Goal: Task Accomplishment & Management: Manage account settings

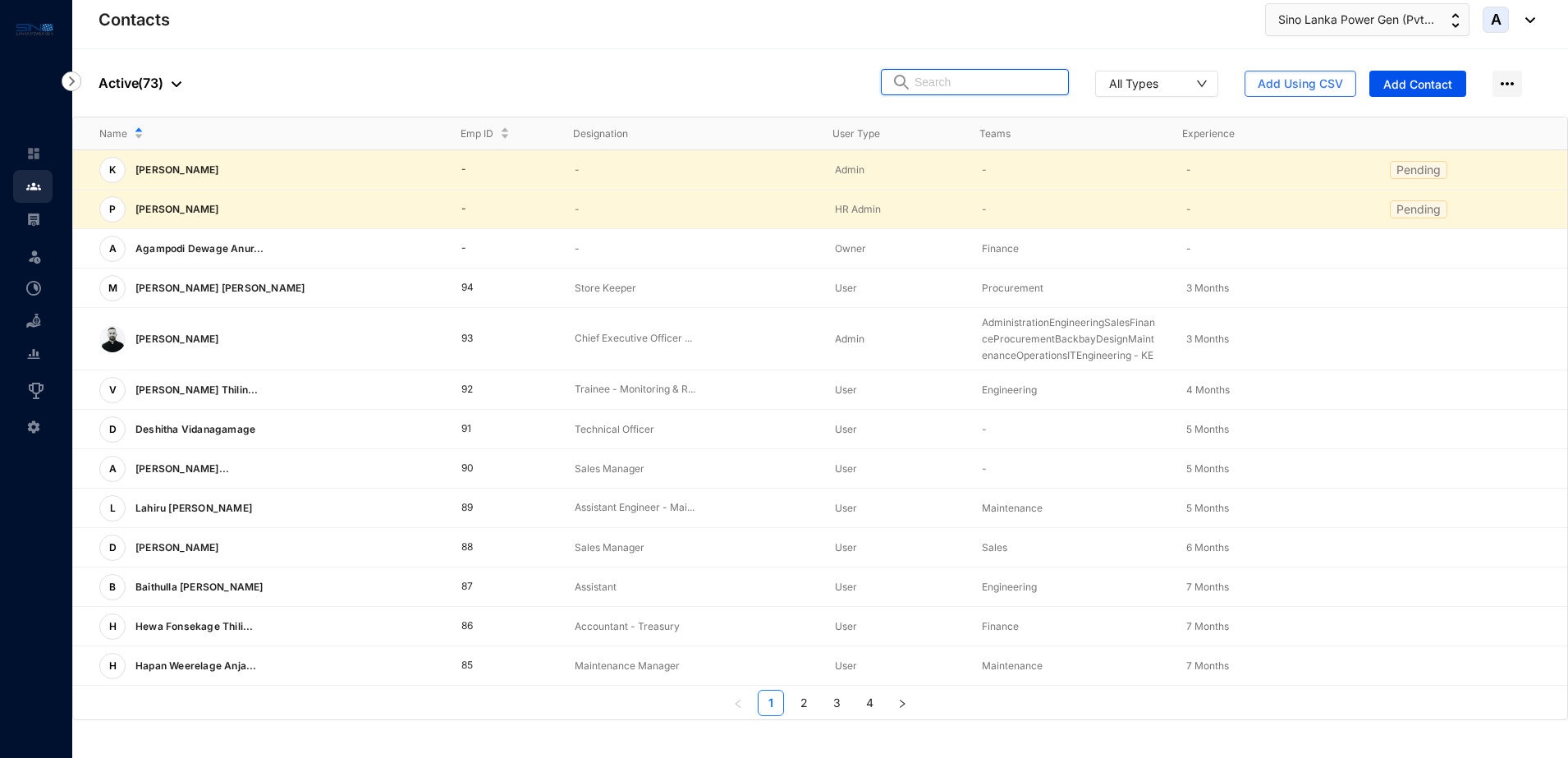
click at [1004, 85] on input "text" at bounding box center [986, 81] width 143 height 25
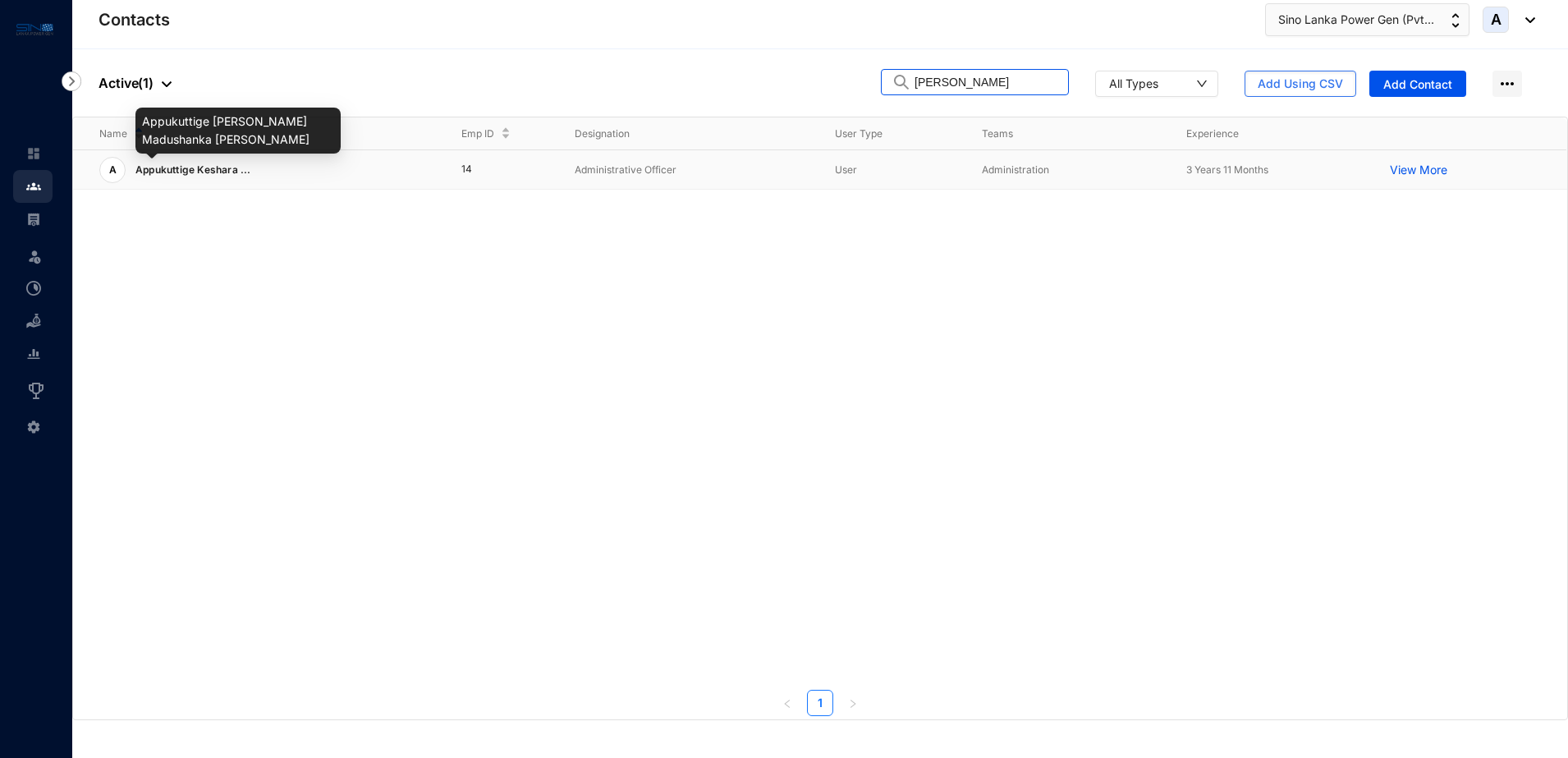
type input "kesha"
click at [214, 171] on span "Appukuttige Keshara ..." at bounding box center [194, 169] width 115 height 13
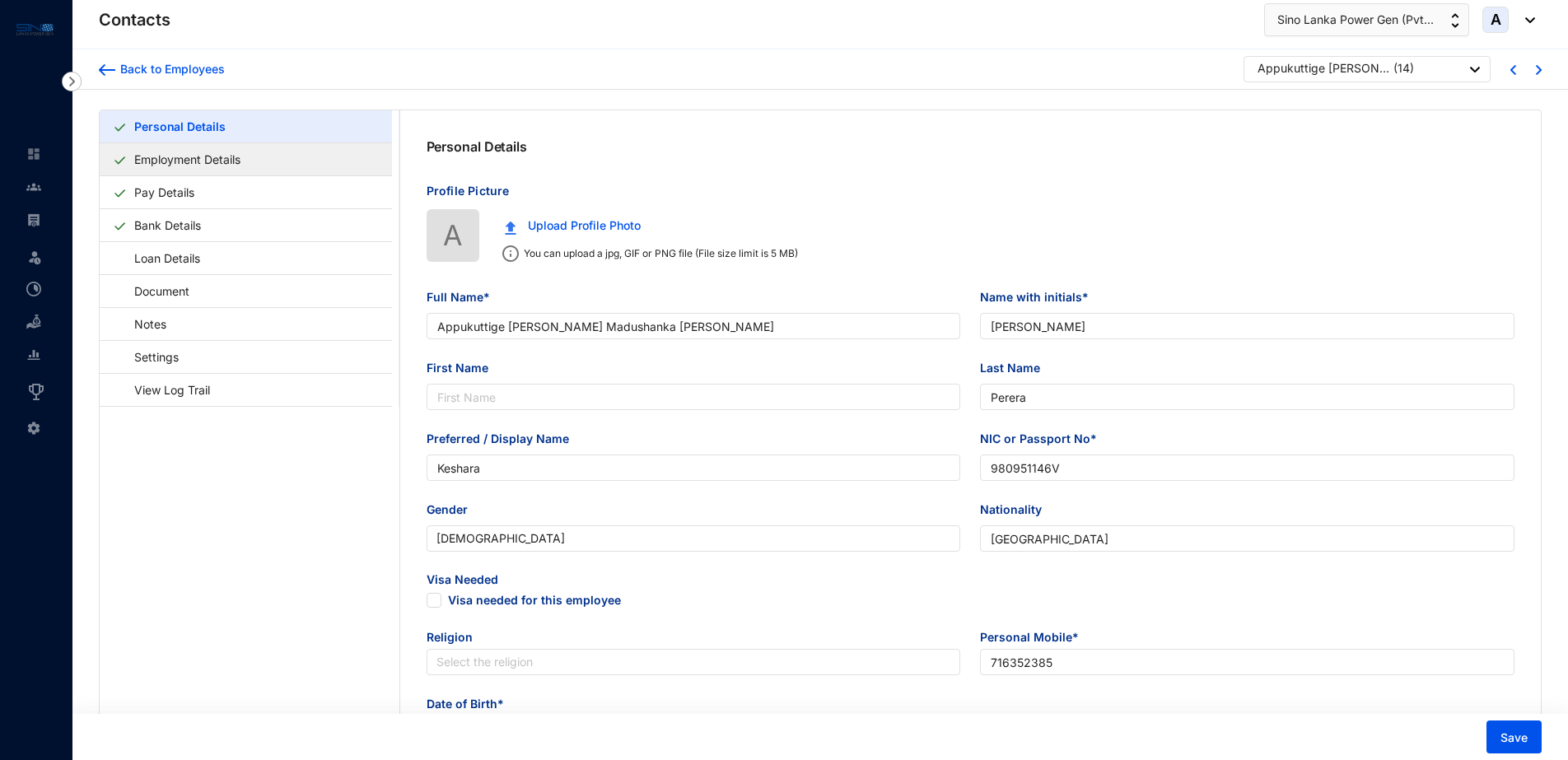
type input "Appukuttige Keshara Madushanka Perera"
type input "A K M Perera"
type input "Perera"
type input "Keshara"
type input "980951146V"
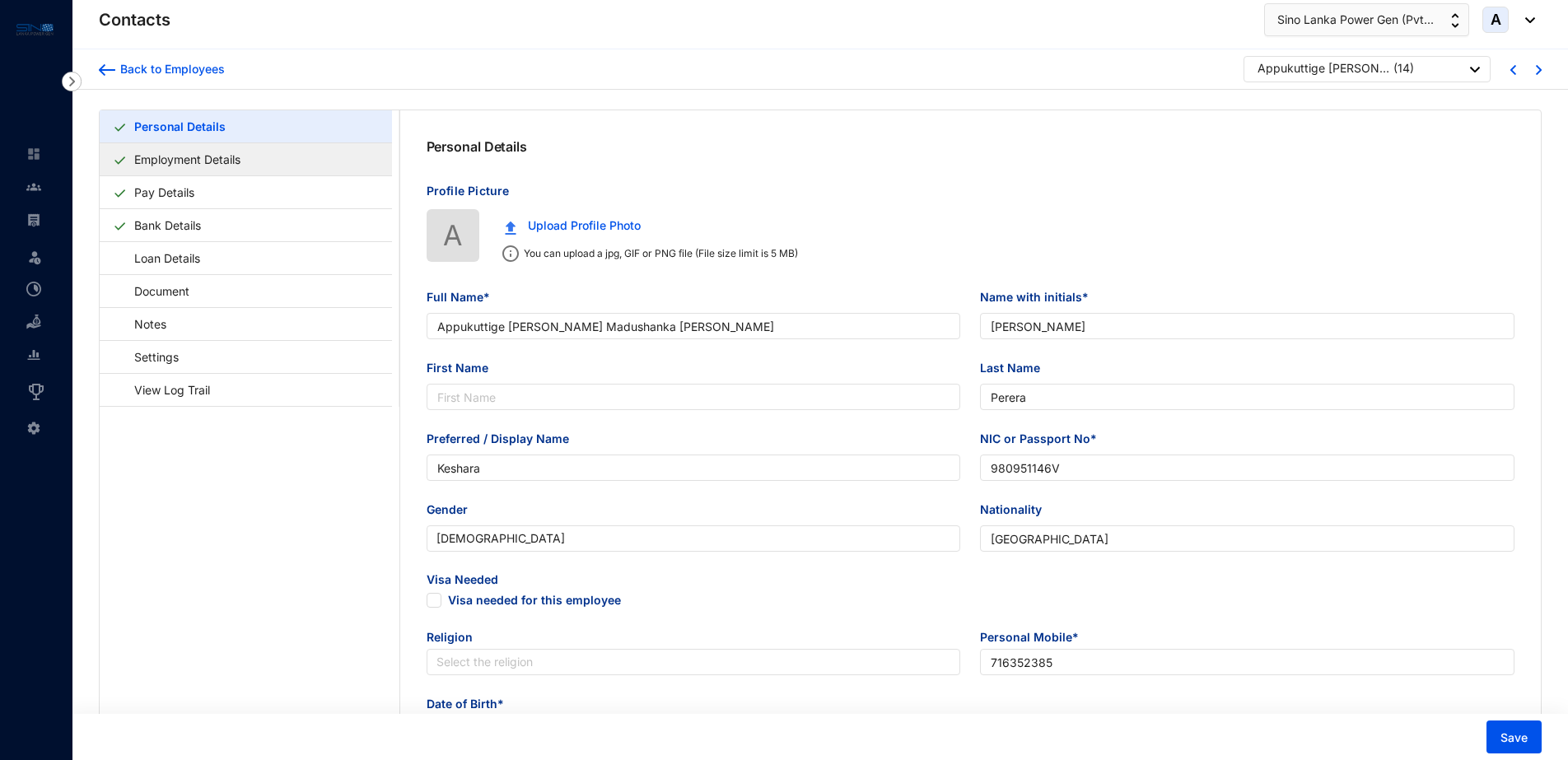
type input "Sri Lanka"
type input "716352385"
type input "No.45/2, Madinnagoda, Rajagiriya"
checkbox input "true"
radio input "false"
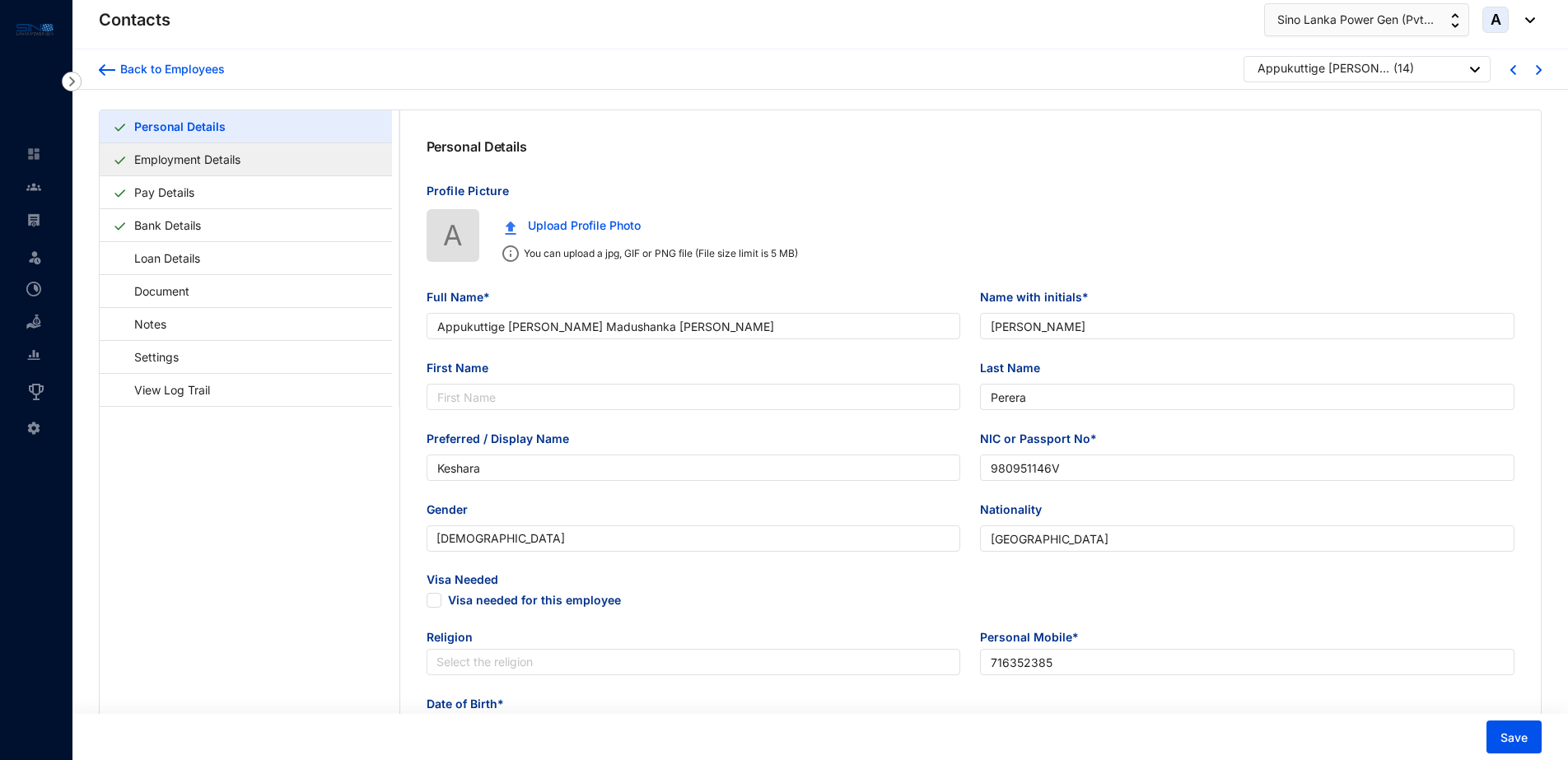
type input "Mother"
type input "0715782214"
type input "1998-04-03"
click at [225, 160] on link "Employment Details" at bounding box center [187, 159] width 119 height 34
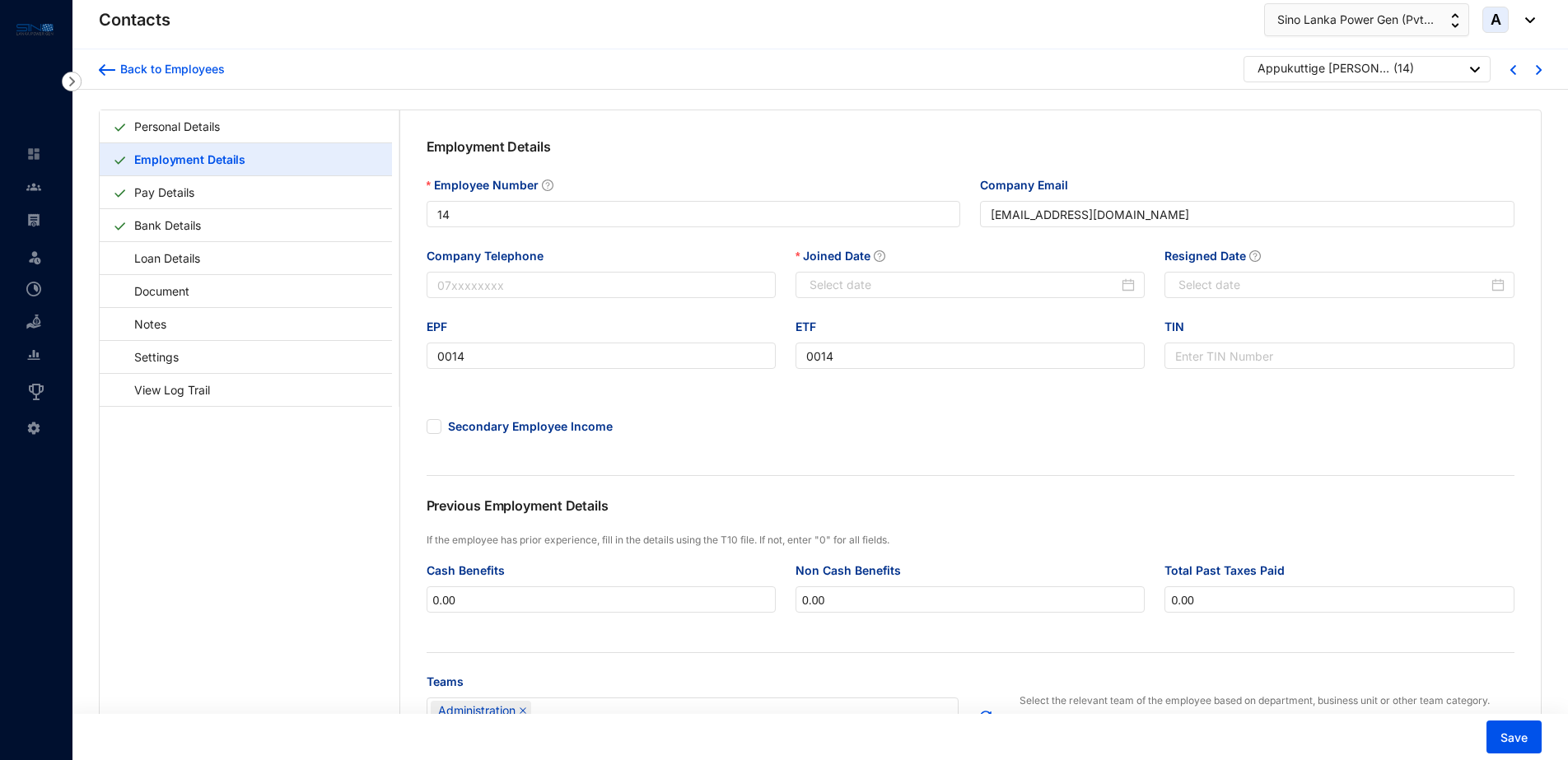
type input "2021-10-21"
click at [1192, 285] on input "Resigned Date" at bounding box center [1332, 284] width 309 height 18
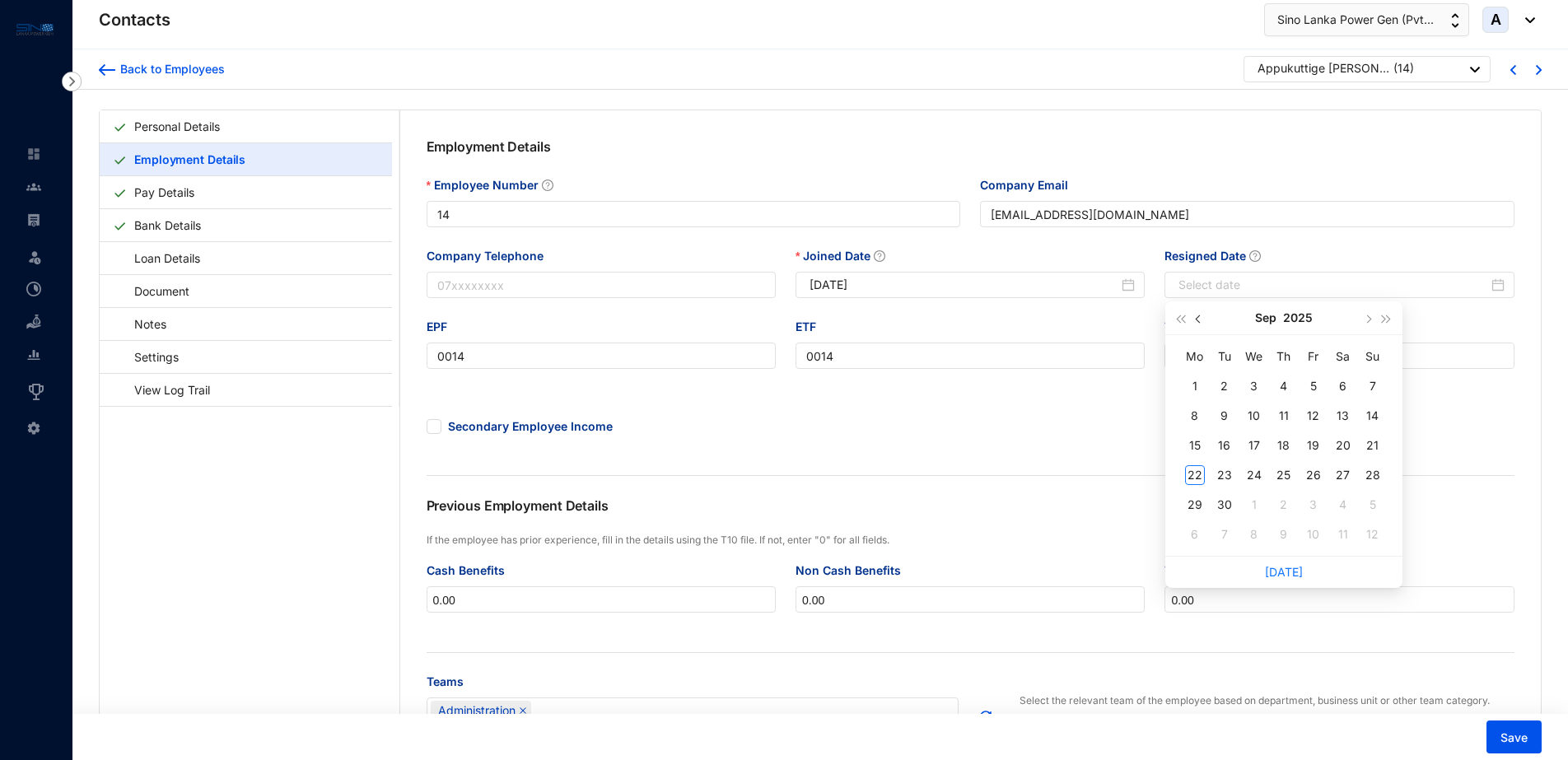
click at [1197, 317] on span "button" at bounding box center [1199, 319] width 9 height 9
type input "2025-08-31"
click at [1372, 505] on div "31" at bounding box center [1372, 504] width 20 height 20
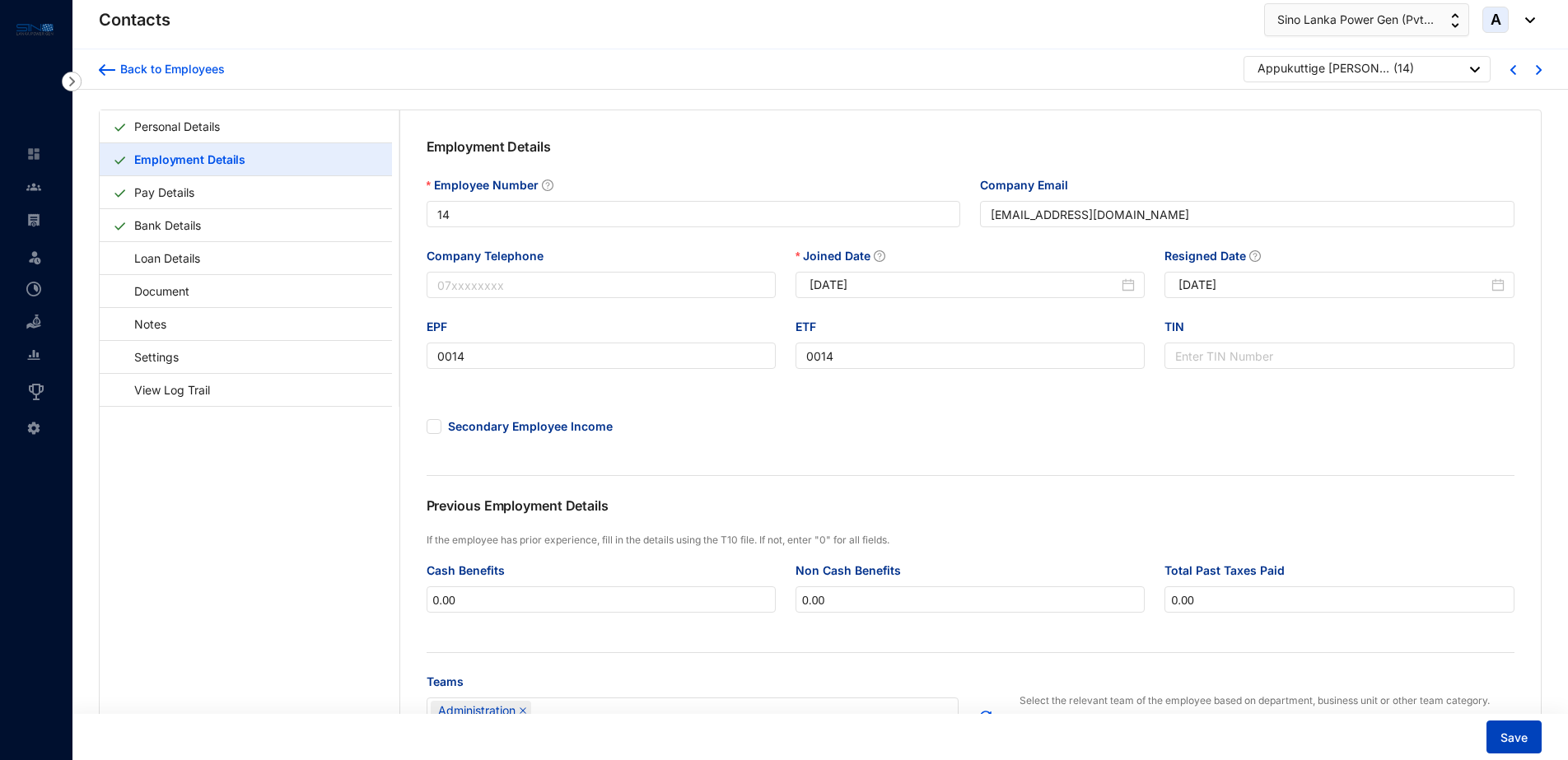
click at [1522, 736] on span "Save" at bounding box center [1514, 737] width 27 height 16
click at [152, 352] on link "Settings" at bounding box center [149, 357] width 72 height 34
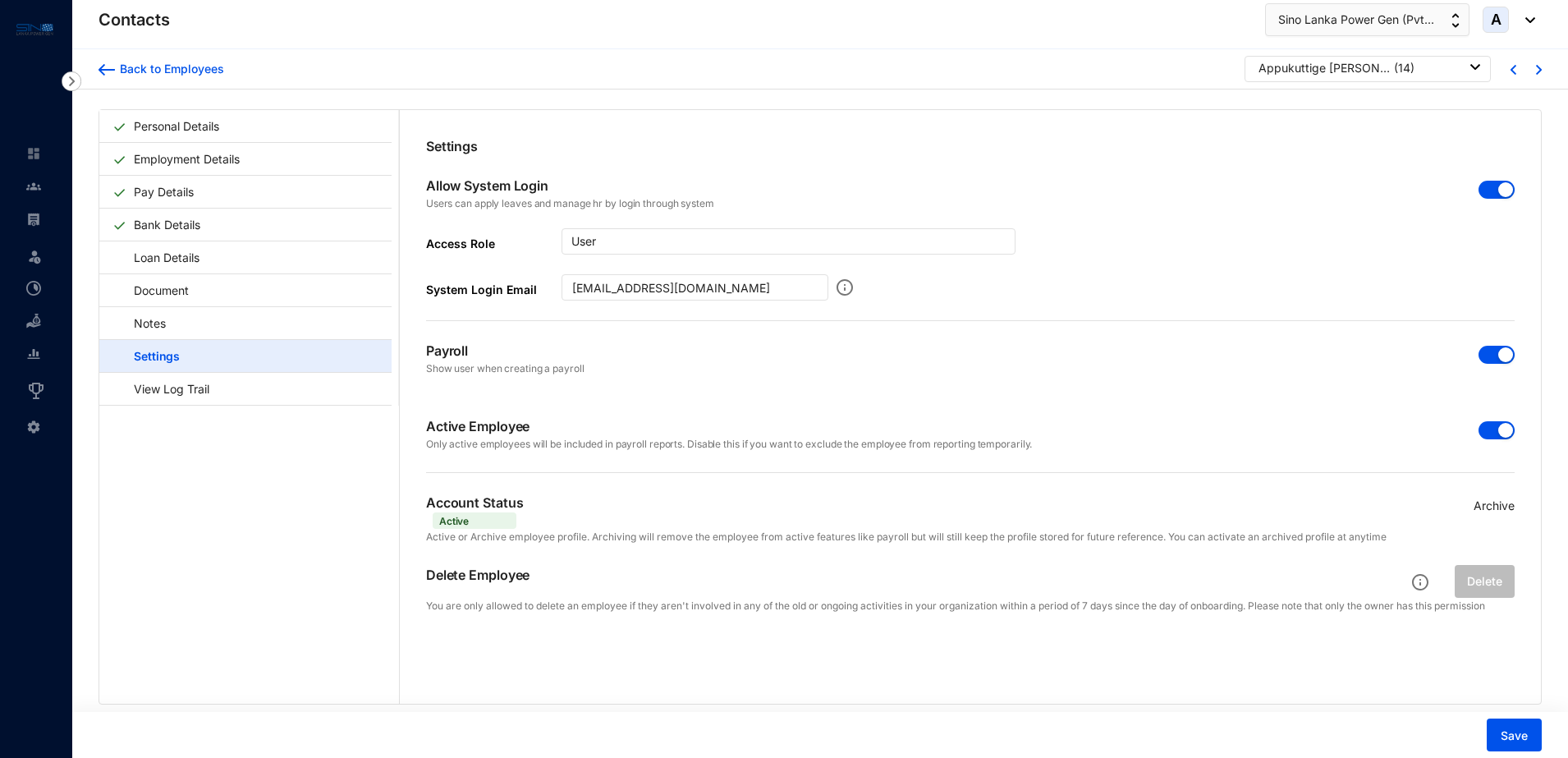
click at [1498, 355] on div "button" at bounding box center [1505, 354] width 14 height 14
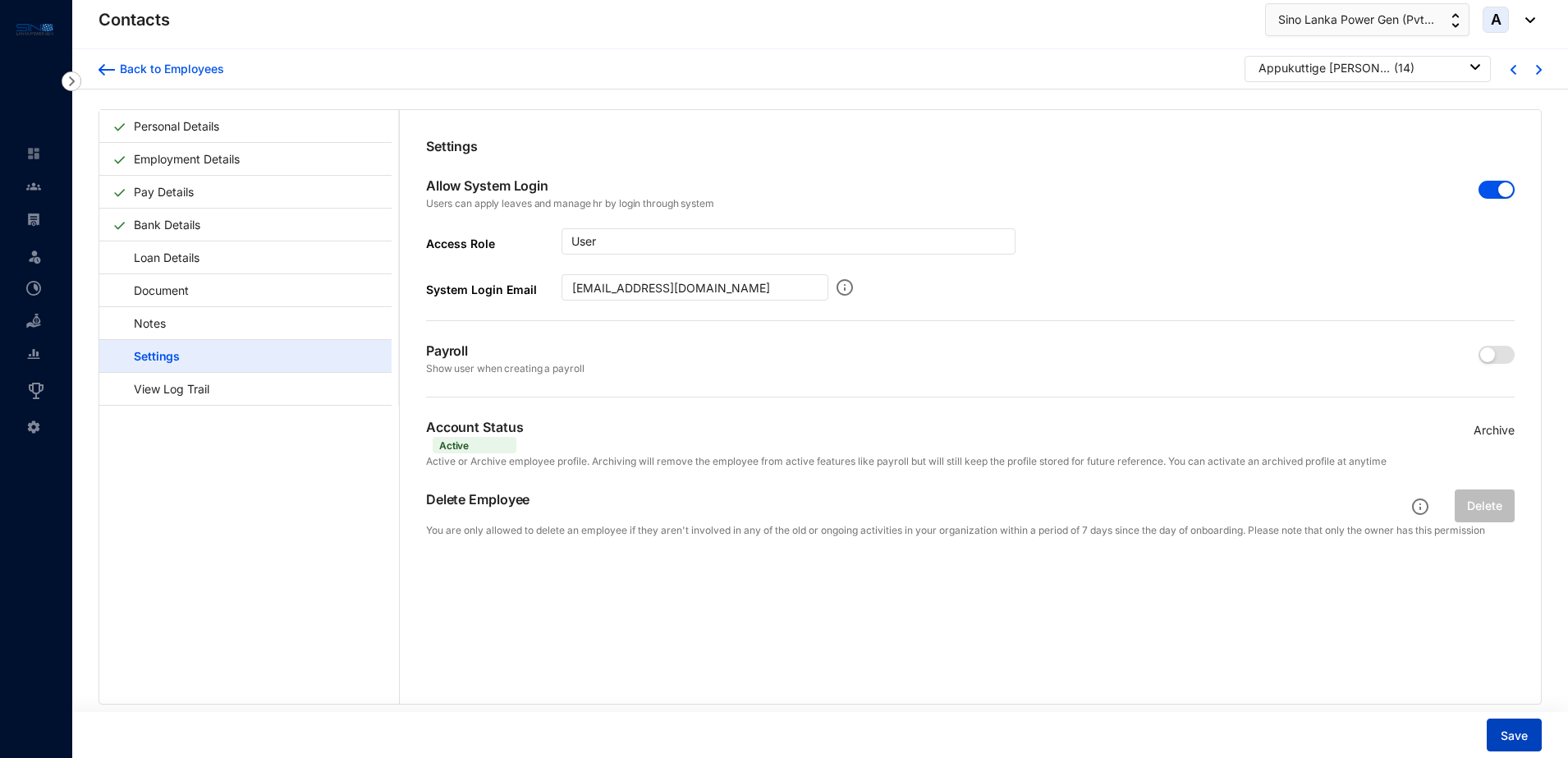
click at [1516, 737] on span "Save" at bounding box center [1515, 735] width 27 height 16
click at [191, 255] on link "Loan Details" at bounding box center [159, 257] width 93 height 34
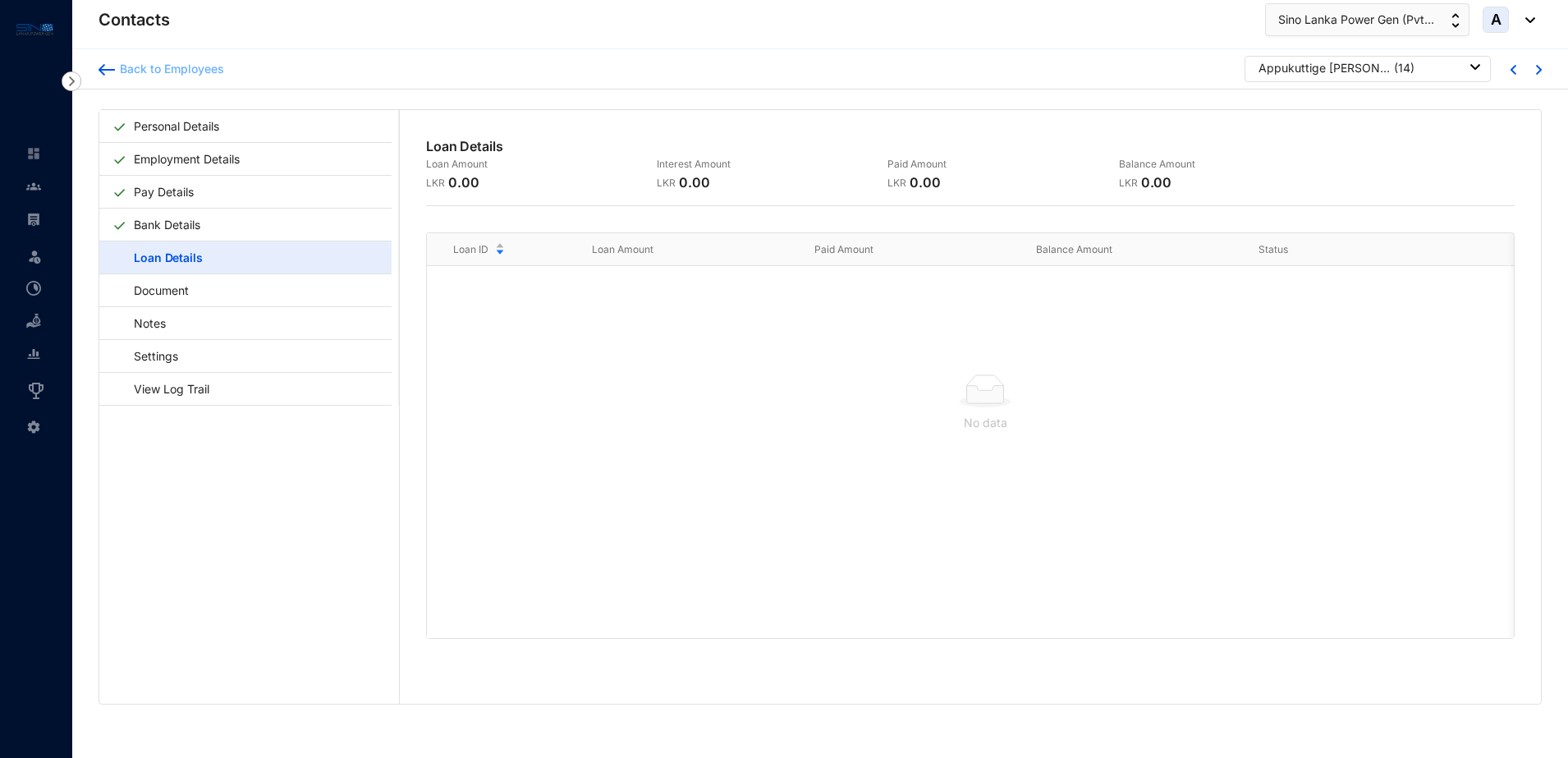
click at [148, 65] on div "Back to Employees" at bounding box center [169, 69] width 110 height 16
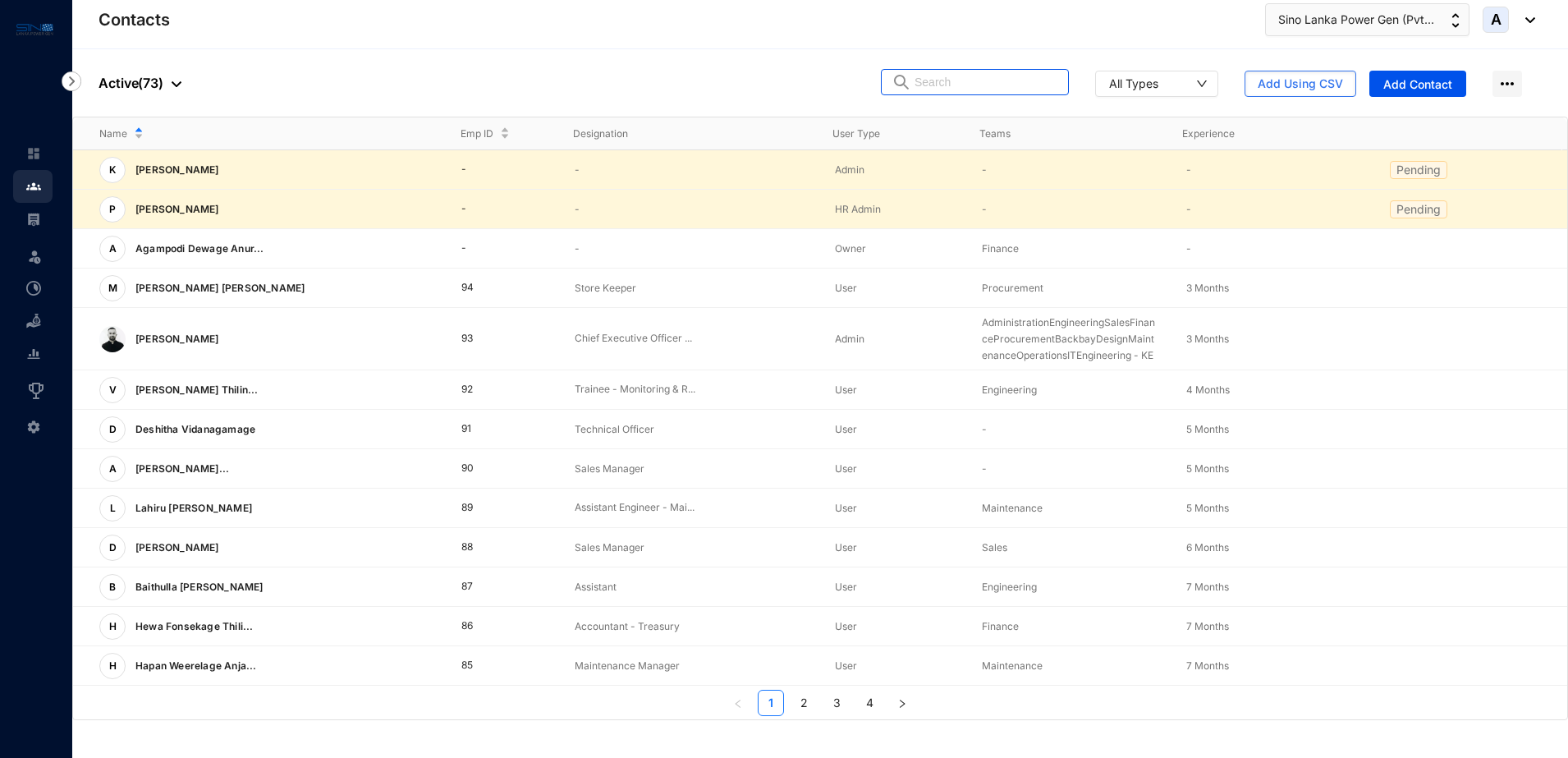
click at [941, 87] on input "text" at bounding box center [986, 81] width 143 height 25
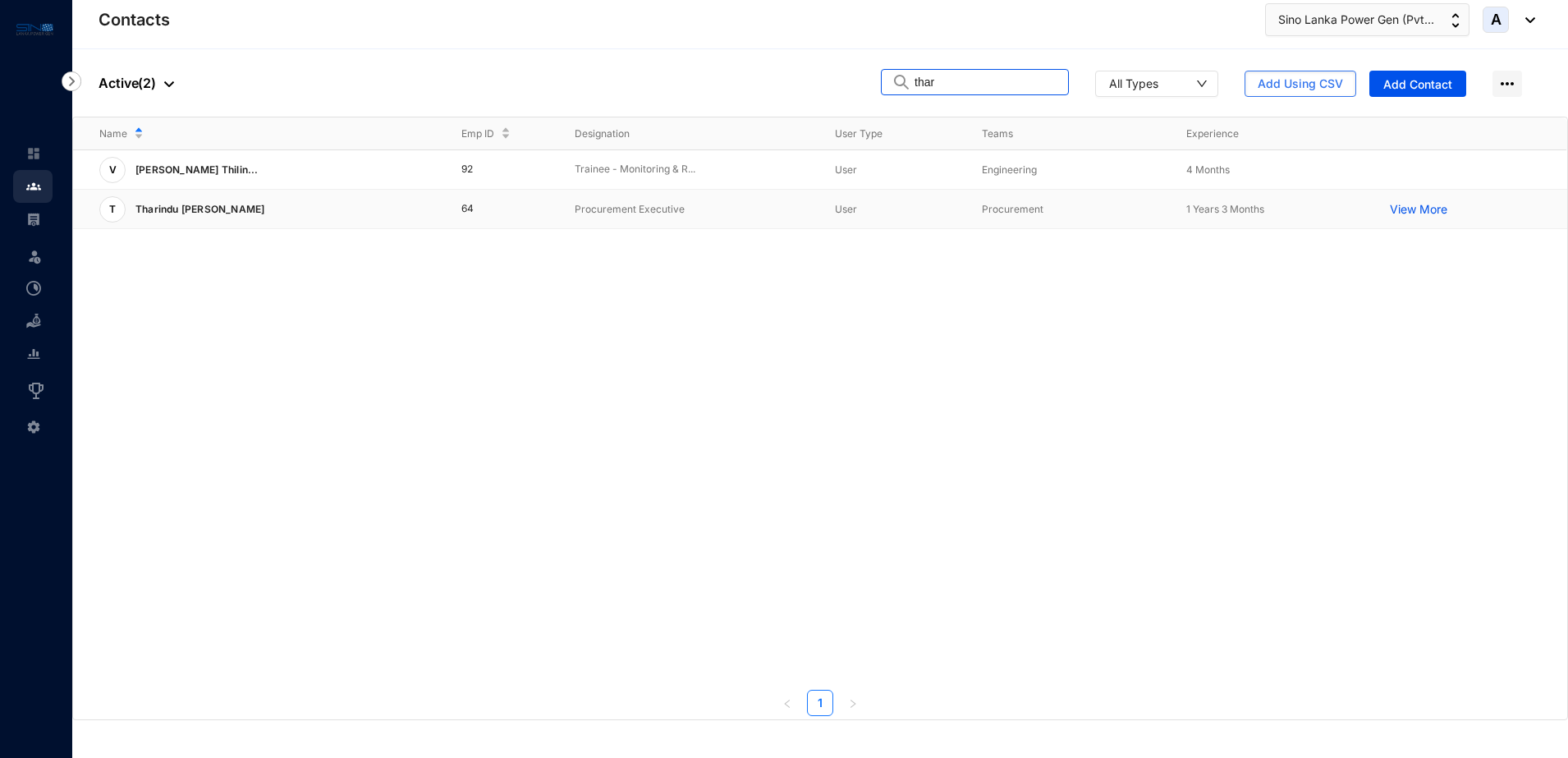
type input "thar"
click at [208, 210] on p "Tharindu [PERSON_NAME]" at bounding box center [198, 209] width 145 height 26
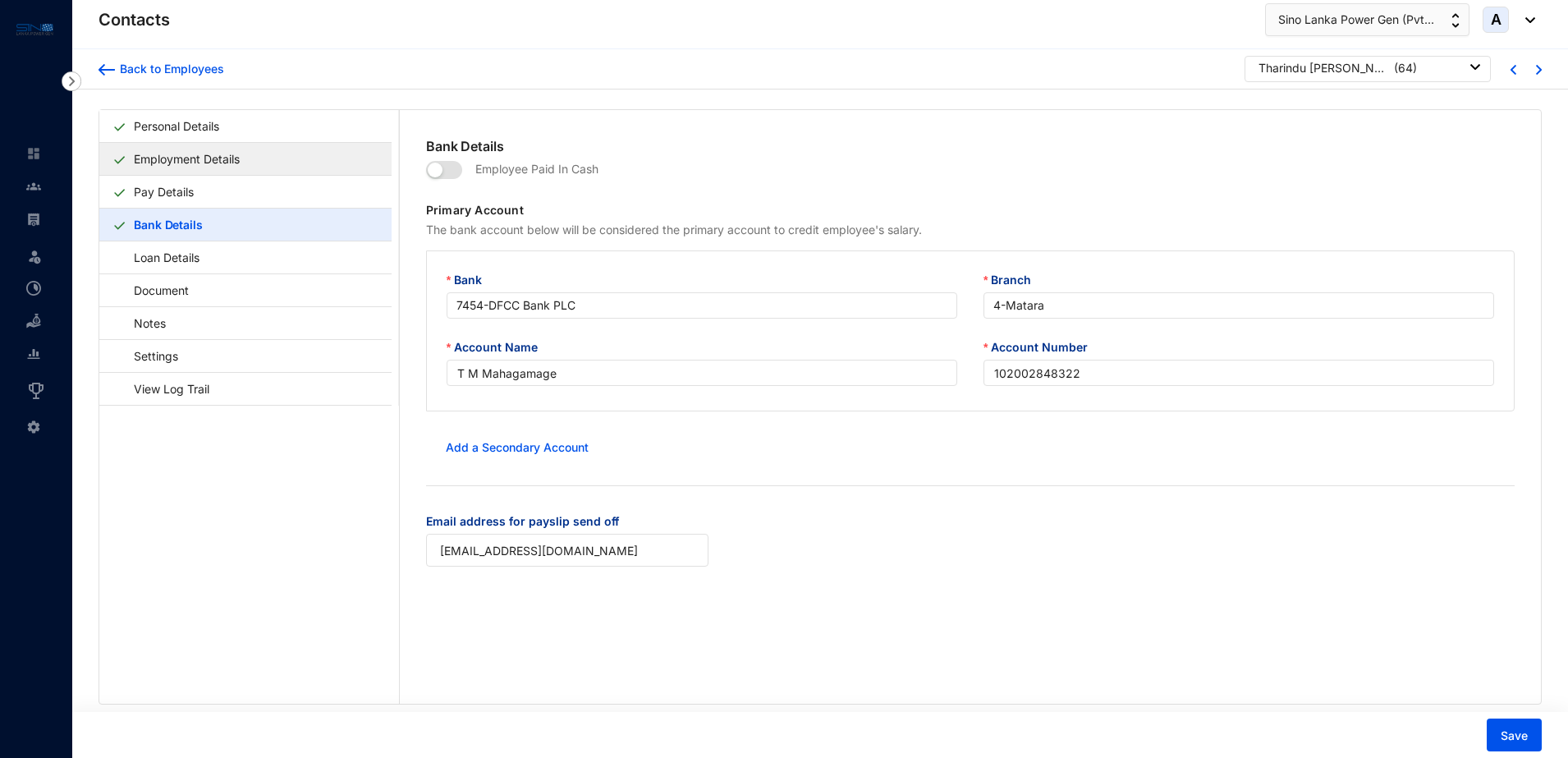
click at [187, 160] on link "Employment Details" at bounding box center [187, 159] width 119 height 34
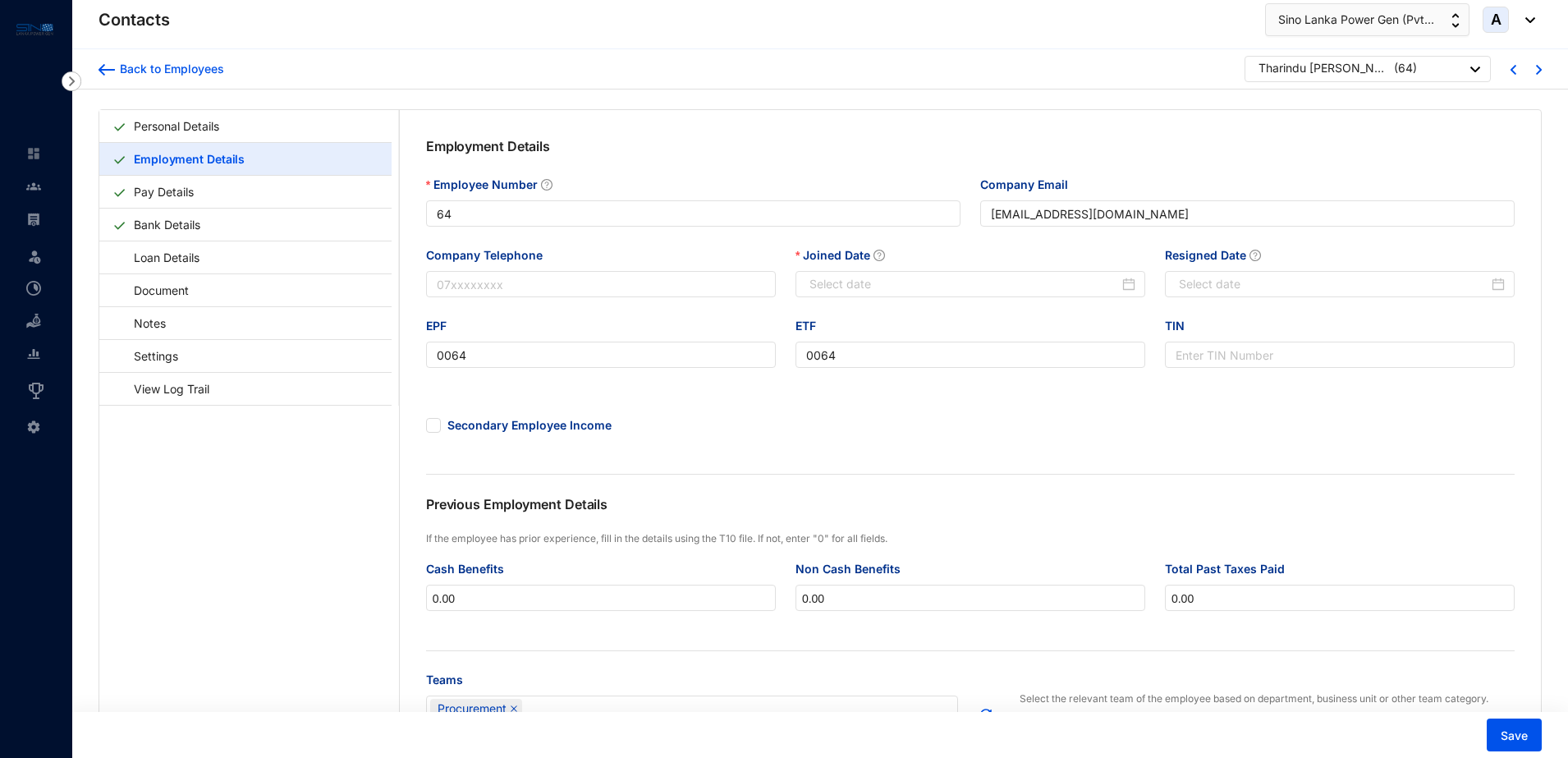
type input "[DATE]"
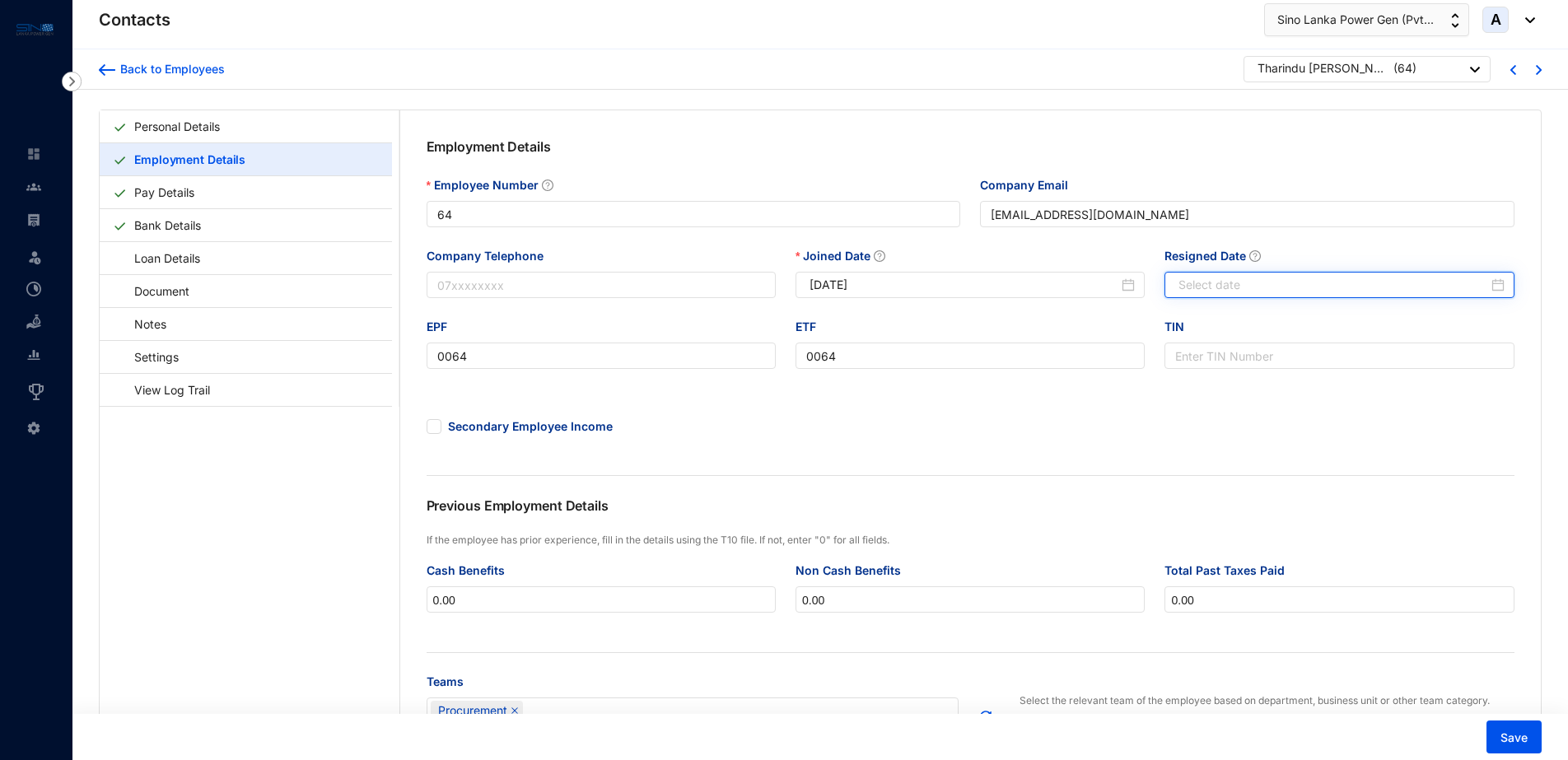
click at [1211, 282] on input "Resigned Date" at bounding box center [1332, 284] width 309 height 18
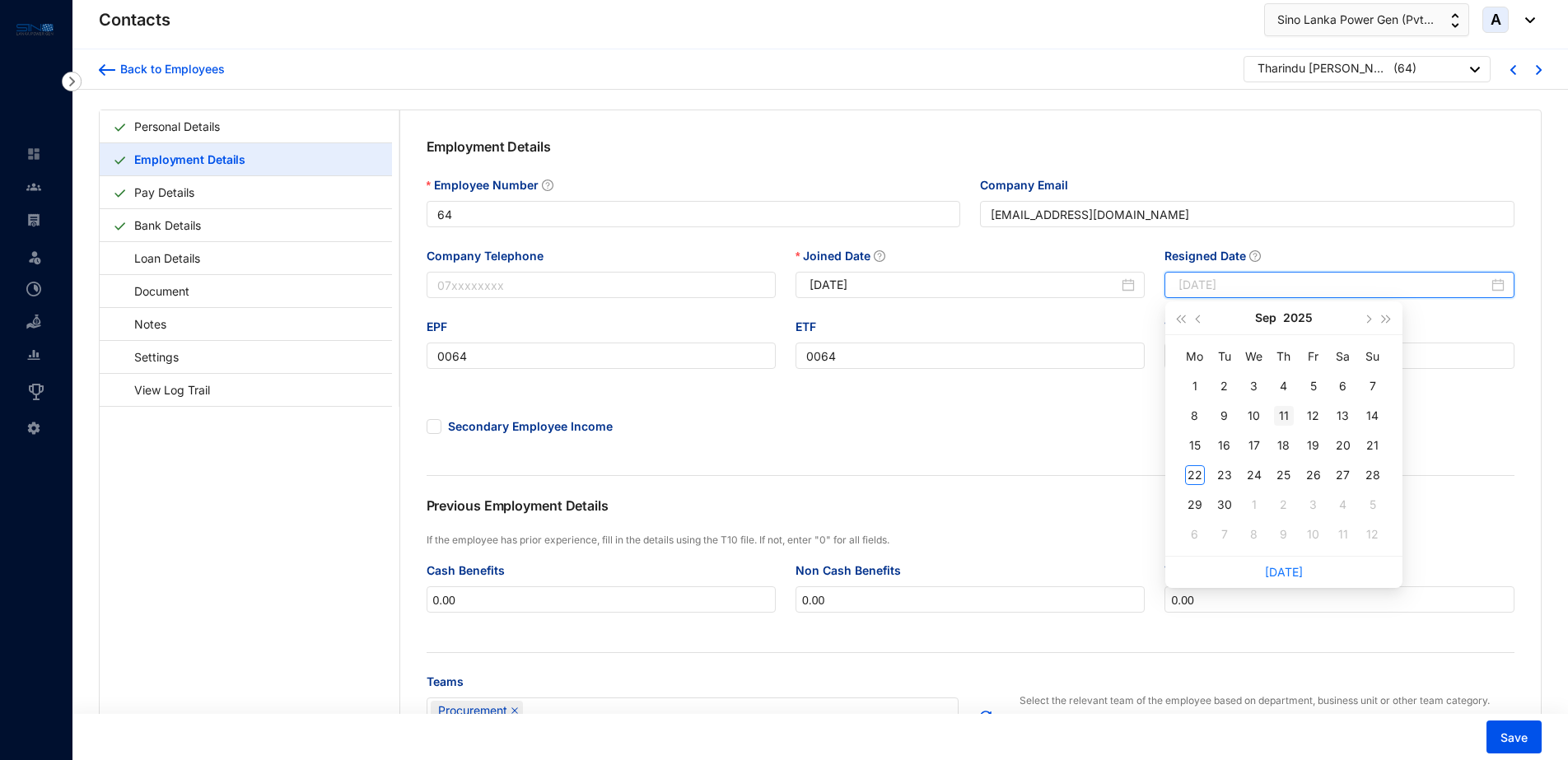
type input "[DATE]"
click at [1282, 414] on div "11" at bounding box center [1283, 415] width 20 height 20
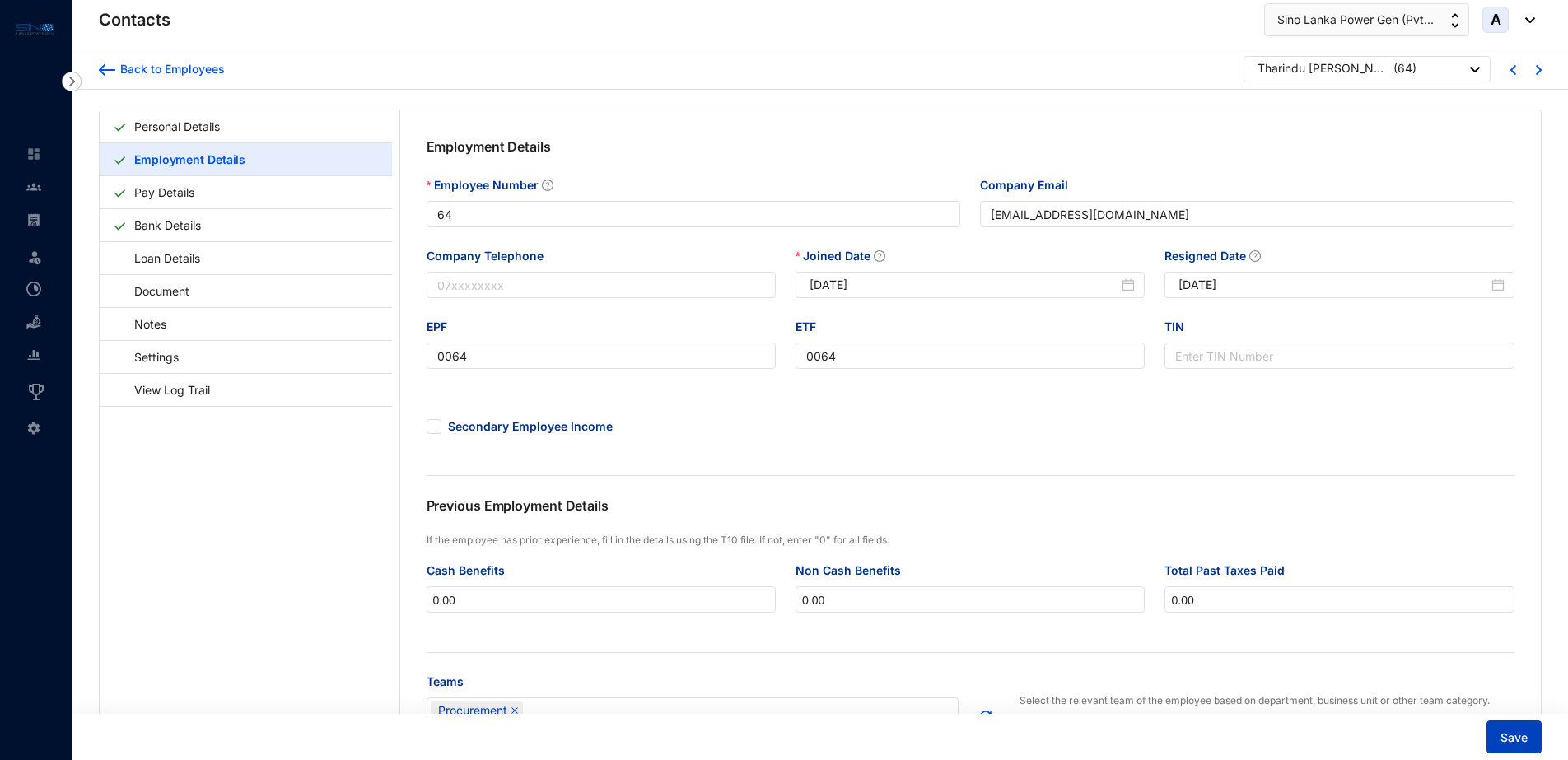
click at [1505, 732] on span "Save" at bounding box center [1514, 737] width 27 height 16
click at [138, 66] on div "Back to Employees" at bounding box center [169, 69] width 110 height 16
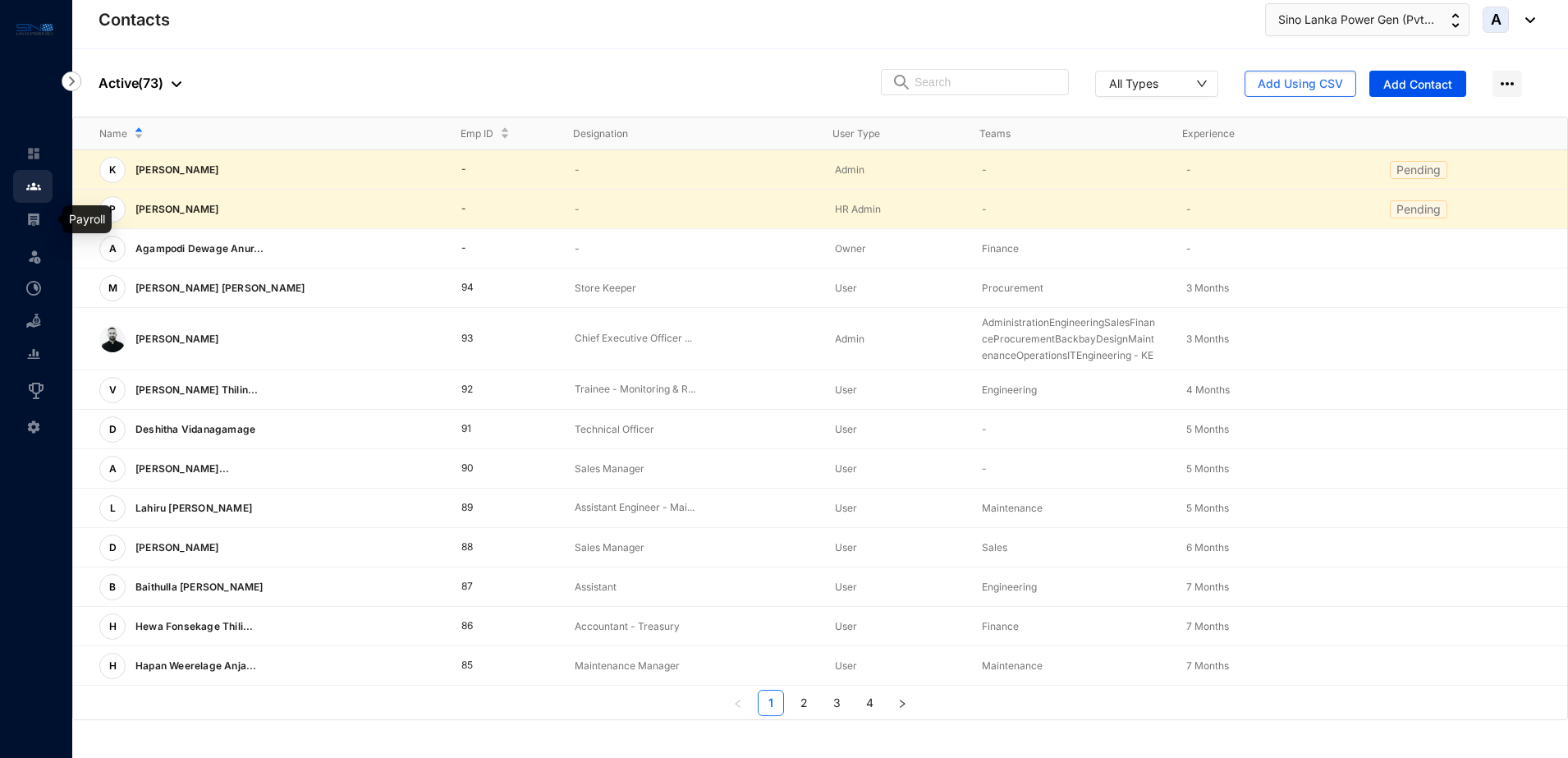
click at [39, 220] on img at bounding box center [33, 219] width 14 height 14
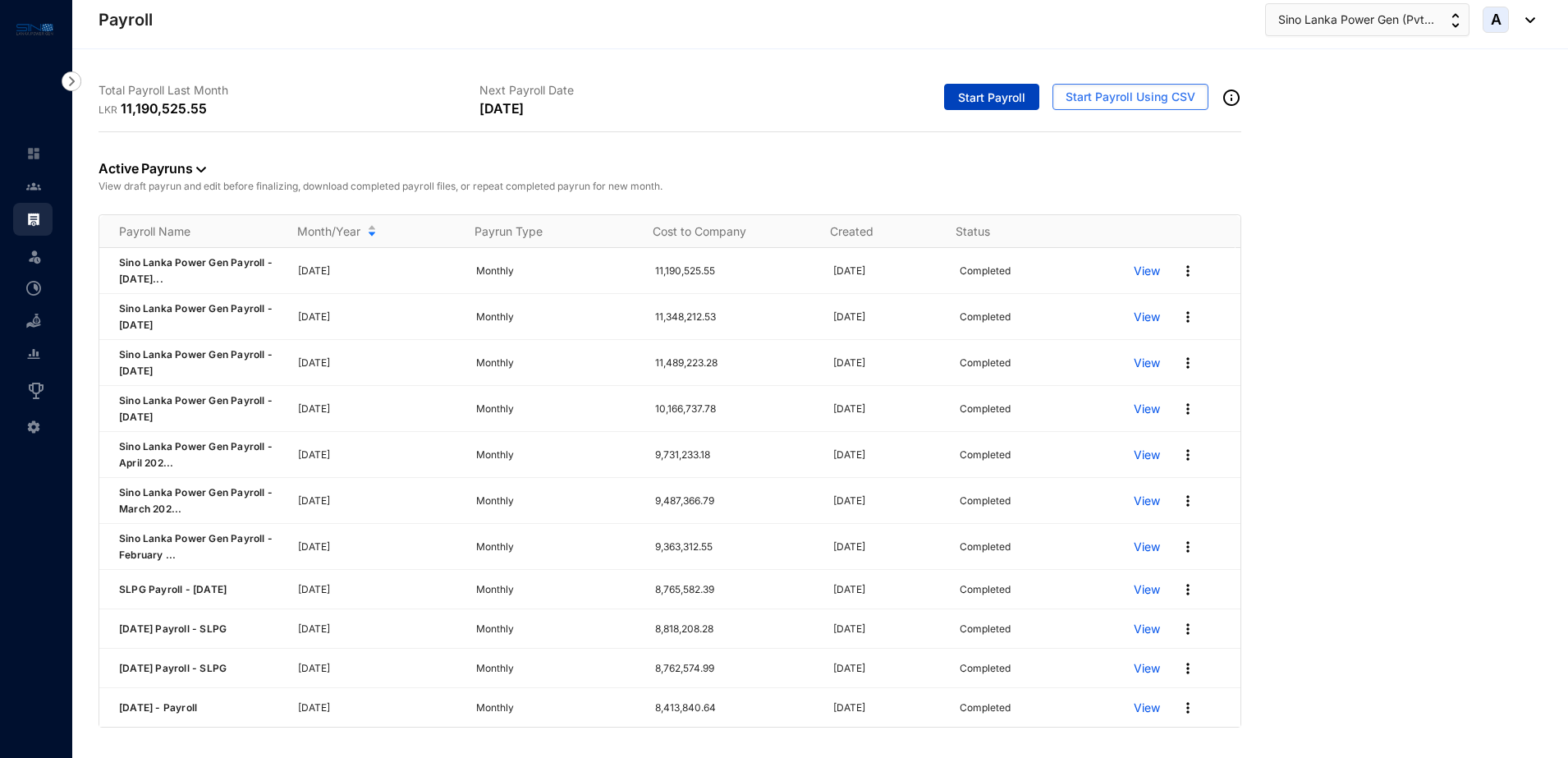
click at [1000, 95] on span "Start Payroll" at bounding box center [992, 97] width 67 height 16
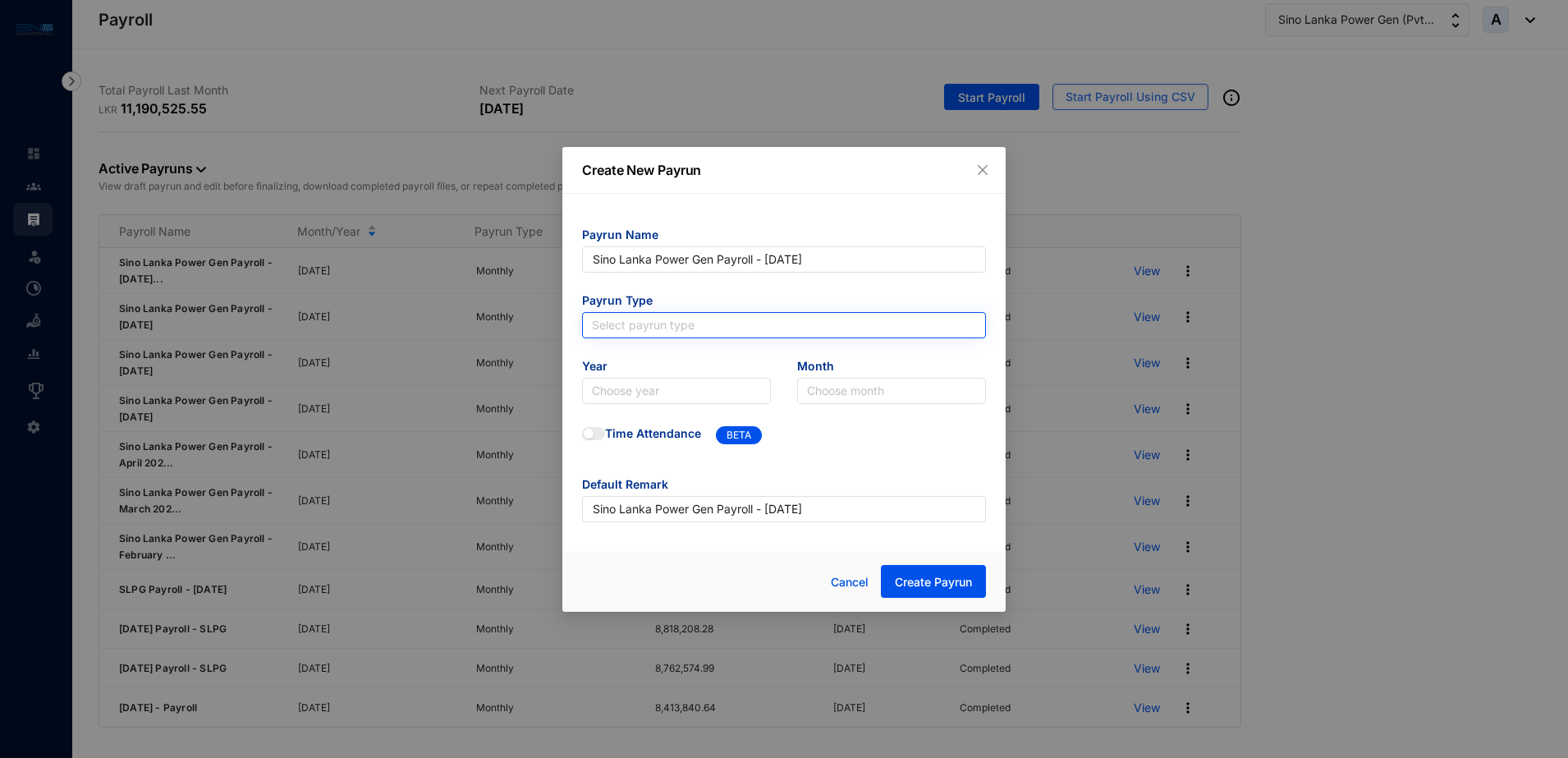
click at [700, 324] on input "search" at bounding box center [784, 324] width 385 height 25
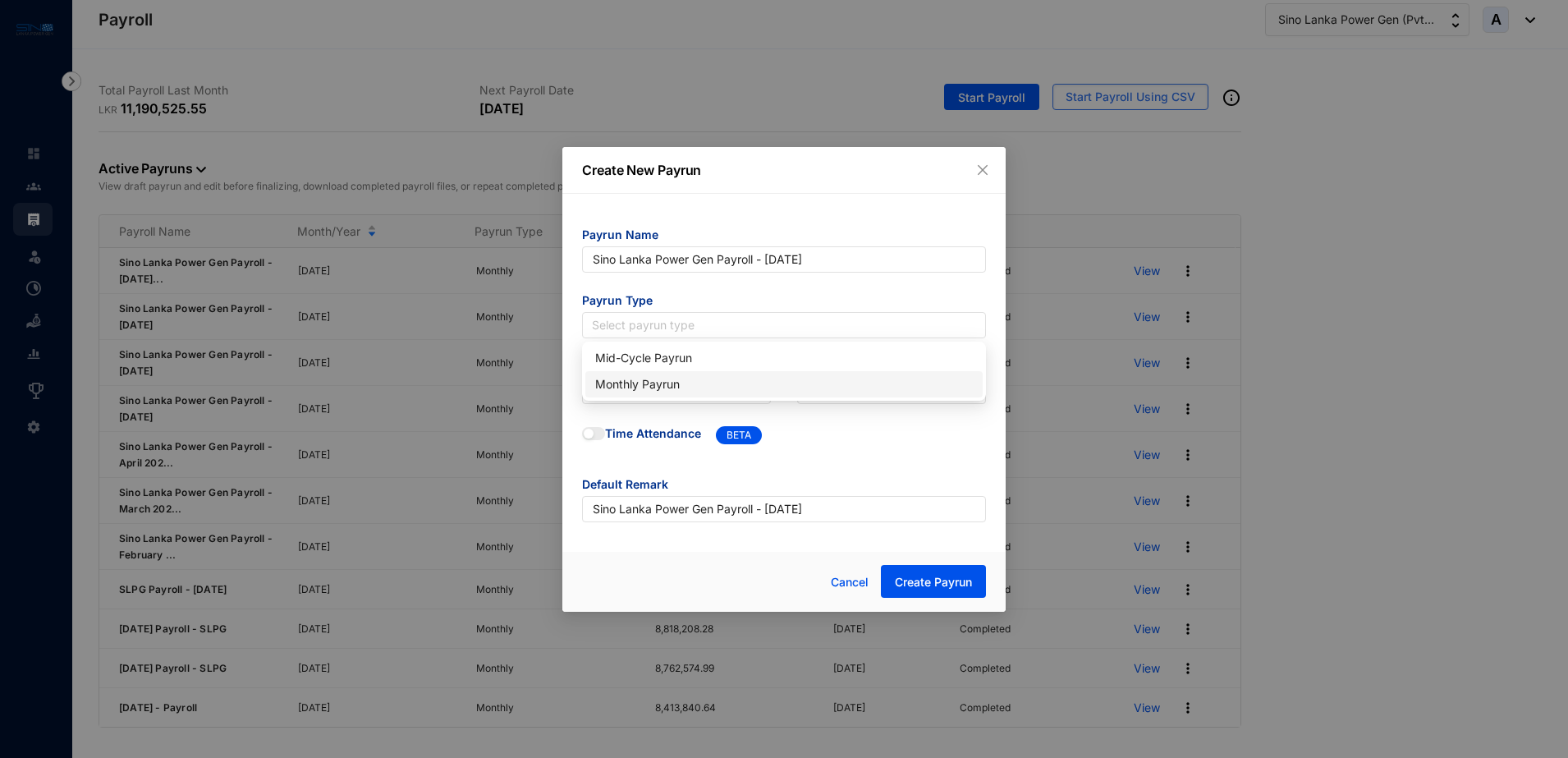
click at [659, 385] on div "Monthly Payrun" at bounding box center [784, 384] width 378 height 18
click at [659, 390] on input "search" at bounding box center [676, 390] width 169 height 25
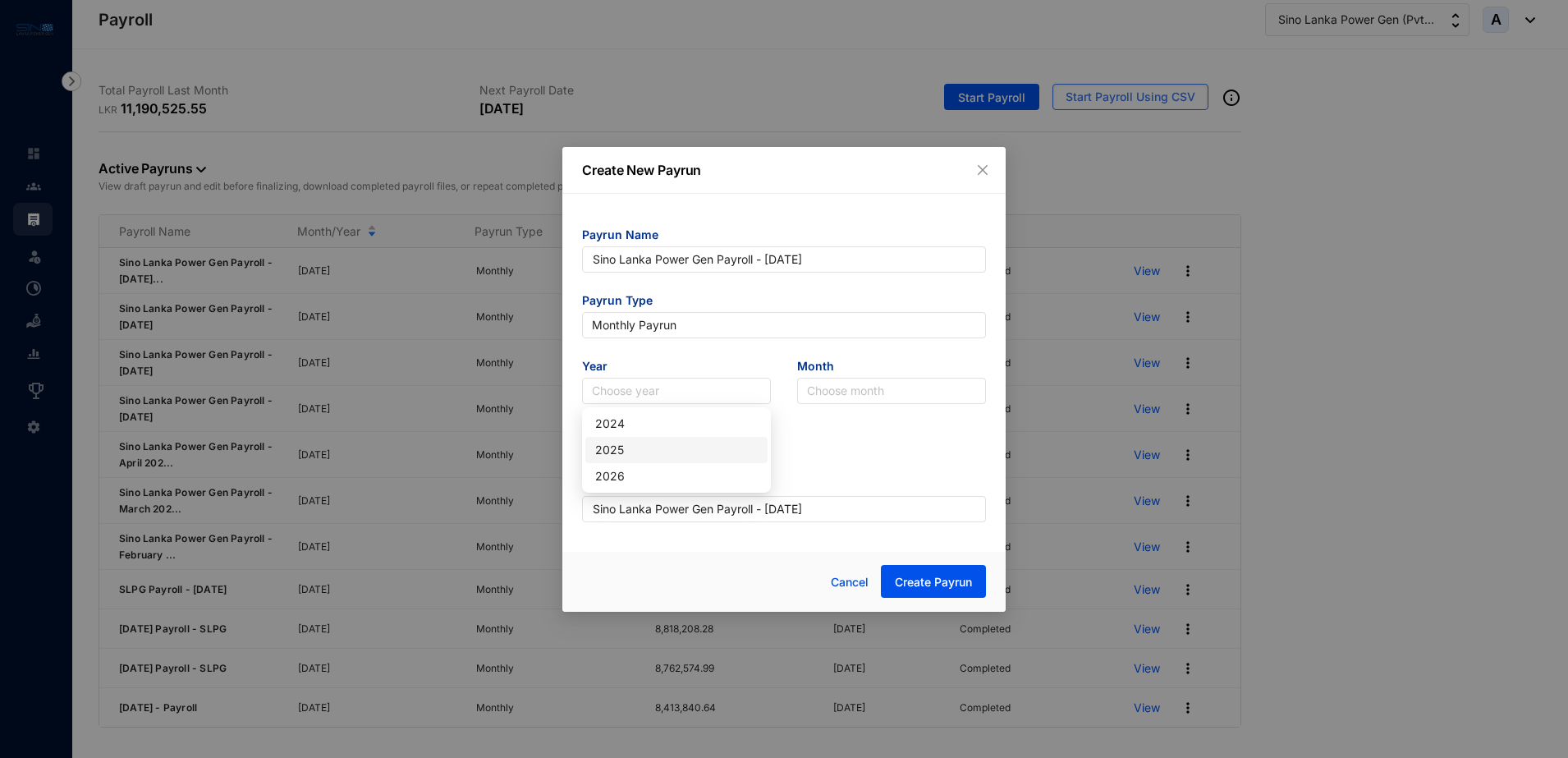
click at [614, 451] on div "2025" at bounding box center [677, 449] width 163 height 18
click at [894, 396] on input "search" at bounding box center [891, 390] width 169 height 25
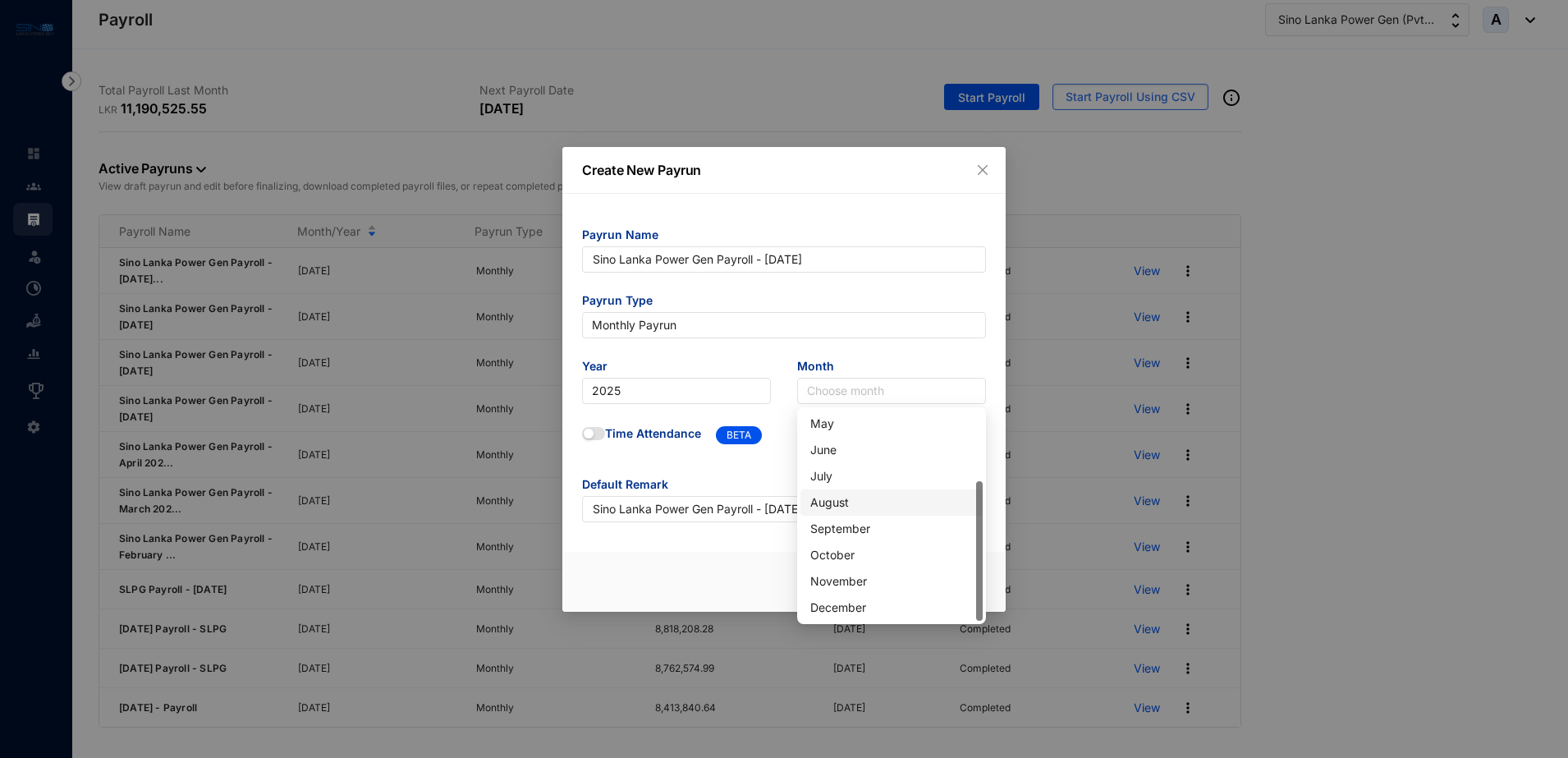
scroll to position [105, 0]
click at [851, 531] on div "September" at bounding box center [892, 528] width 163 height 18
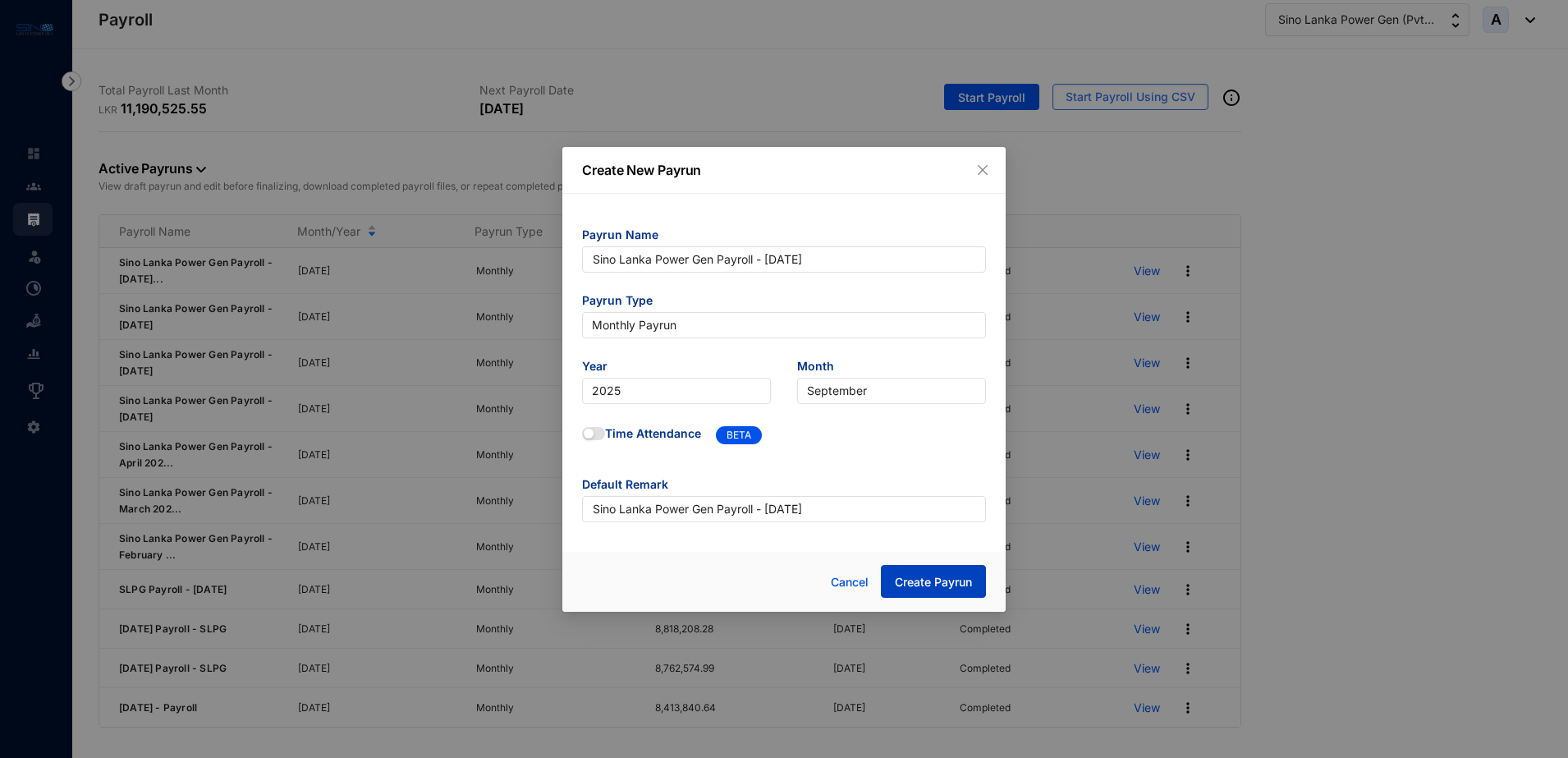
click at [957, 585] on span "Create Payrun" at bounding box center [933, 581] width 77 height 16
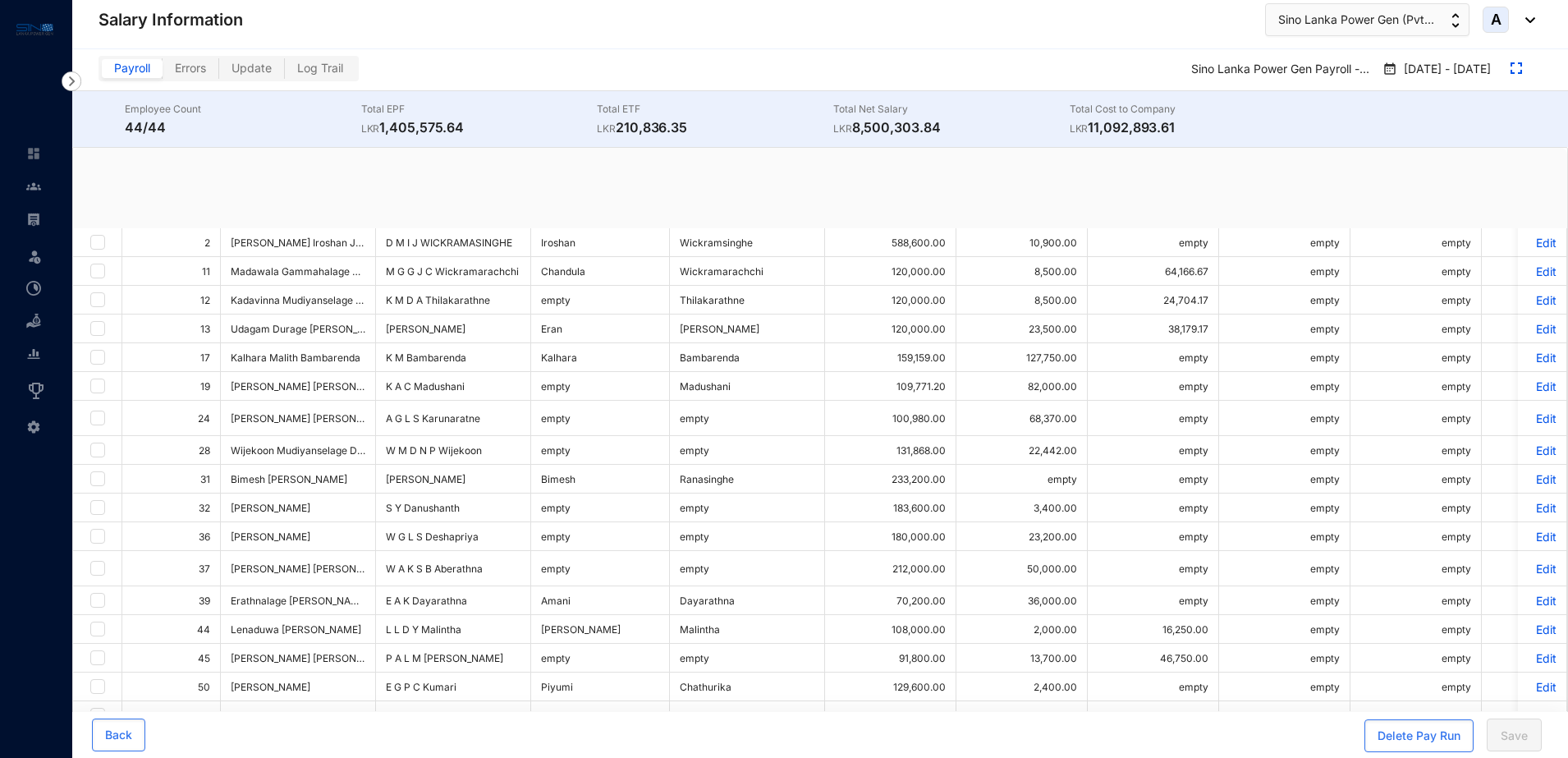
checkbox input "true"
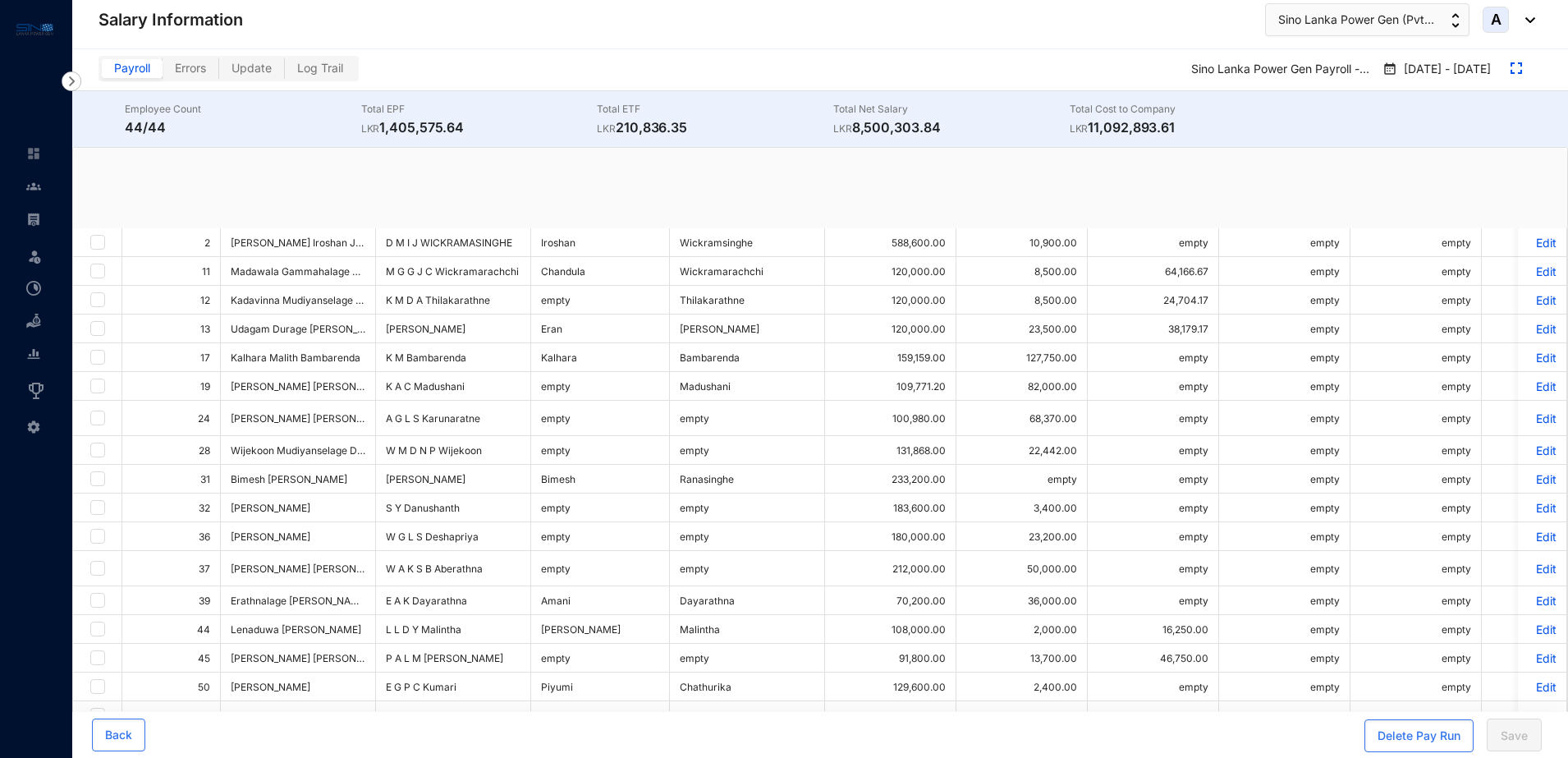
checkbox input "true"
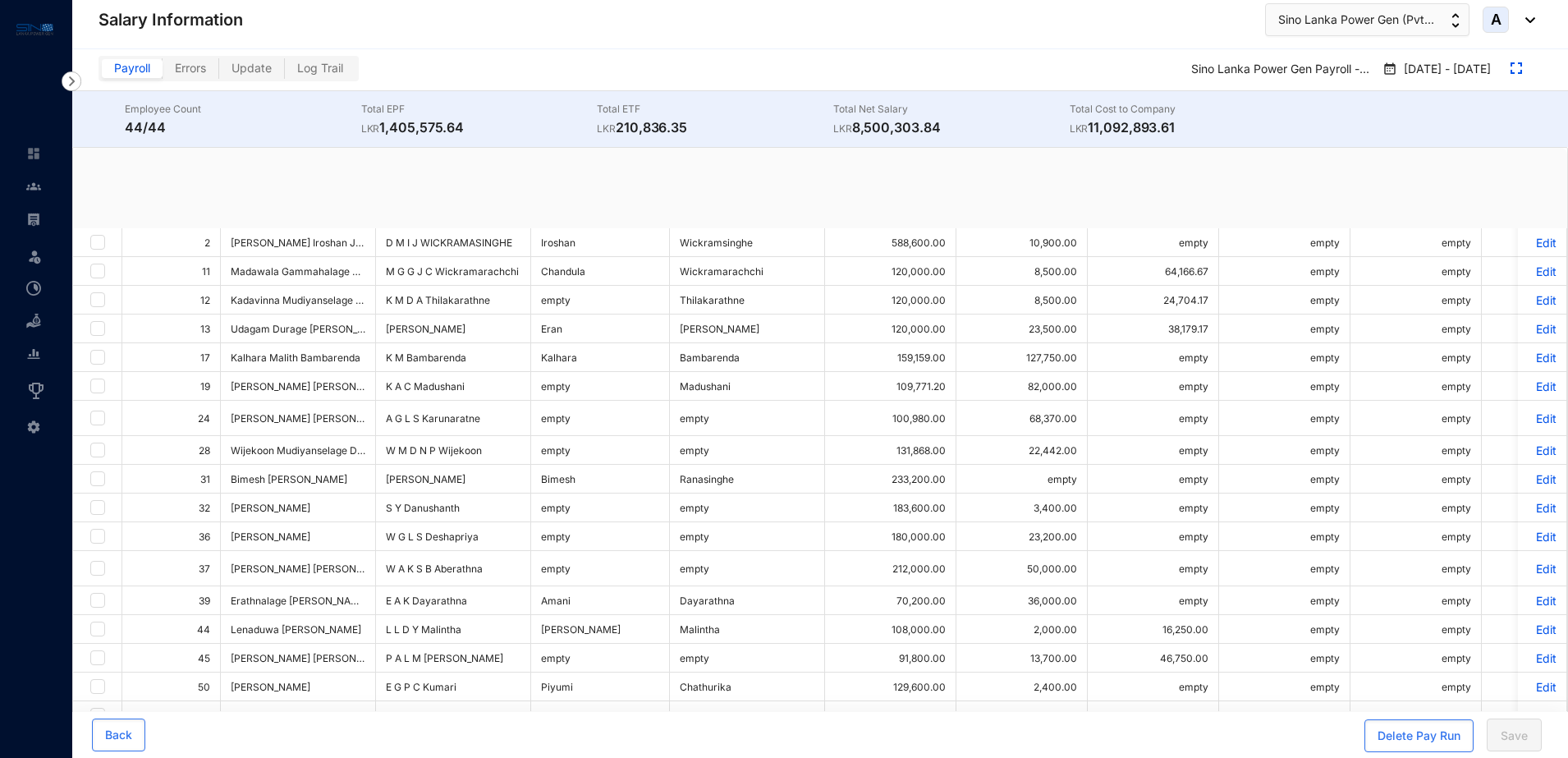
checkbox input "true"
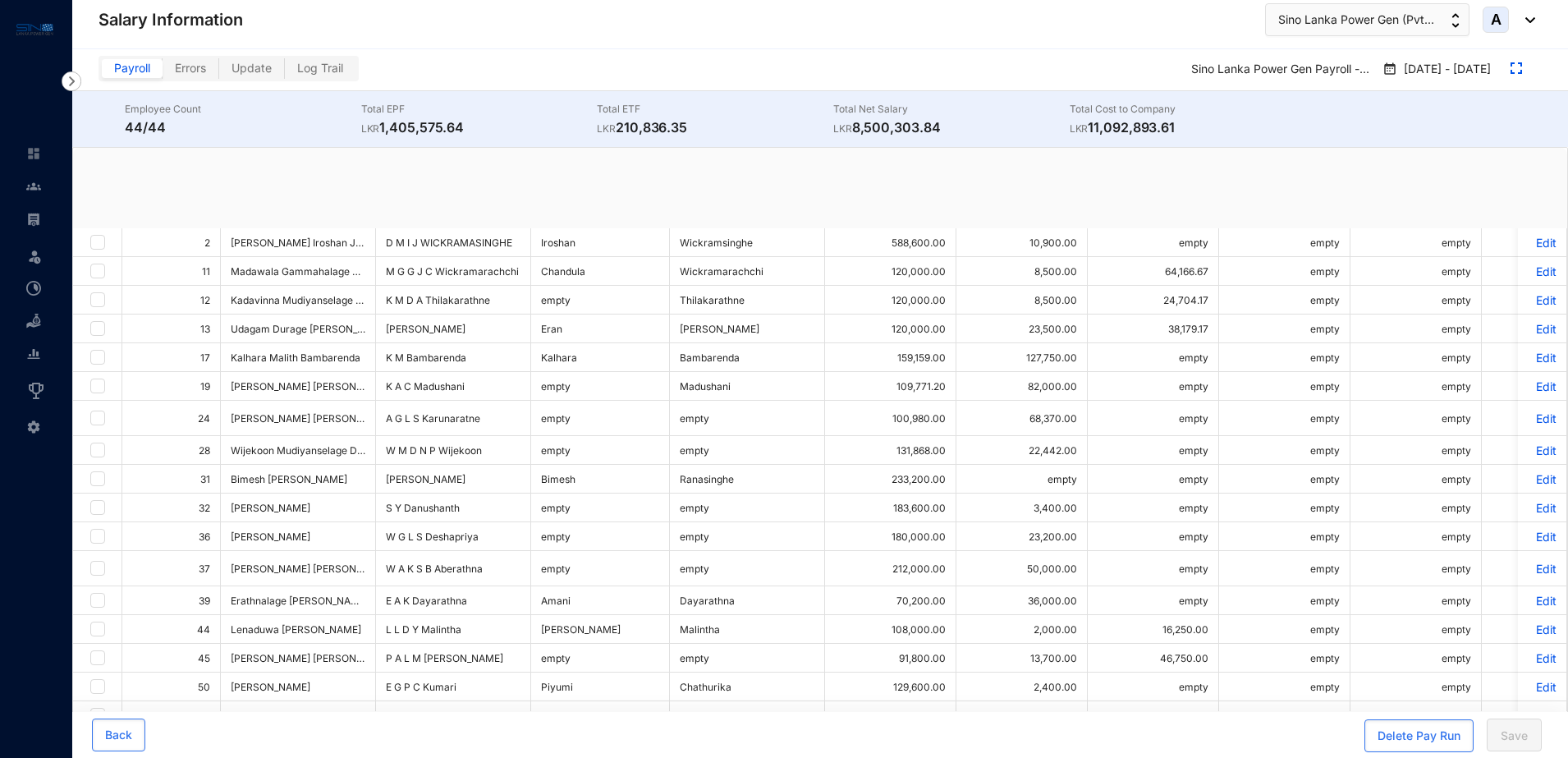
checkbox input "true"
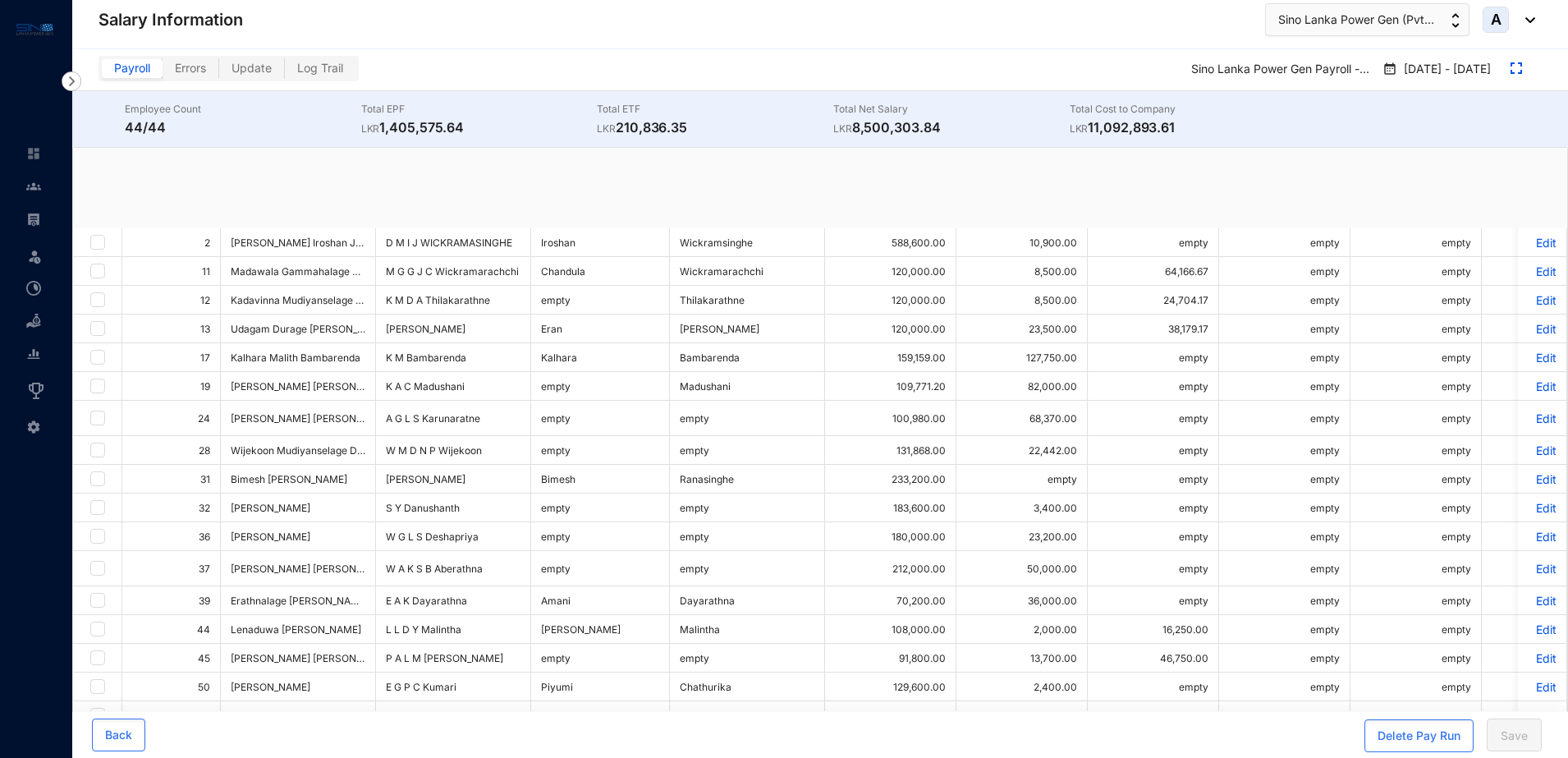
checkbox input "true"
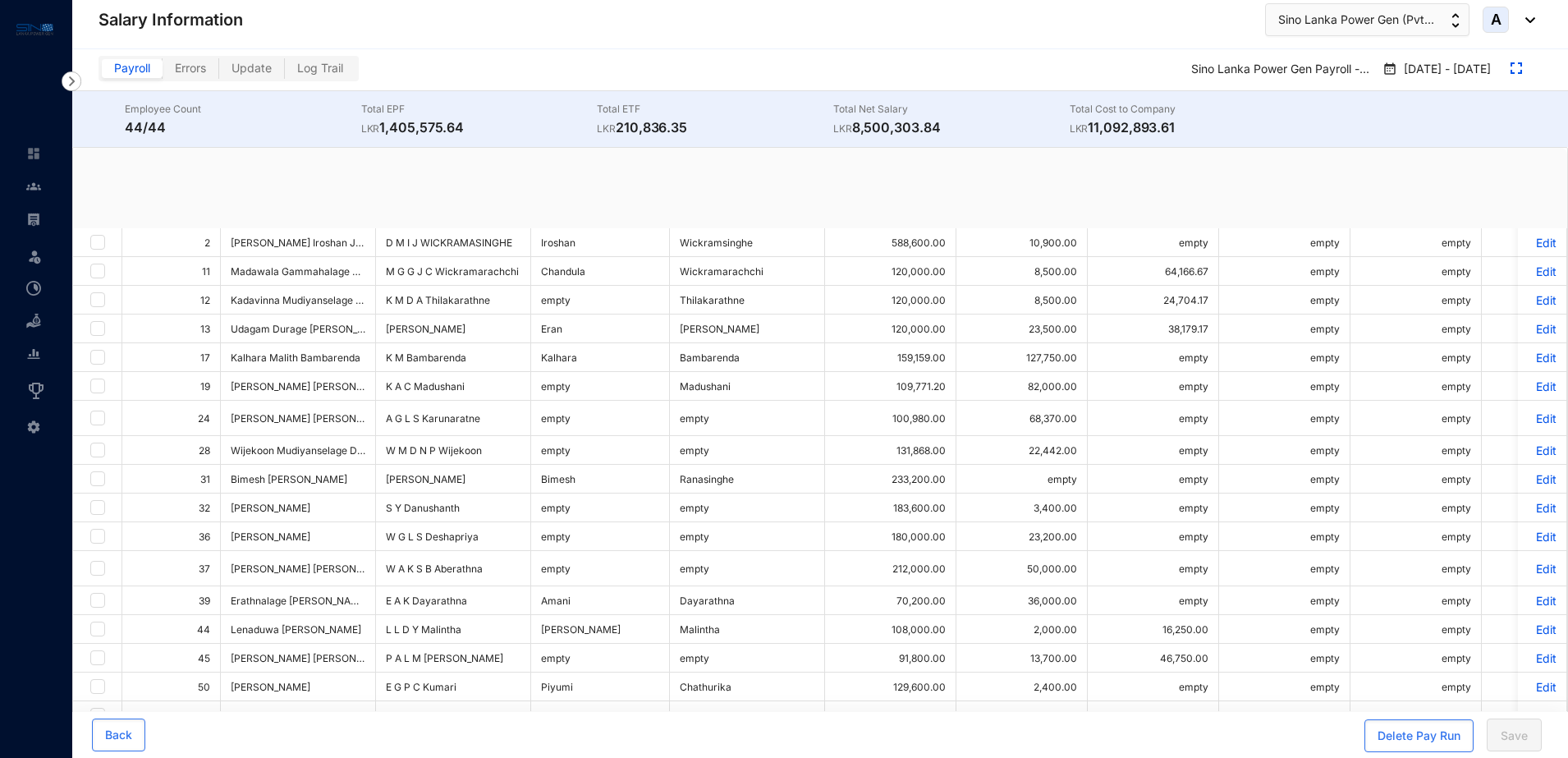
checkbox input "true"
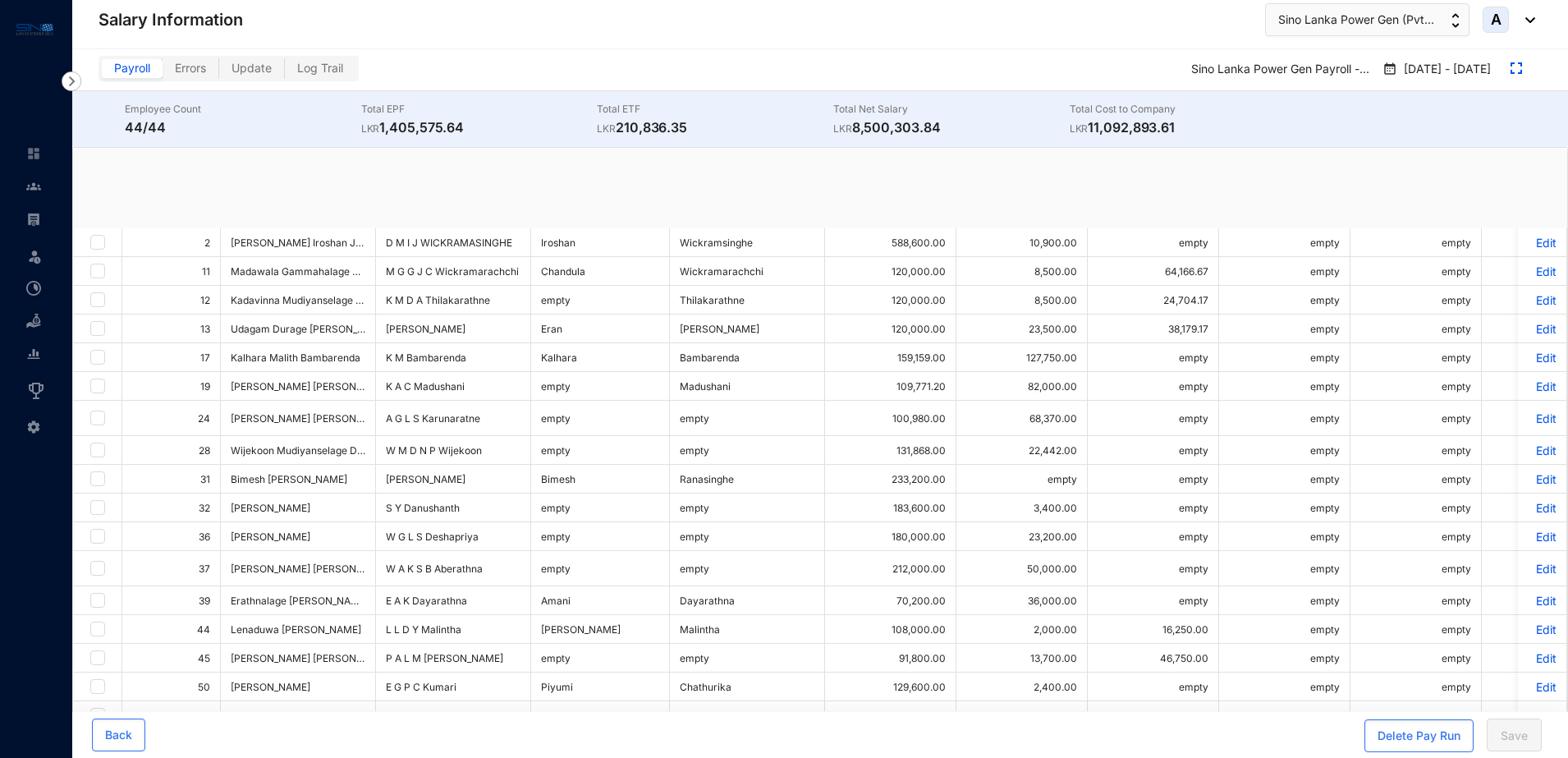
checkbox input "true"
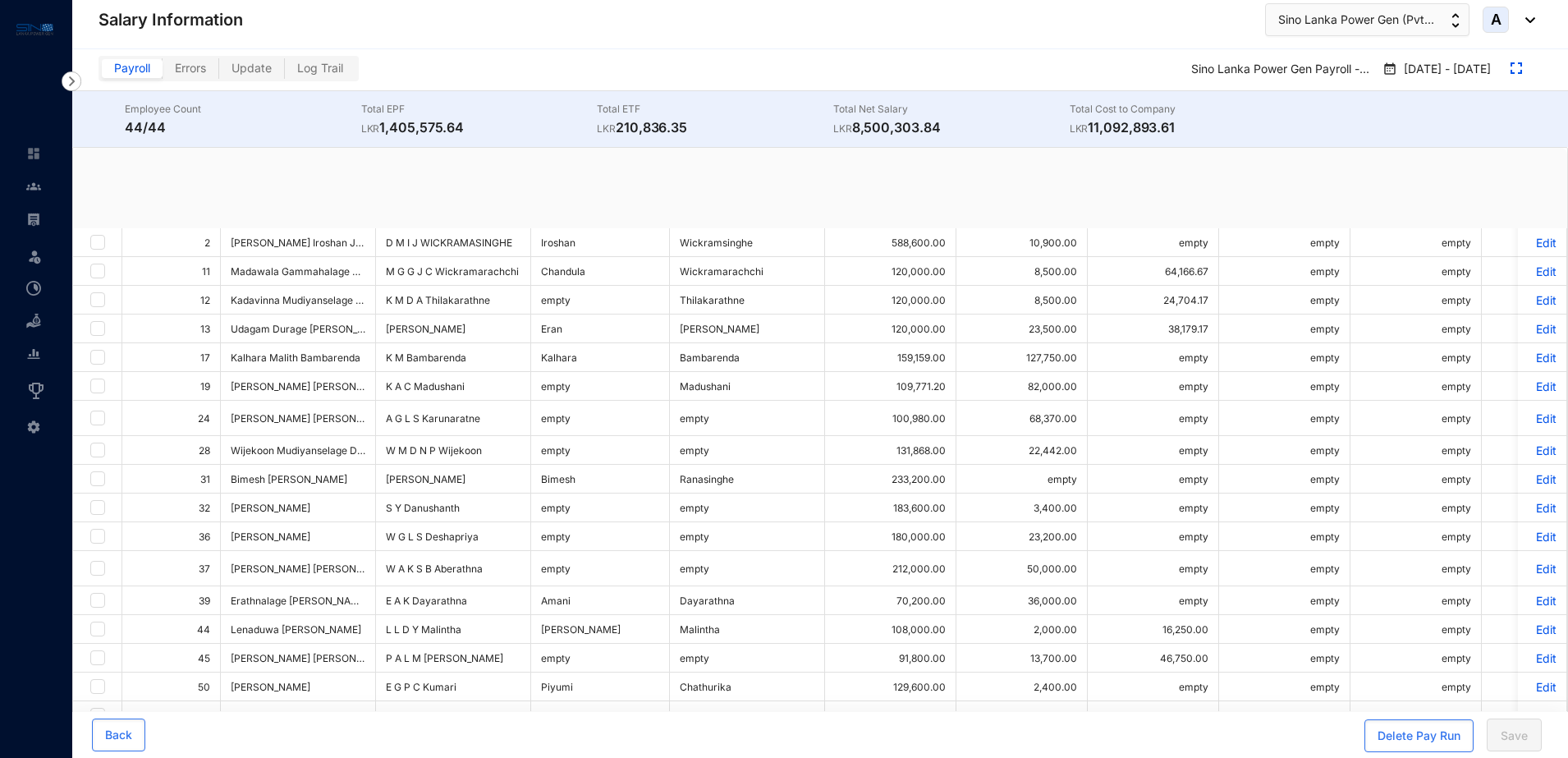
checkbox input "true"
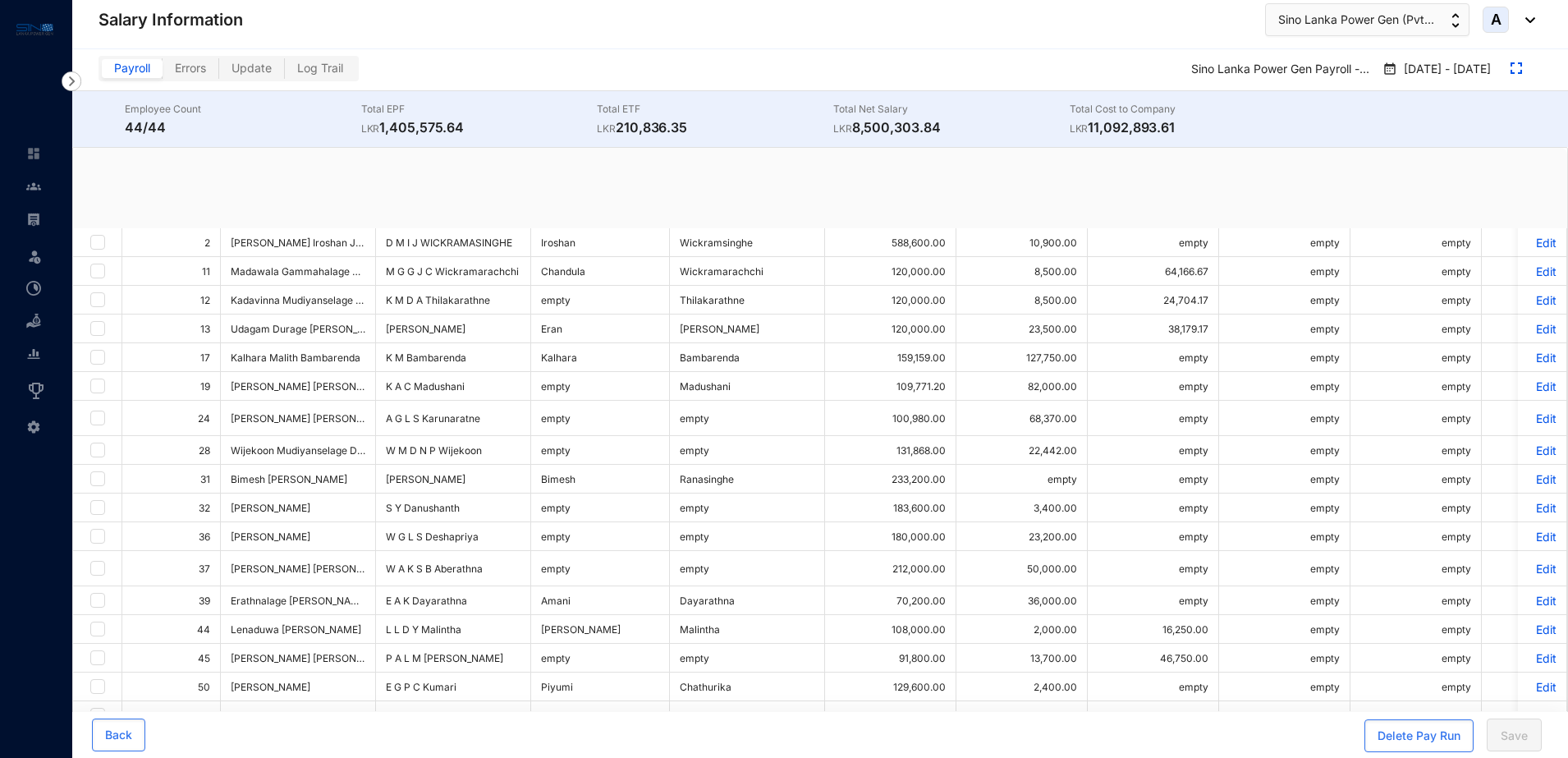
checkbox input "true"
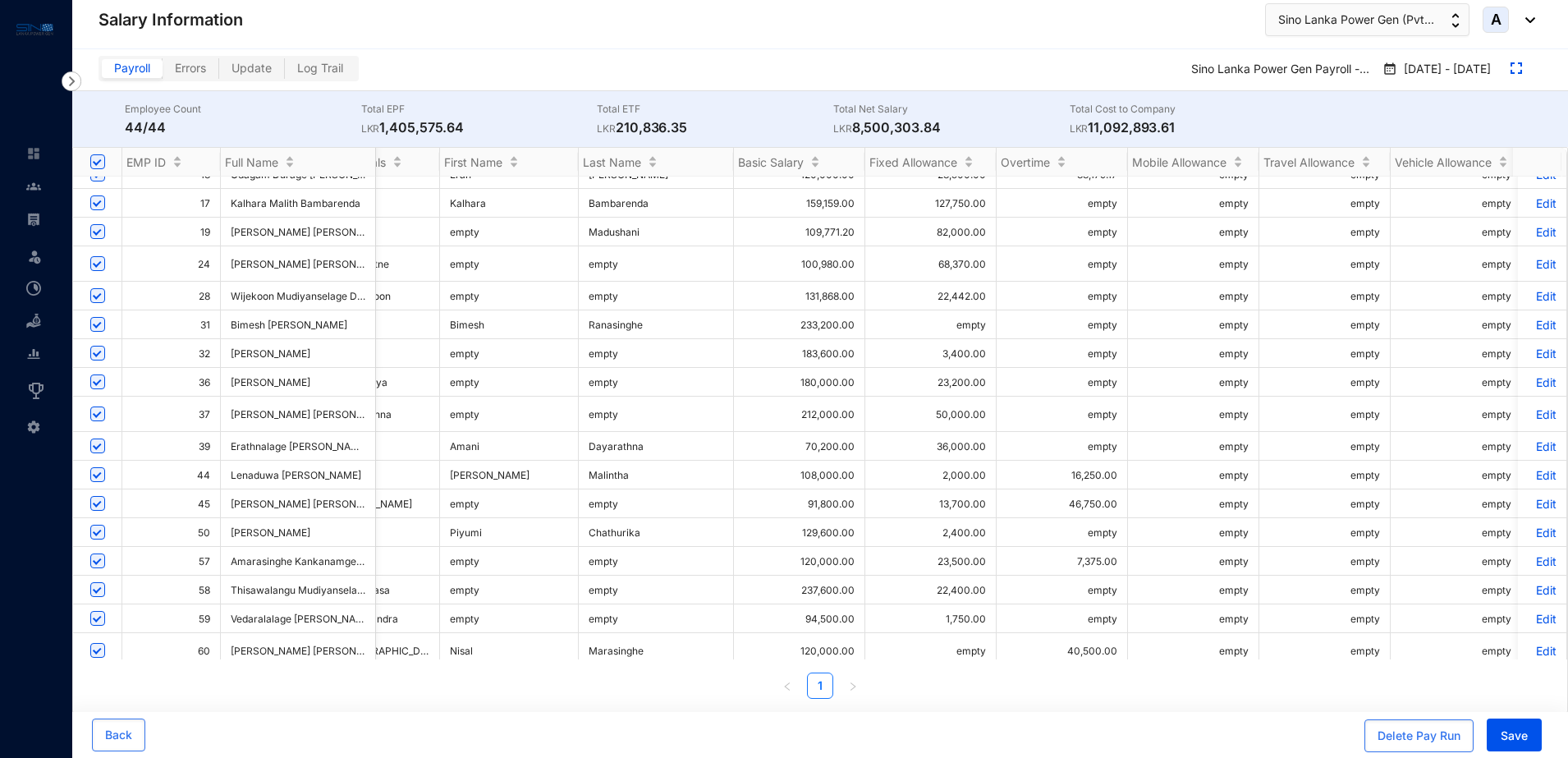
scroll to position [0, 110]
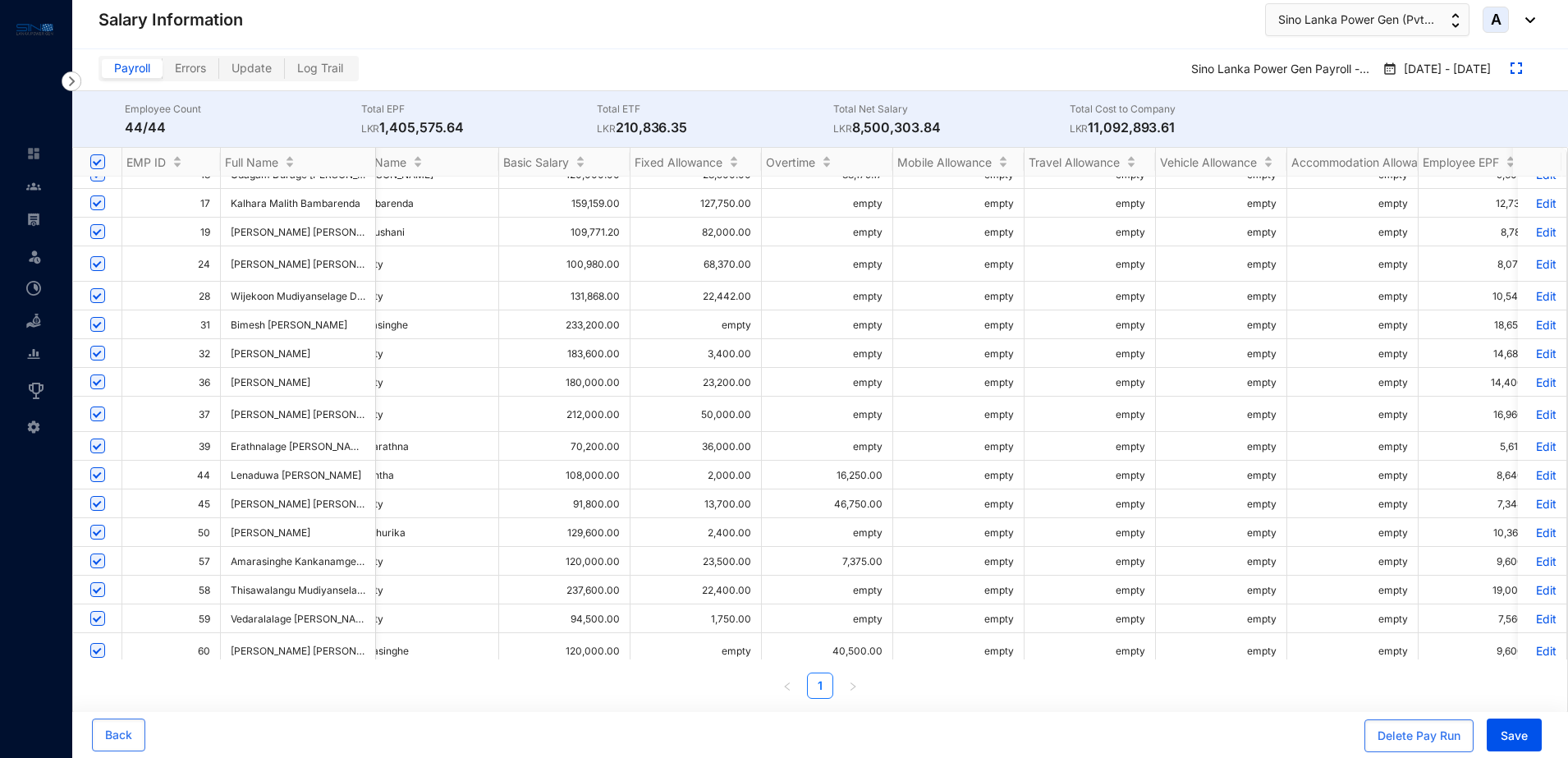
click at [1530, 263] on p "Edit" at bounding box center [1543, 264] width 29 height 14
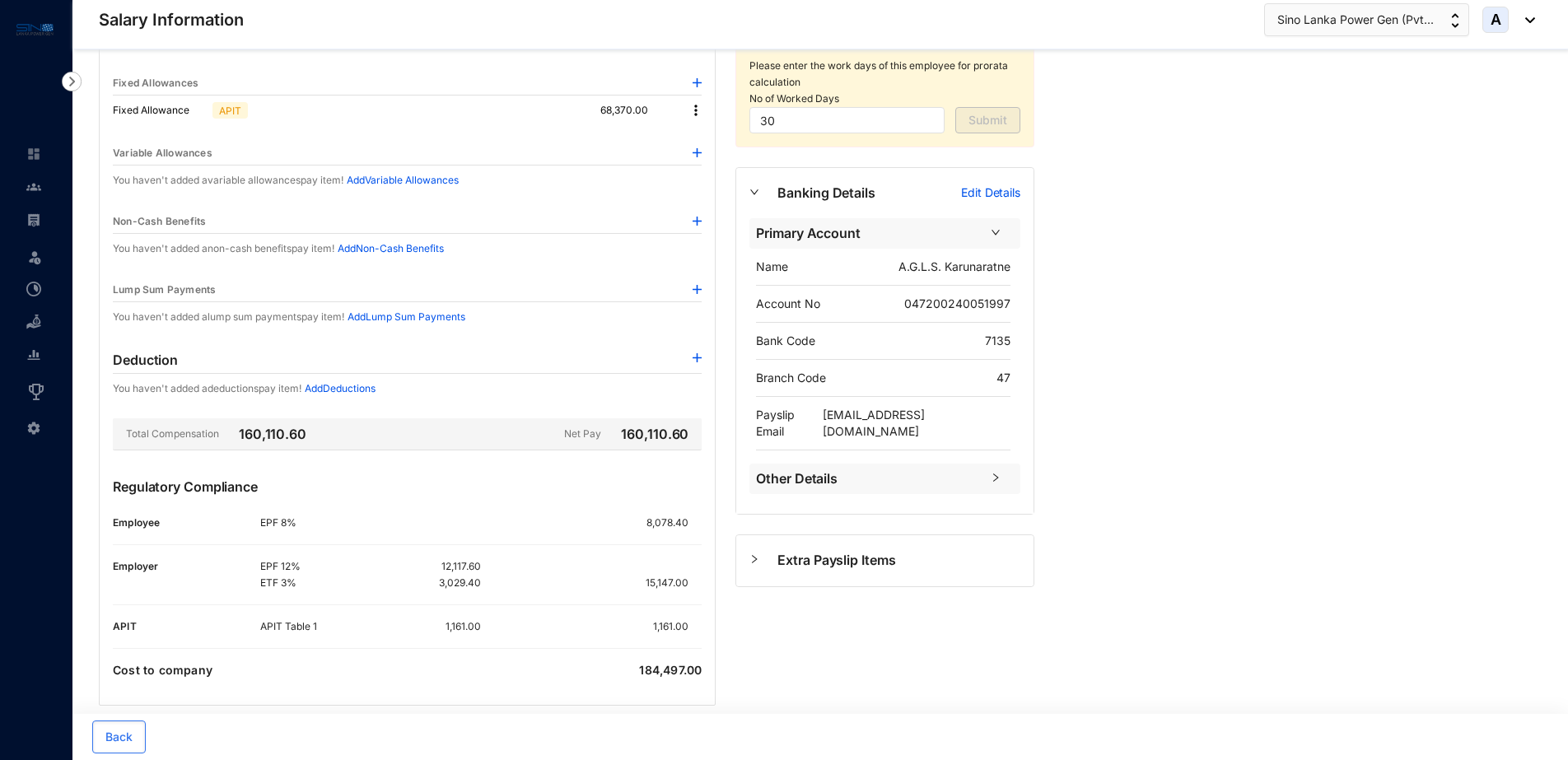
scroll to position [183, 0]
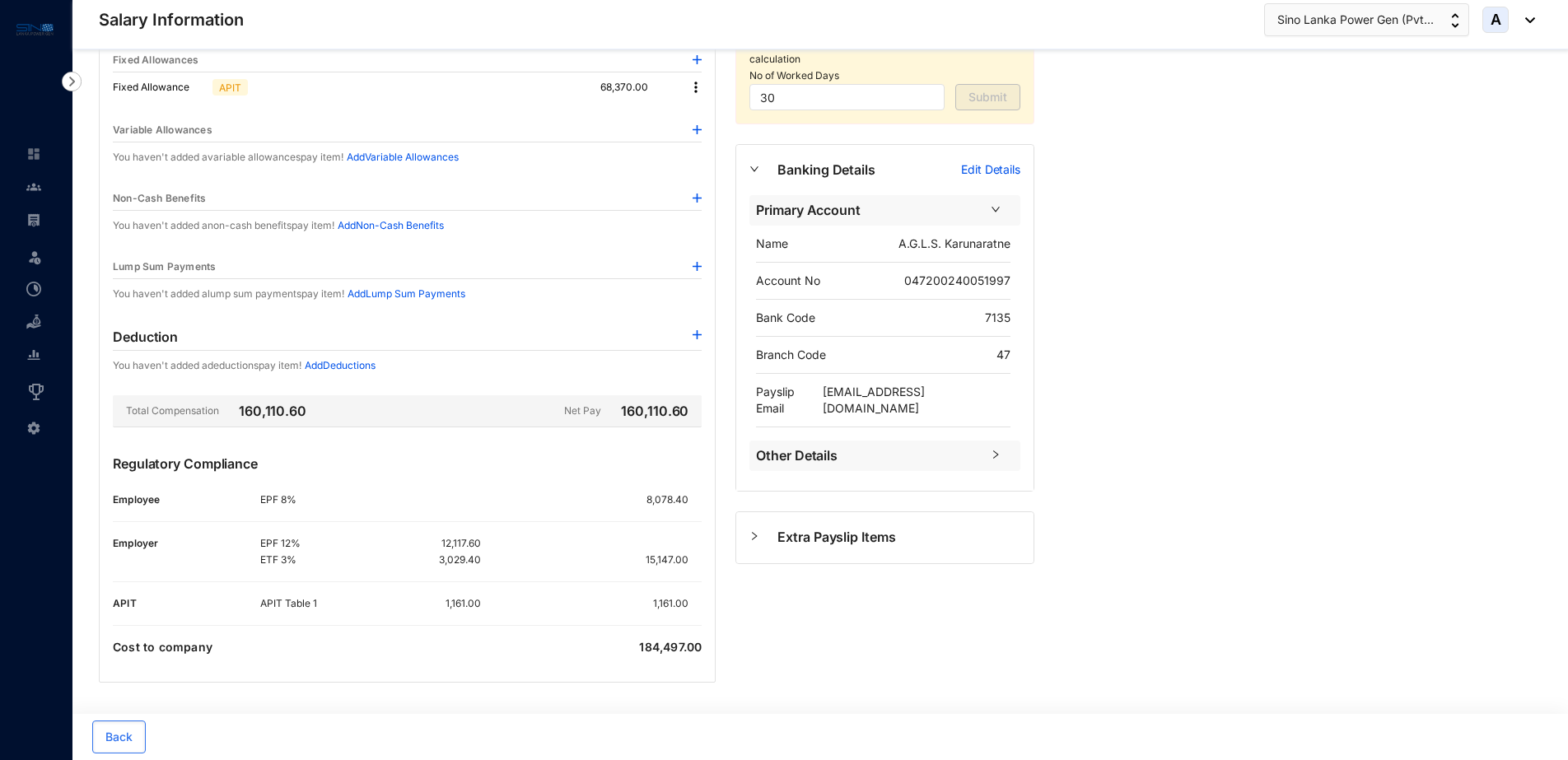
click at [367, 366] on p "Add Deductions" at bounding box center [340, 365] width 71 height 16
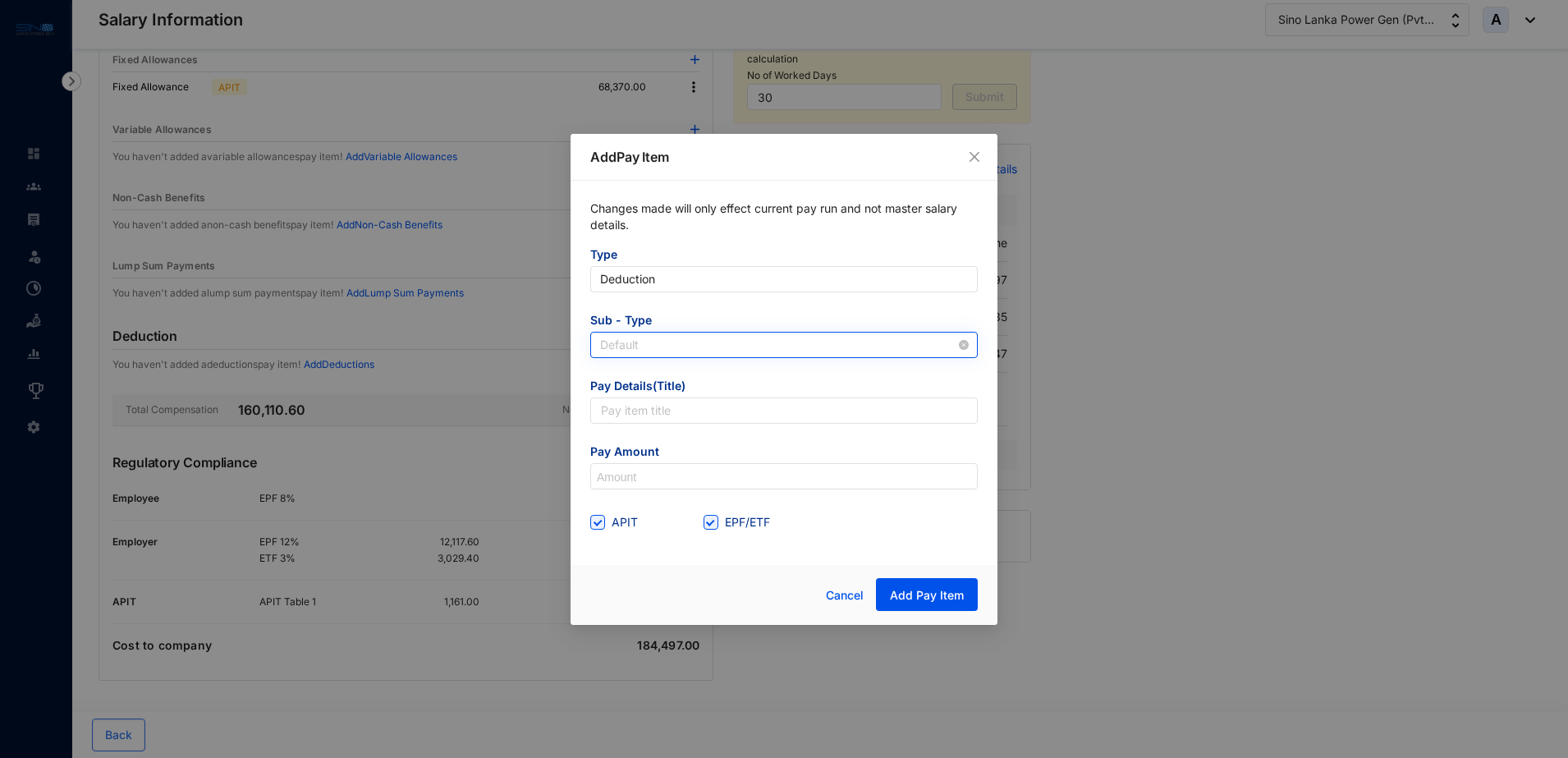
click at [686, 340] on span "Default" at bounding box center [784, 345] width 368 height 25
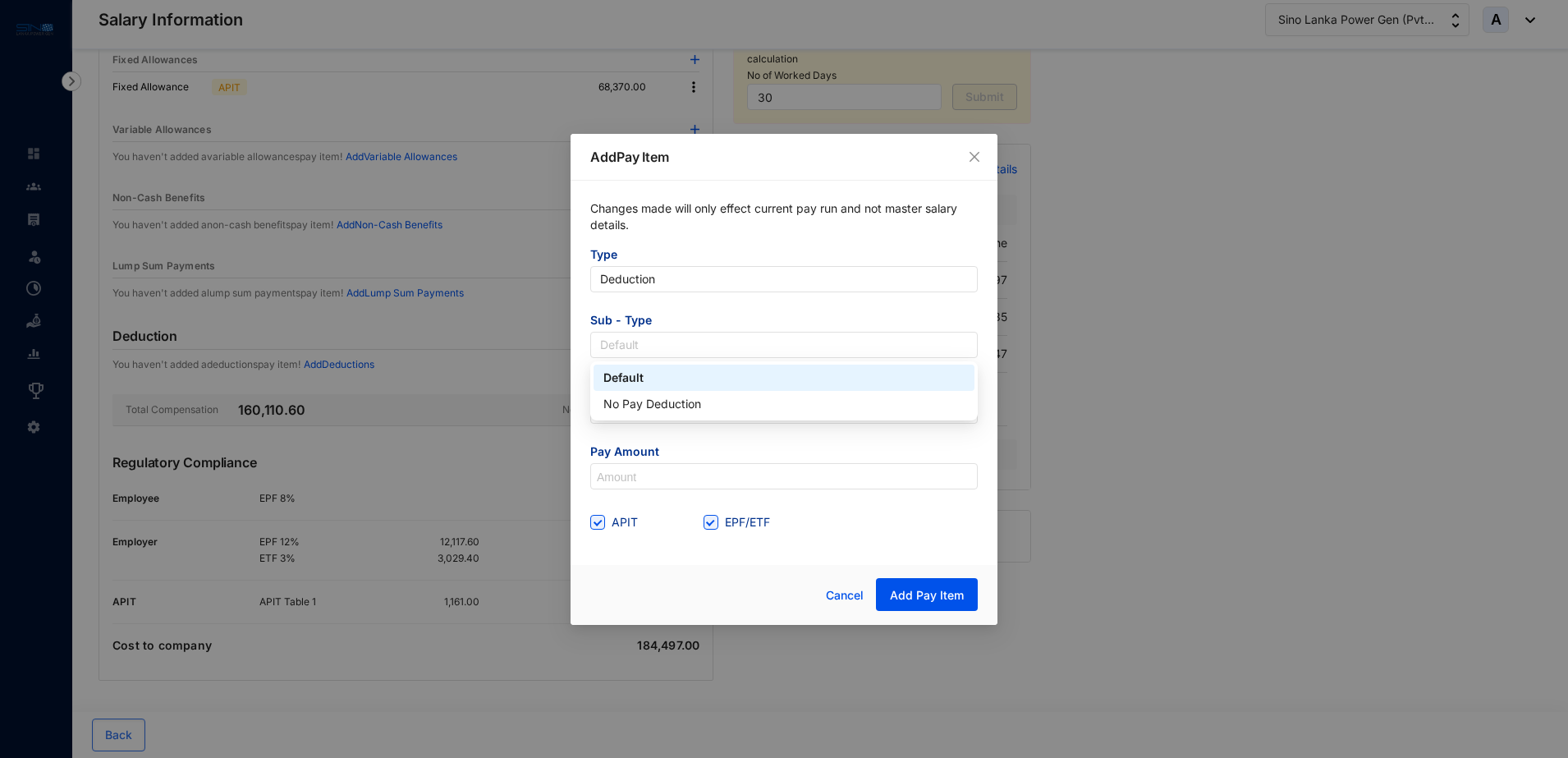
click at [705, 297] on form "Type Deduction Sub - Type Default Pay Details(Title) Pay Amount APIT EPF/ETF" at bounding box center [784, 390] width 388 height 289
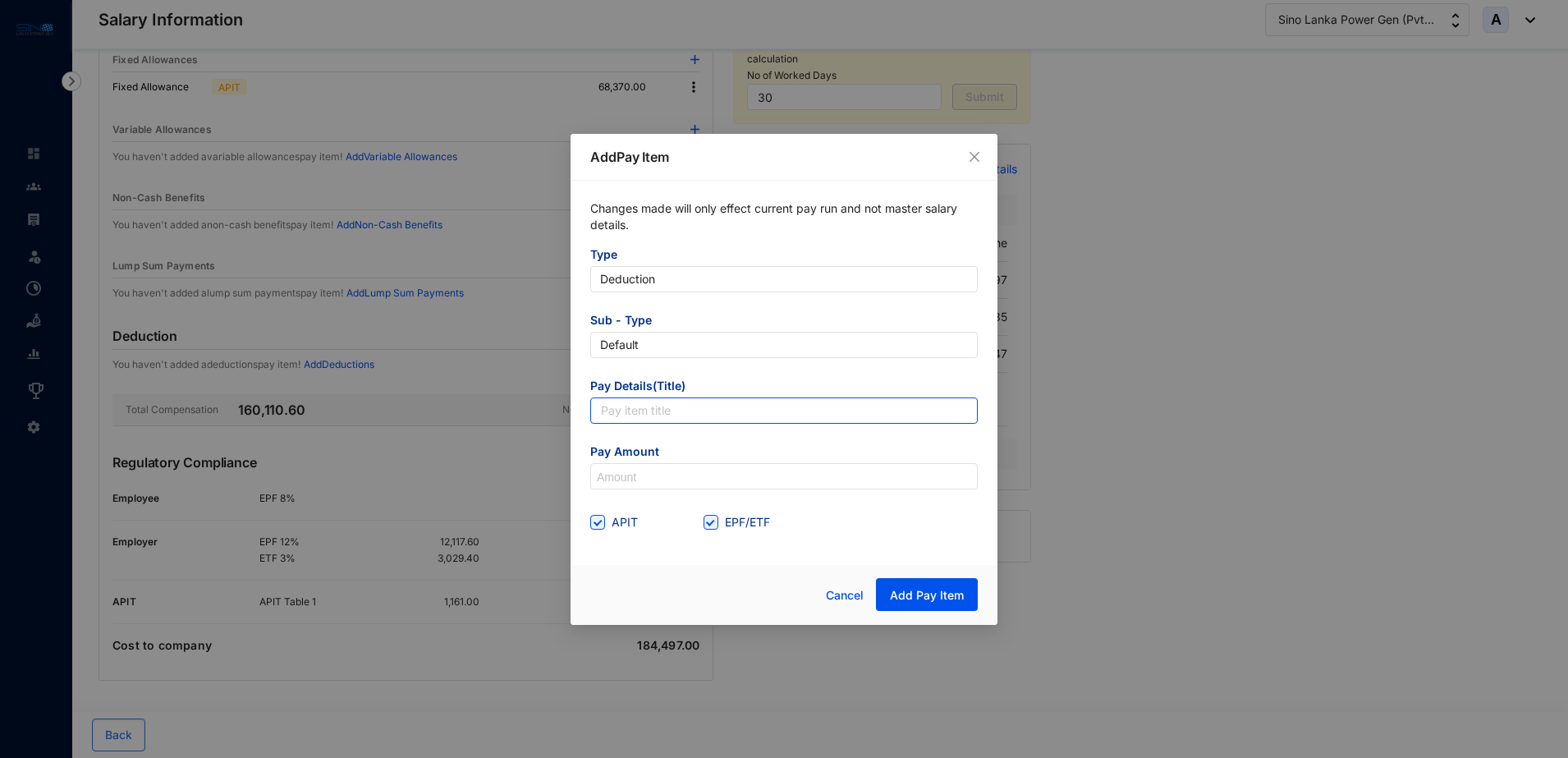
click at [705, 403] on input "text" at bounding box center [784, 410] width 388 height 26
click at [602, 443] on span "Pay Amount" at bounding box center [784, 452] width 388 height 20
click at [663, 402] on input "text" at bounding box center [784, 410] width 388 height 26
type input "Cost recovery"
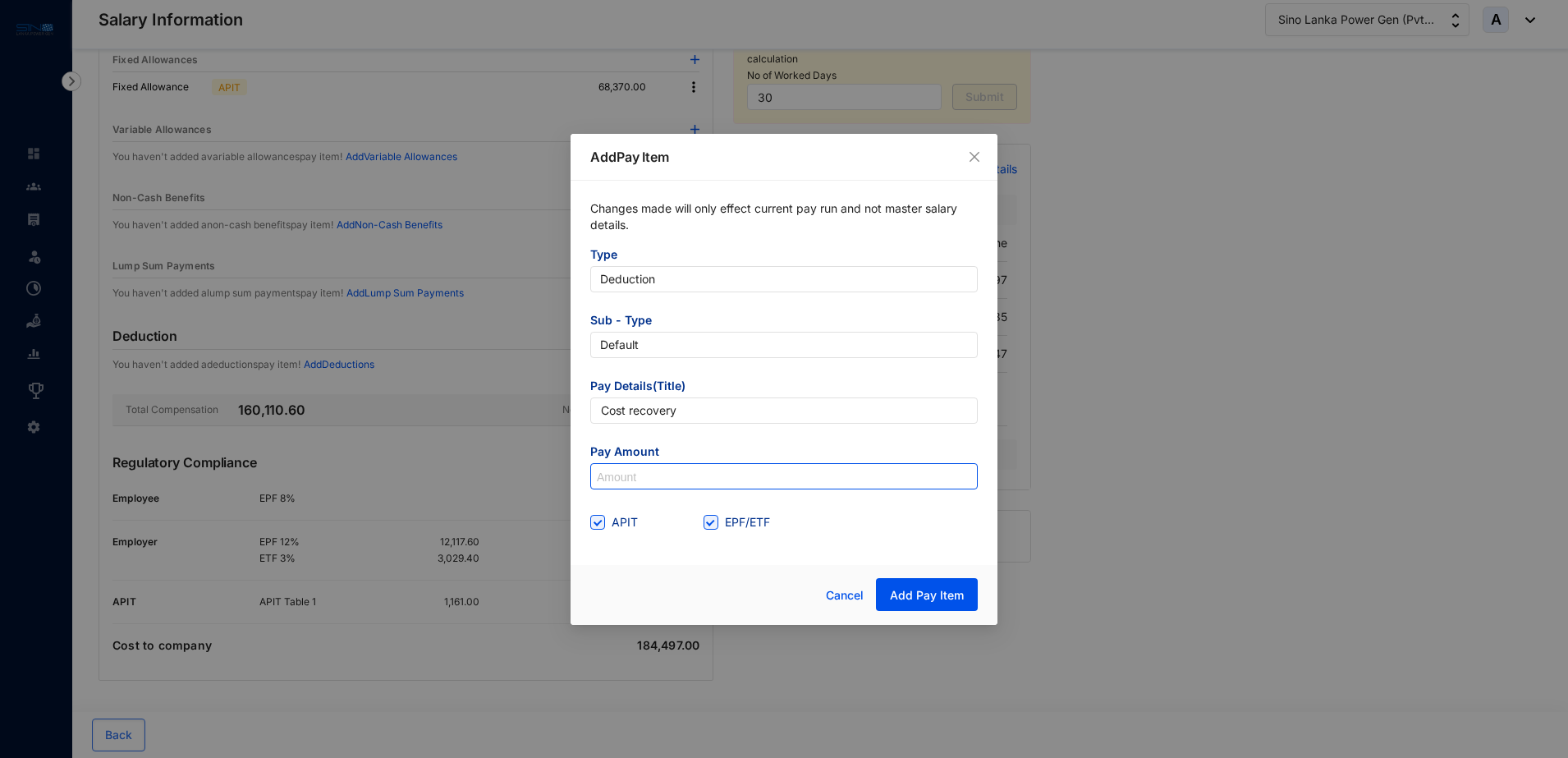
click at [684, 473] on input at bounding box center [784, 476] width 386 height 26
type input "20,000"
click at [708, 521] on input "EPF/ETF" at bounding box center [710, 520] width 12 height 12
checkbox input "false"
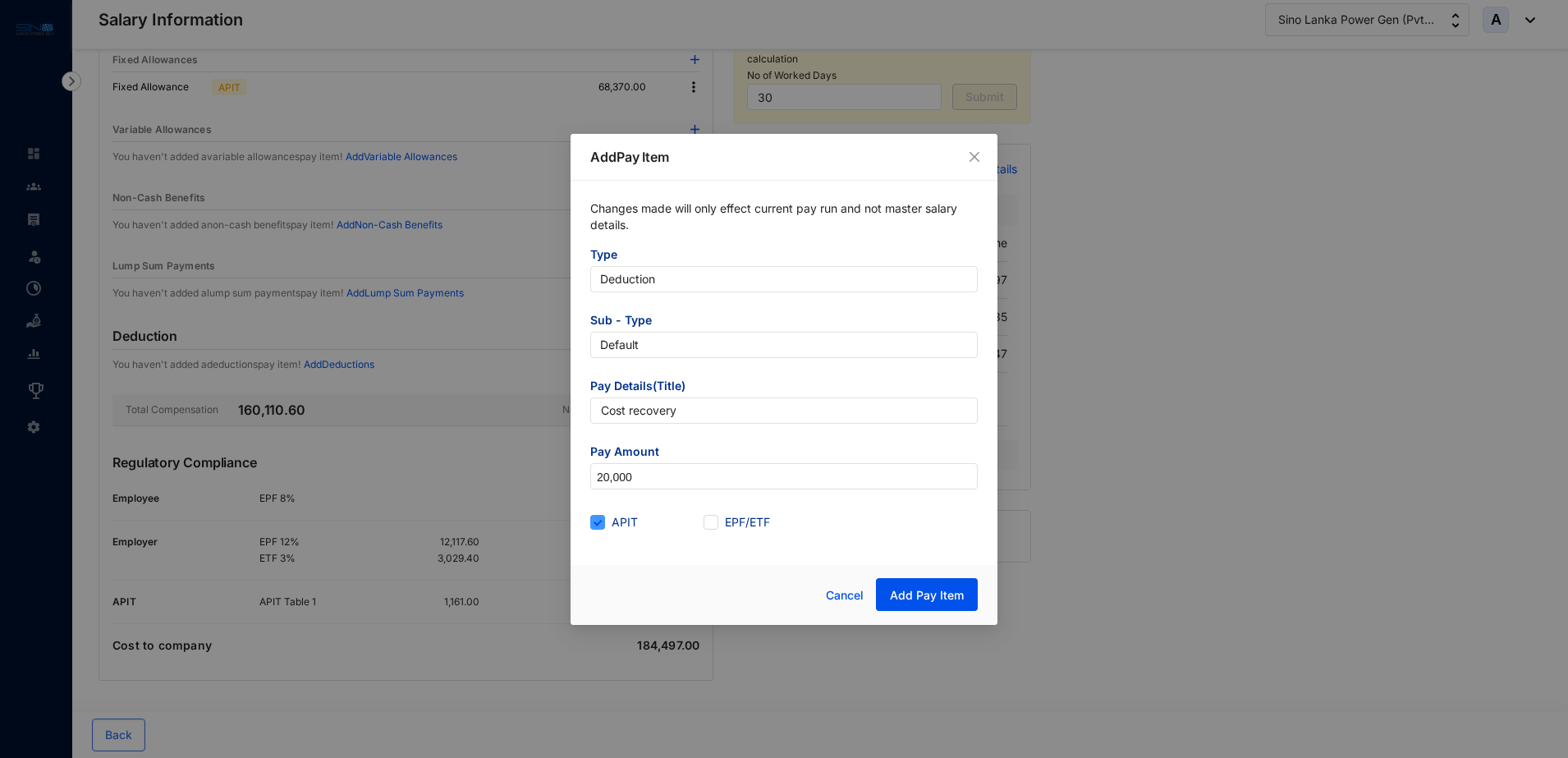
click at [604, 522] on span at bounding box center [597, 521] width 14 height 14
click at [602, 522] on input "APIT" at bounding box center [596, 520] width 12 height 12
checkbox input "false"
click at [941, 589] on span "Add Pay Item" at bounding box center [926, 595] width 74 height 16
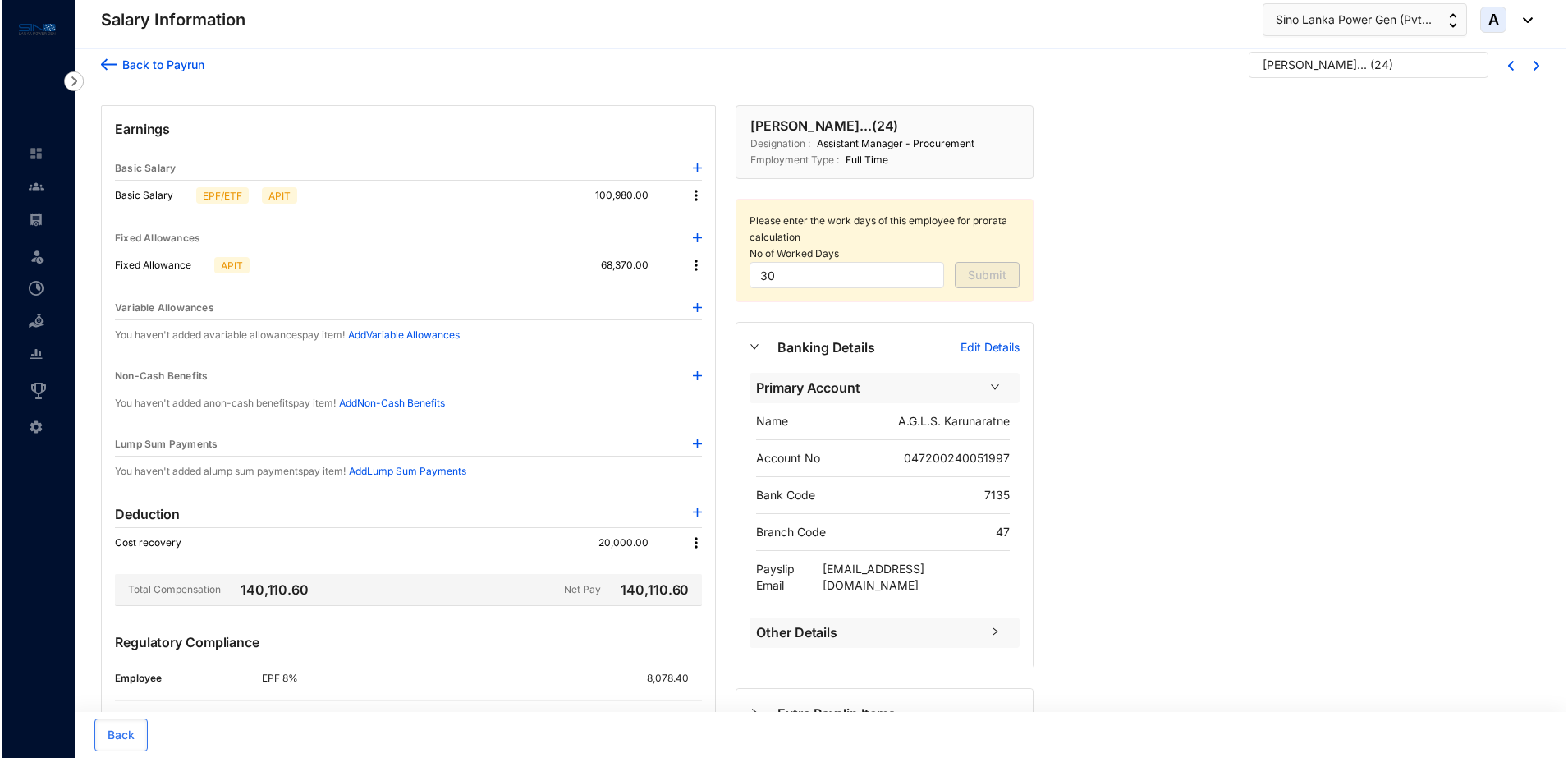
scroll to position [0, 0]
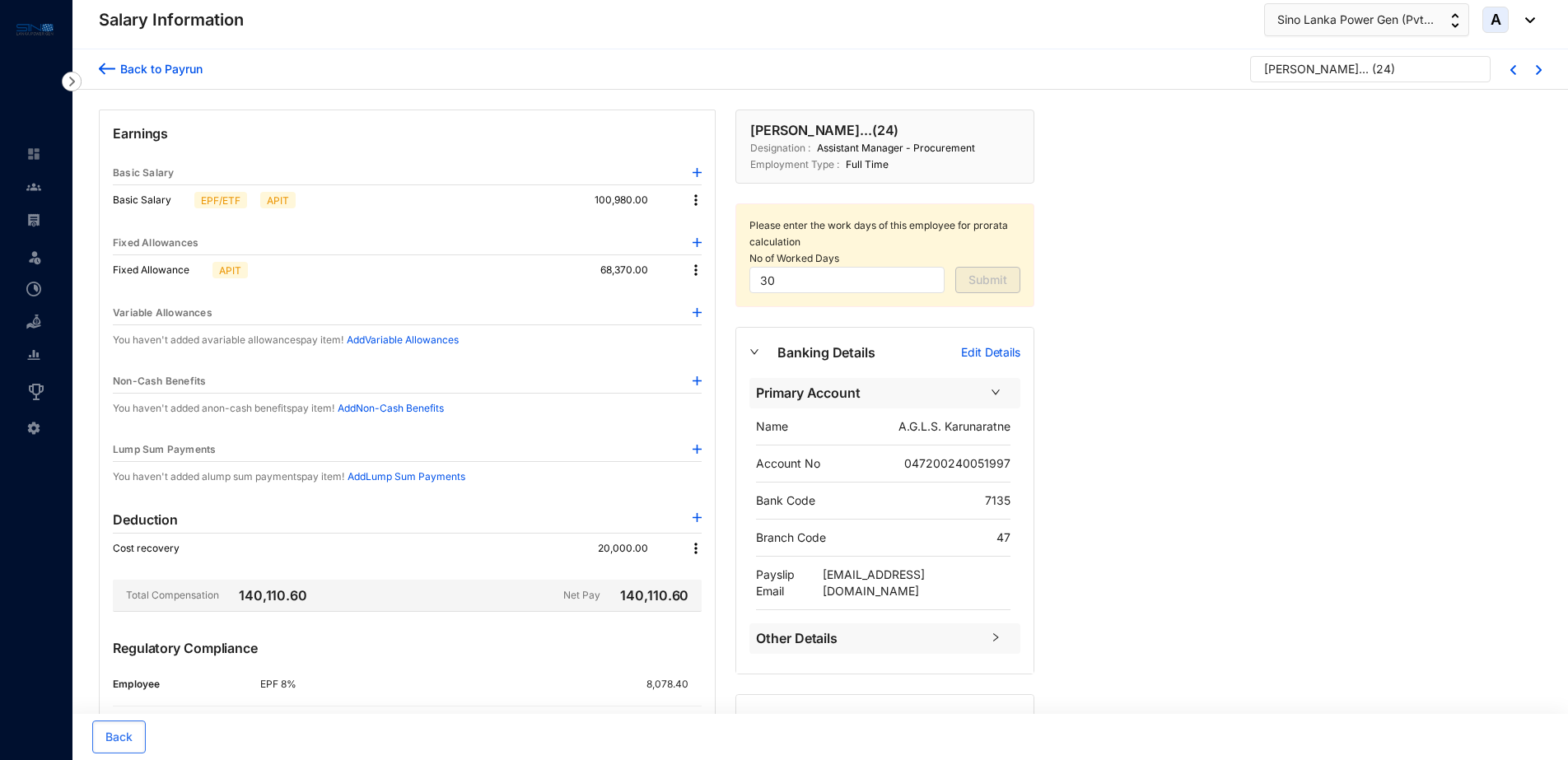
click at [139, 66] on div "Back to Payrun" at bounding box center [158, 69] width 88 height 17
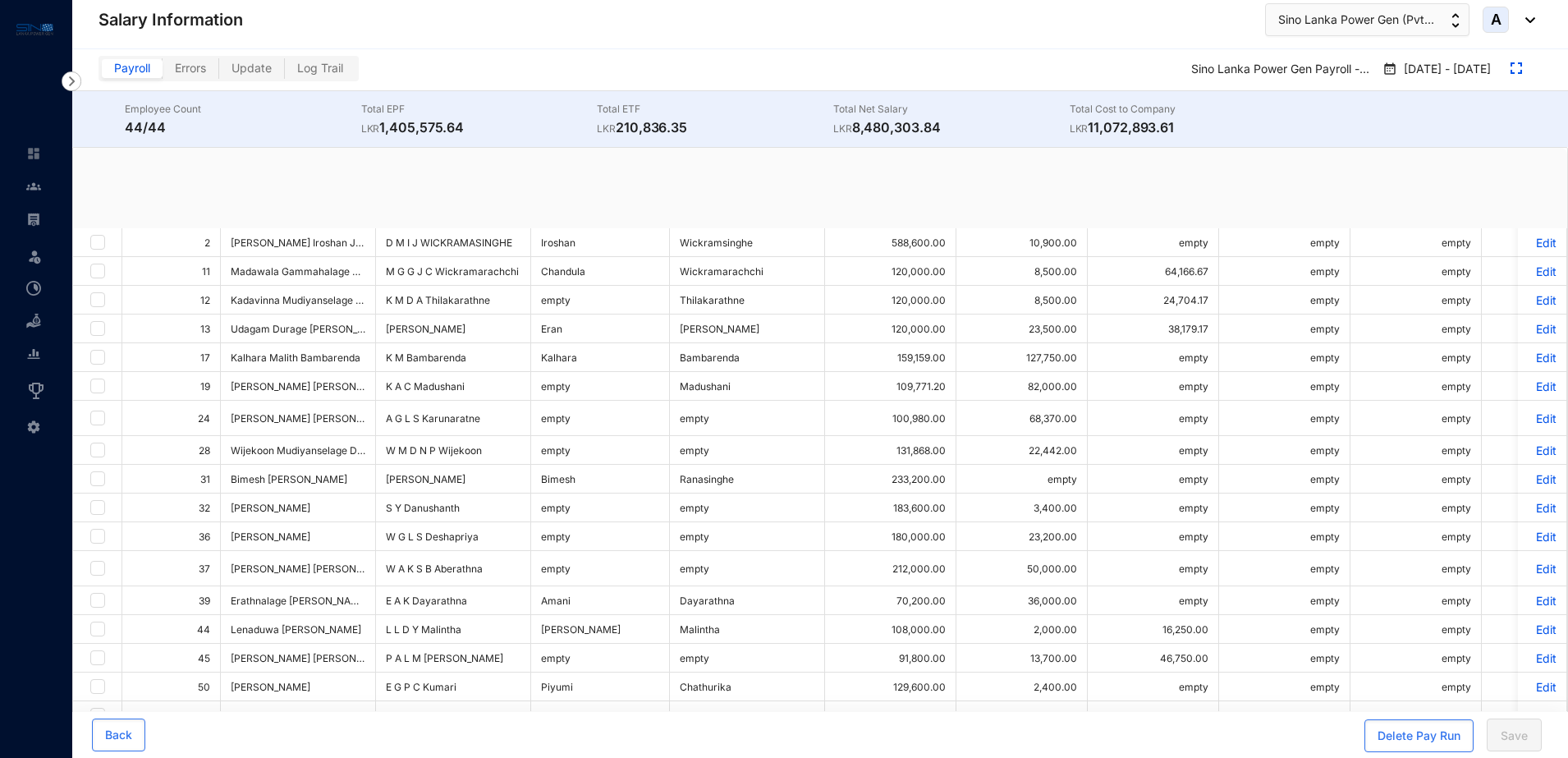
checkbox input "true"
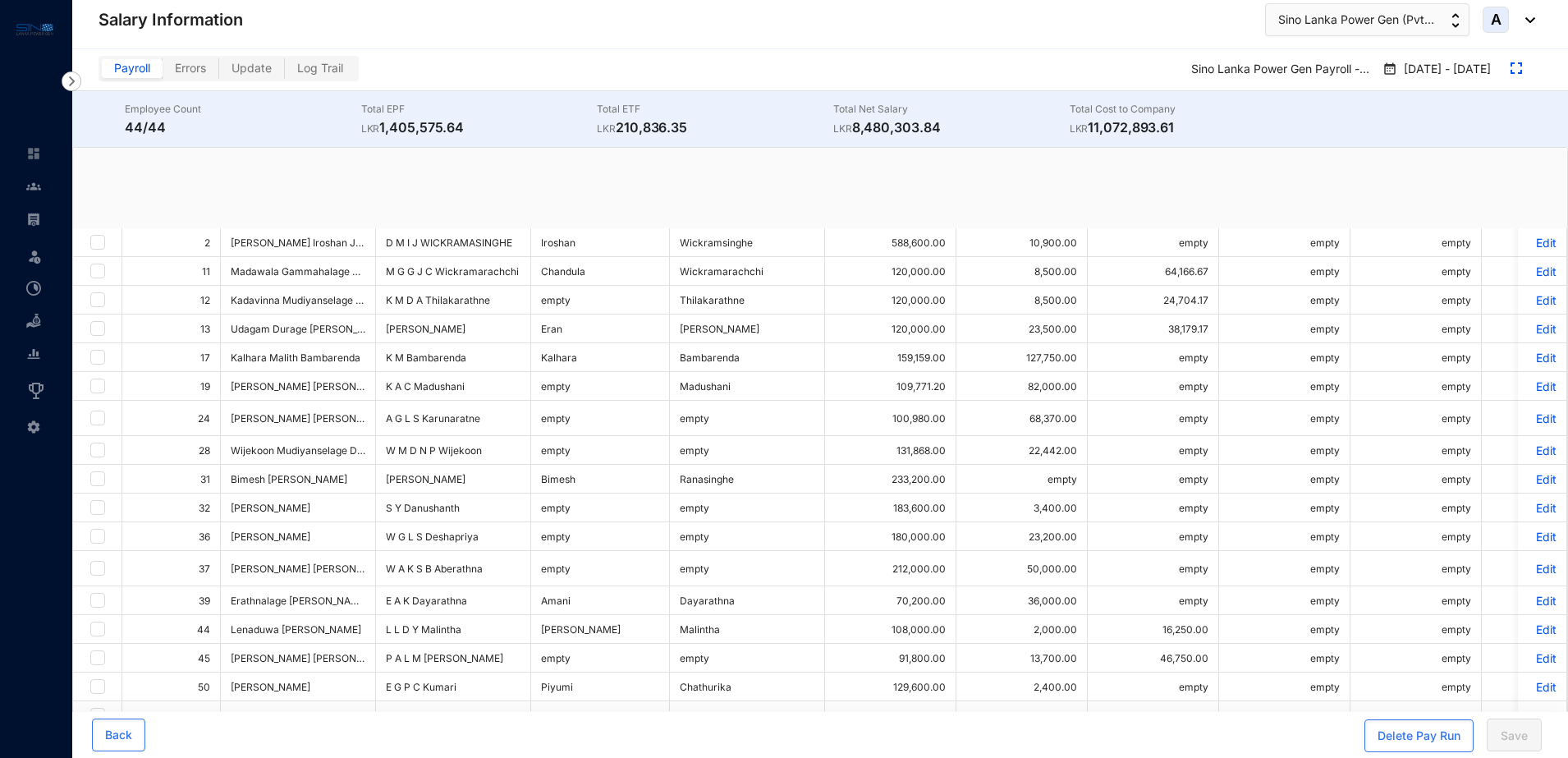
checkbox input "true"
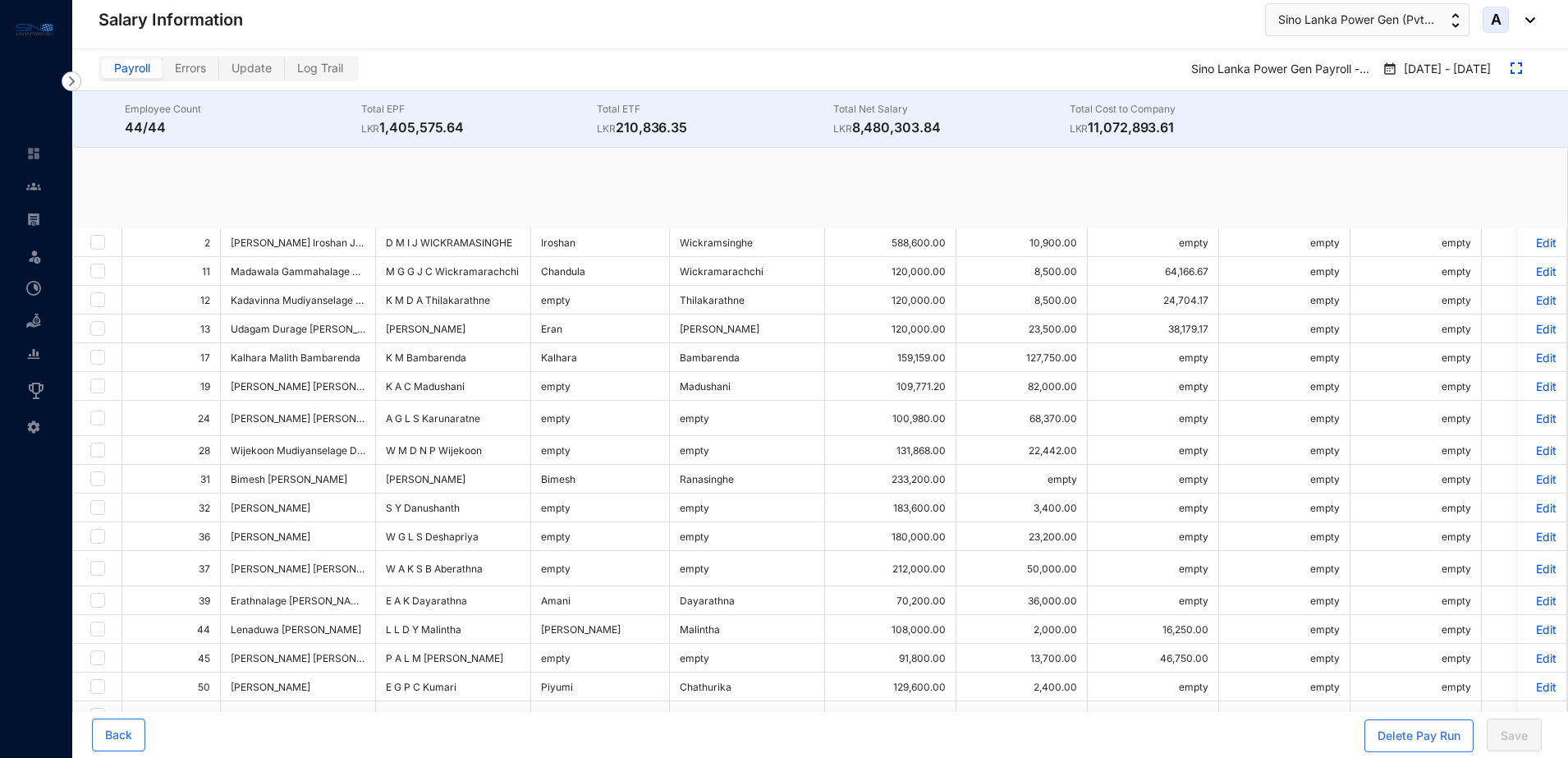
checkbox input "true"
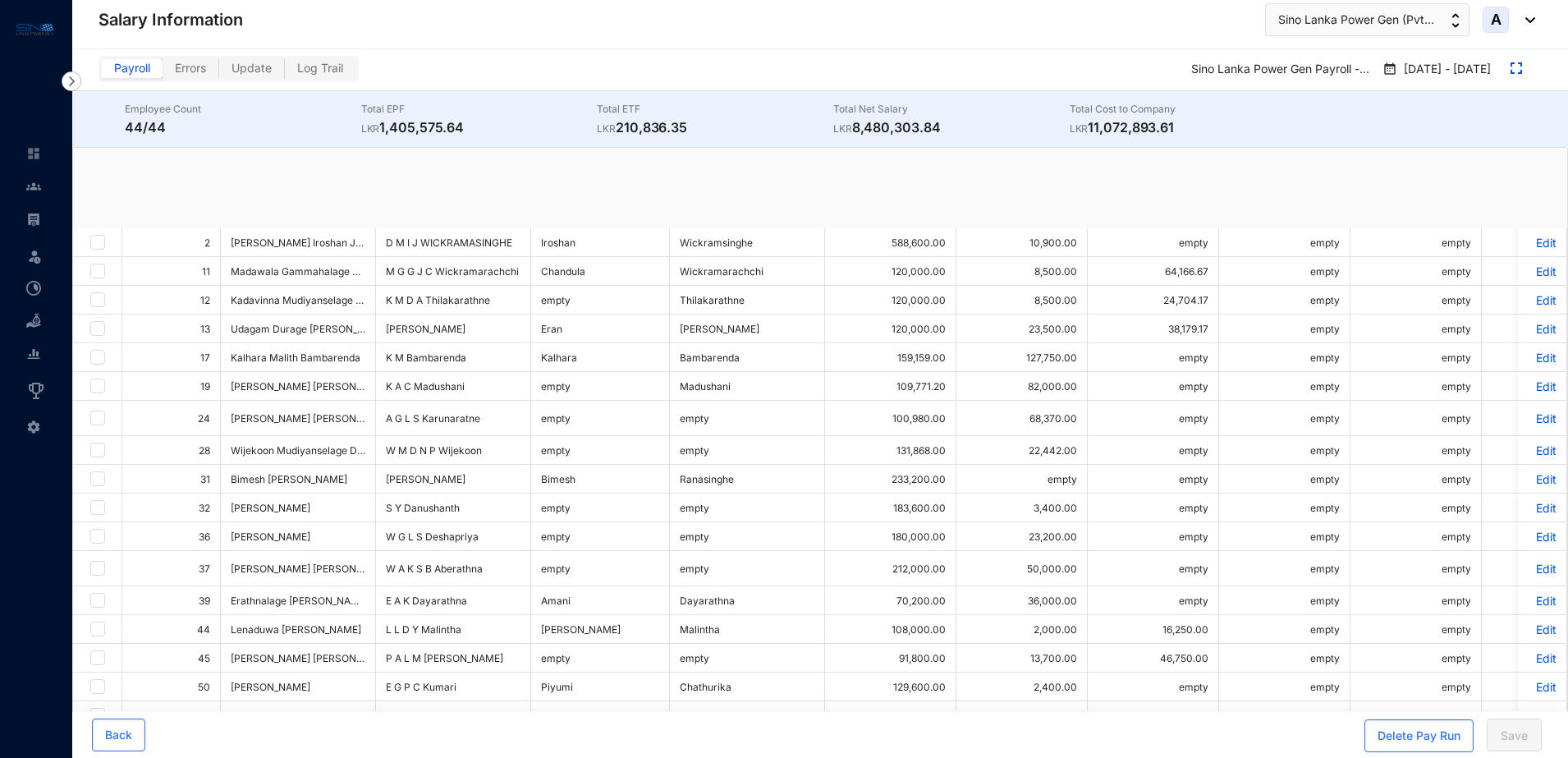
checkbox input "true"
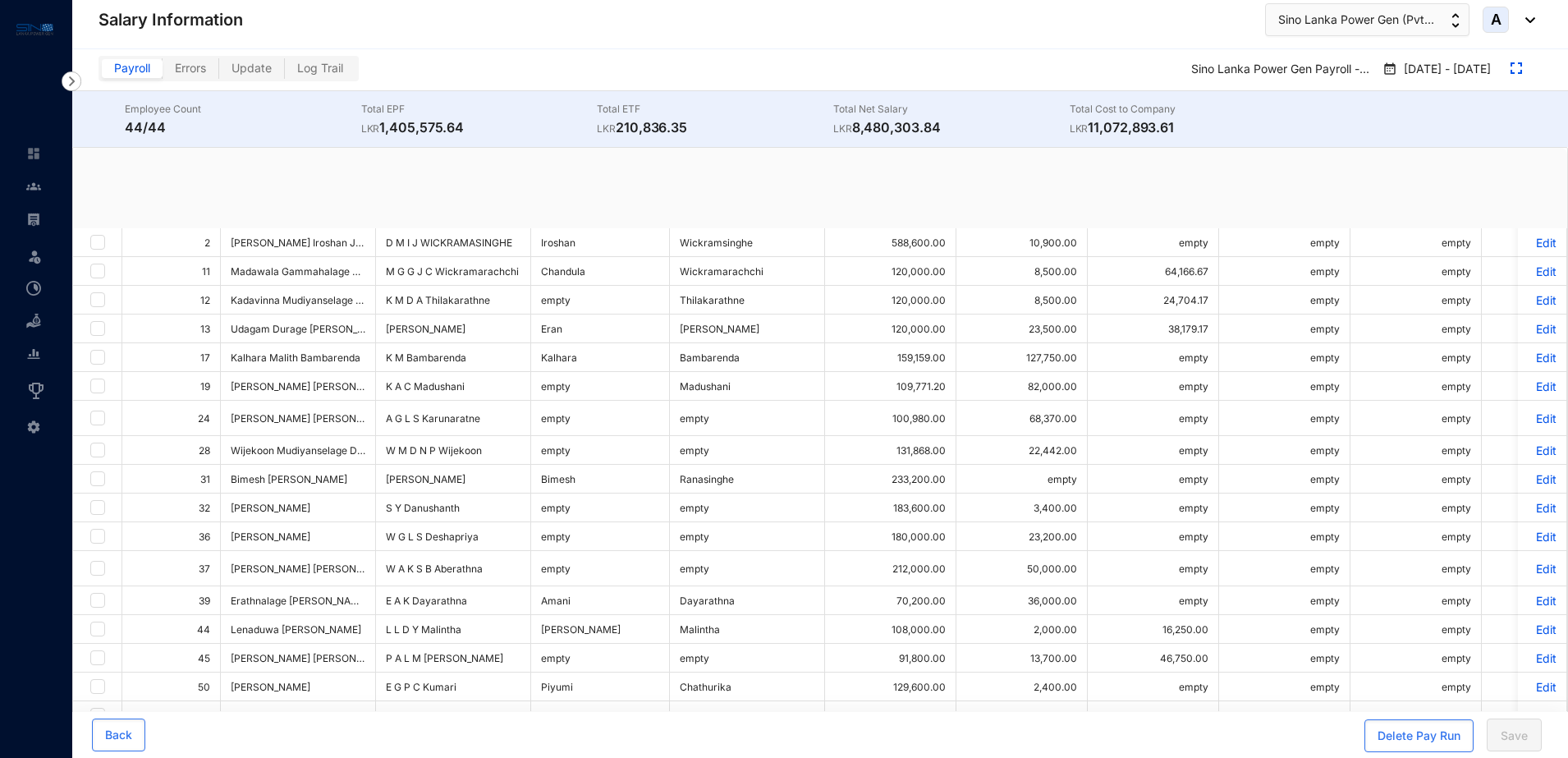
checkbox input "true"
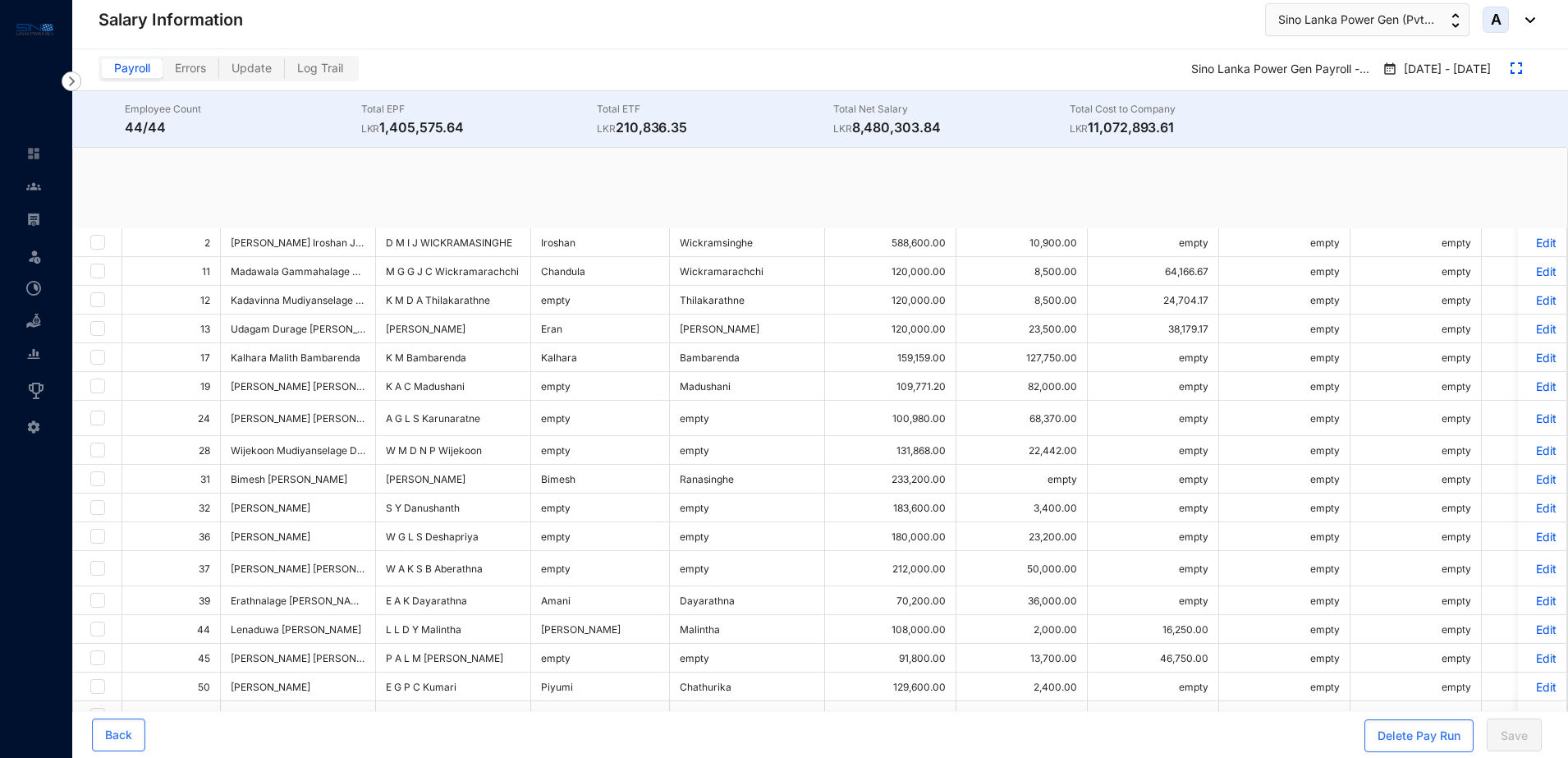
checkbox input "true"
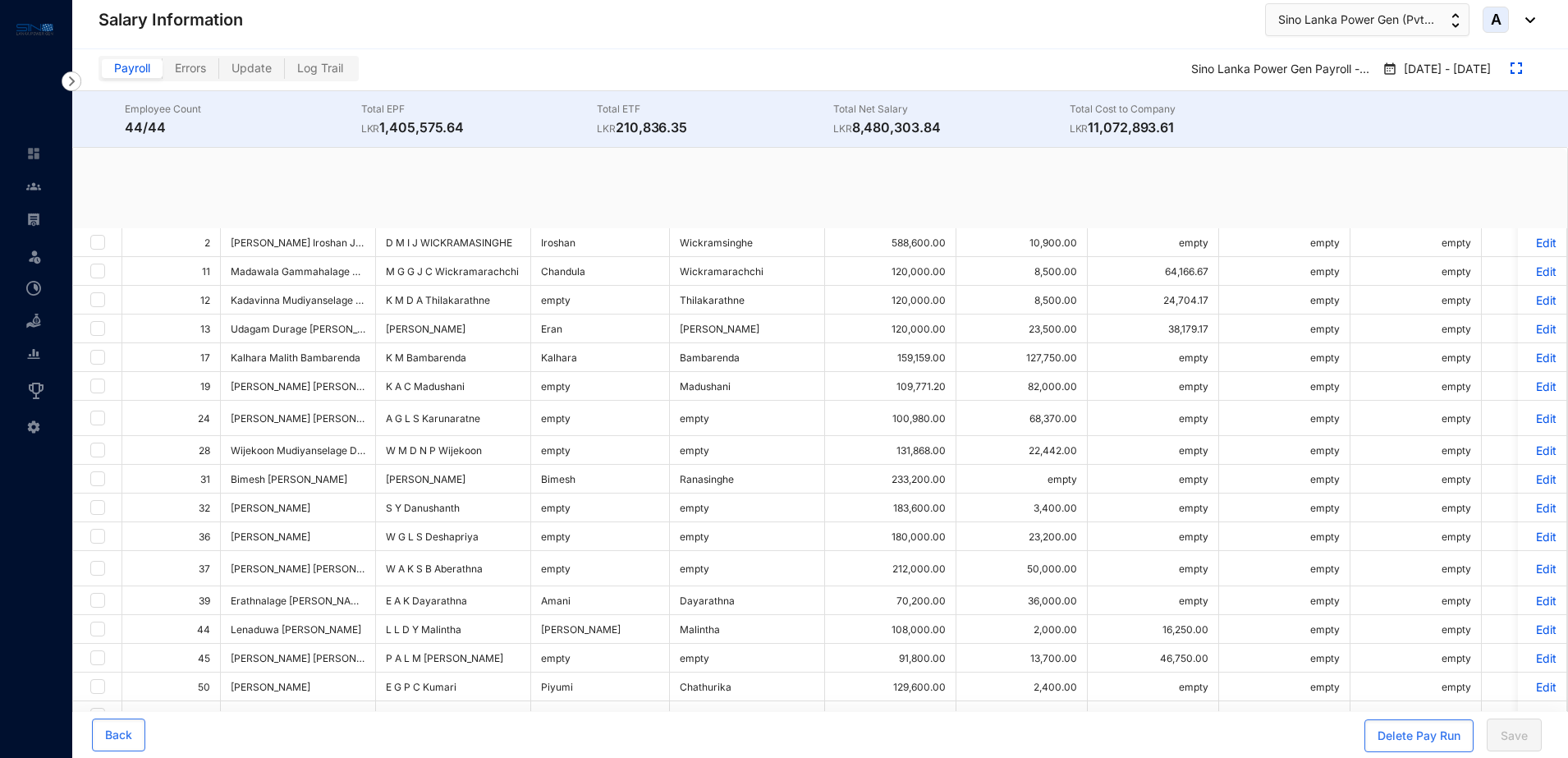
checkbox input "true"
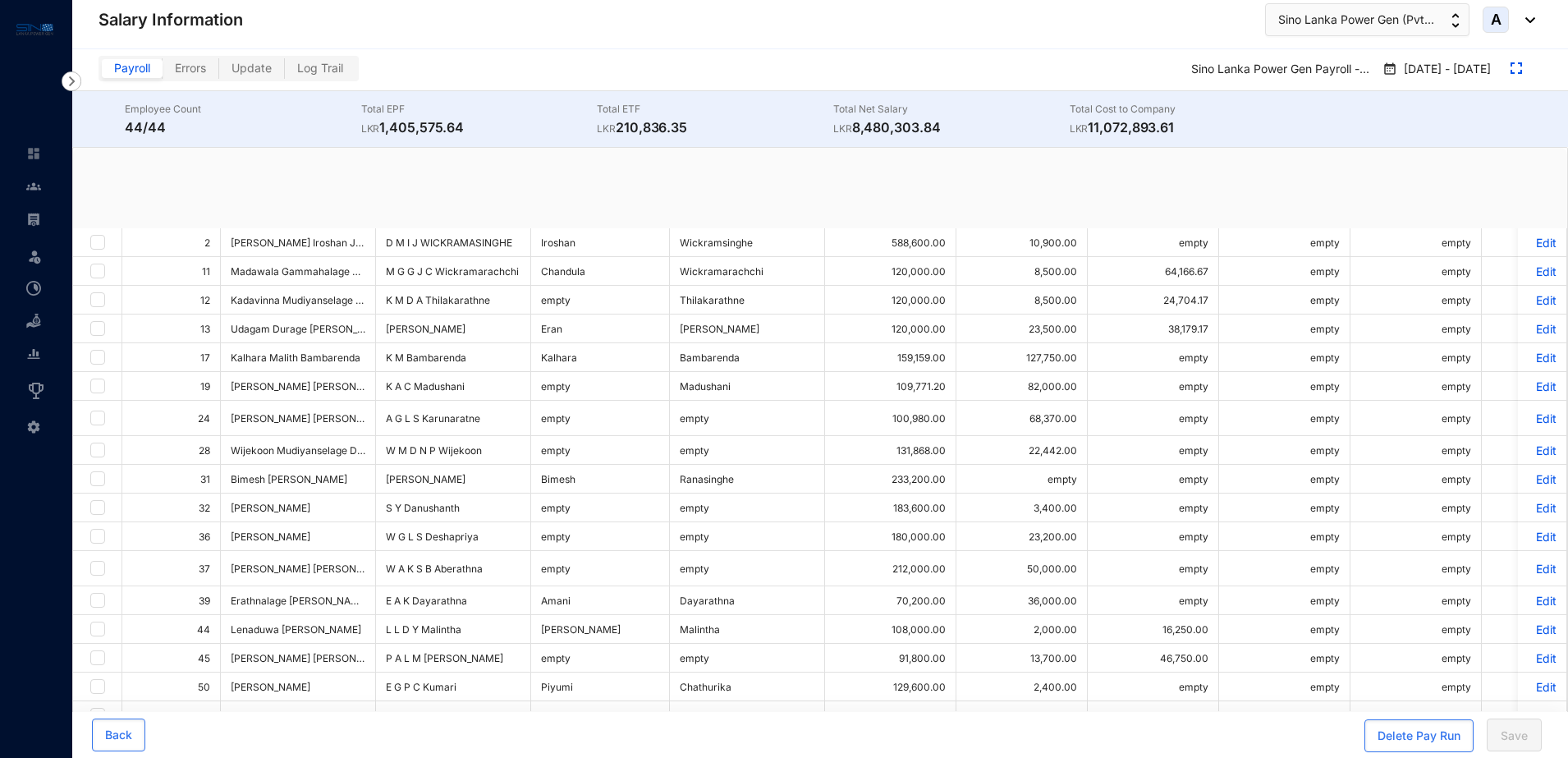
checkbox input "true"
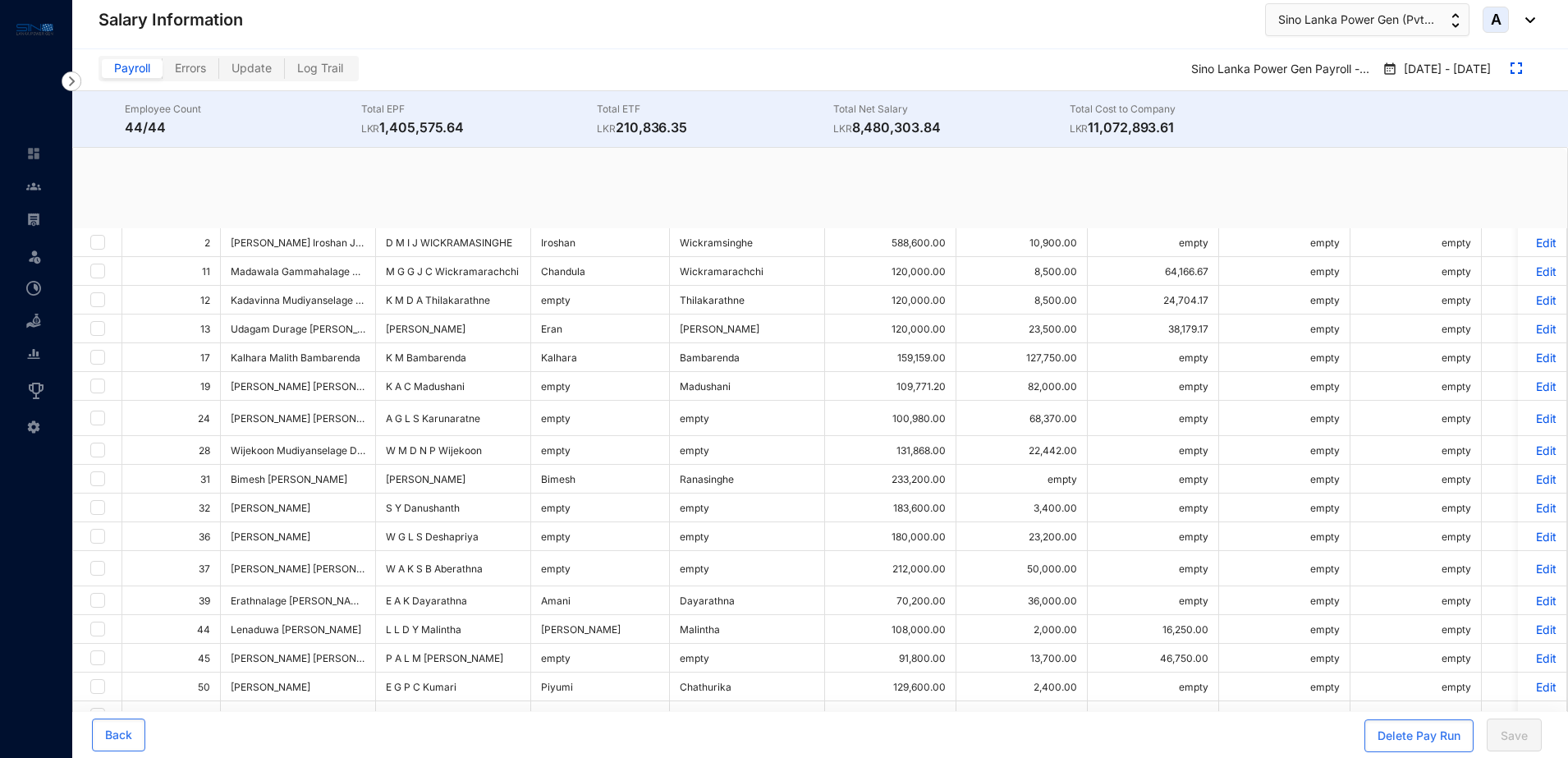
checkbox input "true"
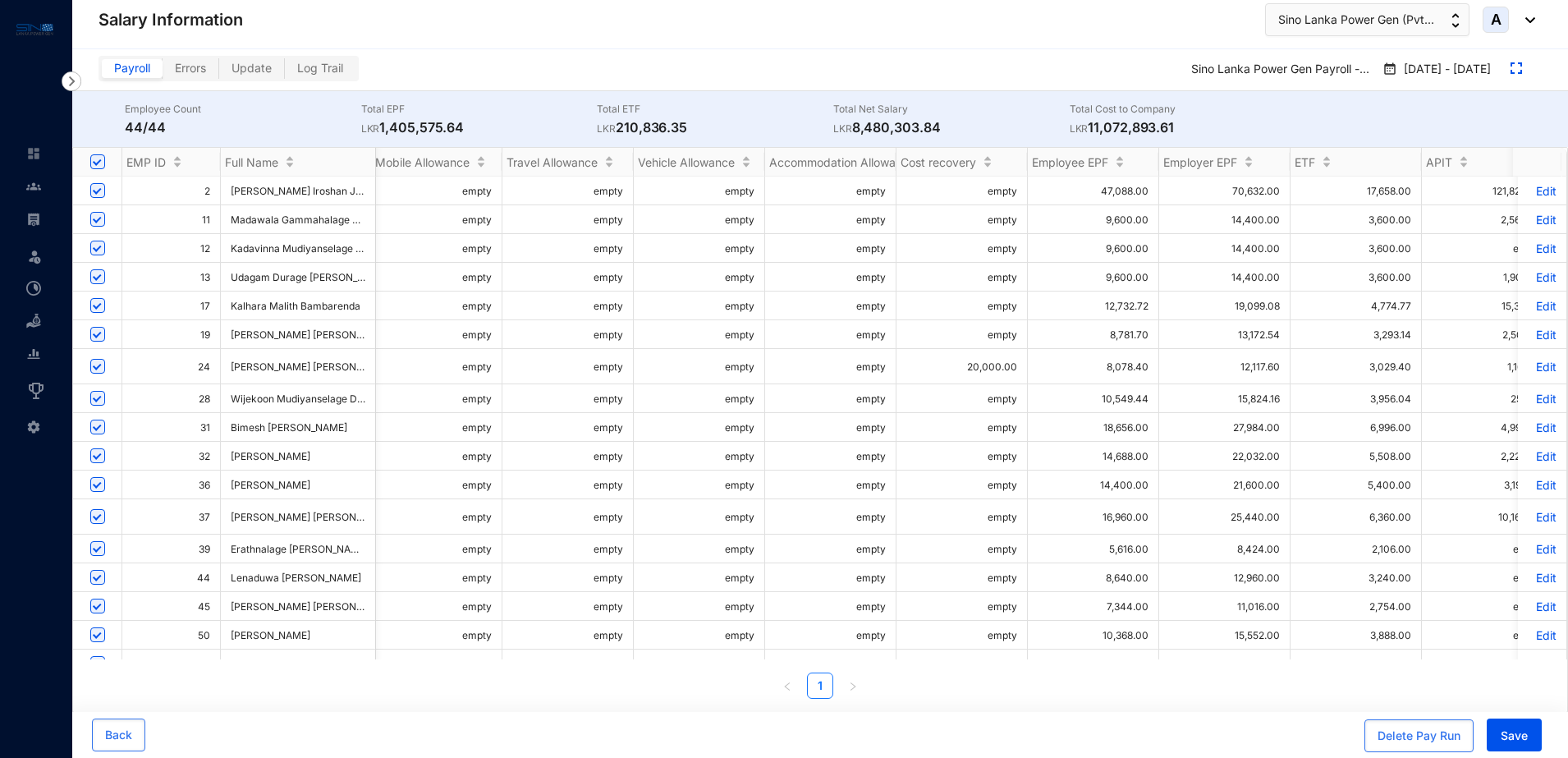
scroll to position [0, 856]
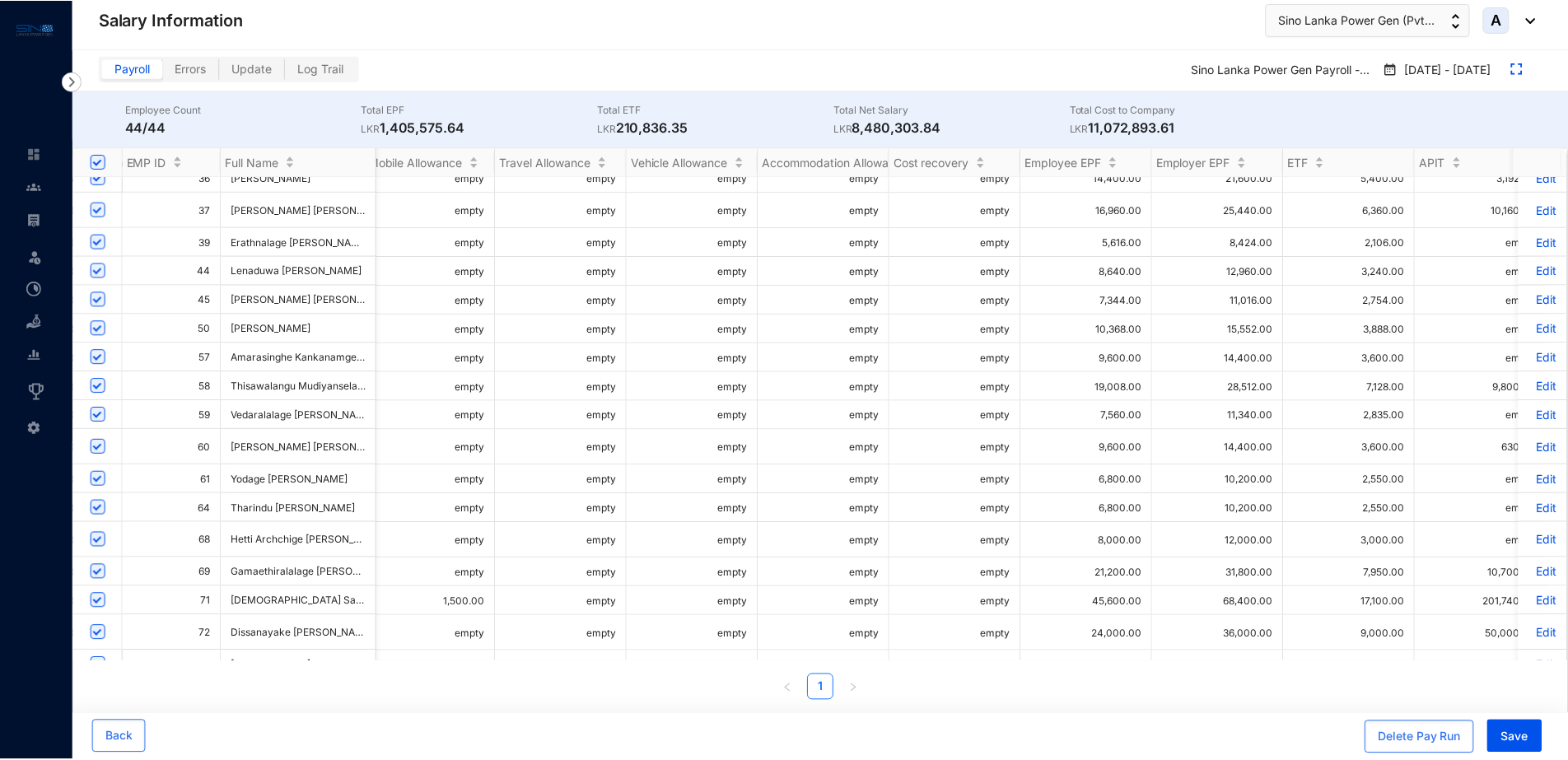
scroll to position [309, 858]
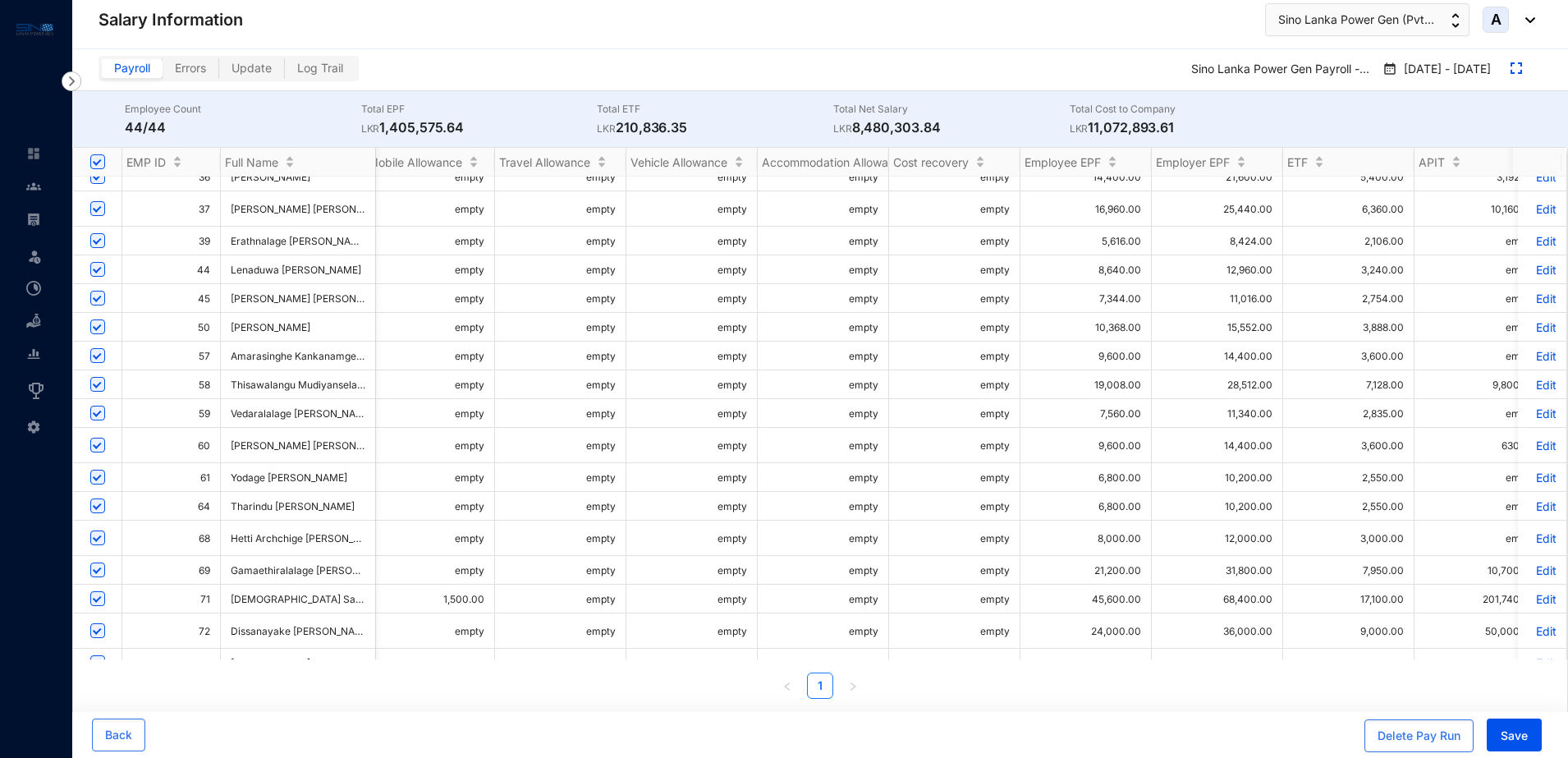
click at [1533, 563] on p "Edit" at bounding box center [1543, 570] width 29 height 14
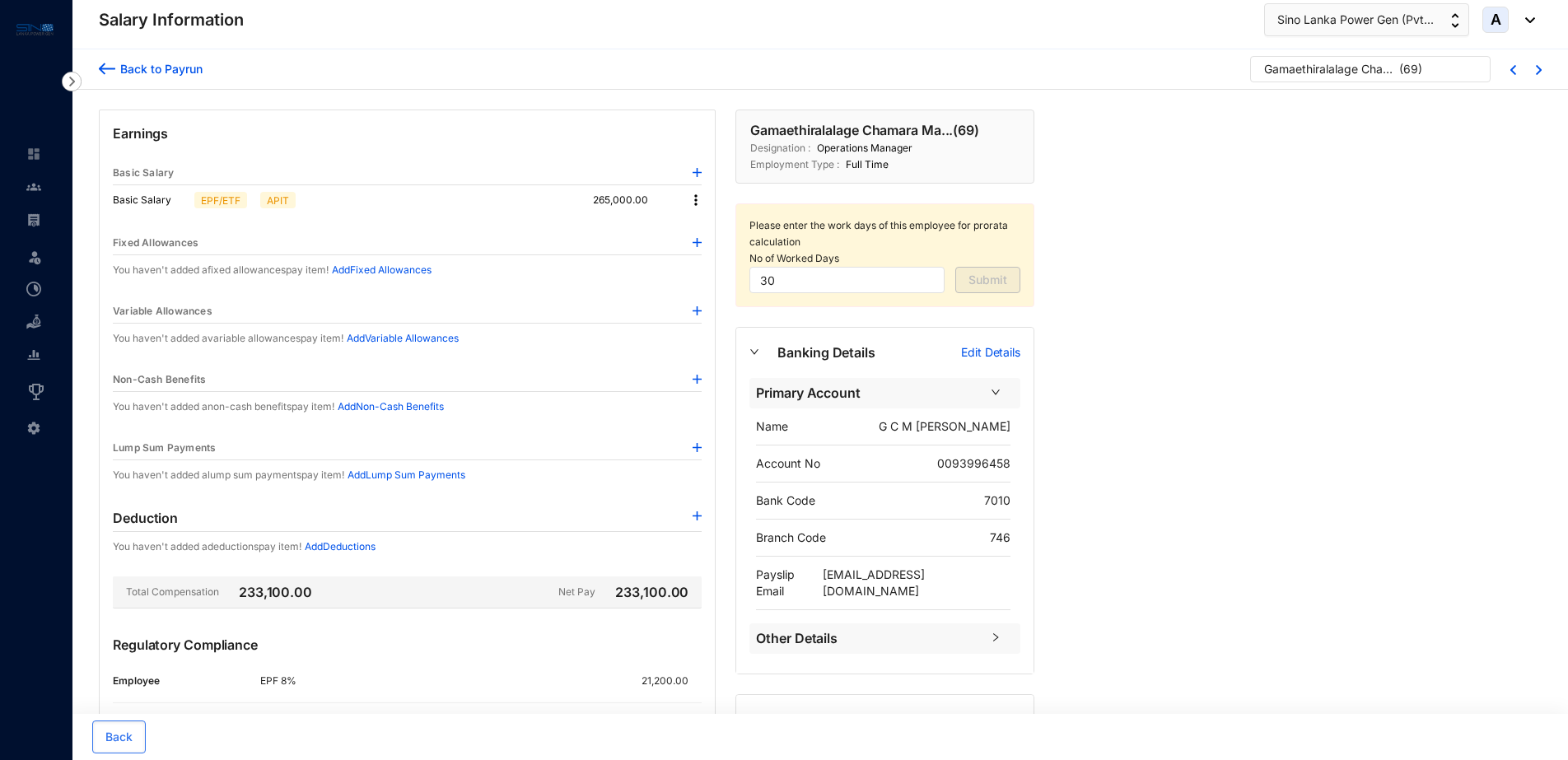
click at [360, 545] on p "Add Deductions" at bounding box center [340, 546] width 71 height 16
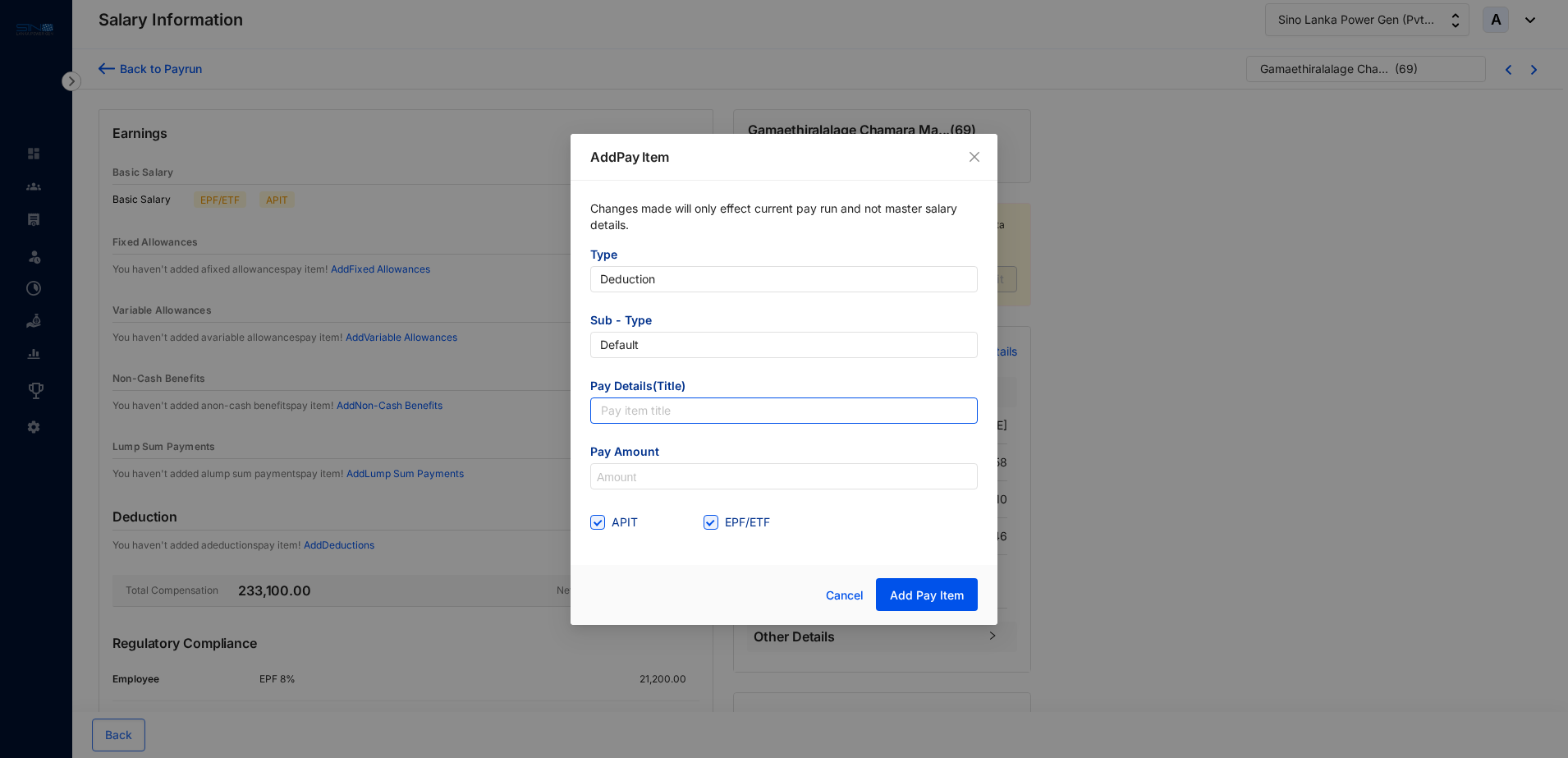
click at [670, 407] on input "text" at bounding box center [784, 410] width 388 height 26
type input "Loan Recovery"
click at [713, 525] on input "EPF/ETF" at bounding box center [710, 520] width 12 height 12
checkbox input "false"
click at [597, 514] on input "APIT" at bounding box center [596, 520] width 12 height 12
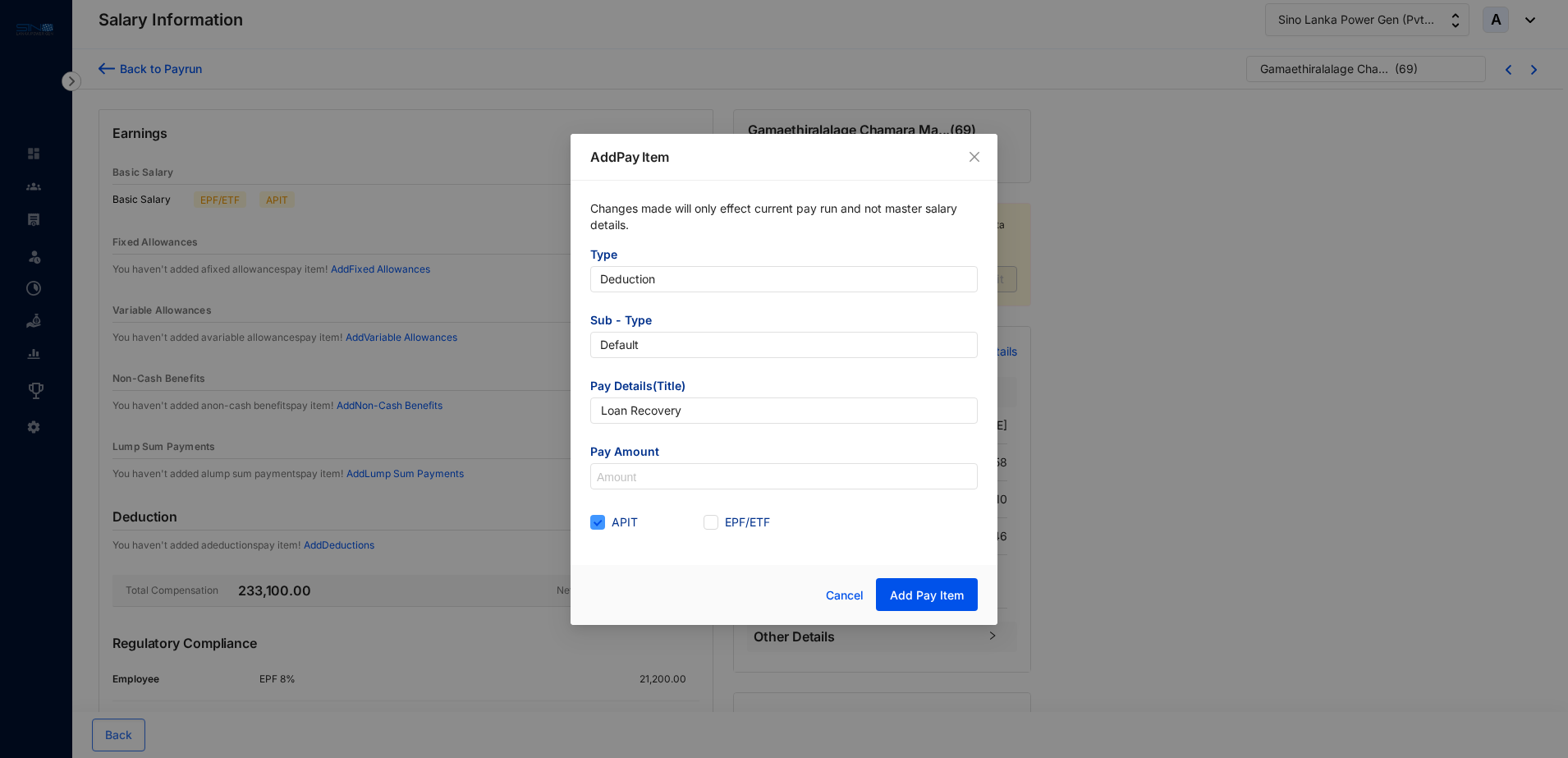
checkbox input "false"
click at [627, 474] on input at bounding box center [784, 476] width 386 height 26
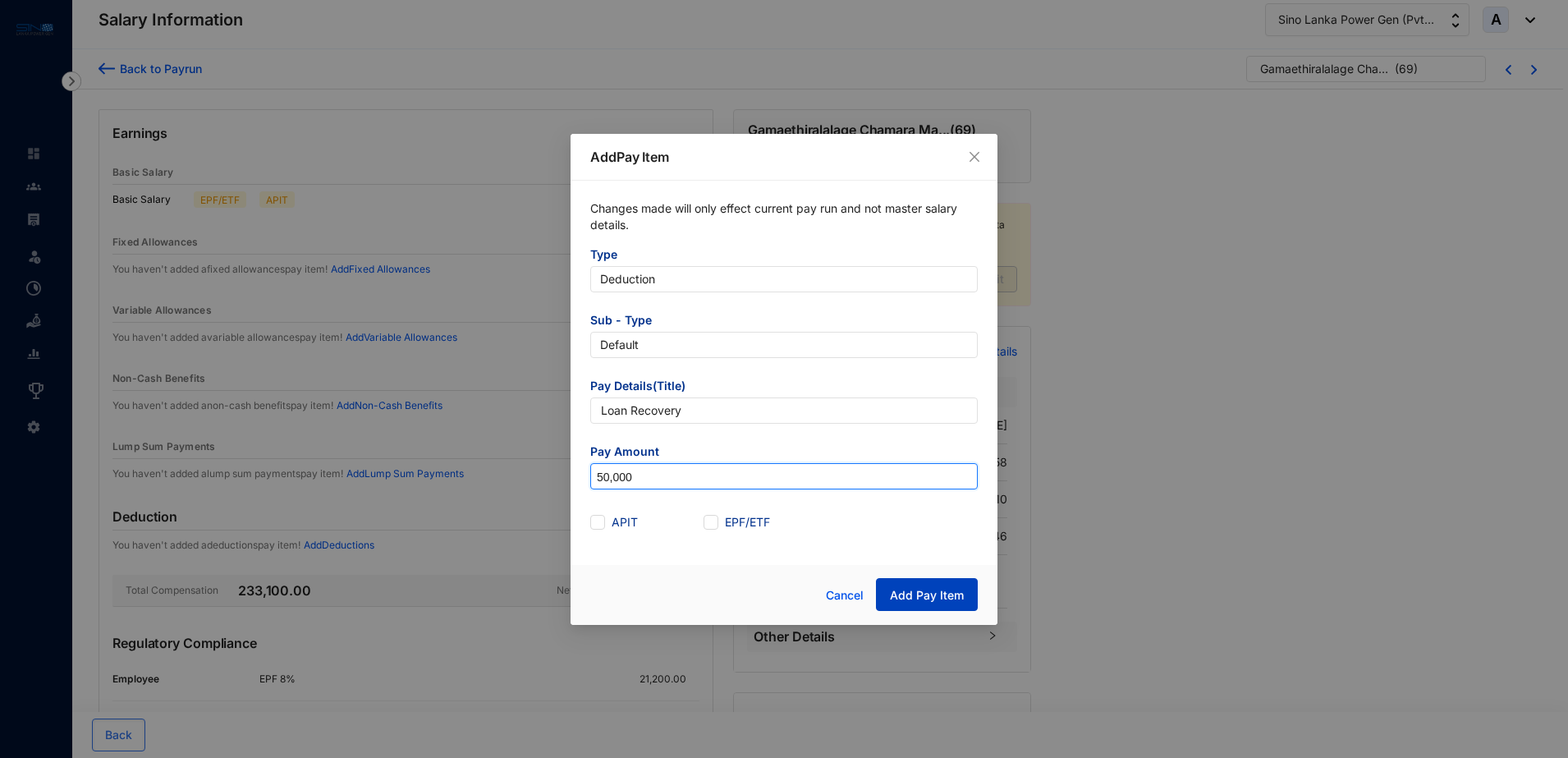
type input "50,000"
click at [947, 591] on span "Add Pay Item" at bounding box center [926, 595] width 74 height 16
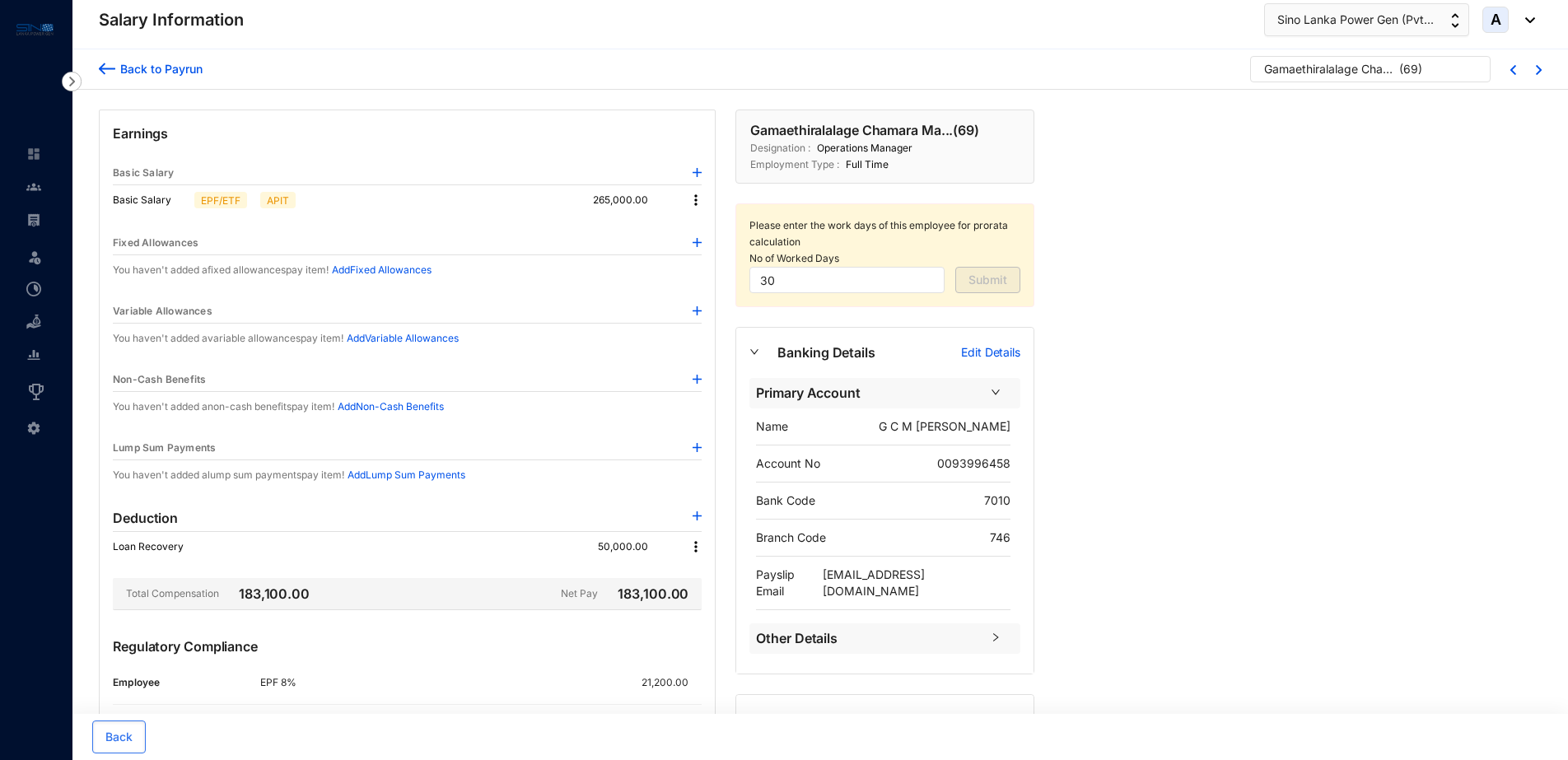
click at [163, 65] on div "Back to Payrun" at bounding box center [158, 69] width 88 height 17
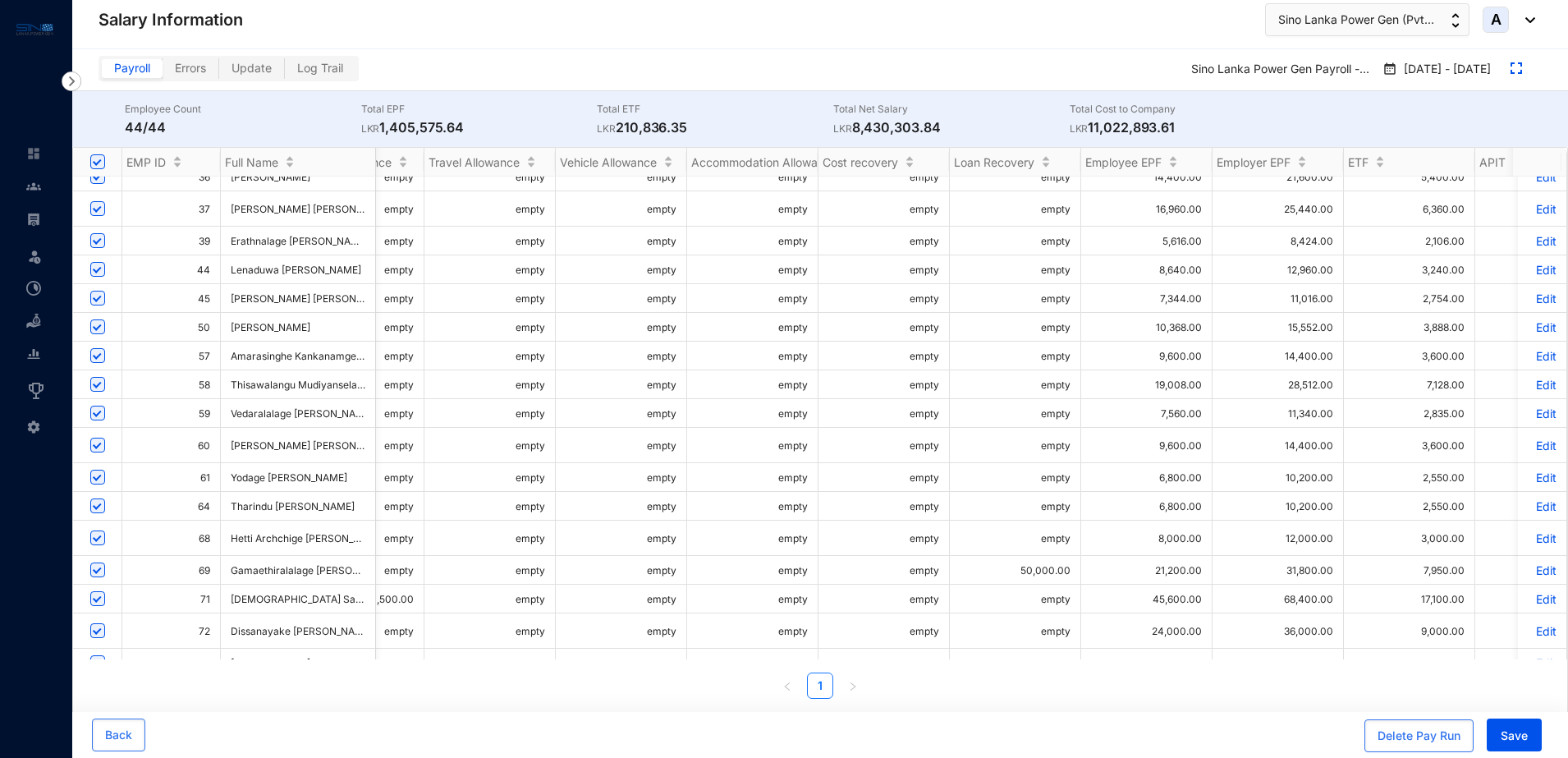
click at [1528, 563] on p "Edit" at bounding box center [1543, 570] width 29 height 14
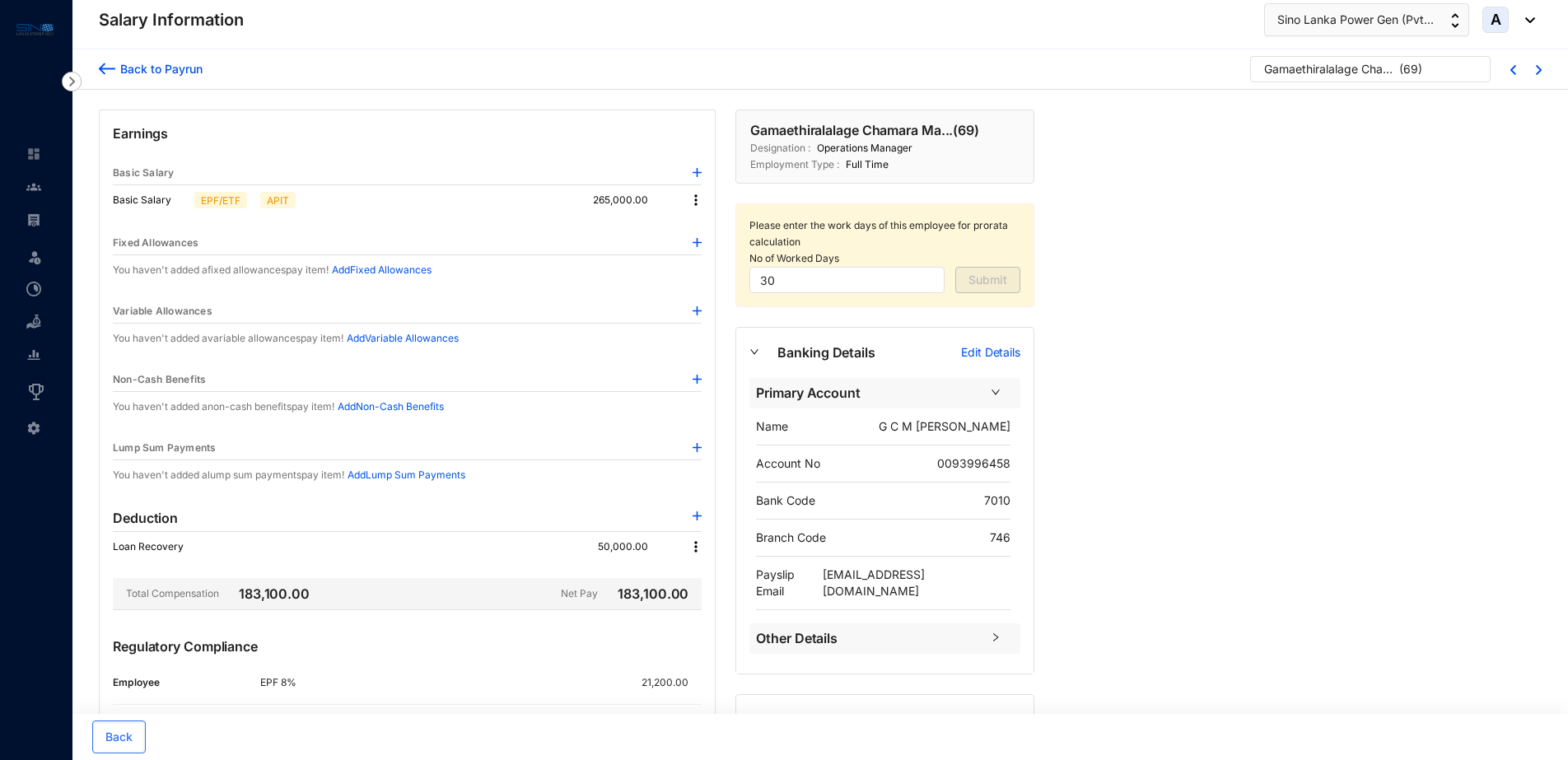
click at [175, 71] on div "Back to Payrun" at bounding box center [158, 69] width 88 height 17
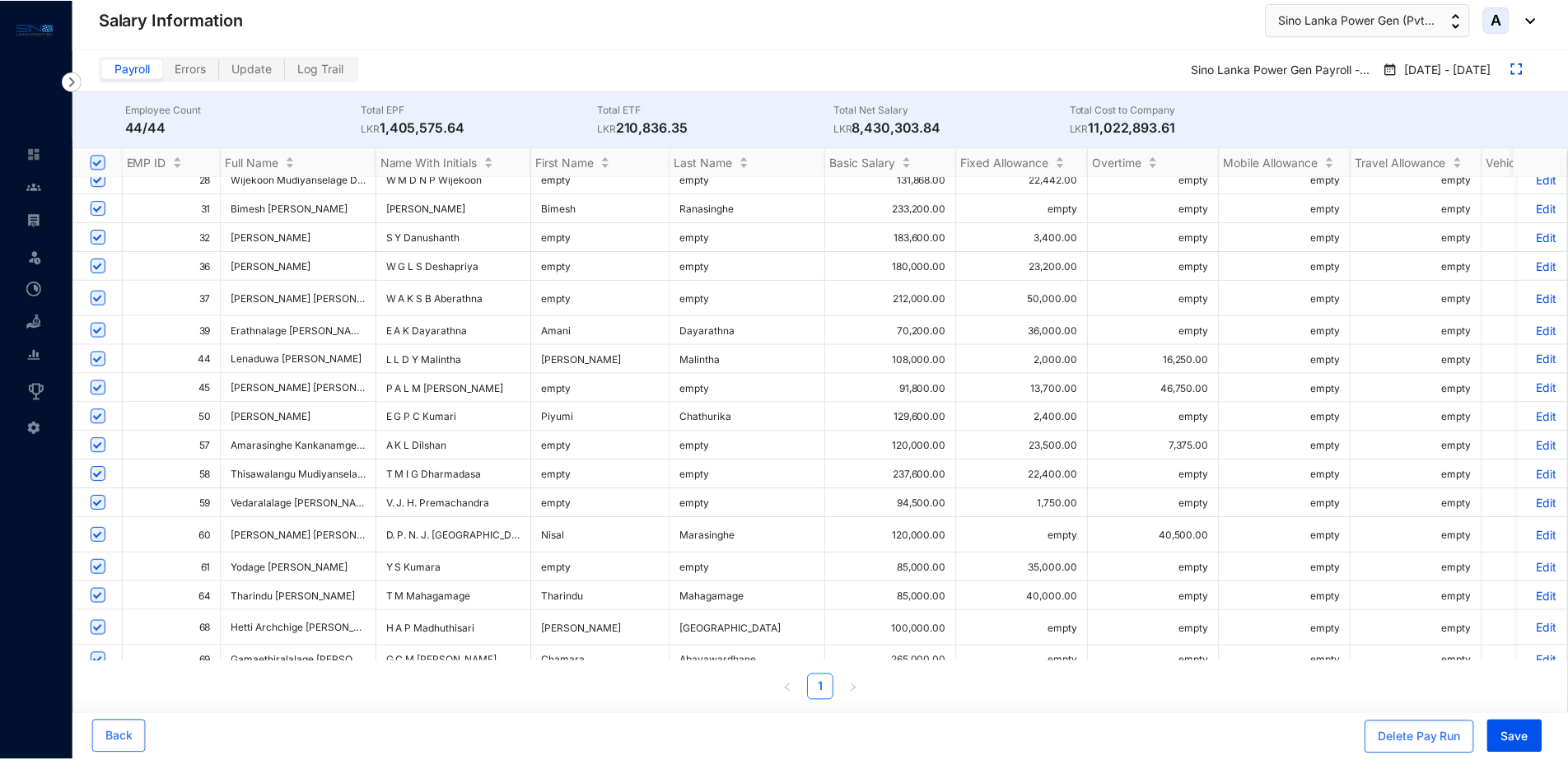
scroll to position [309, 0]
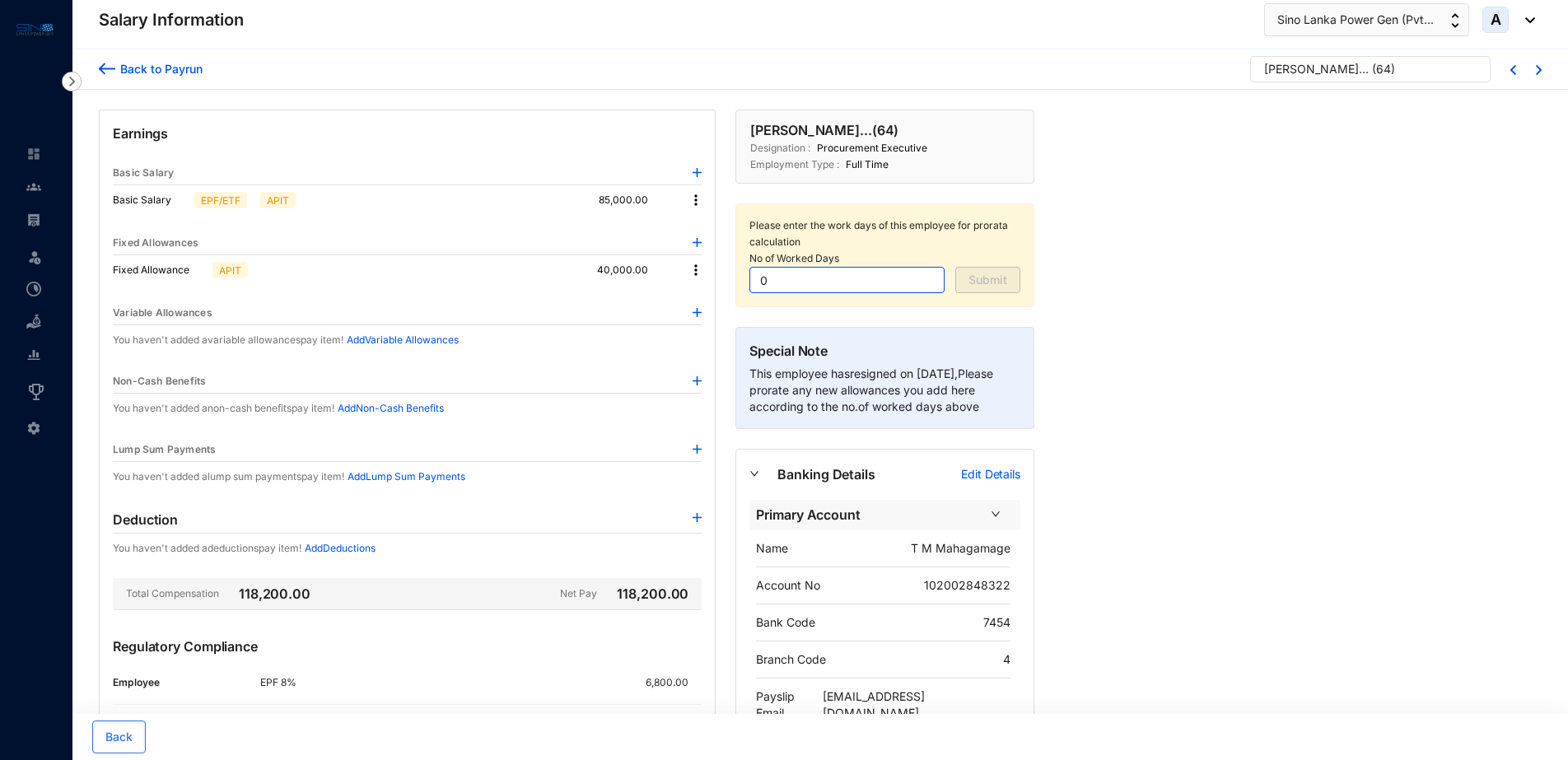
click at [805, 277] on input "0" at bounding box center [846, 279] width 195 height 26
click at [799, 280] on input "0" at bounding box center [846, 279] width 195 height 26
type input "11"
click at [981, 281] on span "Submit" at bounding box center [987, 279] width 38 height 16
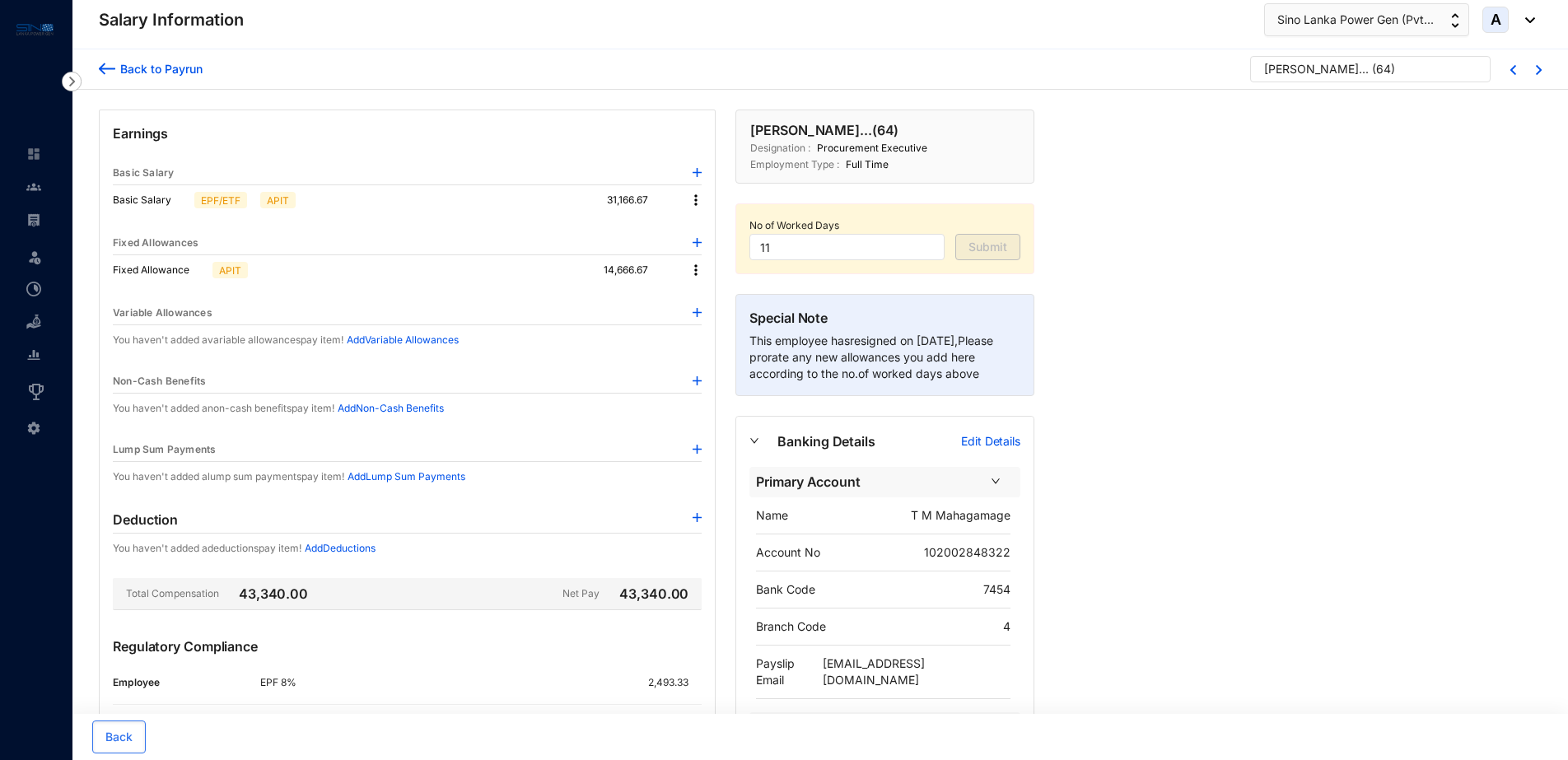
click at [165, 74] on div "Back to Payrun" at bounding box center [158, 69] width 88 height 17
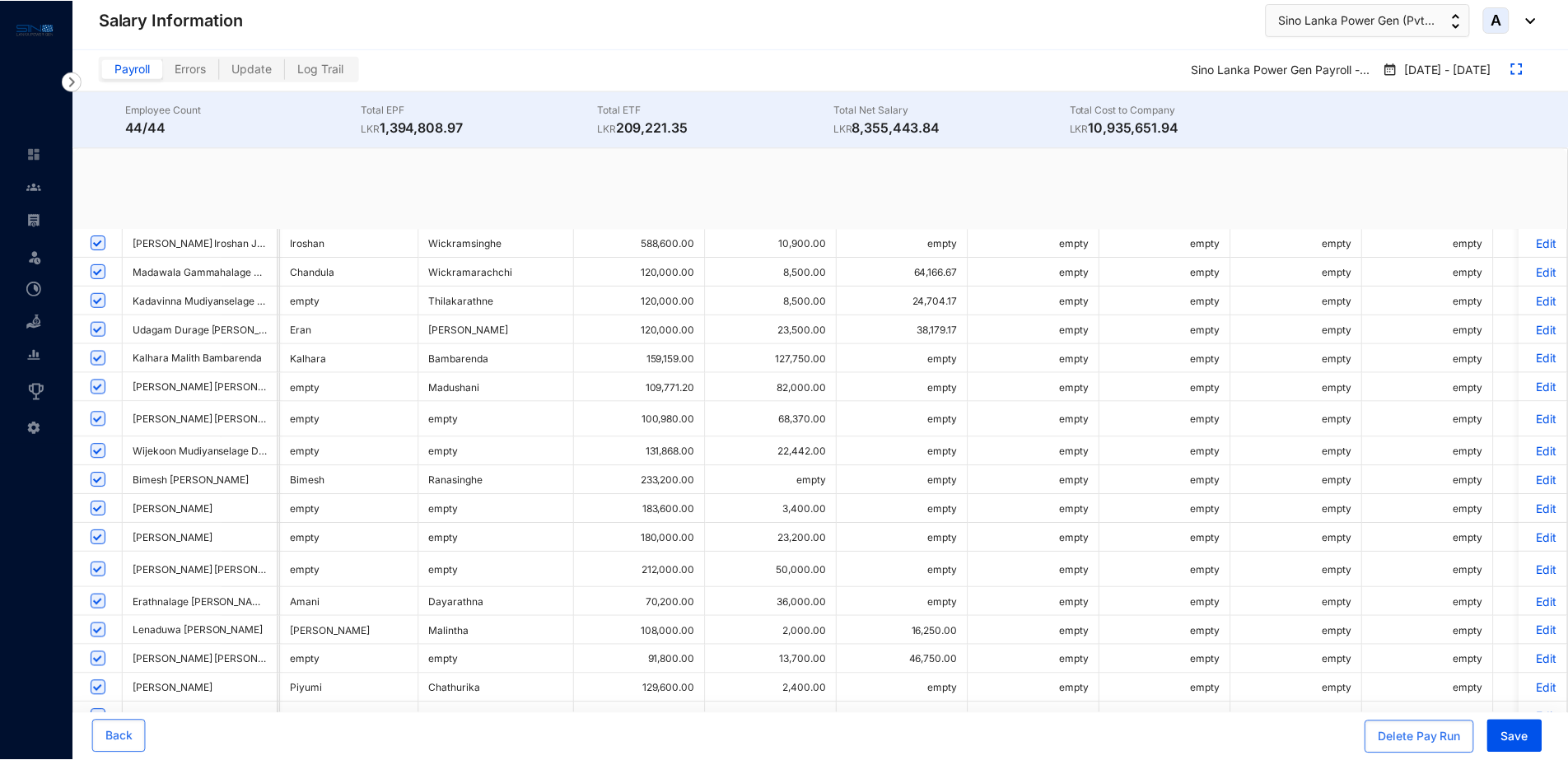
scroll to position [0, 252]
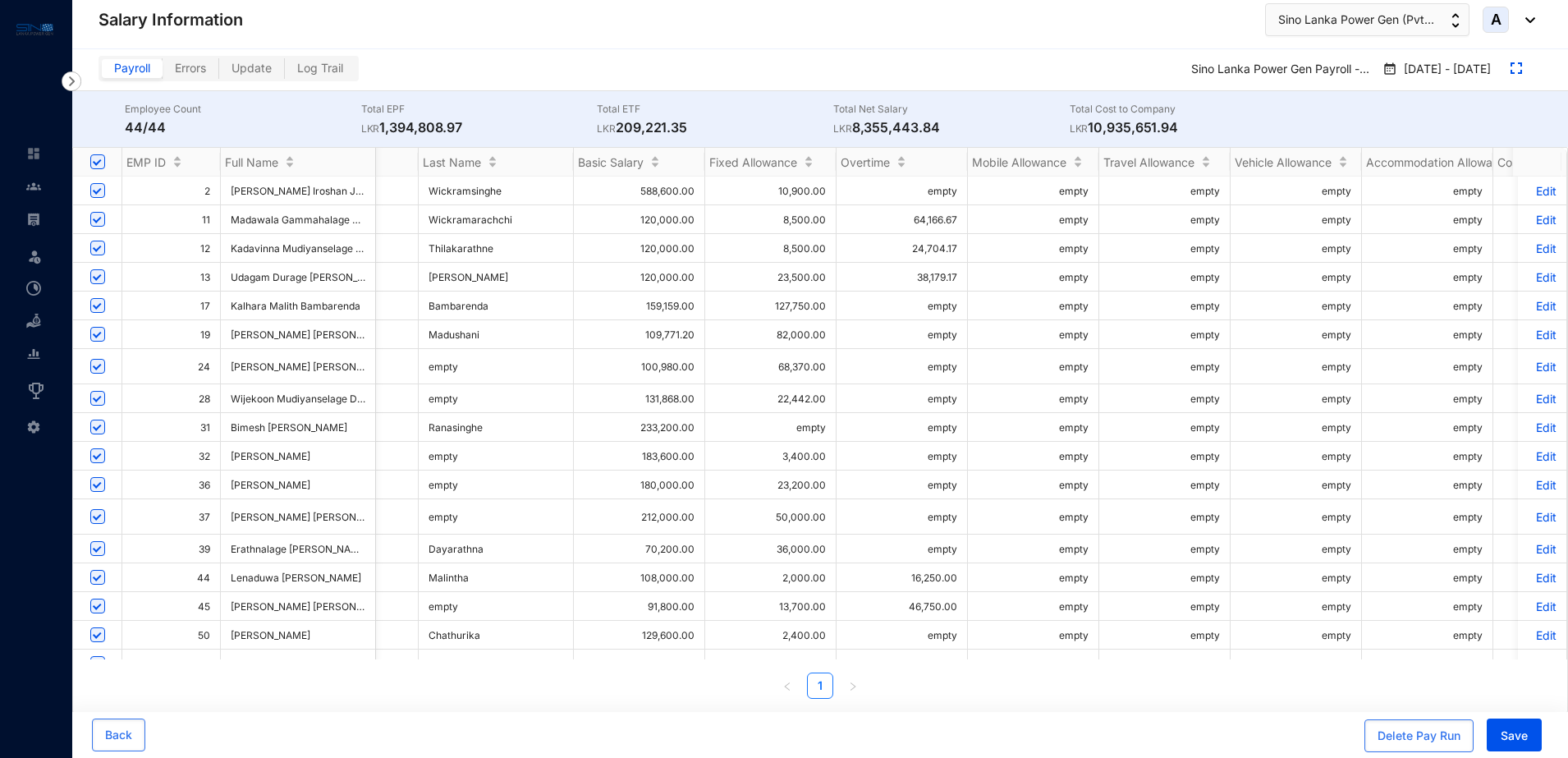
click at [1529, 213] on p "Edit" at bounding box center [1543, 219] width 29 height 14
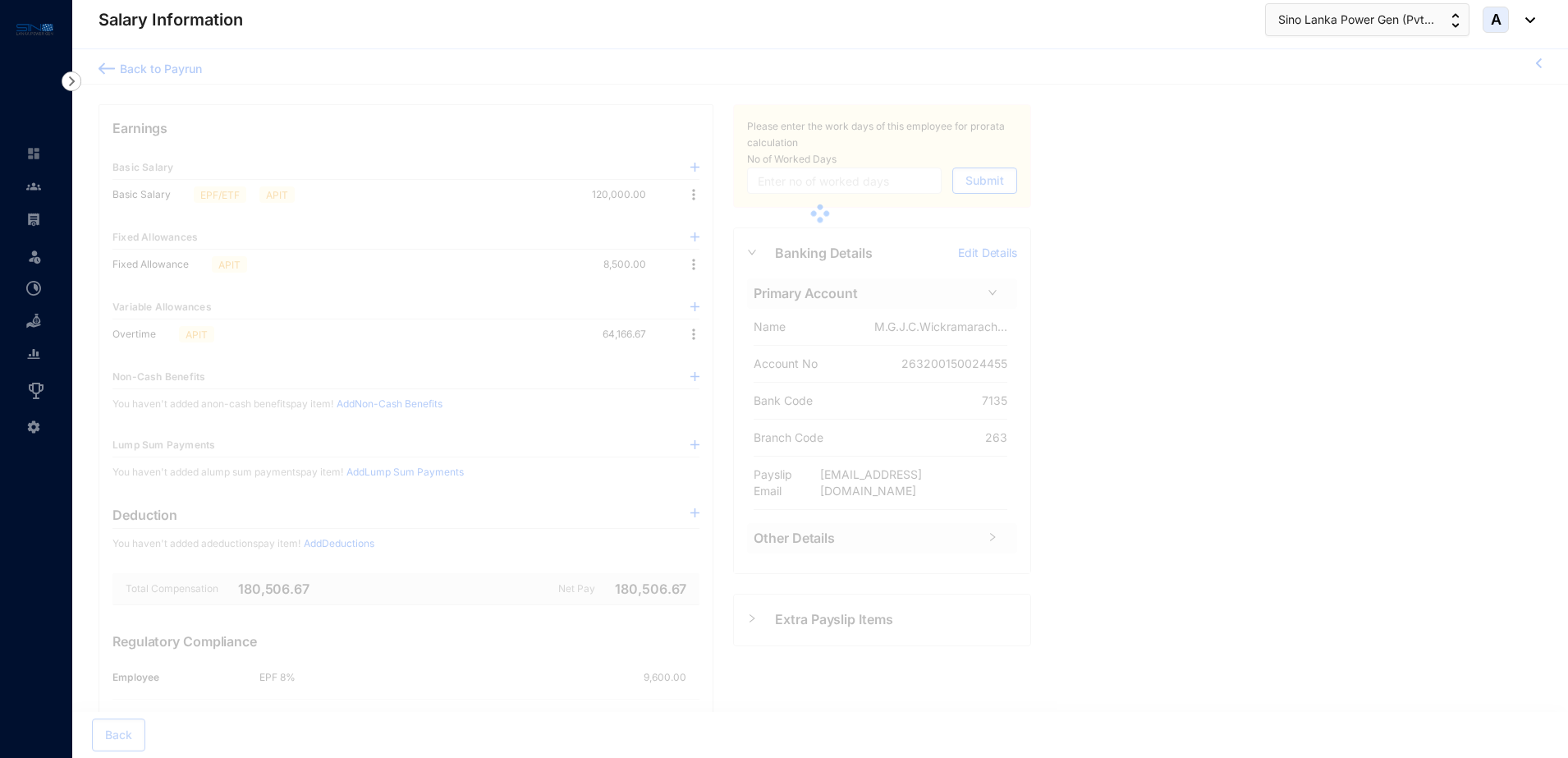
type input "30"
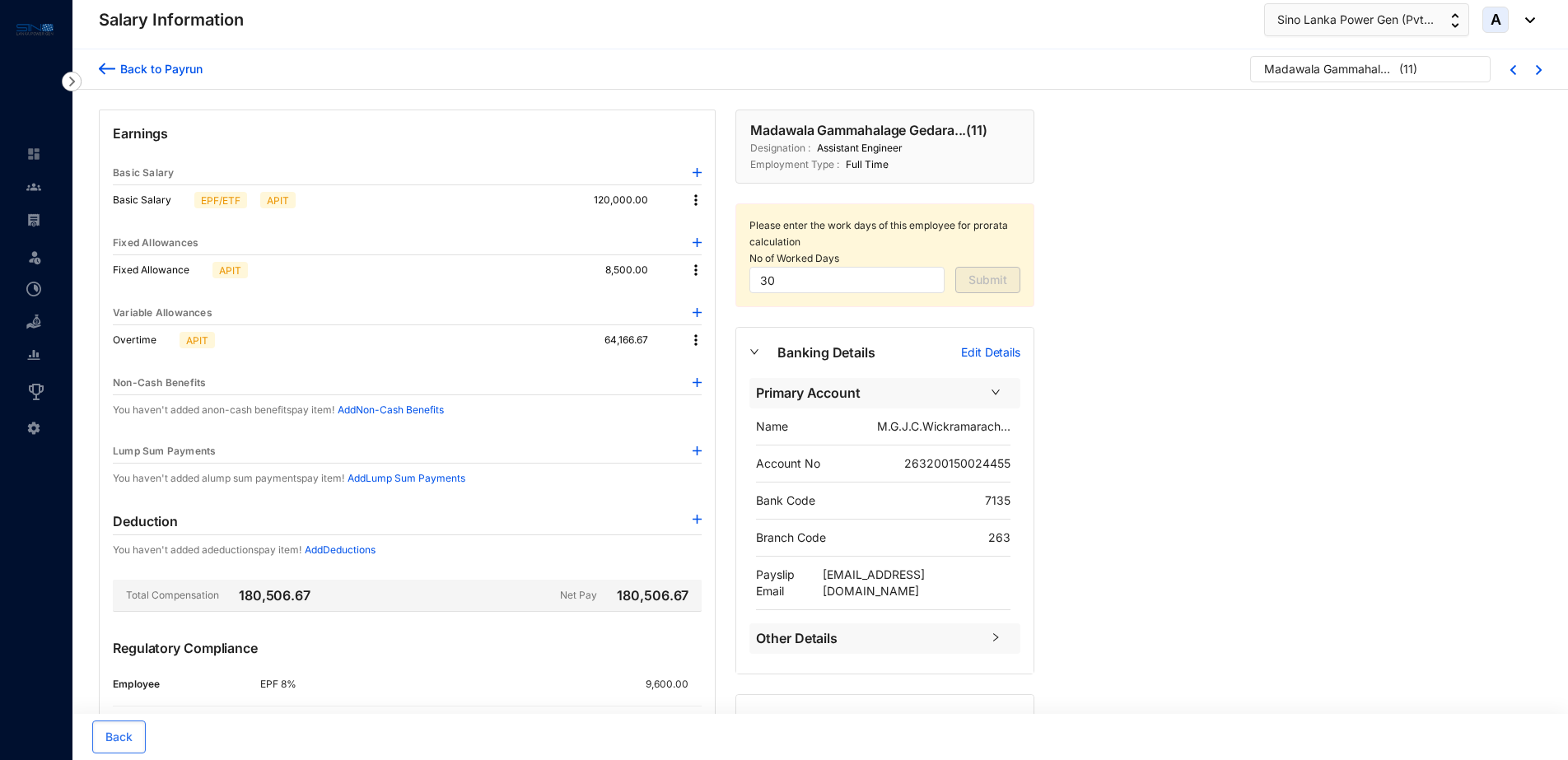
click at [693, 334] on img at bounding box center [695, 340] width 16 height 16
click at [712, 368] on span "Edit" at bounding box center [718, 368] width 35 height 18
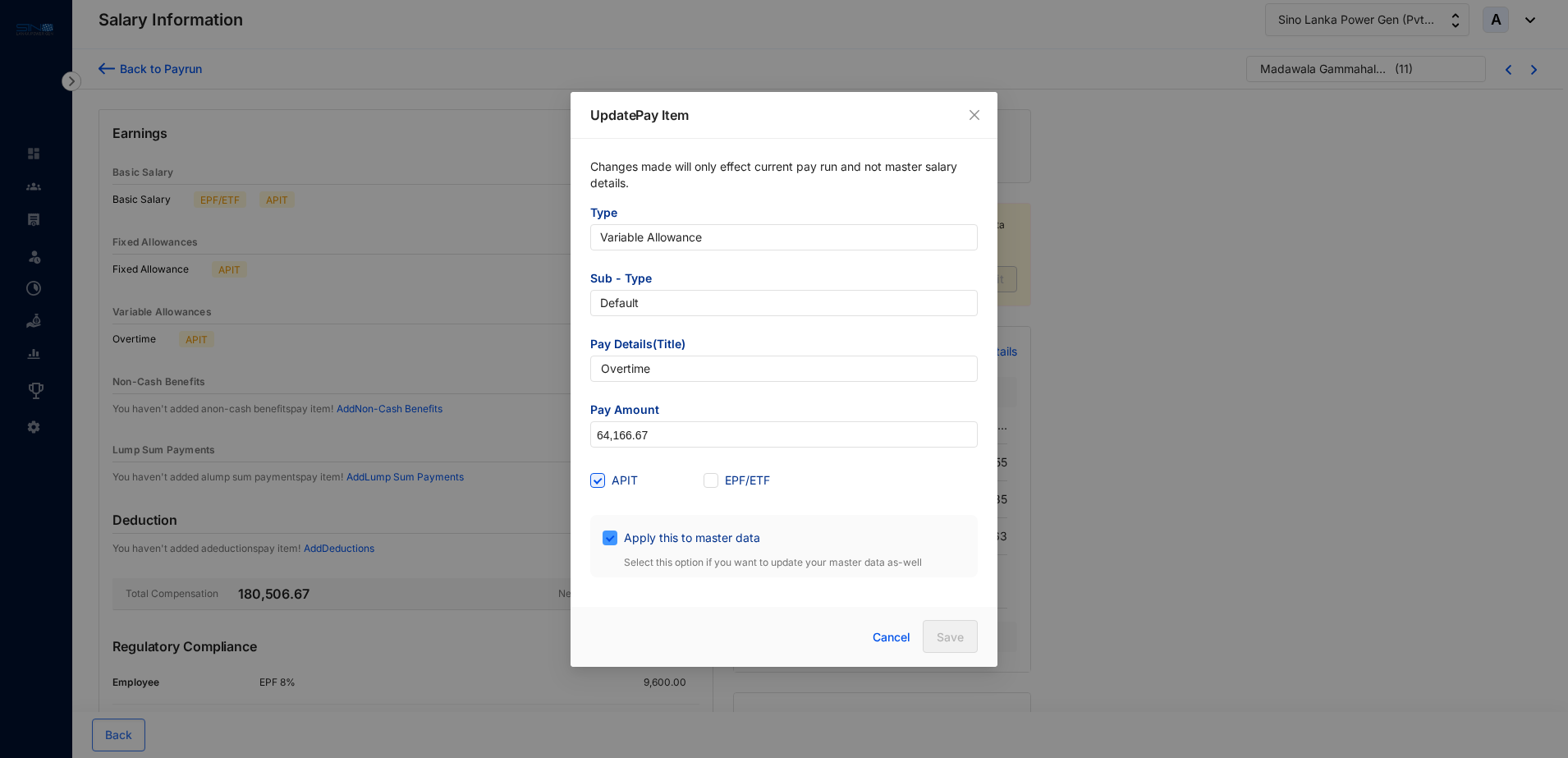
click at [610, 533] on input "Apply this to master data" at bounding box center [609, 536] width 12 height 12
click at [610, 541] on span at bounding box center [610, 537] width 14 height 14
click at [610, 541] on input "Apply this to master data" at bounding box center [609, 536] width 12 height 12
checkbox input "false"
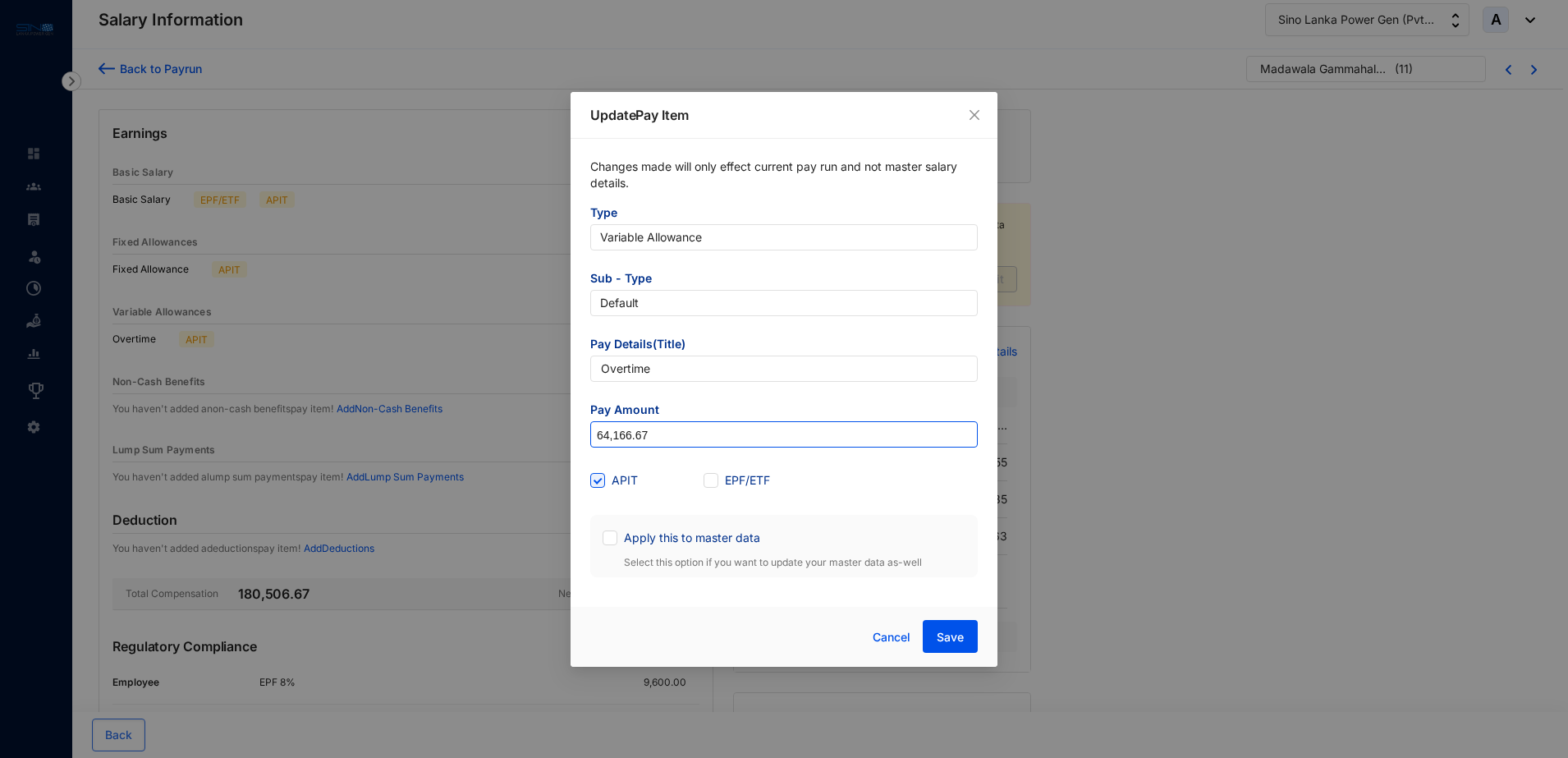
drag, startPoint x: 668, startPoint y: 433, endPoint x: 593, endPoint y: 428, distance: 75.2
click at [593, 428] on input "64,166.67" at bounding box center [784, 435] width 386 height 26
paste input "98,000"
click at [612, 435] on input "98,000" at bounding box center [784, 435] width 386 height 26
click at [677, 430] on input "98000" at bounding box center [784, 435] width 386 height 26
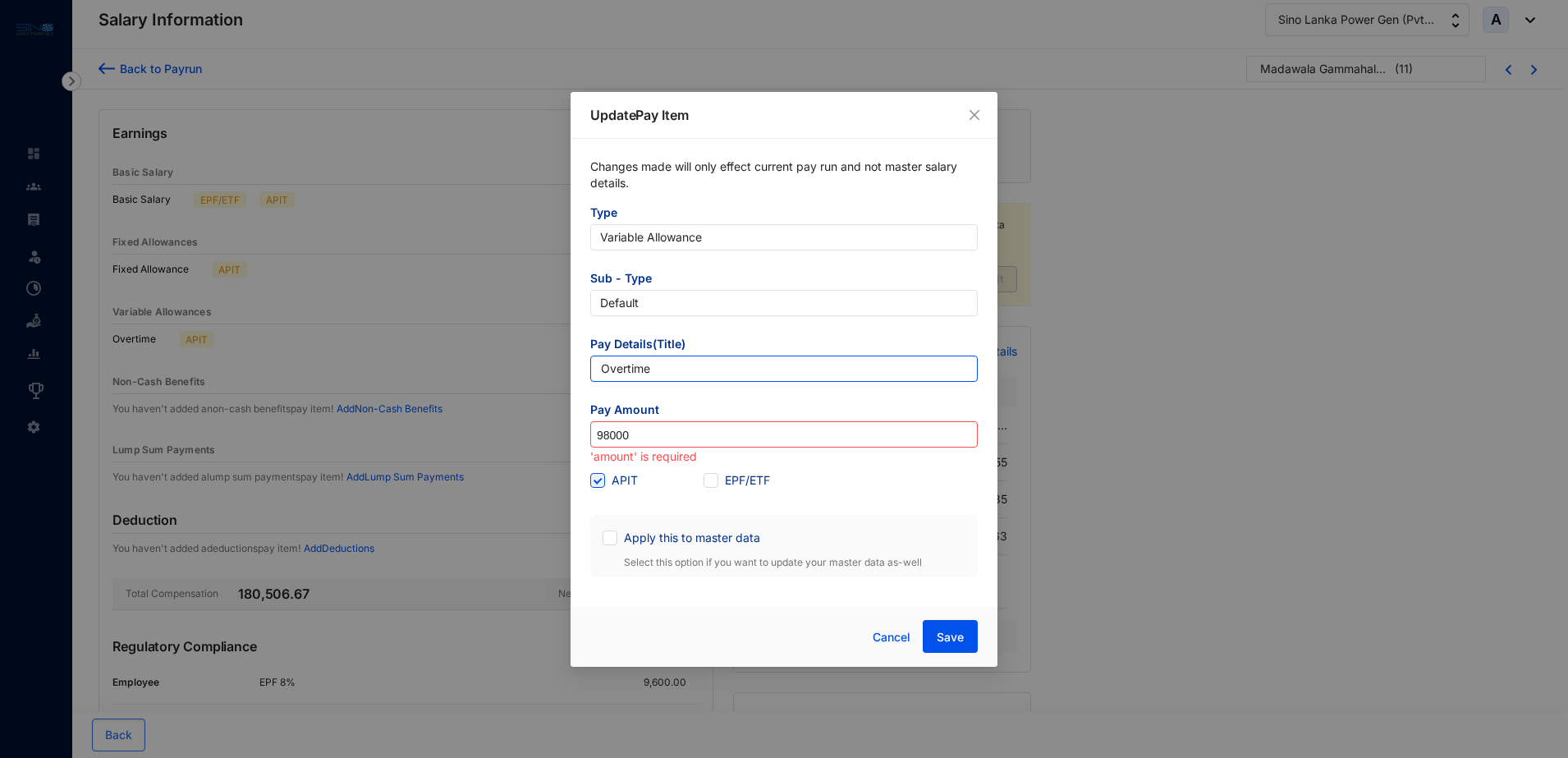
type input "98,000"
click at [684, 362] on input "Overtime" at bounding box center [784, 368] width 388 height 26
click at [981, 404] on div "Changes made will only effect current pay run and not master salary details. Ty…" at bounding box center [784, 368] width 427 height 458
click at [957, 629] on span "Save" at bounding box center [951, 637] width 27 height 16
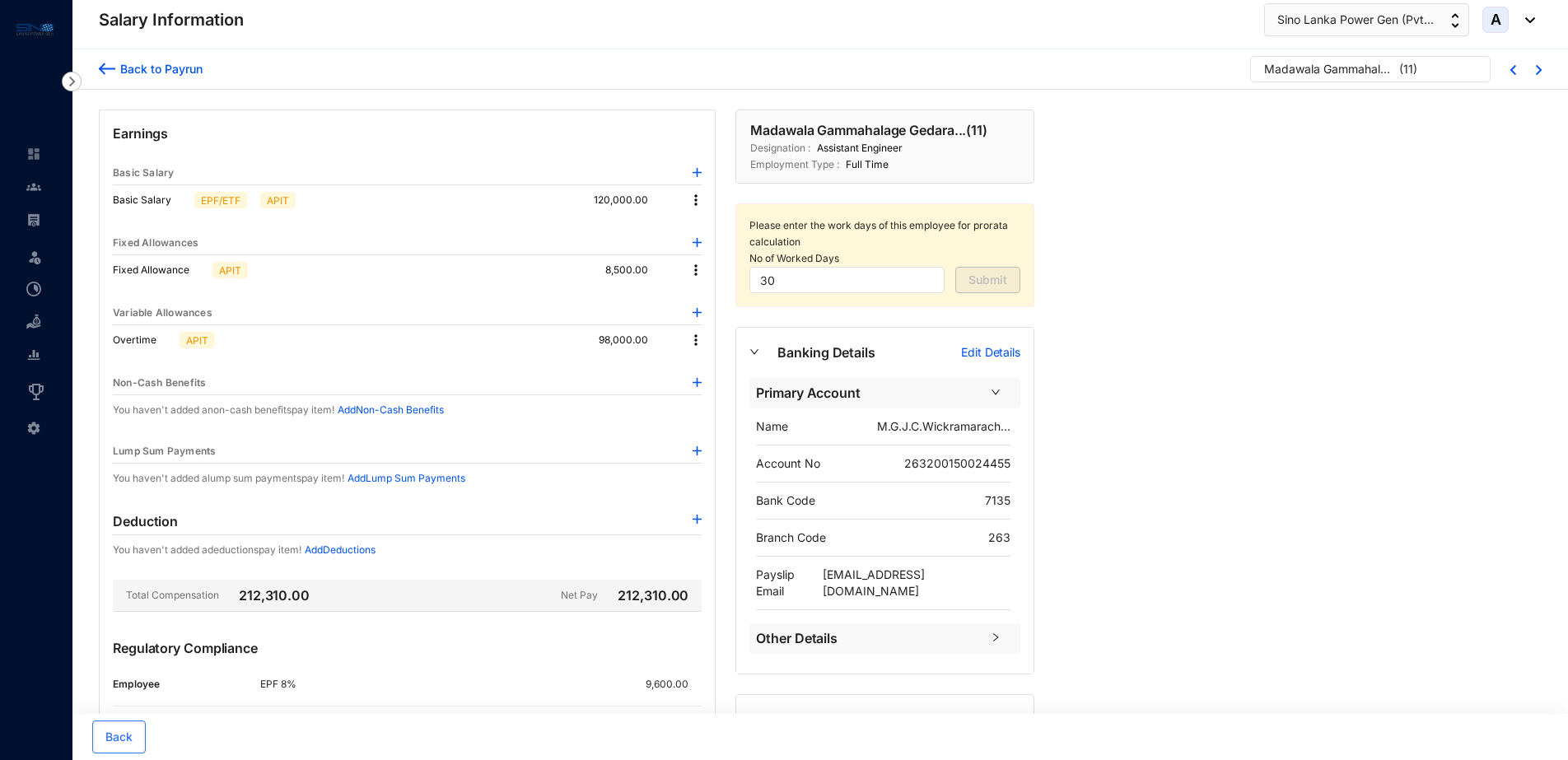
click at [164, 68] on div "Back to Payrun" at bounding box center [158, 69] width 88 height 17
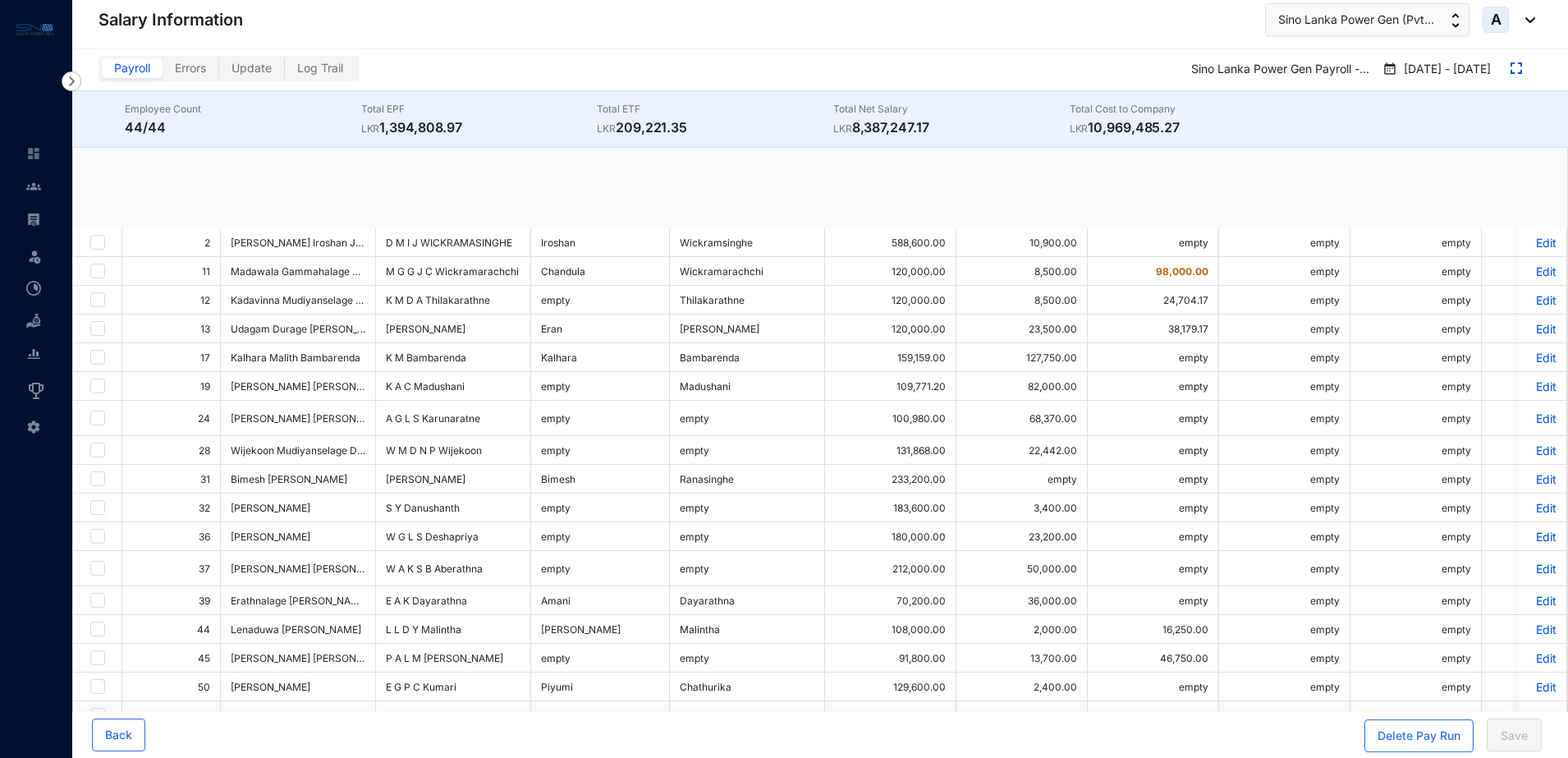
checkbox input "true"
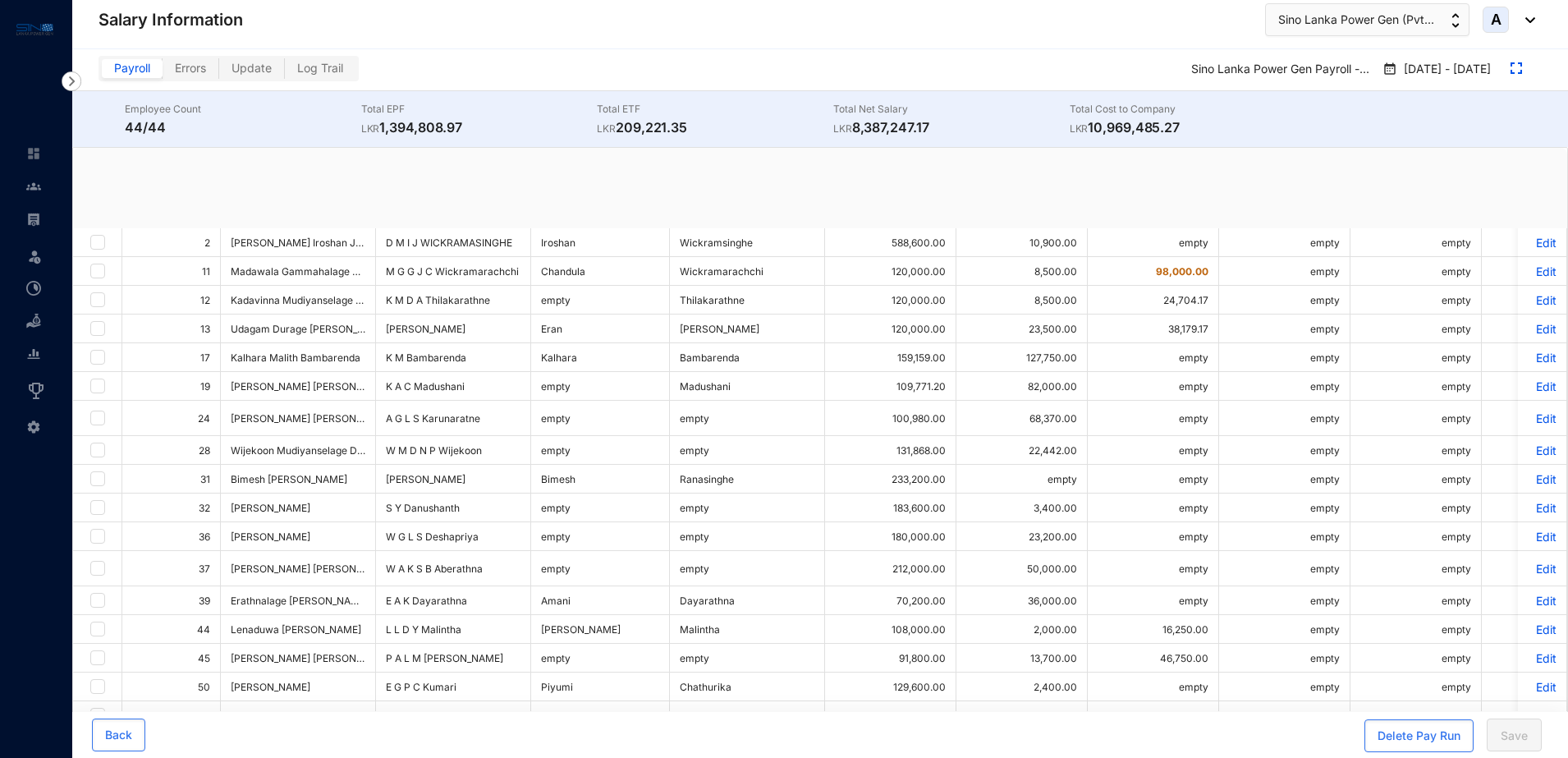
checkbox input "true"
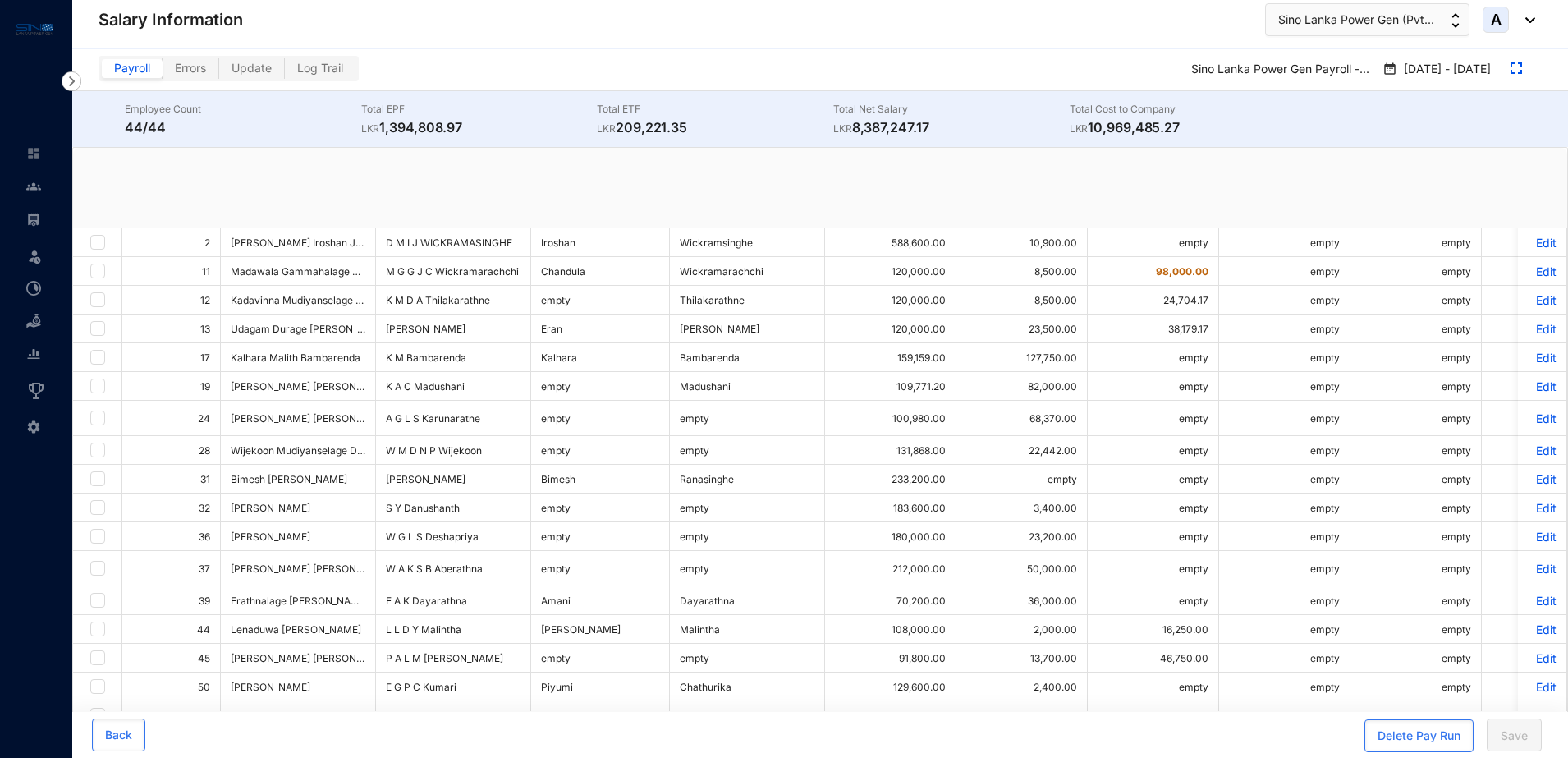
checkbox input "true"
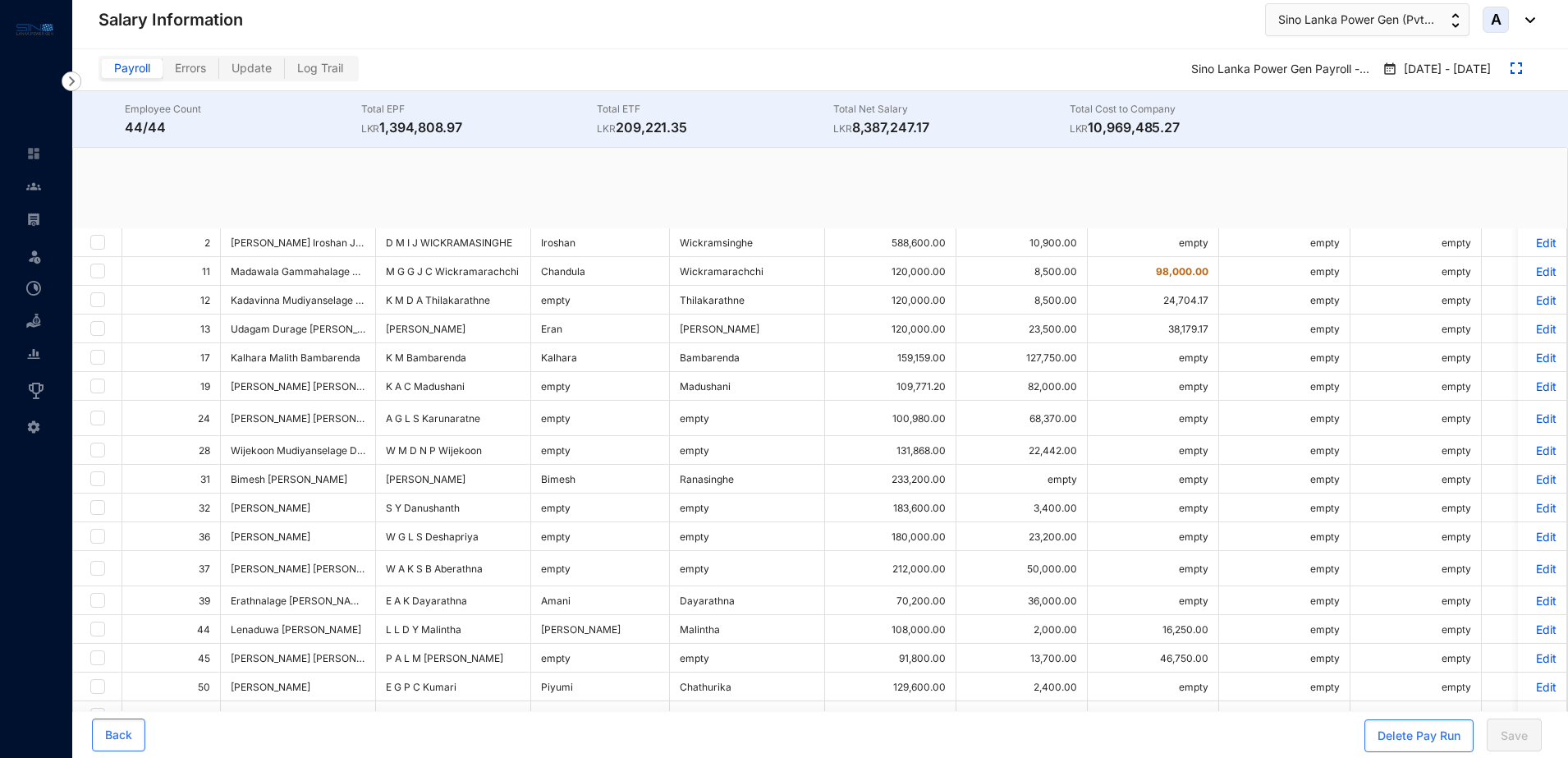
checkbox input "true"
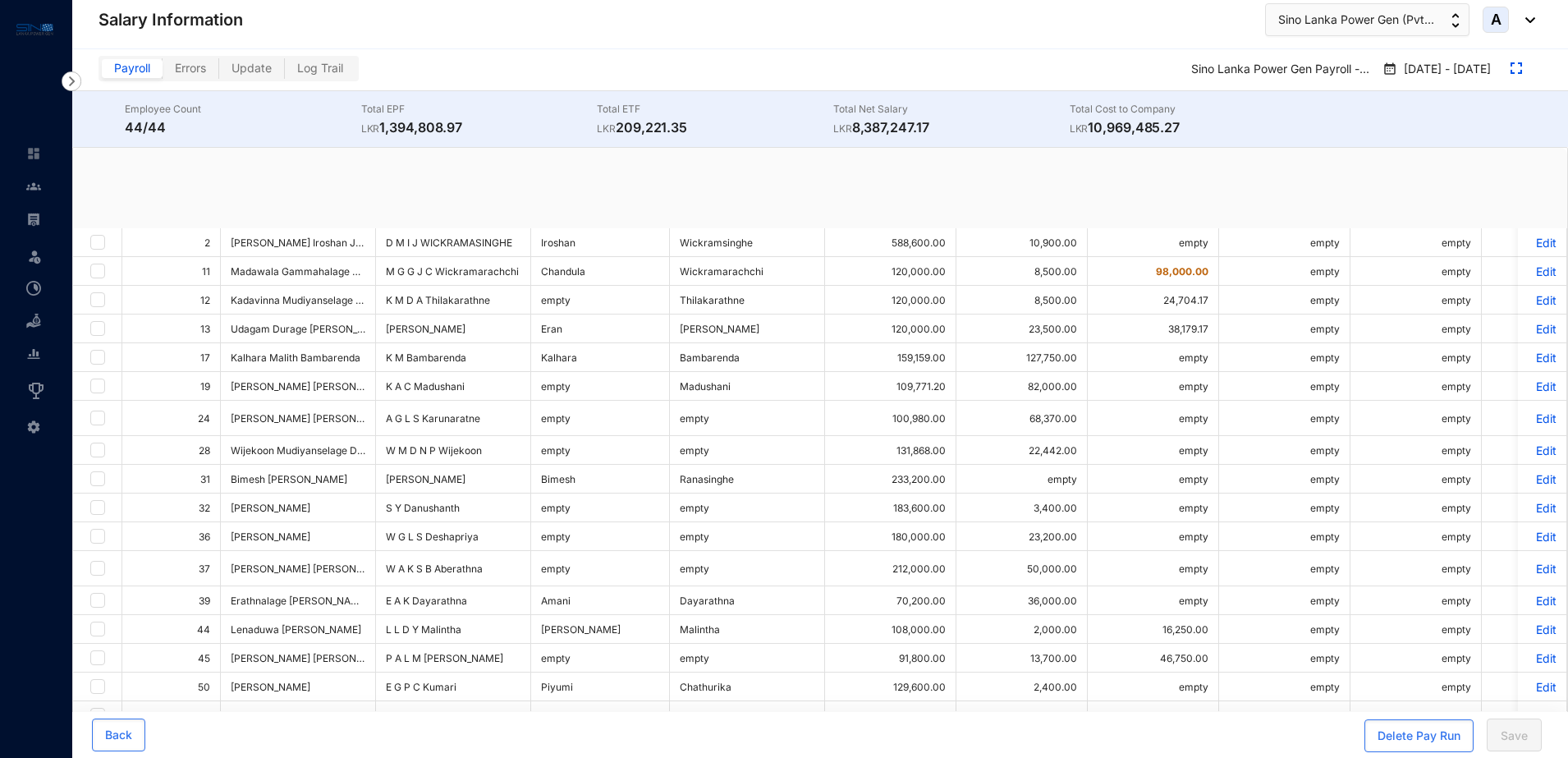
checkbox input "true"
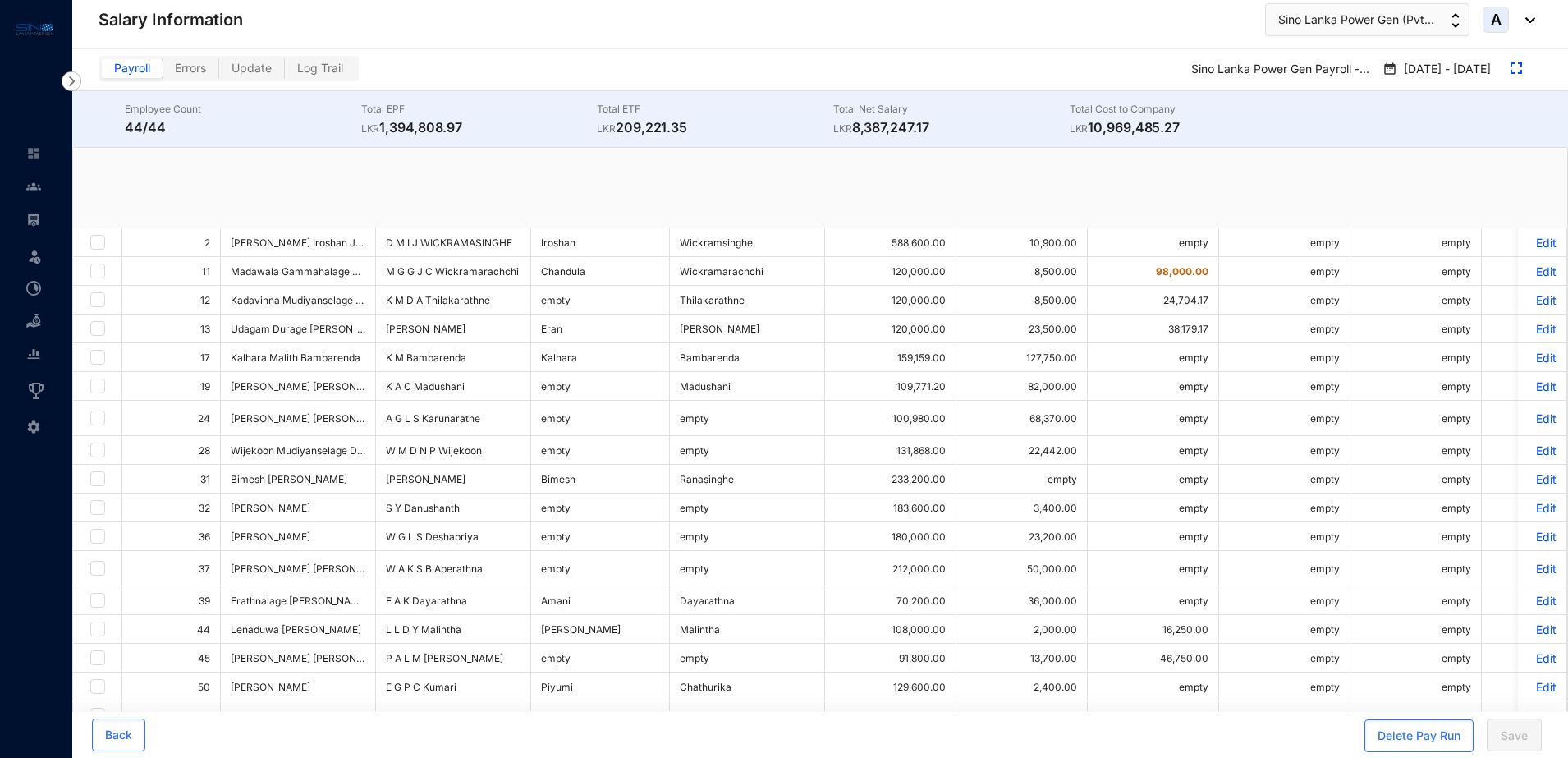
checkbox input "true"
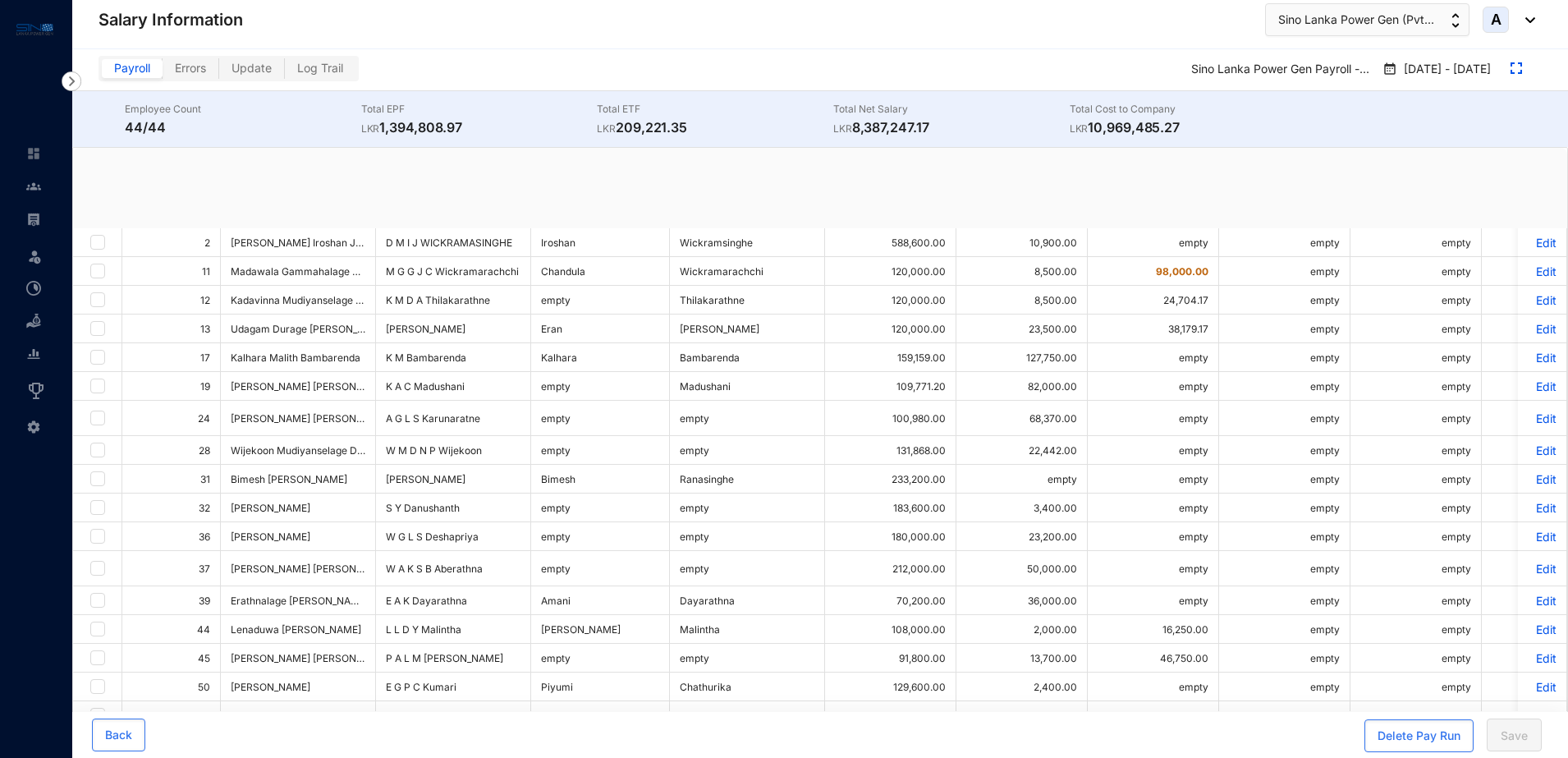
checkbox input "true"
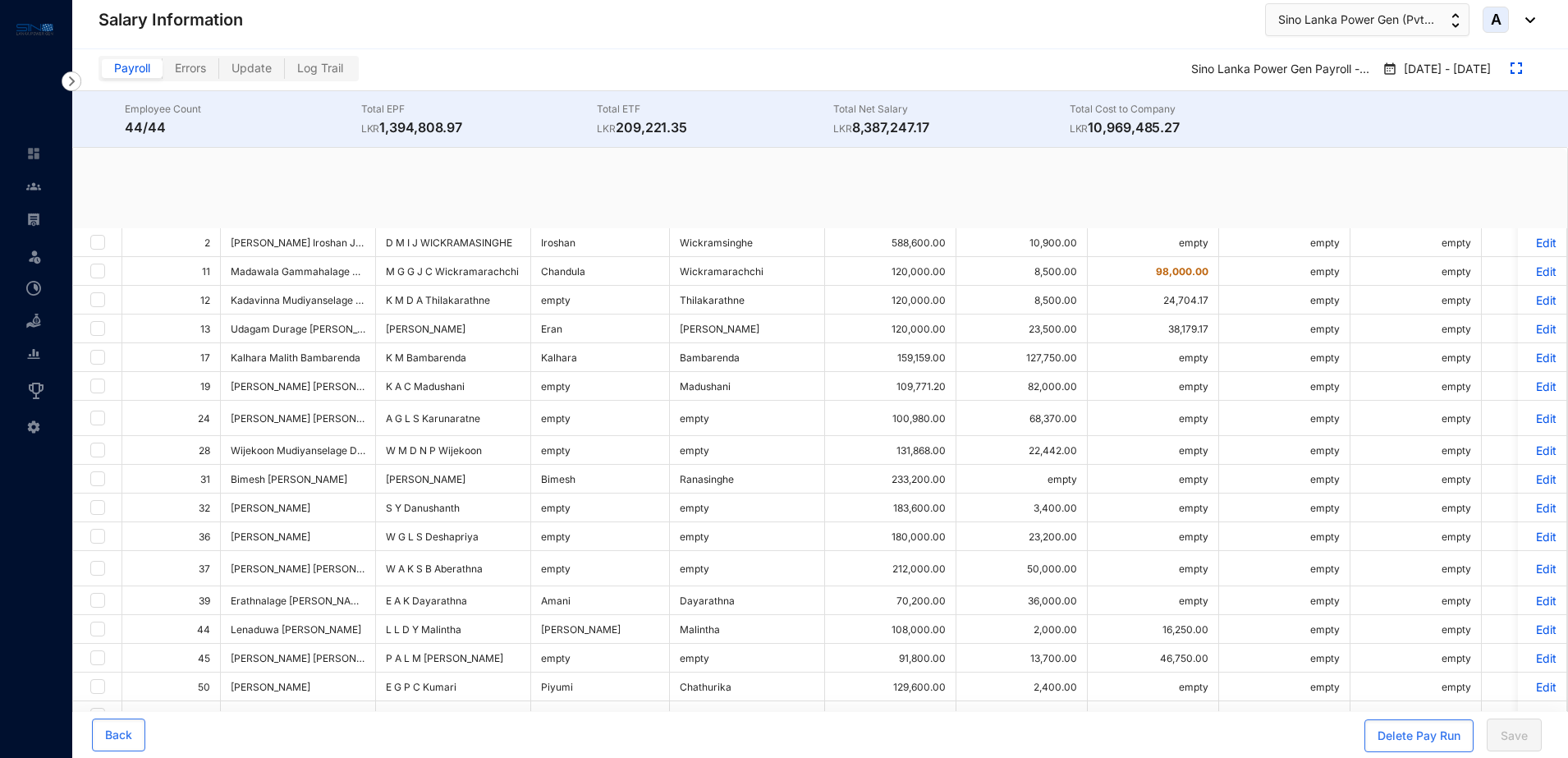
checkbox input "true"
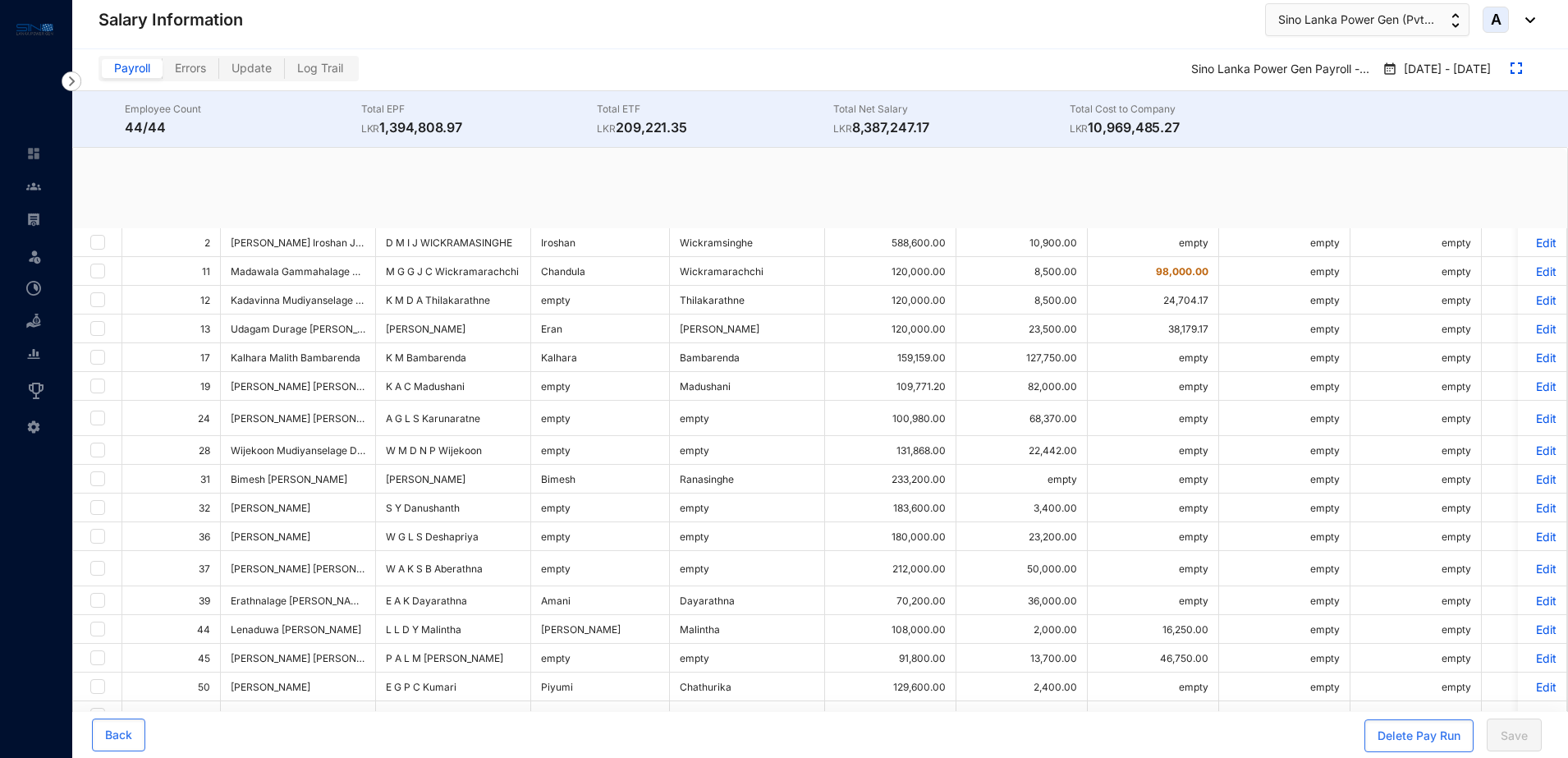
checkbox input "true"
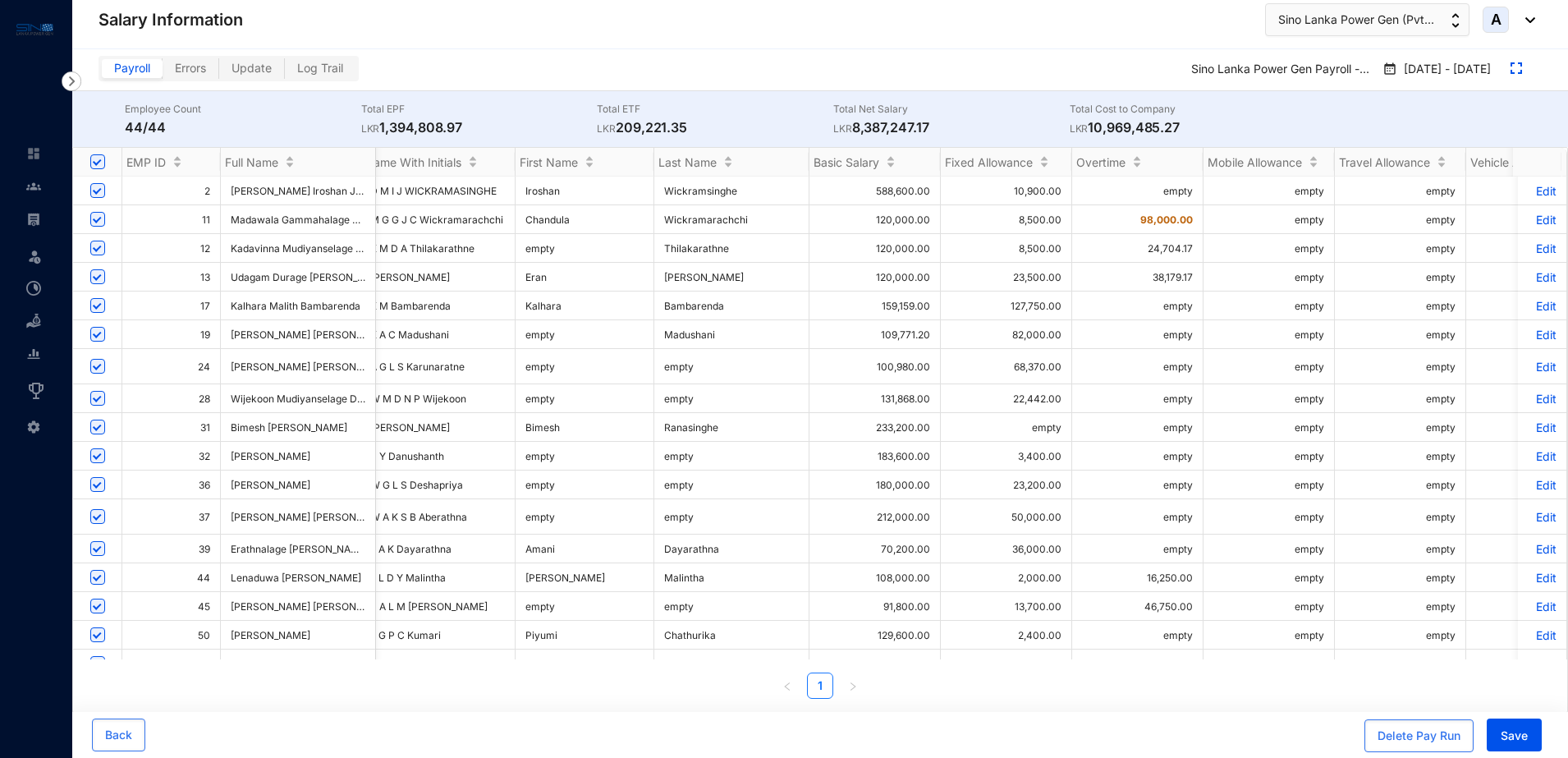
scroll to position [0, 15]
click at [1531, 250] on p "Edit" at bounding box center [1543, 248] width 29 height 14
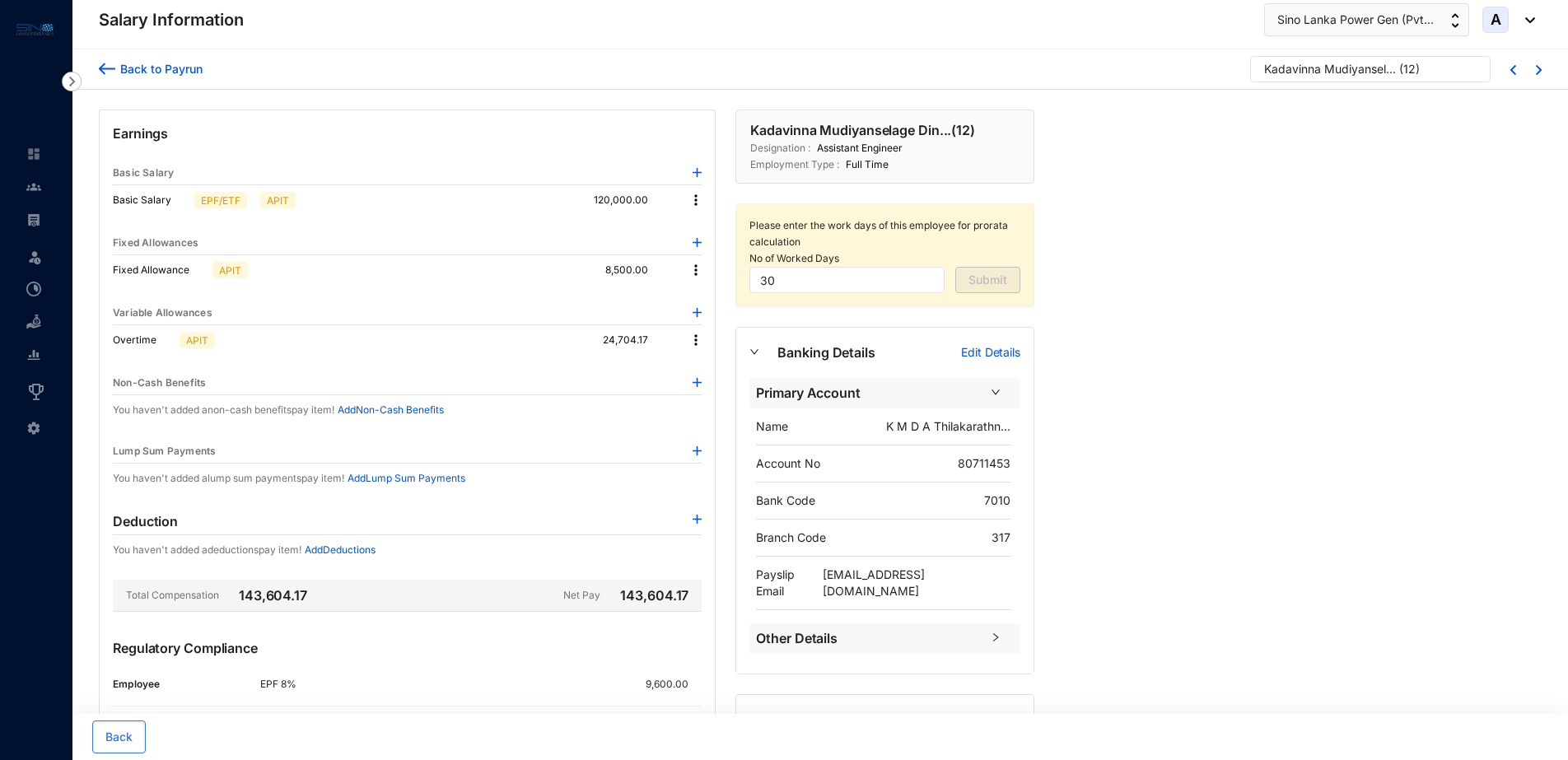
click at [696, 341] on img at bounding box center [695, 340] width 16 height 16
click at [713, 391] on p "Delete" at bounding box center [718, 393] width 35 height 16
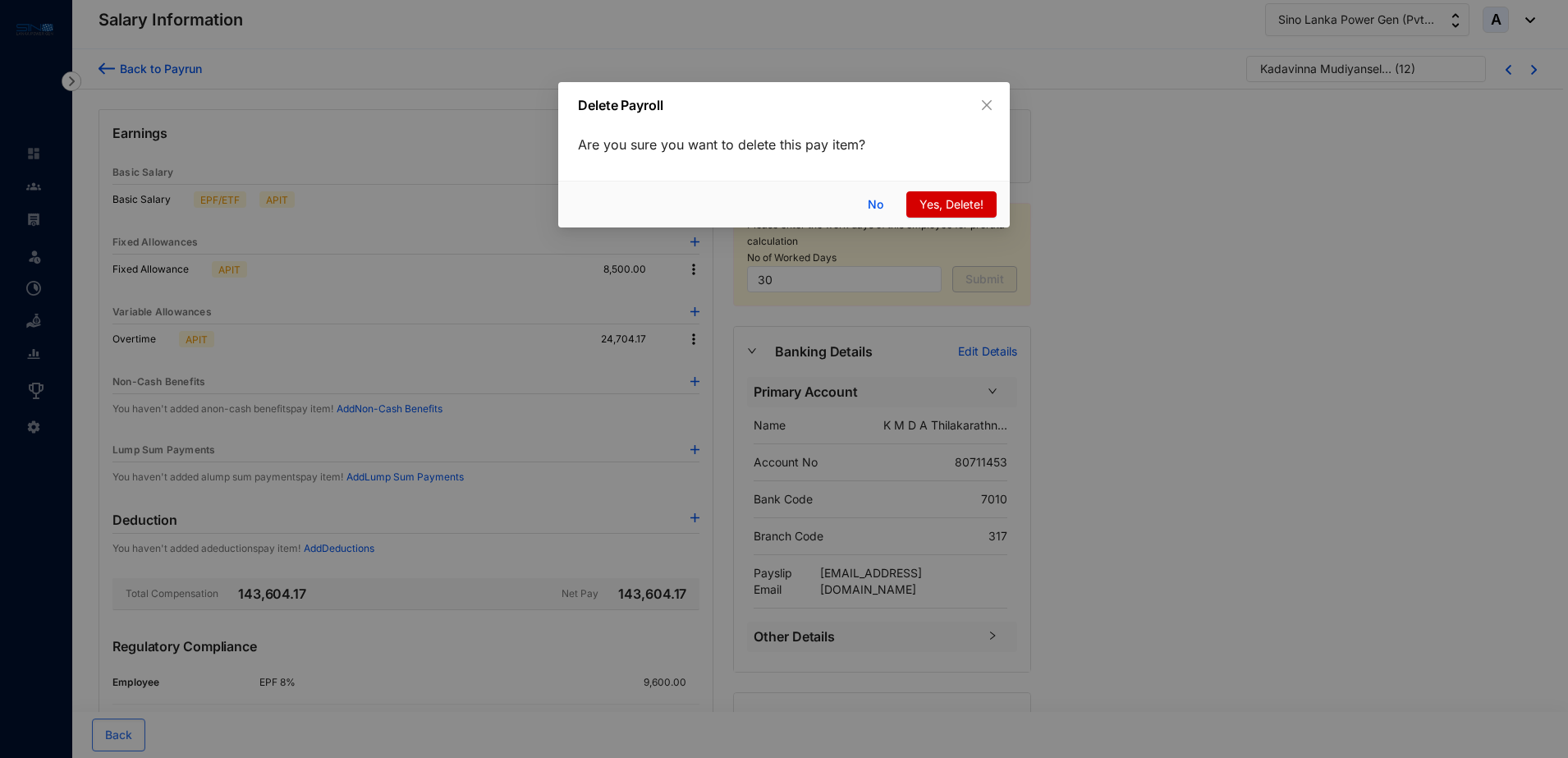
click at [925, 204] on span "Yes, Delete!" at bounding box center [951, 204] width 64 height 18
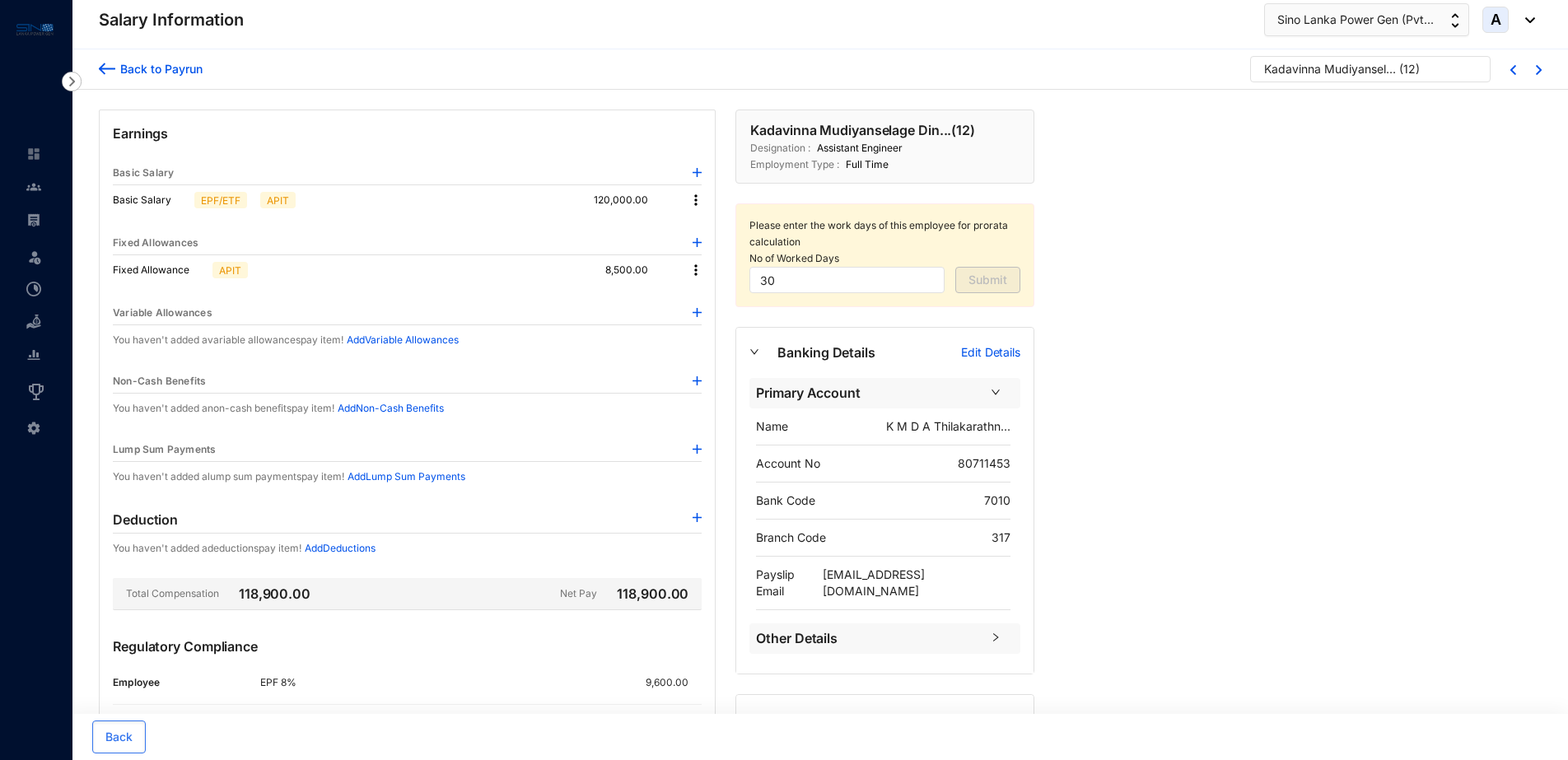
click at [136, 67] on div "Back to Payrun" at bounding box center [158, 69] width 88 height 17
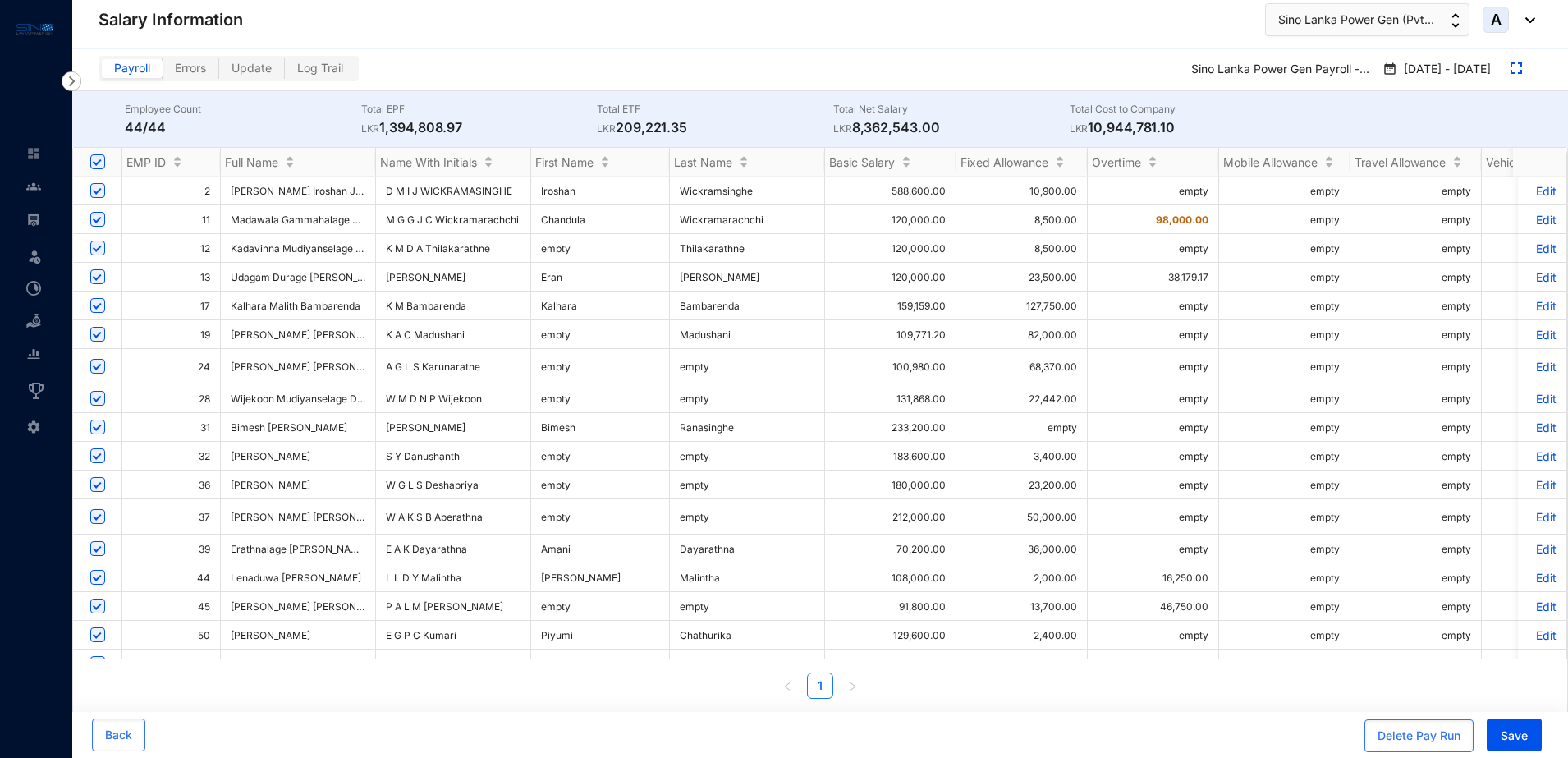
click at [1533, 274] on p "Edit" at bounding box center [1543, 277] width 29 height 14
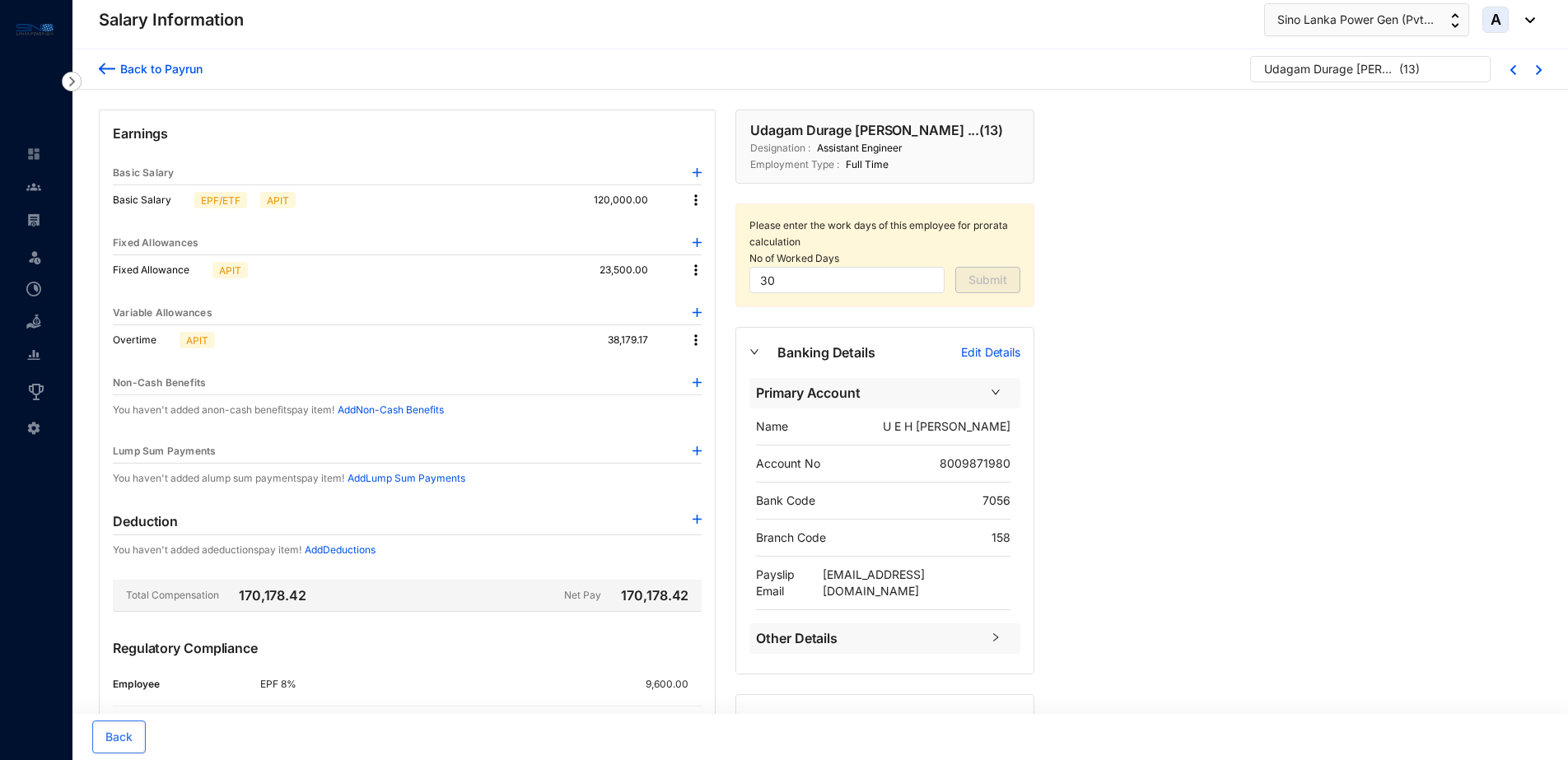
click at [695, 338] on img at bounding box center [695, 340] width 16 height 16
click at [706, 393] on p "Delete" at bounding box center [718, 393] width 35 height 16
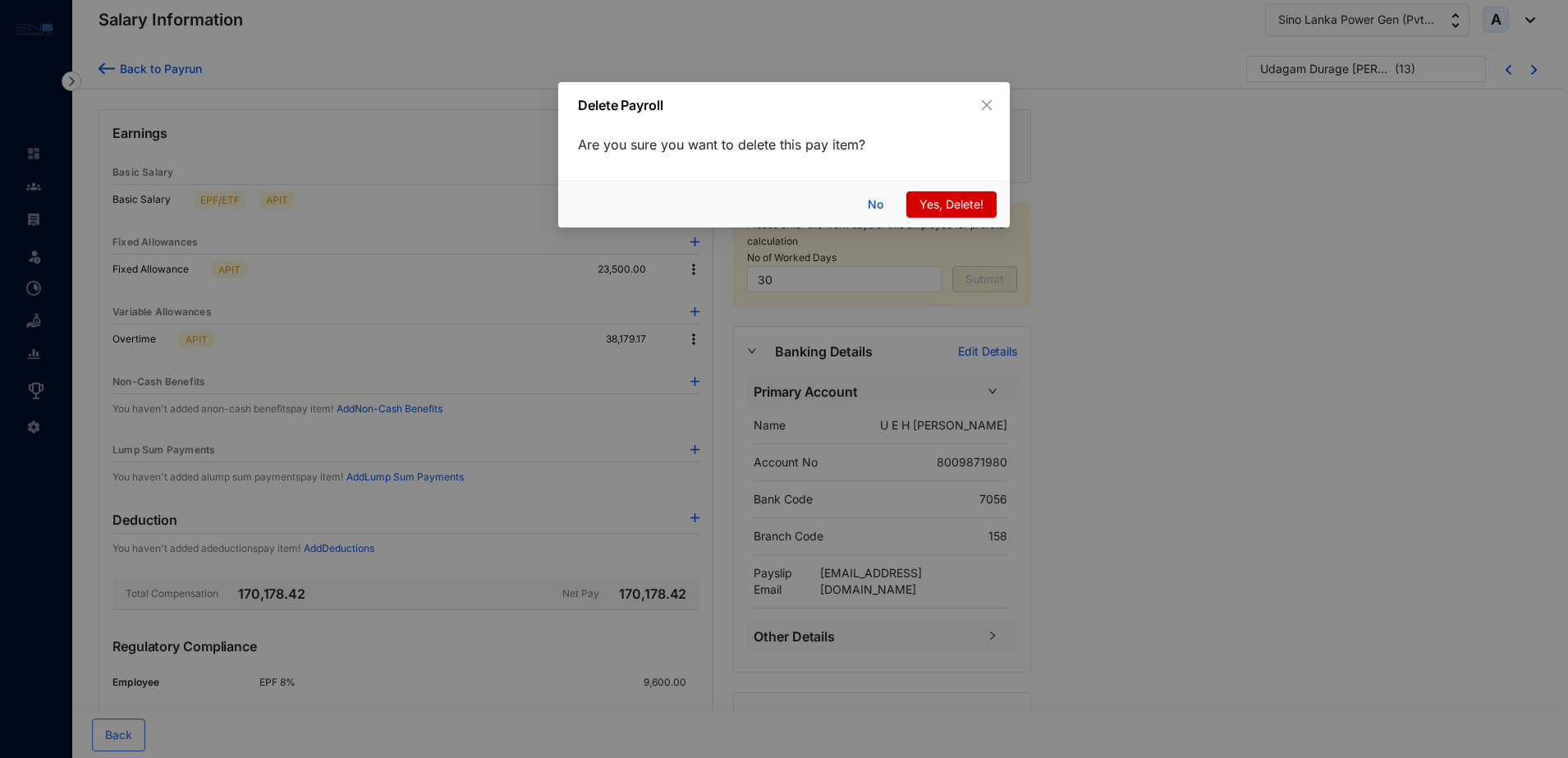
click at [933, 199] on span "Yes, Delete!" at bounding box center [951, 204] width 64 height 18
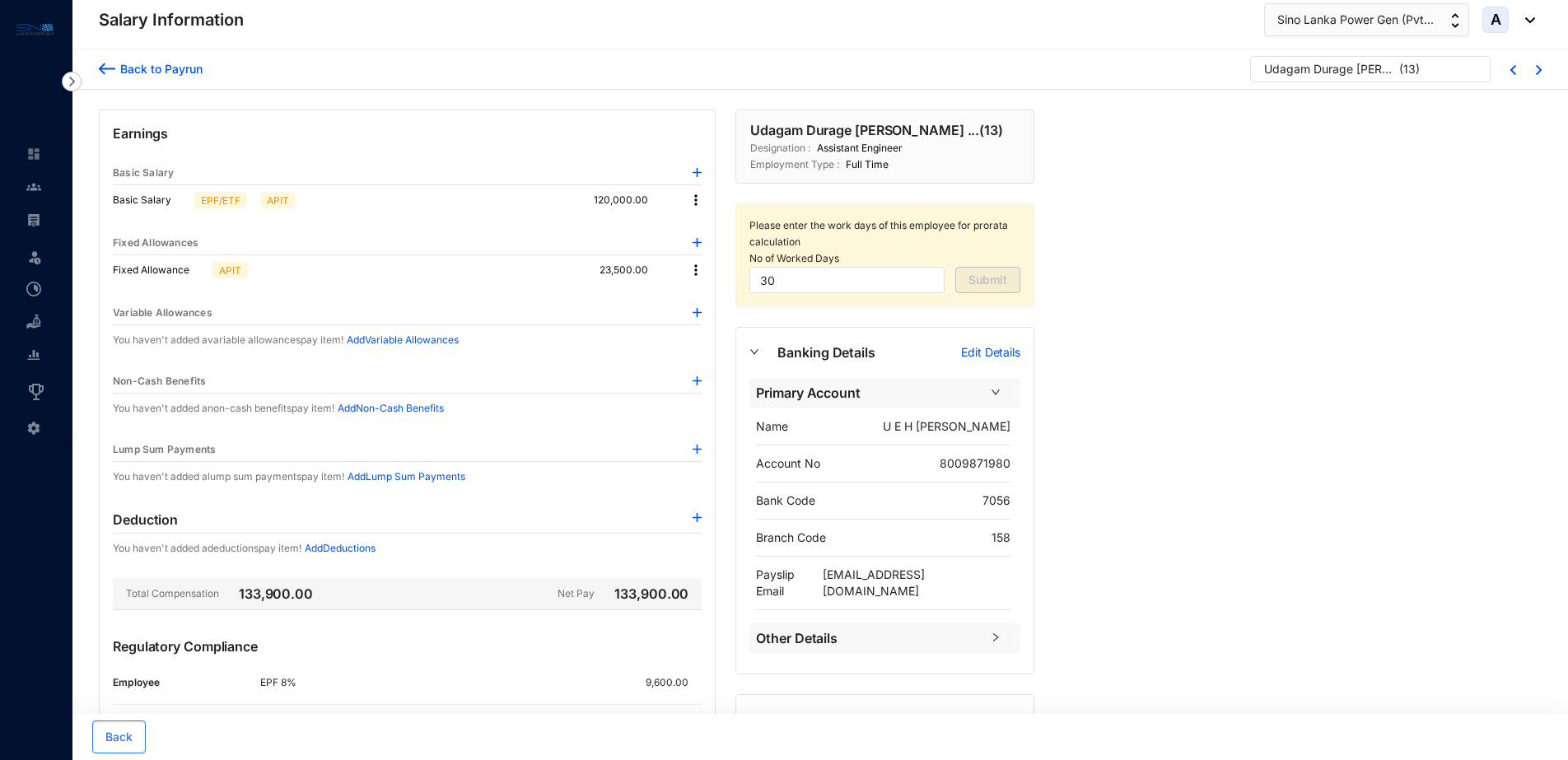
click at [184, 66] on div "Back to Payrun" at bounding box center [158, 69] width 88 height 17
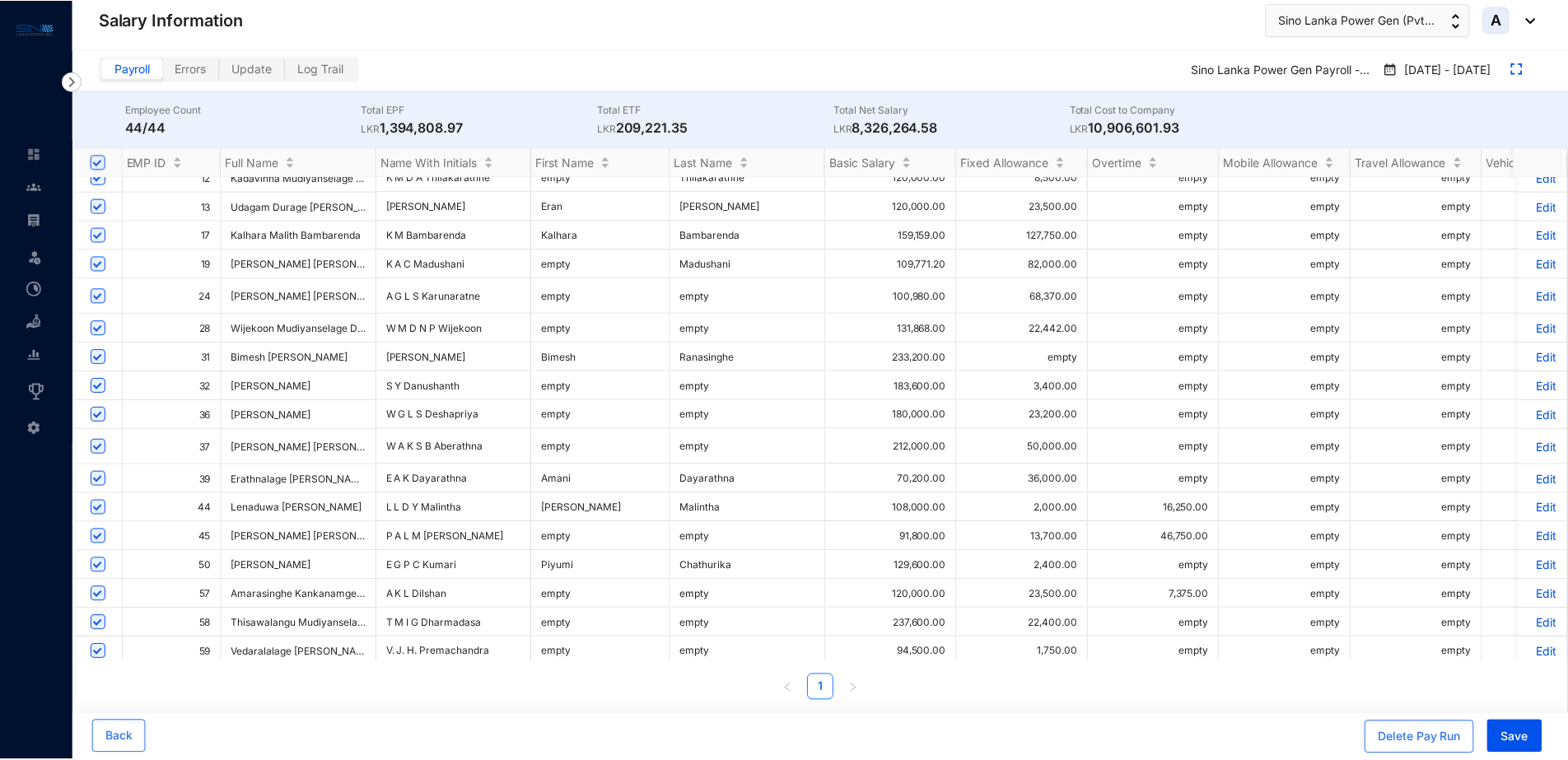
scroll to position [103, 0]
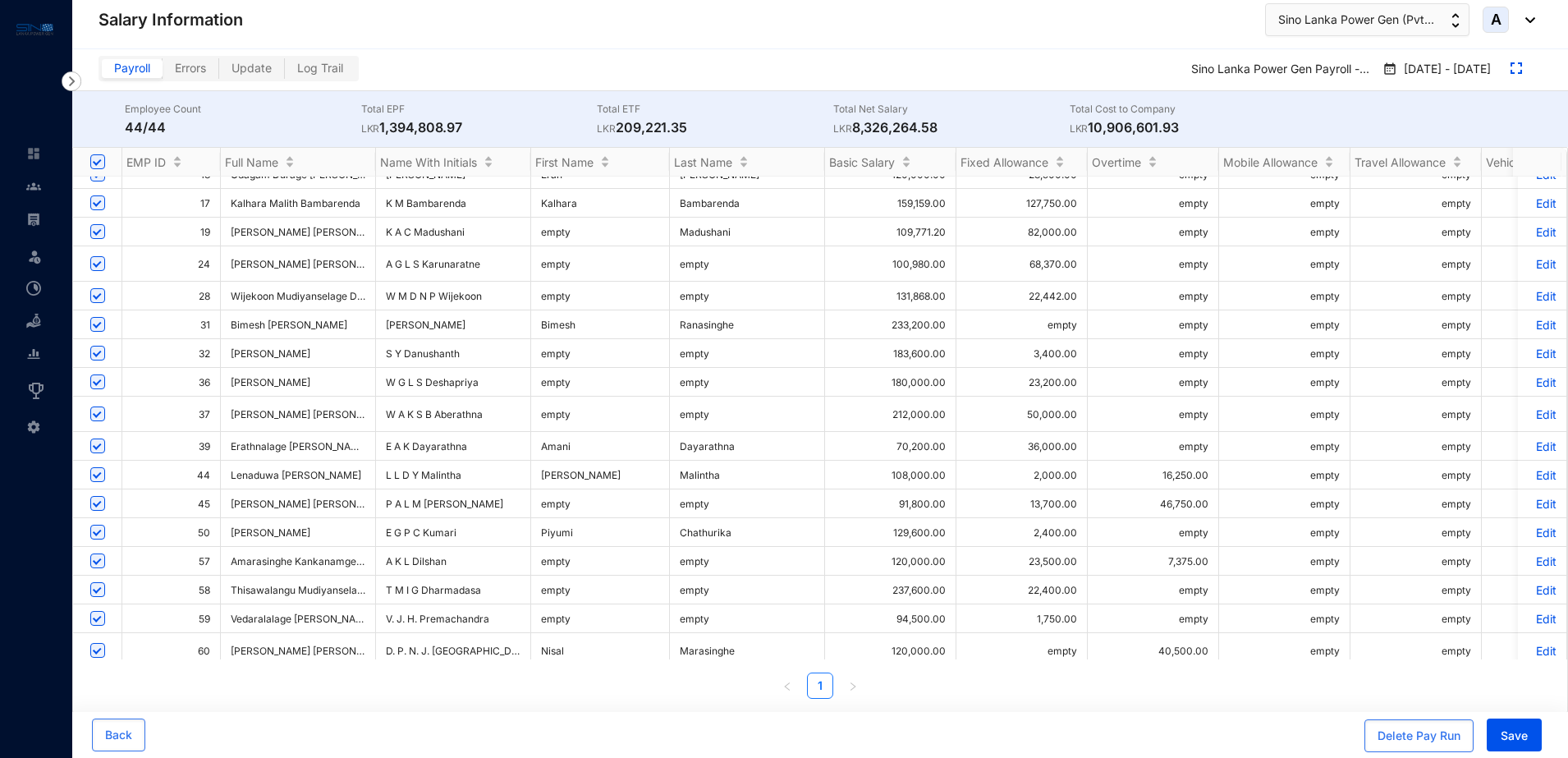
click at [1529, 506] on p "Edit" at bounding box center [1543, 503] width 29 height 14
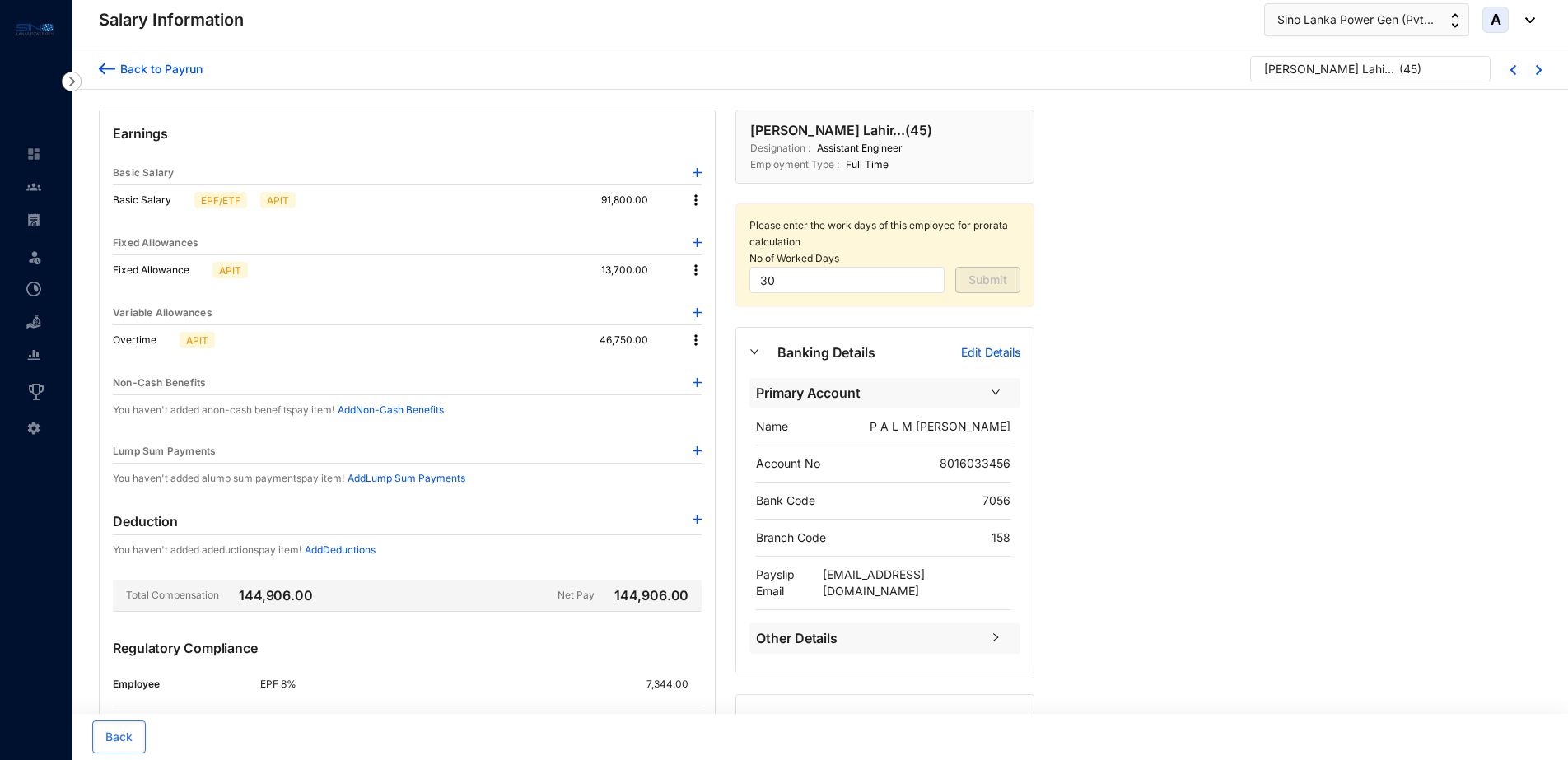
click at [695, 338] on img at bounding box center [695, 340] width 16 height 16
click at [706, 362] on span "Edit" at bounding box center [718, 368] width 35 height 18
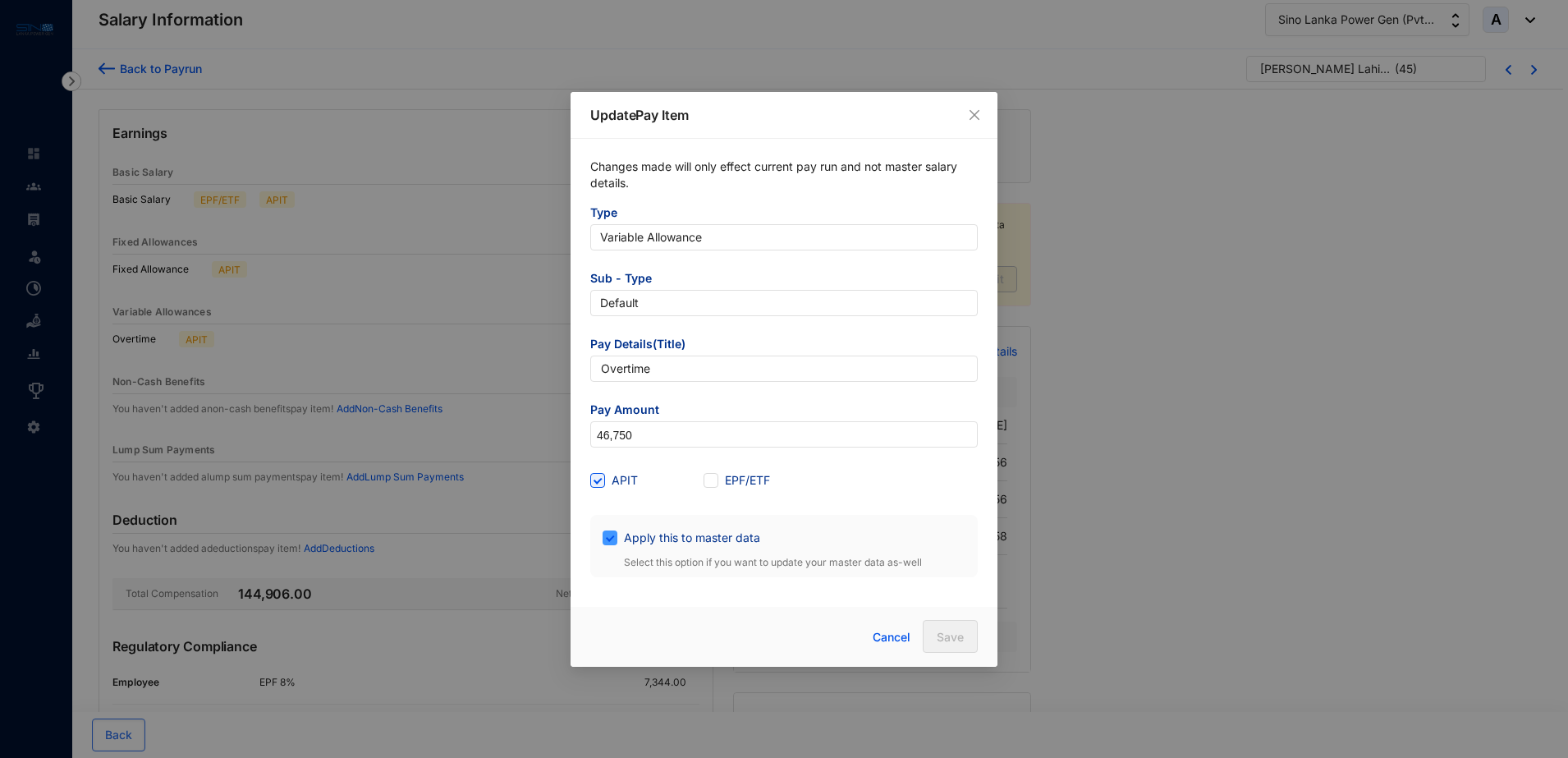
click at [614, 539] on span at bounding box center [610, 537] width 14 height 14
click at [614, 539] on input "Apply this to master data" at bounding box center [609, 536] width 12 height 12
checkbox input "false"
drag, startPoint x: 652, startPoint y: 436, endPoint x: 581, endPoint y: 432, distance: 71.1
click at [581, 432] on div "Changes made will only effect current pay run and not master salary details. Ty…" at bounding box center [784, 368] width 427 height 458
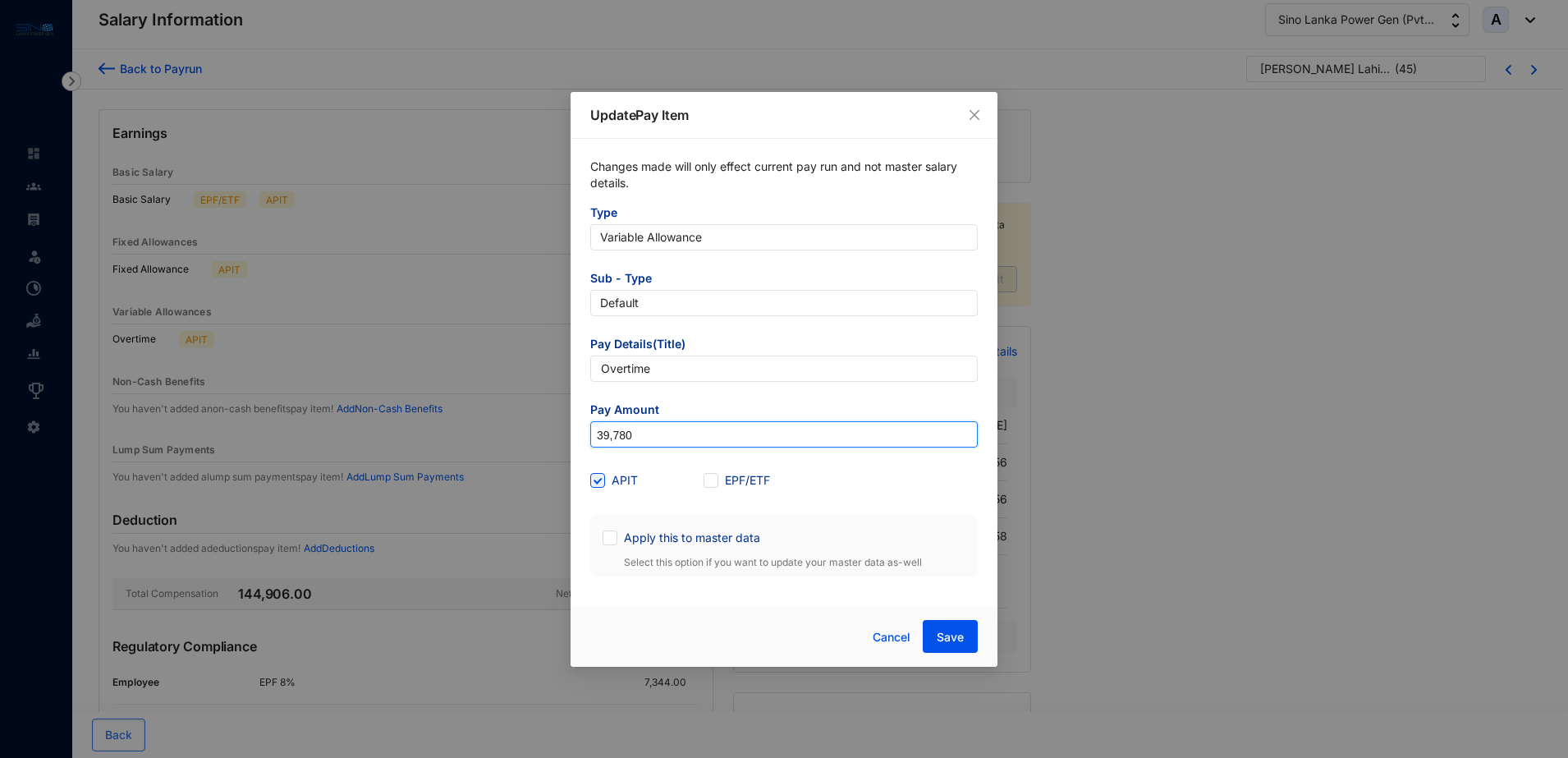
type input "39,780"
click at [943, 625] on button "Save" at bounding box center [950, 636] width 55 height 33
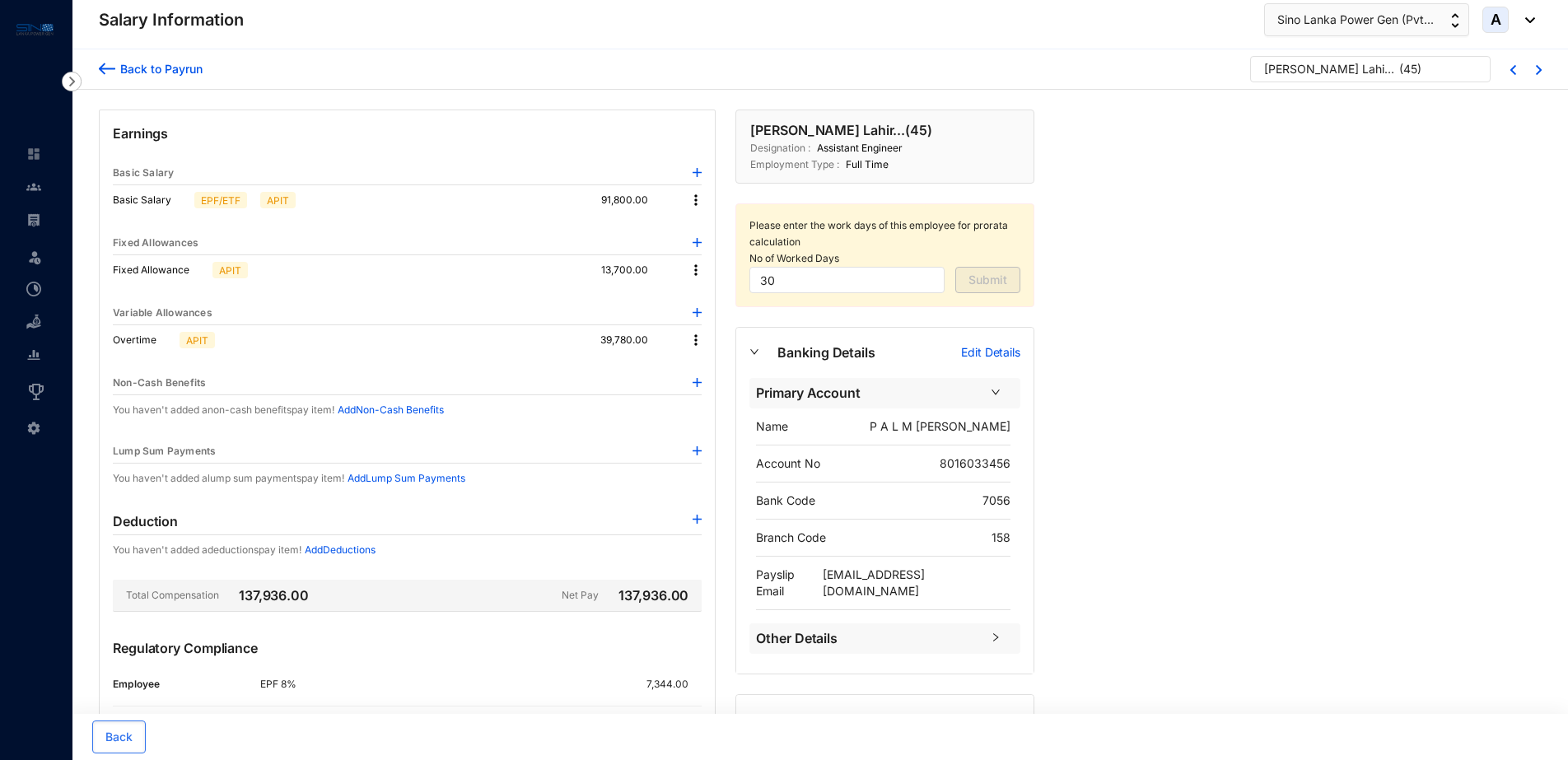
click at [146, 63] on div "Back to Payrun" at bounding box center [158, 69] width 88 height 17
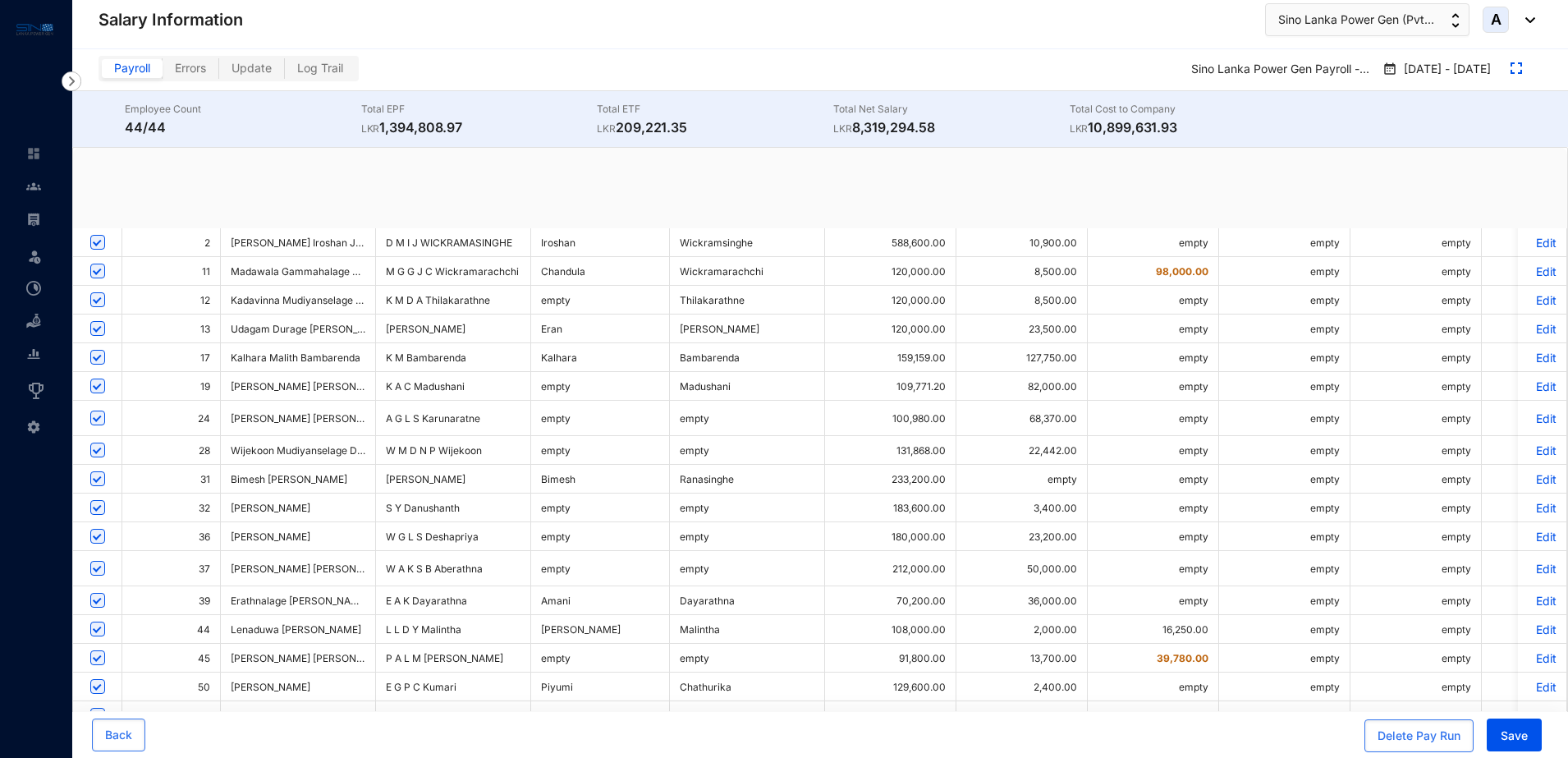
checkbox input "true"
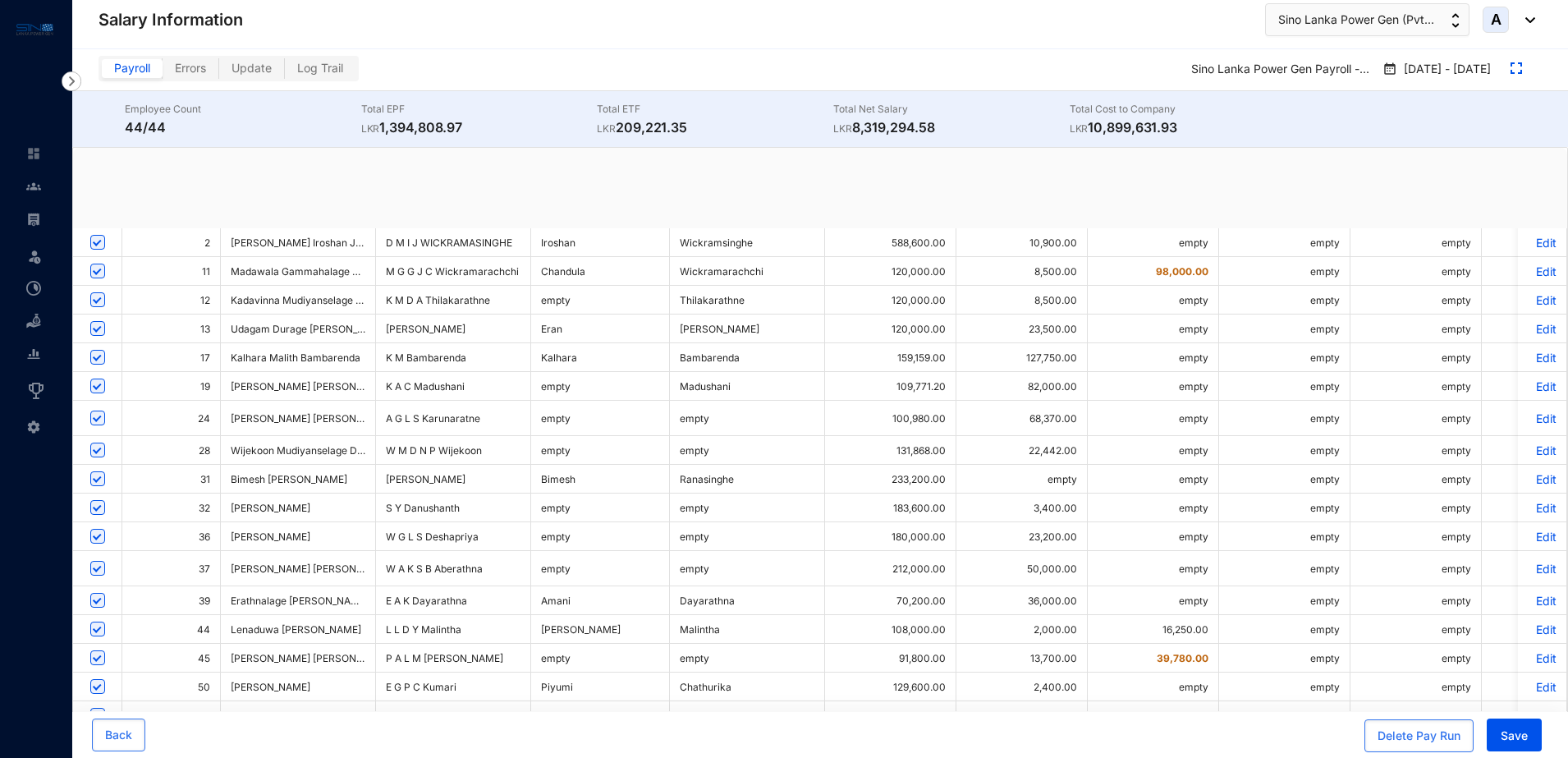
checkbox input "true"
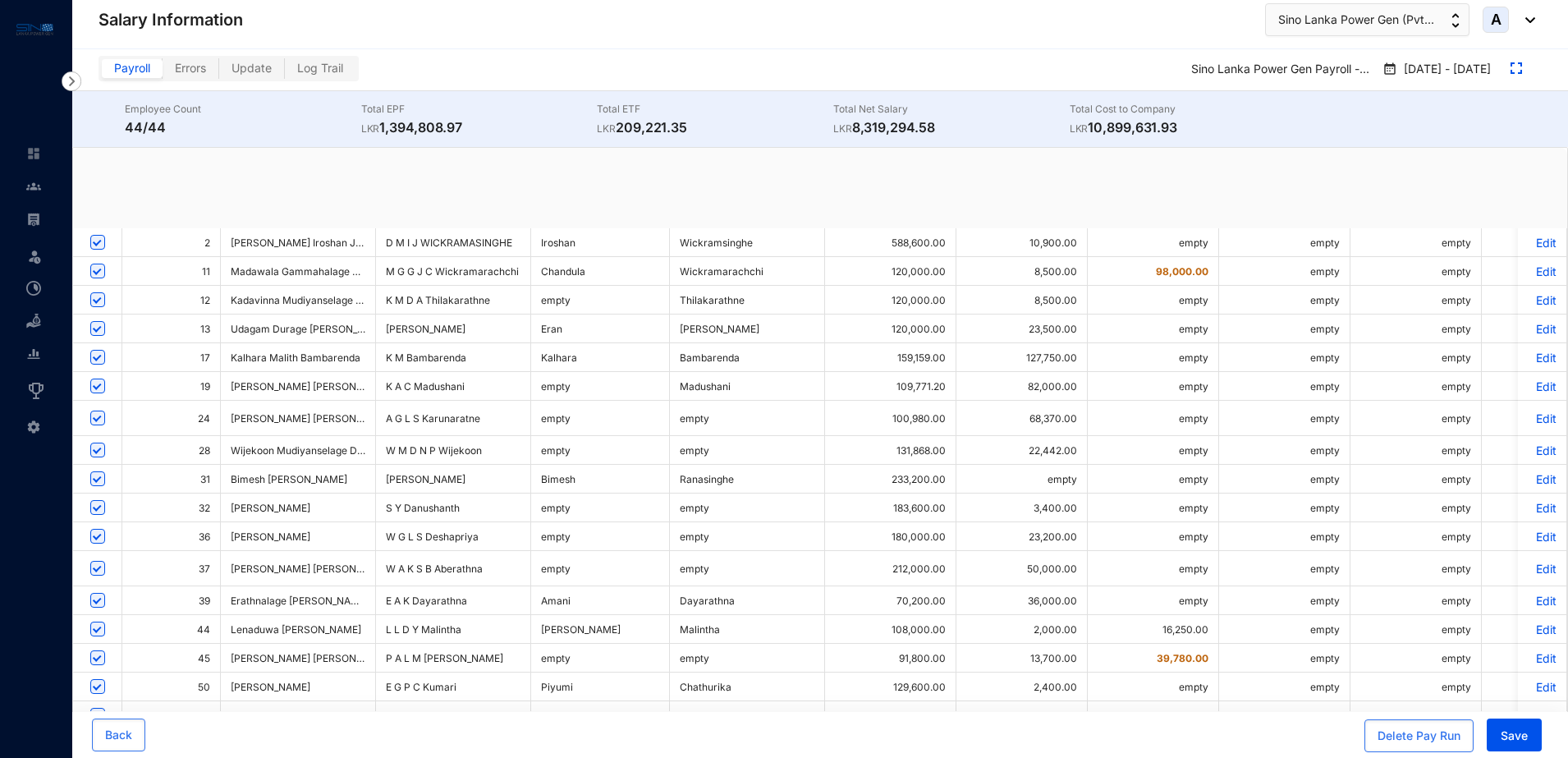
checkbox input "true"
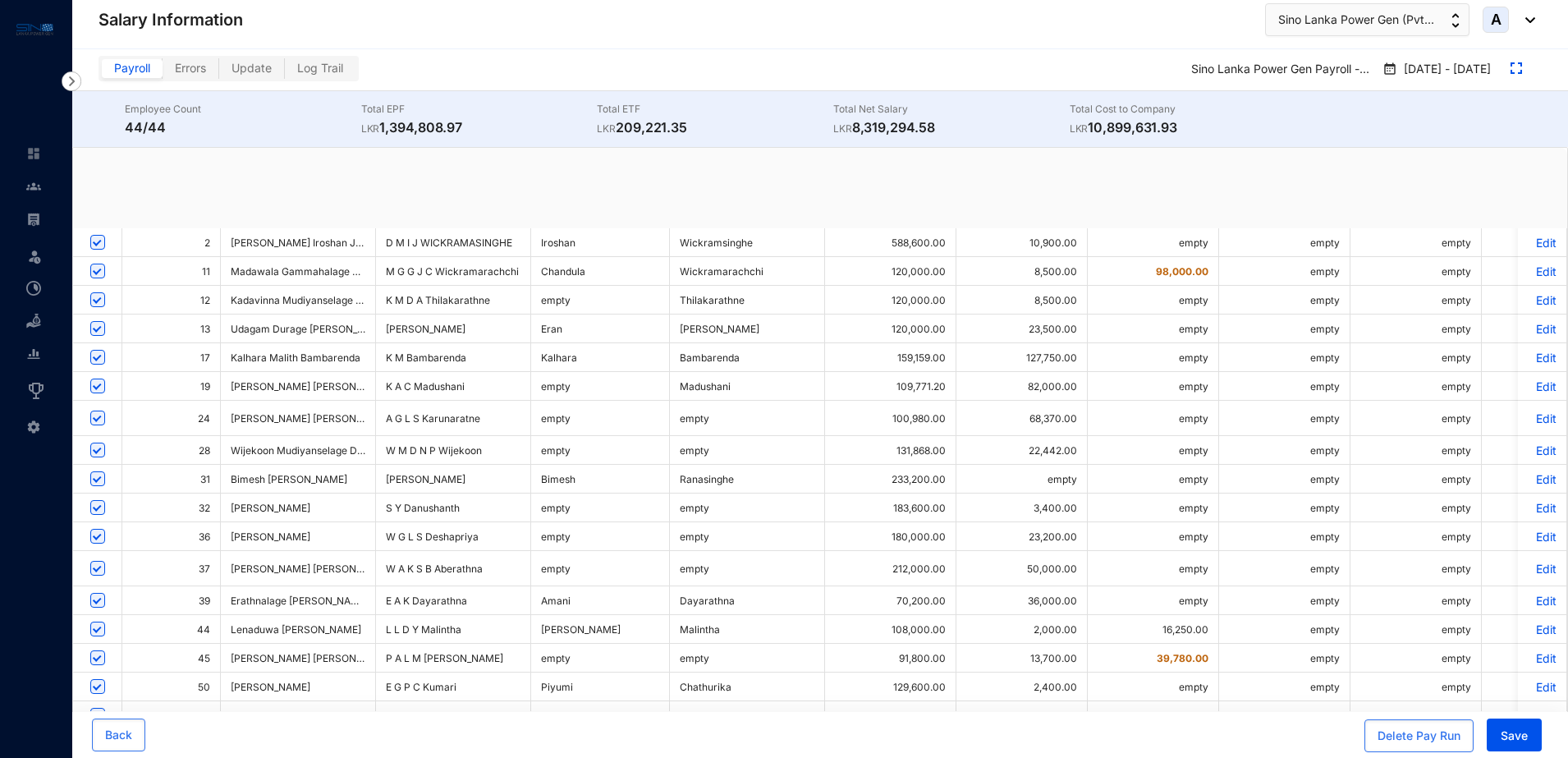
checkbox input "true"
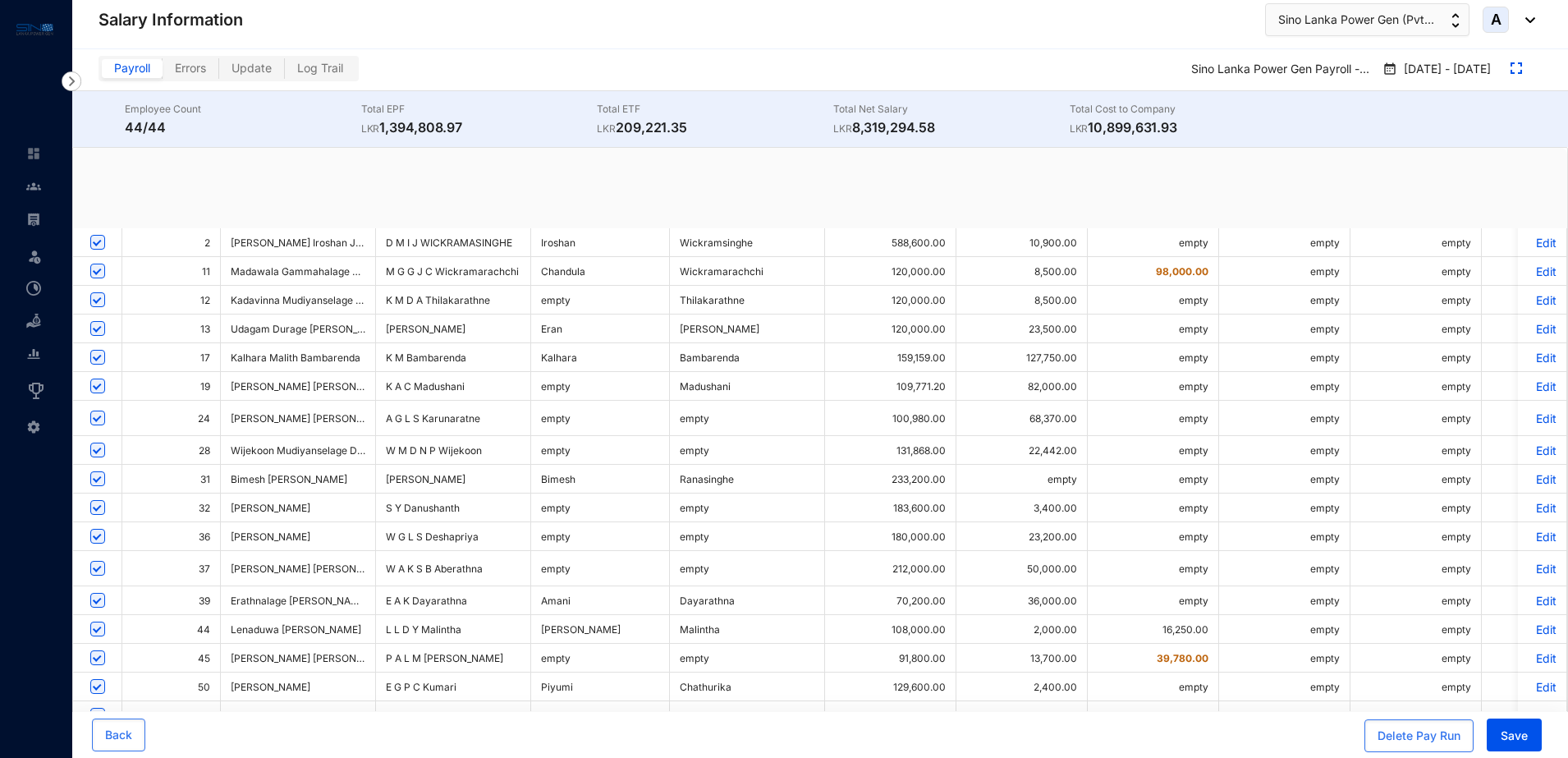
checkbox input "true"
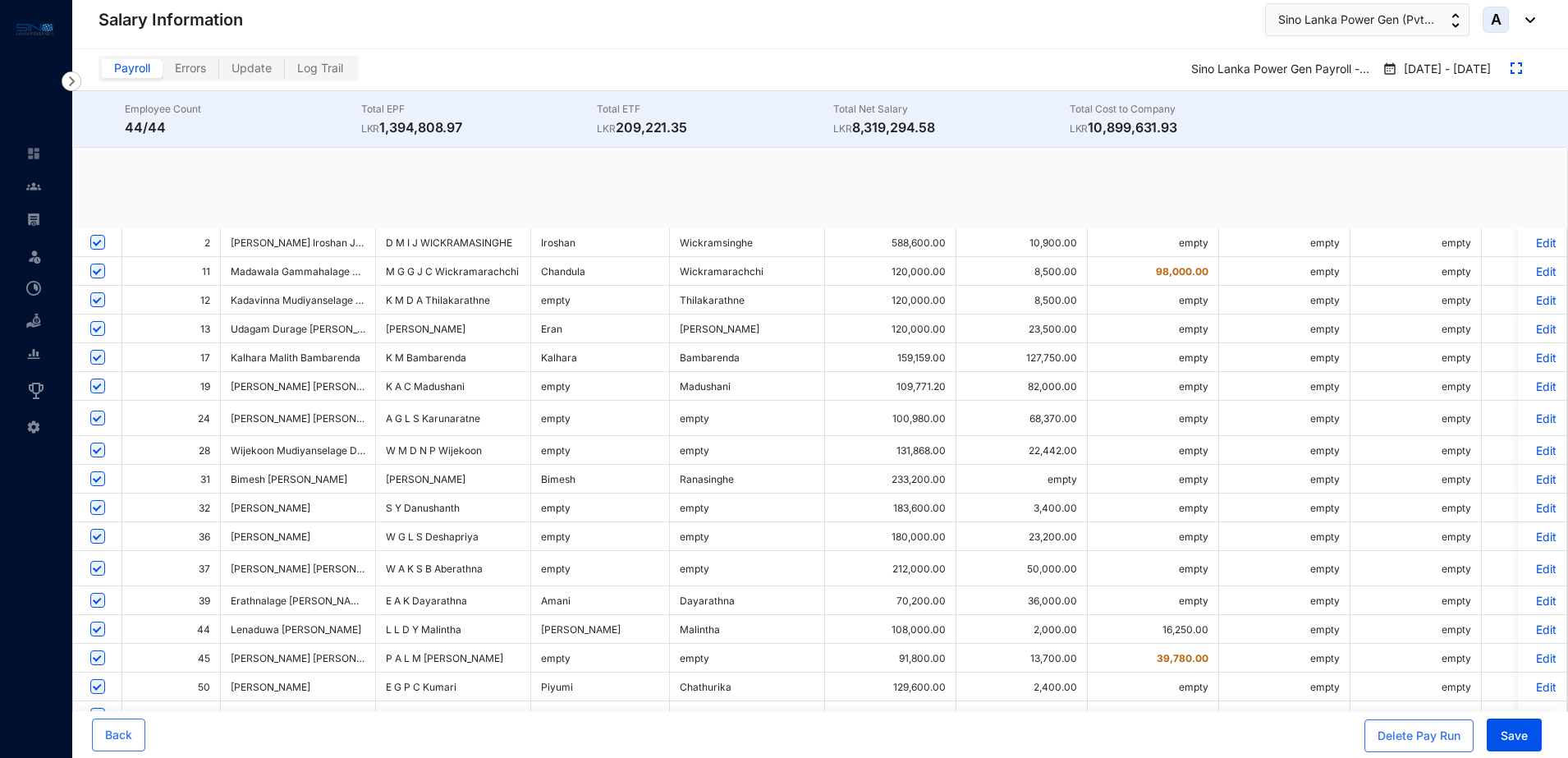
checkbox input "true"
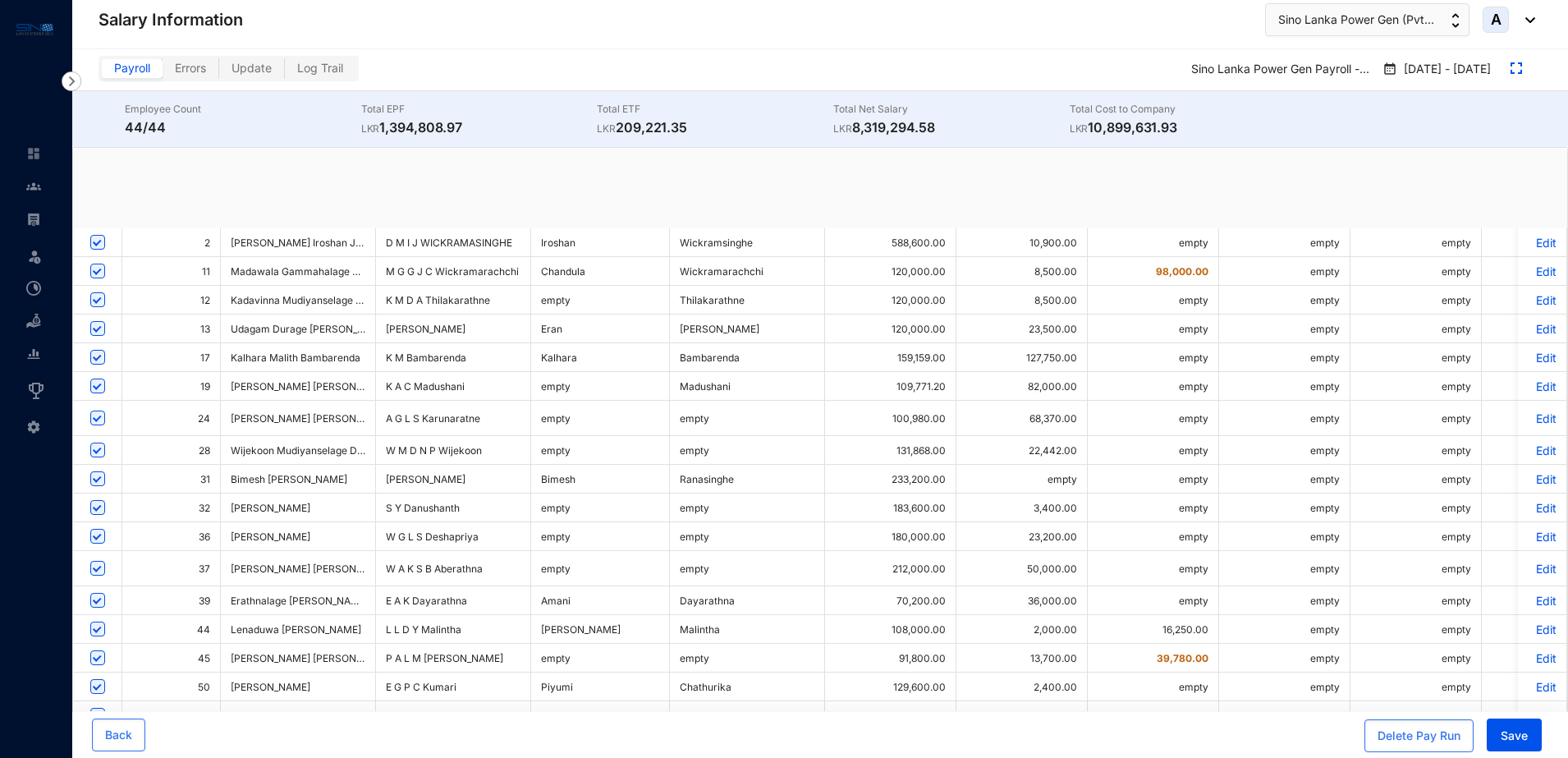
checkbox input "true"
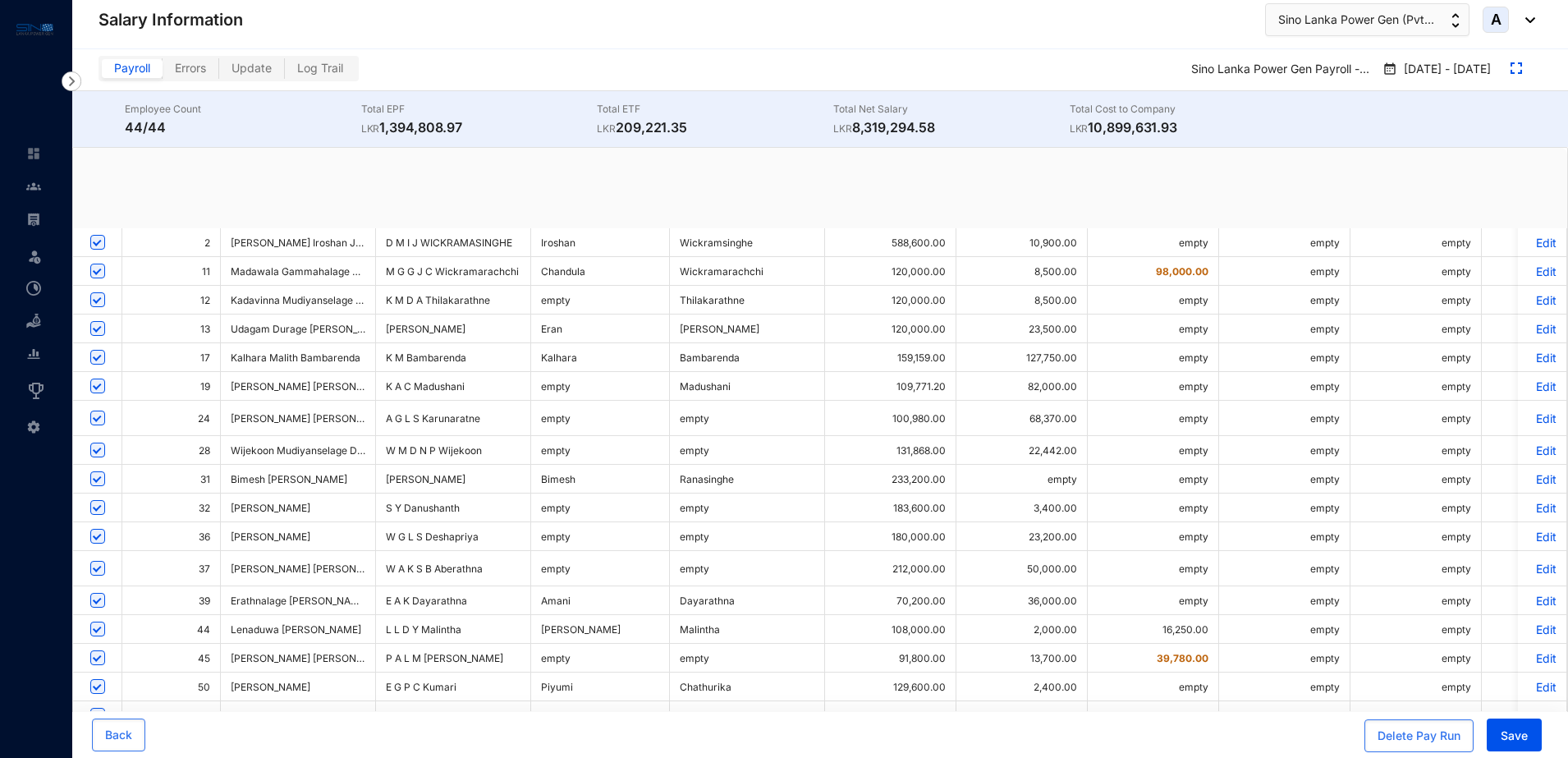
checkbox input "true"
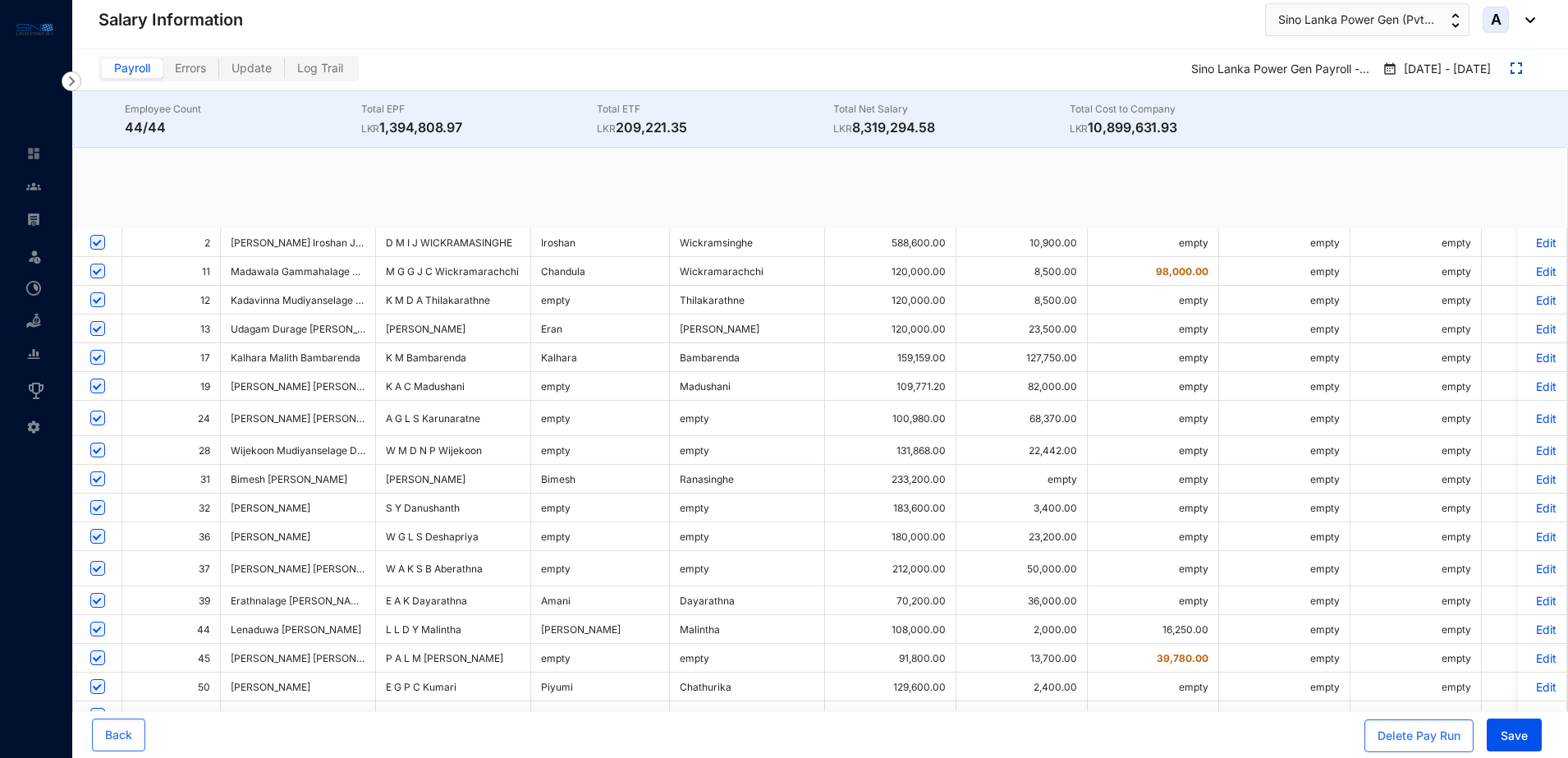
checkbox input "true"
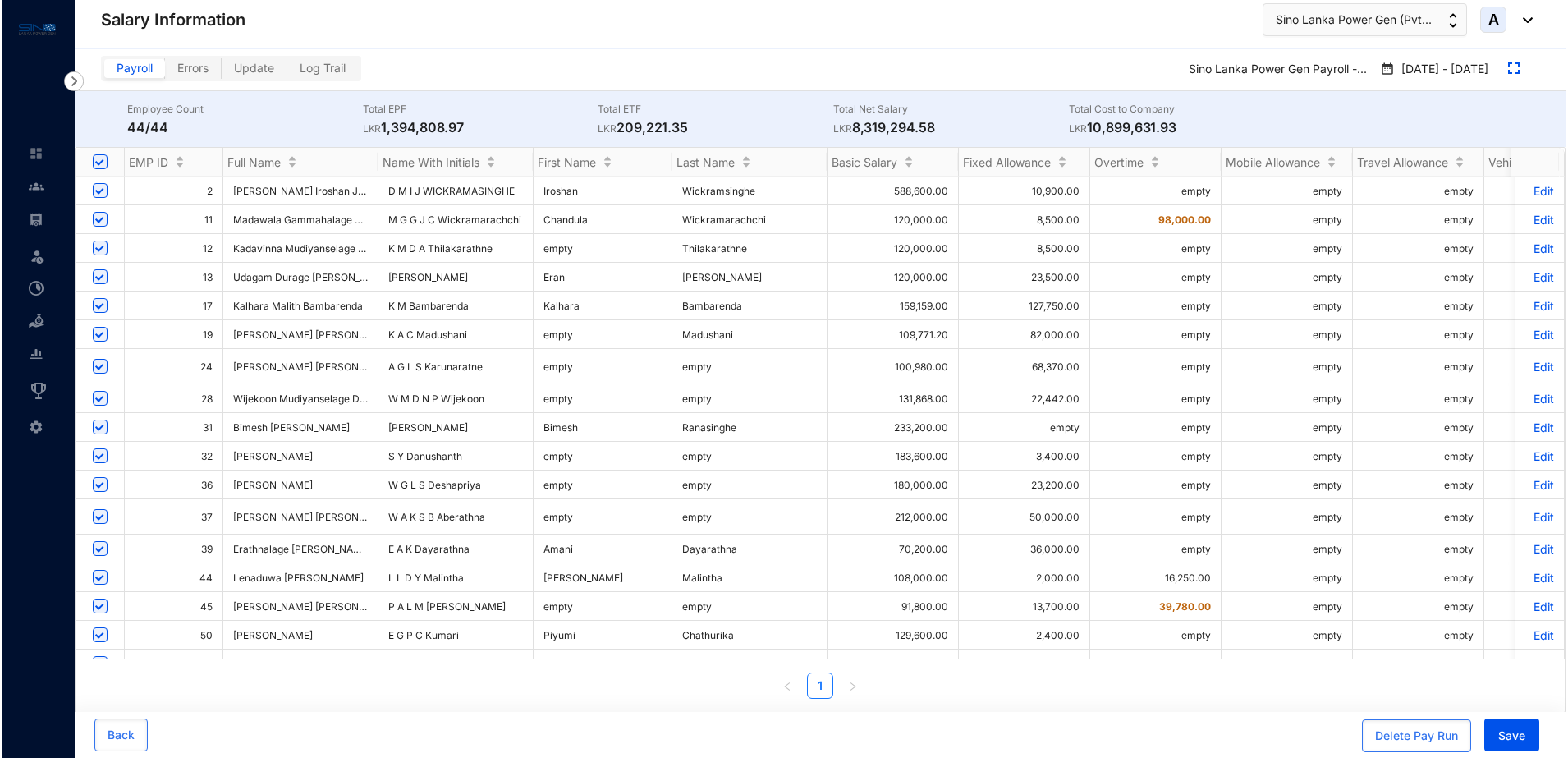
scroll to position [205, 0]
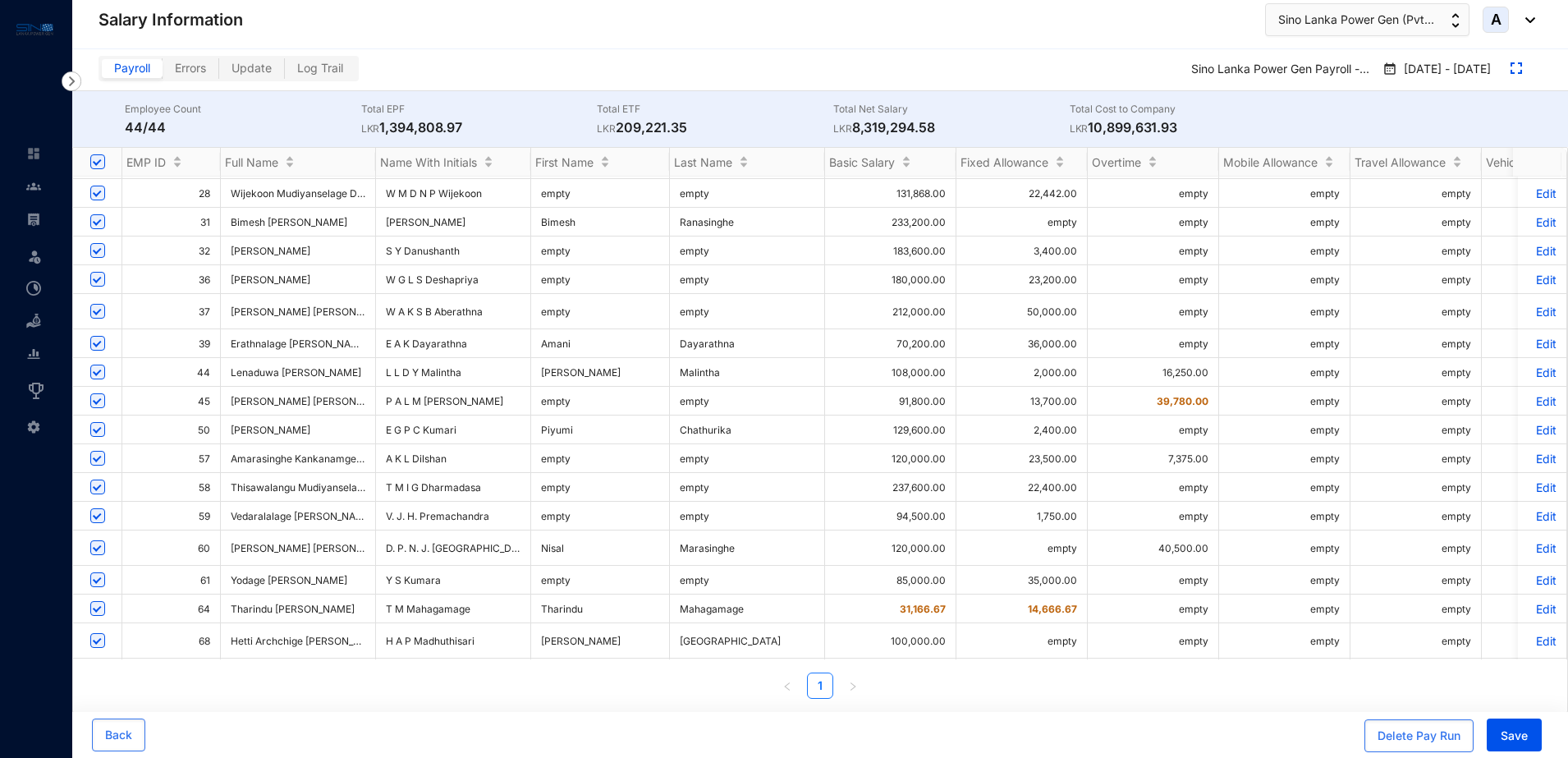
click at [1528, 545] on p "Edit" at bounding box center [1543, 547] width 29 height 14
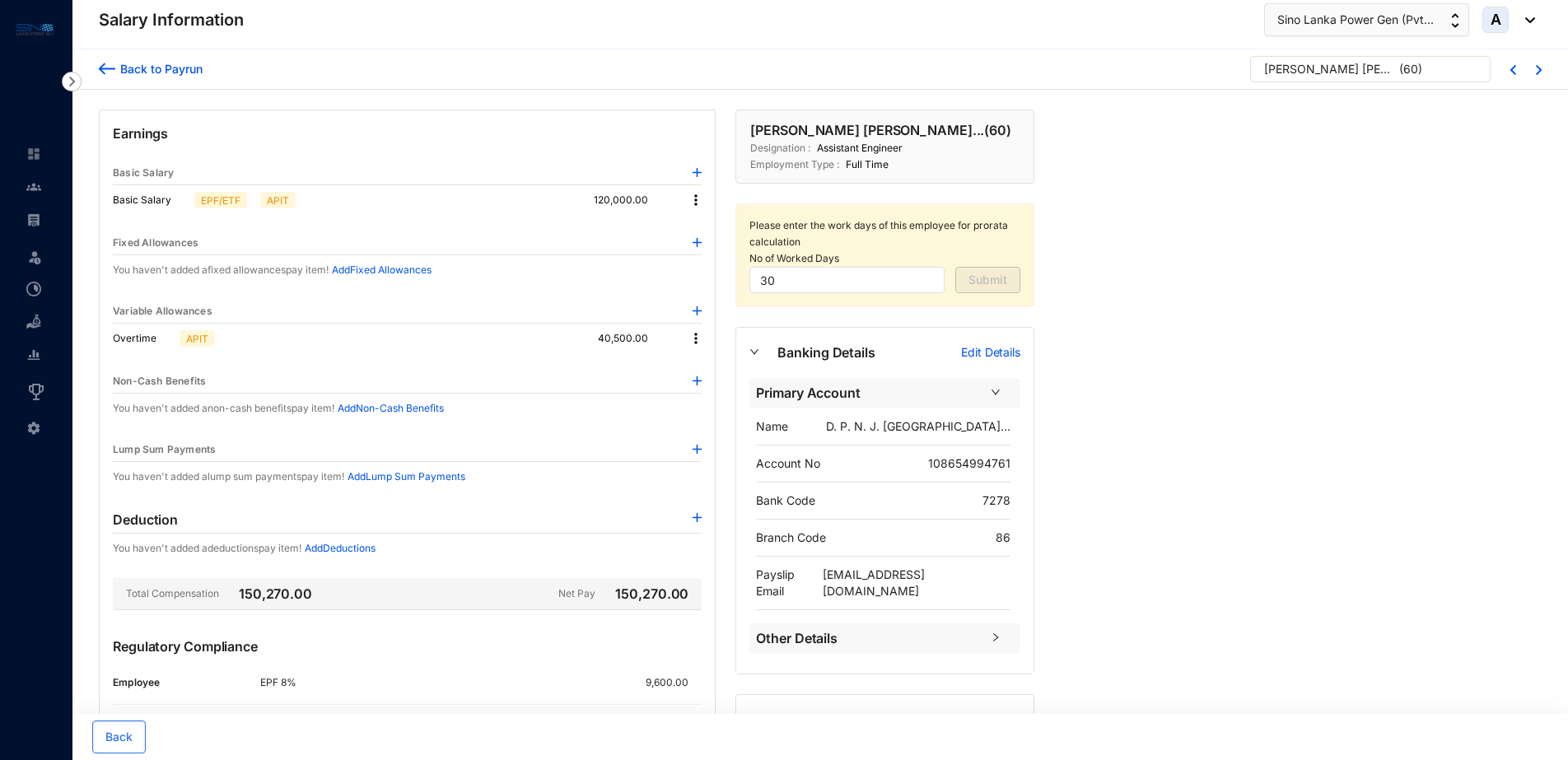
click at [695, 338] on img at bounding box center [695, 338] width 16 height 16
click at [695, 343] on img at bounding box center [695, 338] width 16 height 16
click at [693, 342] on img at bounding box center [695, 338] width 16 height 16
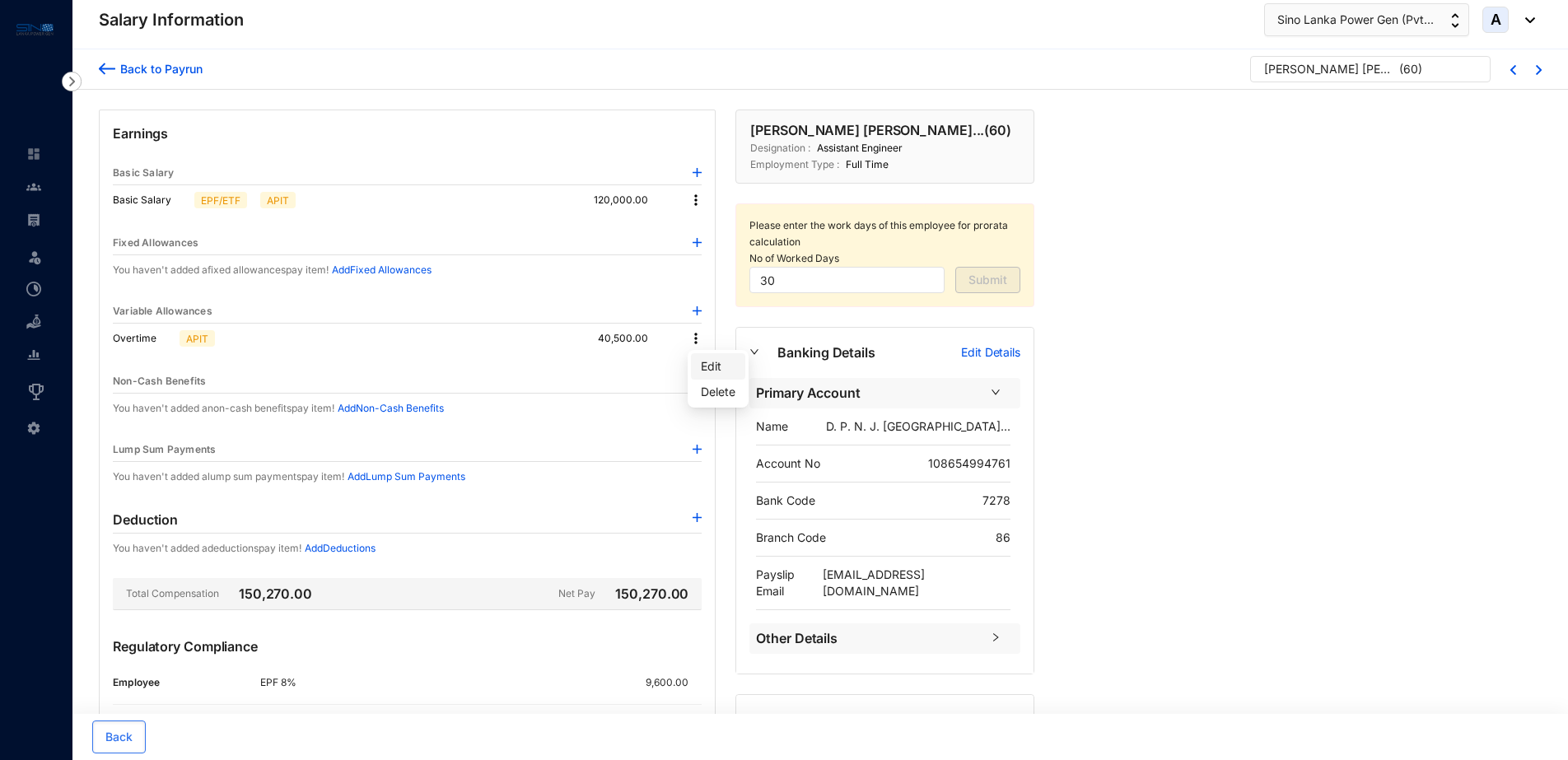
click at [702, 364] on span "Edit" at bounding box center [718, 366] width 35 height 18
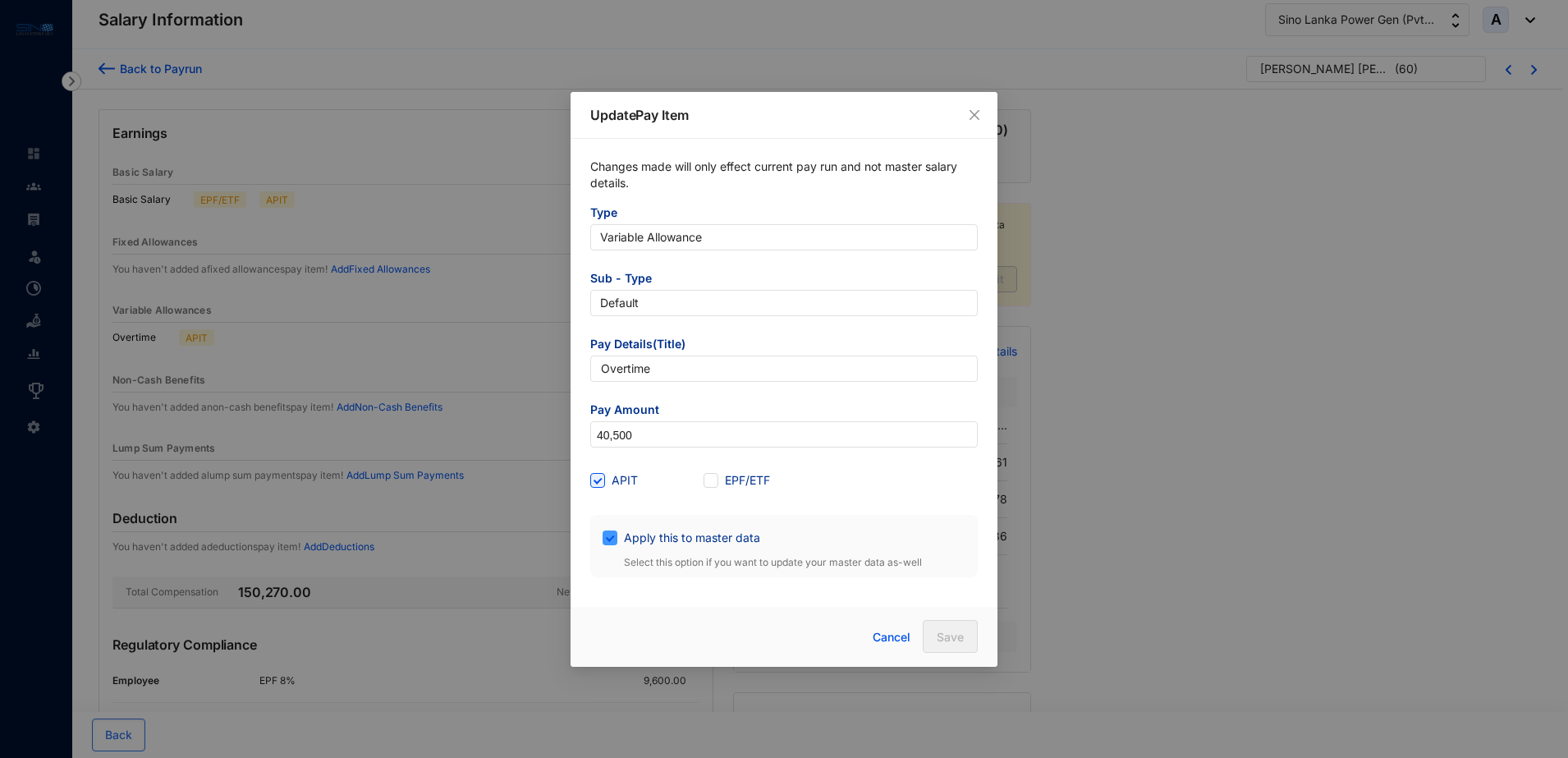
click at [613, 535] on input "Apply this to master data" at bounding box center [609, 536] width 12 height 12
checkbox input "false"
click at [665, 441] on input "40,500" at bounding box center [784, 435] width 386 height 26
drag, startPoint x: 643, startPoint y: 438, endPoint x: 533, endPoint y: 424, distance: 110.9
click at [533, 424] on div "Update Pay Item Changes made will only effect current pay run and not master sa…" at bounding box center [784, 379] width 1568 height 758
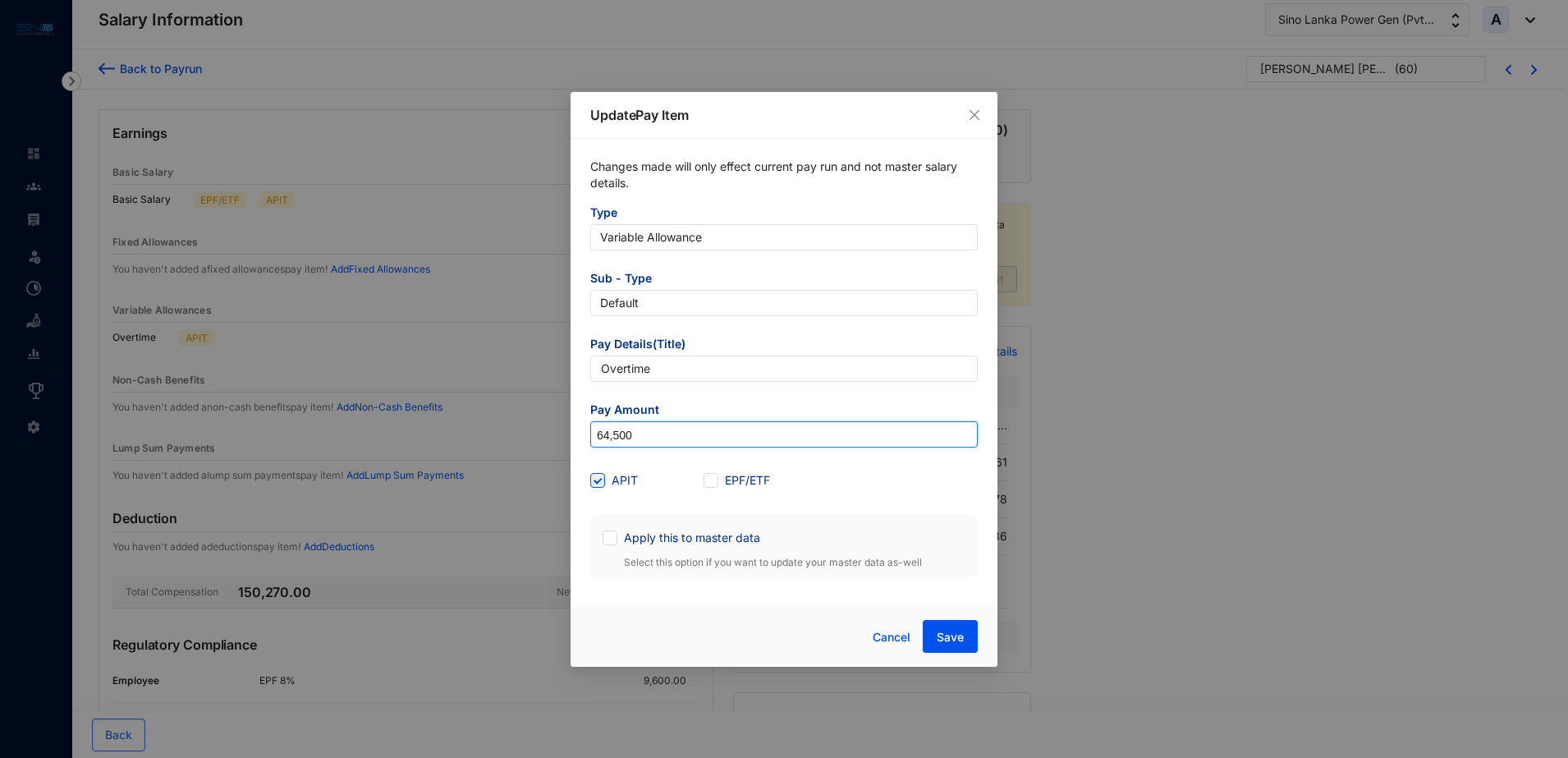
type input "64,500"
click at [941, 632] on span "Save" at bounding box center [951, 637] width 27 height 16
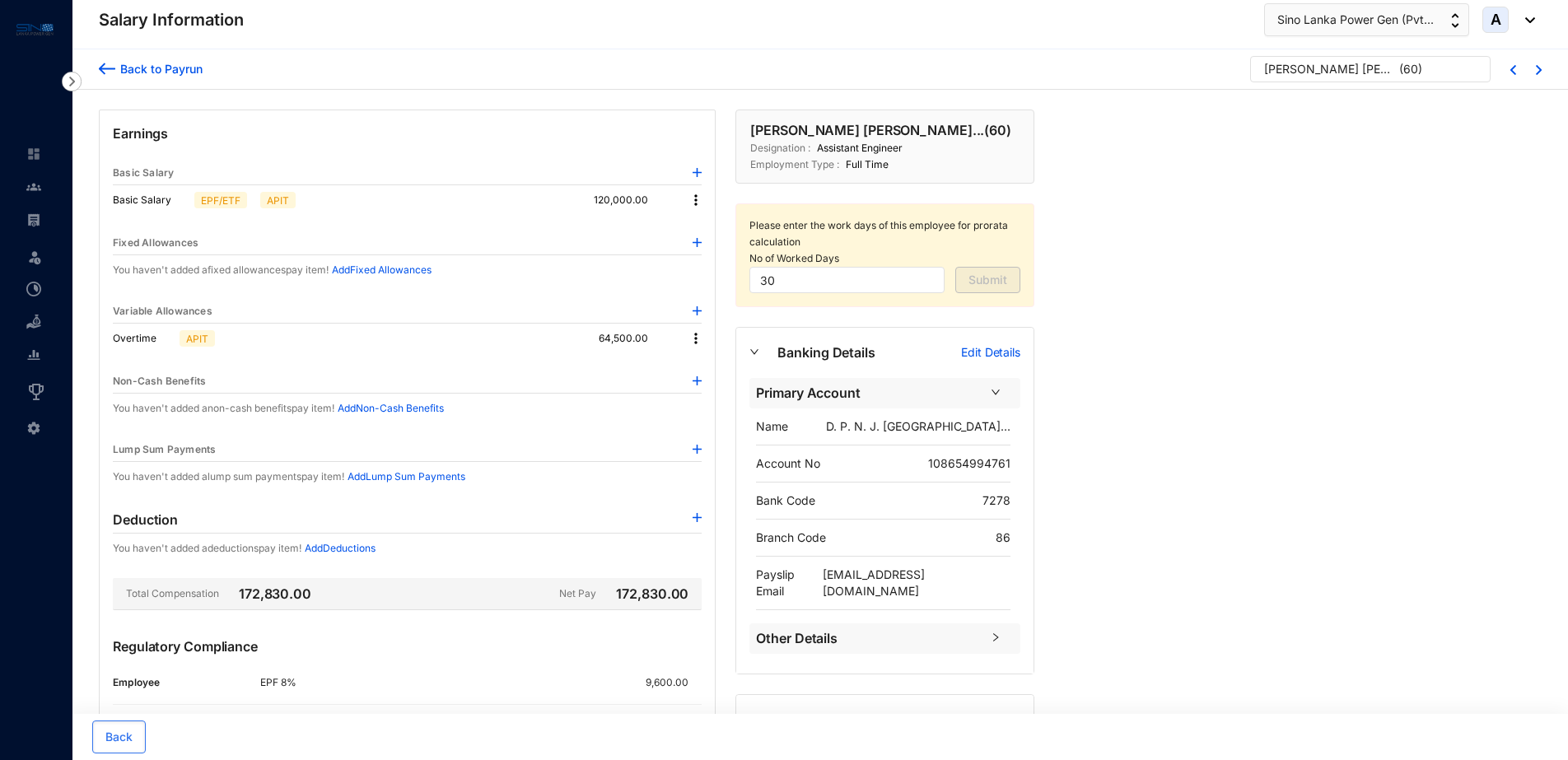
click at [155, 67] on div "Back to Payrun" at bounding box center [158, 69] width 88 height 17
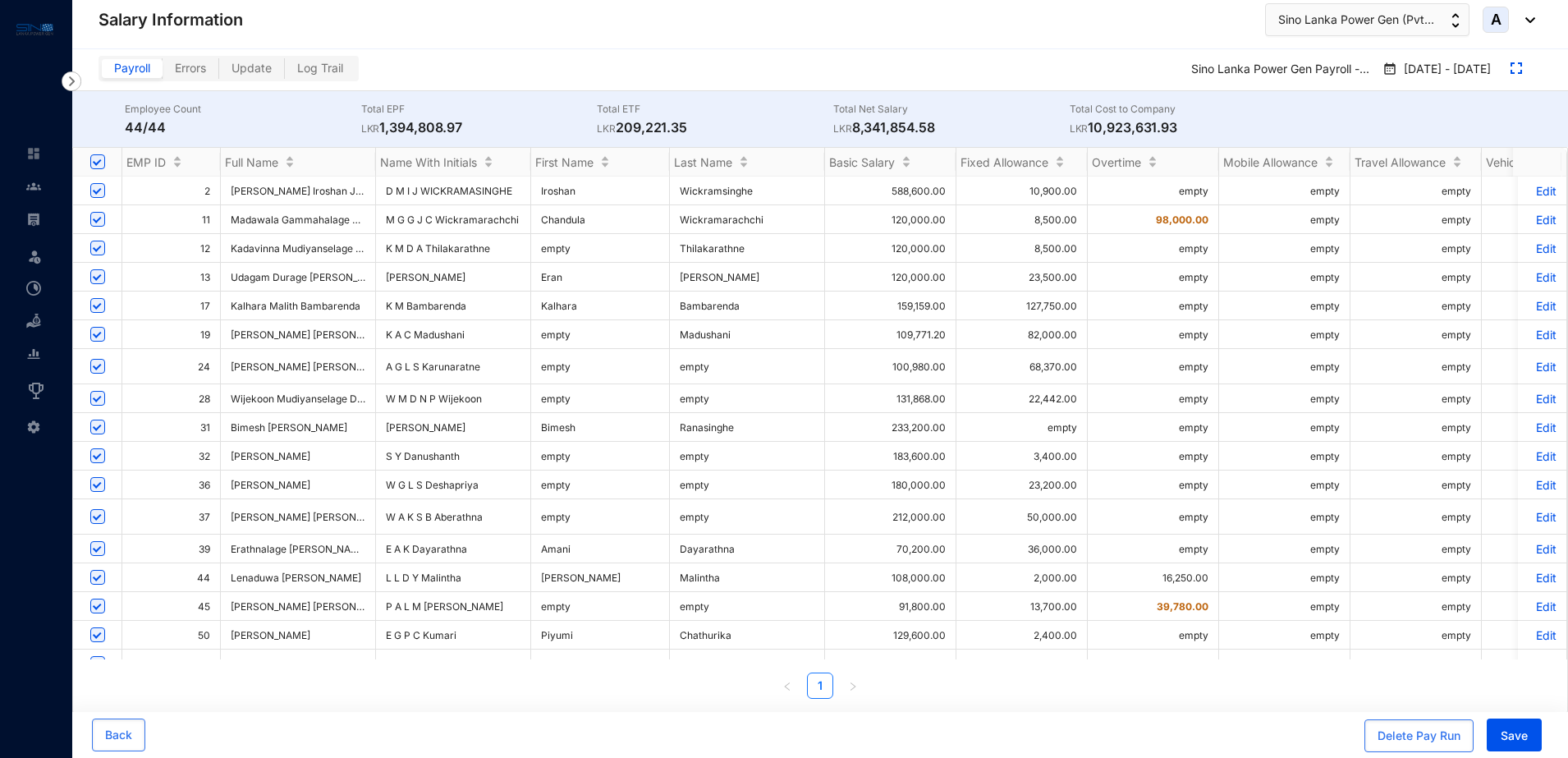
click at [1528, 244] on p "Edit" at bounding box center [1543, 248] width 29 height 14
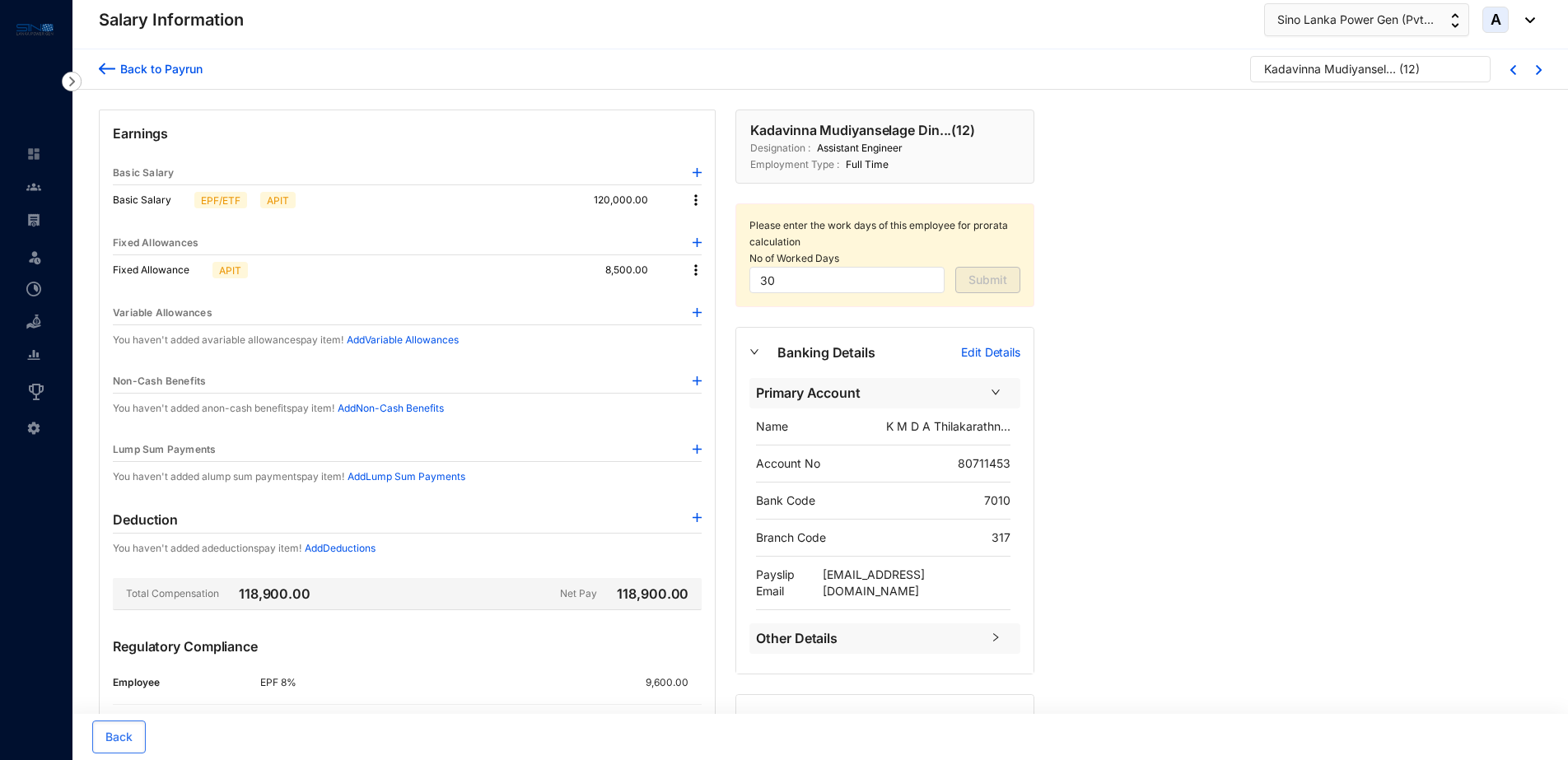
click at [690, 313] on div "Variable Allowances" at bounding box center [408, 313] width 589 height 24
click at [698, 312] on img at bounding box center [696, 312] width 9 height 9
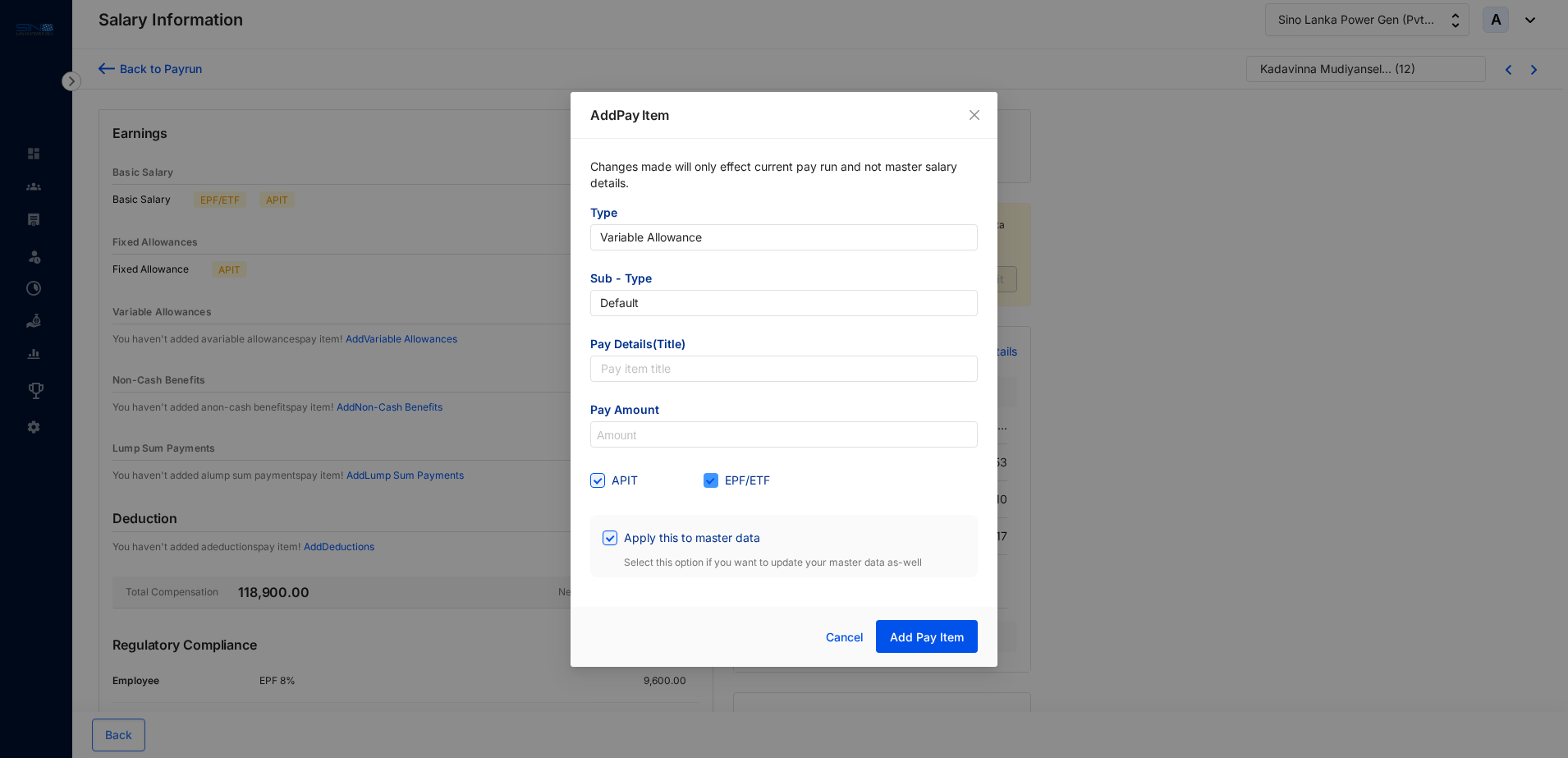
click at [716, 480] on span at bounding box center [711, 480] width 14 height 14
click at [715, 480] on input "EPF/ETF" at bounding box center [710, 479] width 12 height 12
checkbox input "false"
click at [613, 537] on input "Apply this to master data" at bounding box center [609, 536] width 12 height 12
checkbox input "false"
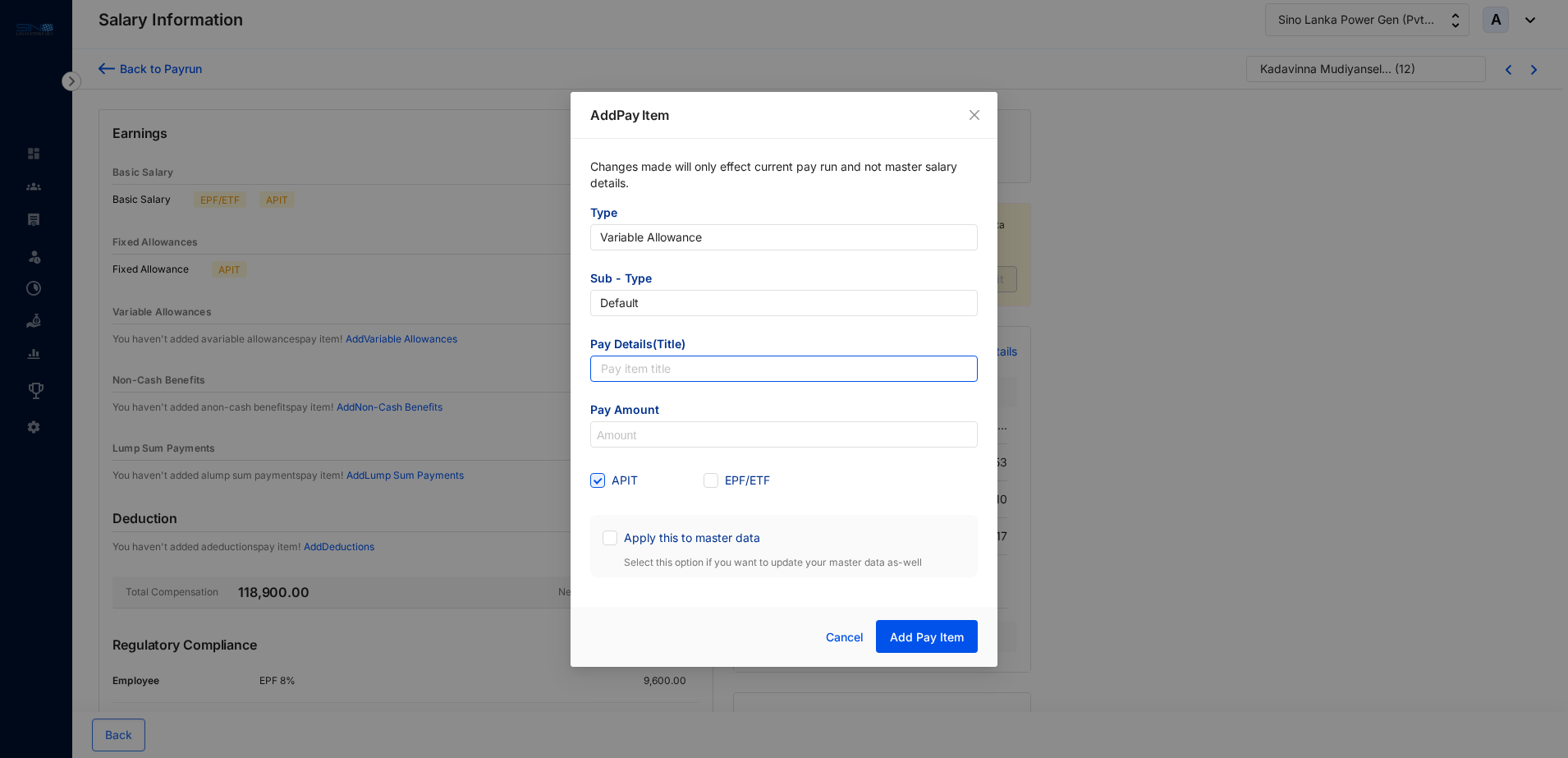
click at [685, 372] on input "text" at bounding box center [784, 368] width 388 height 26
type input "Overtime"
click at [653, 432] on input at bounding box center [784, 435] width 386 height 26
click at [664, 428] on input at bounding box center [784, 435] width 386 height 26
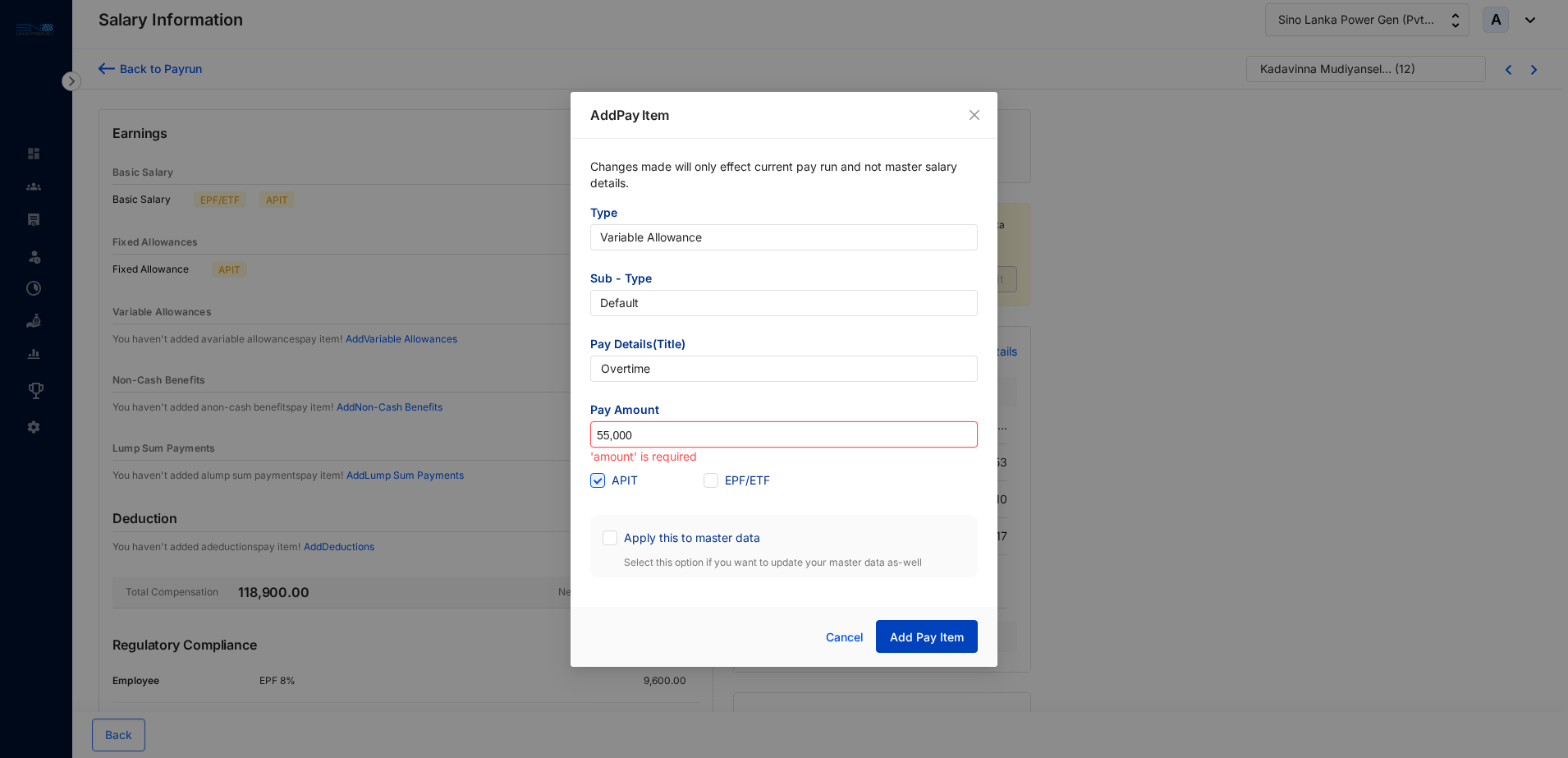
type input "55,000"
click at [947, 635] on span "Add Pay Item" at bounding box center [926, 637] width 74 height 16
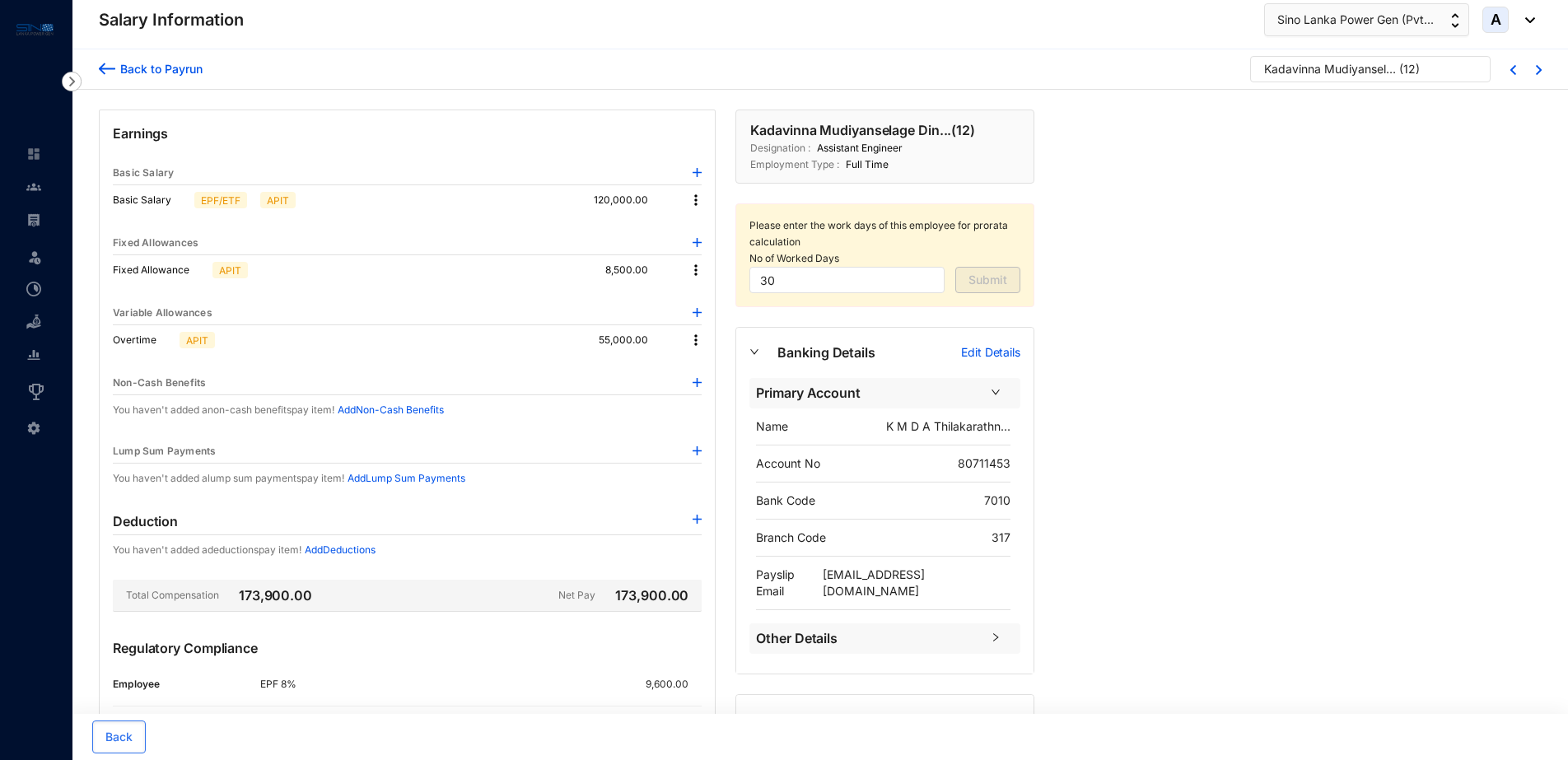
click at [134, 66] on div "Back to Payrun" at bounding box center [158, 69] width 88 height 17
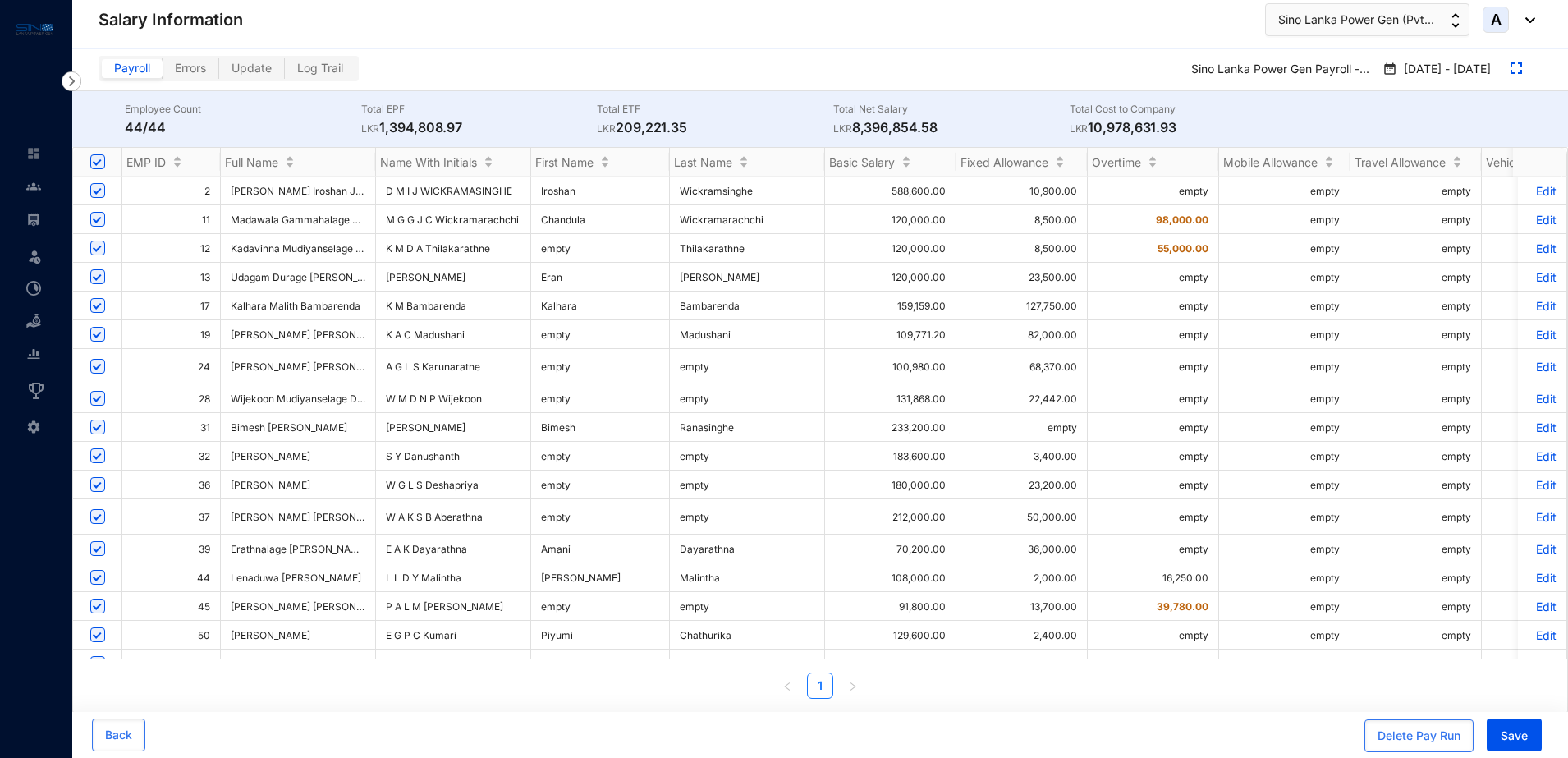
click at [1528, 276] on p "Edit" at bounding box center [1543, 277] width 29 height 14
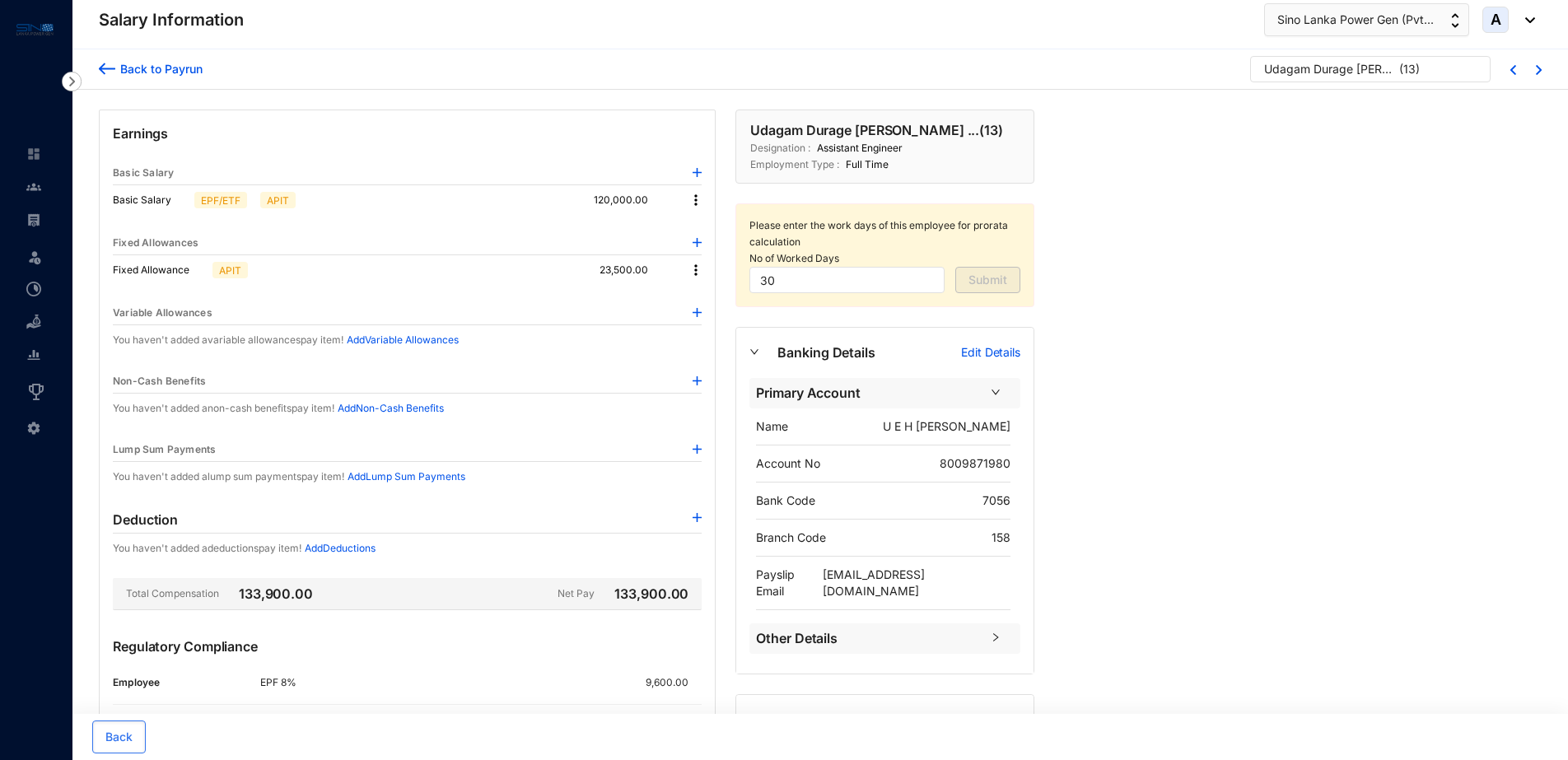
click at [699, 311] on img at bounding box center [696, 312] width 9 height 9
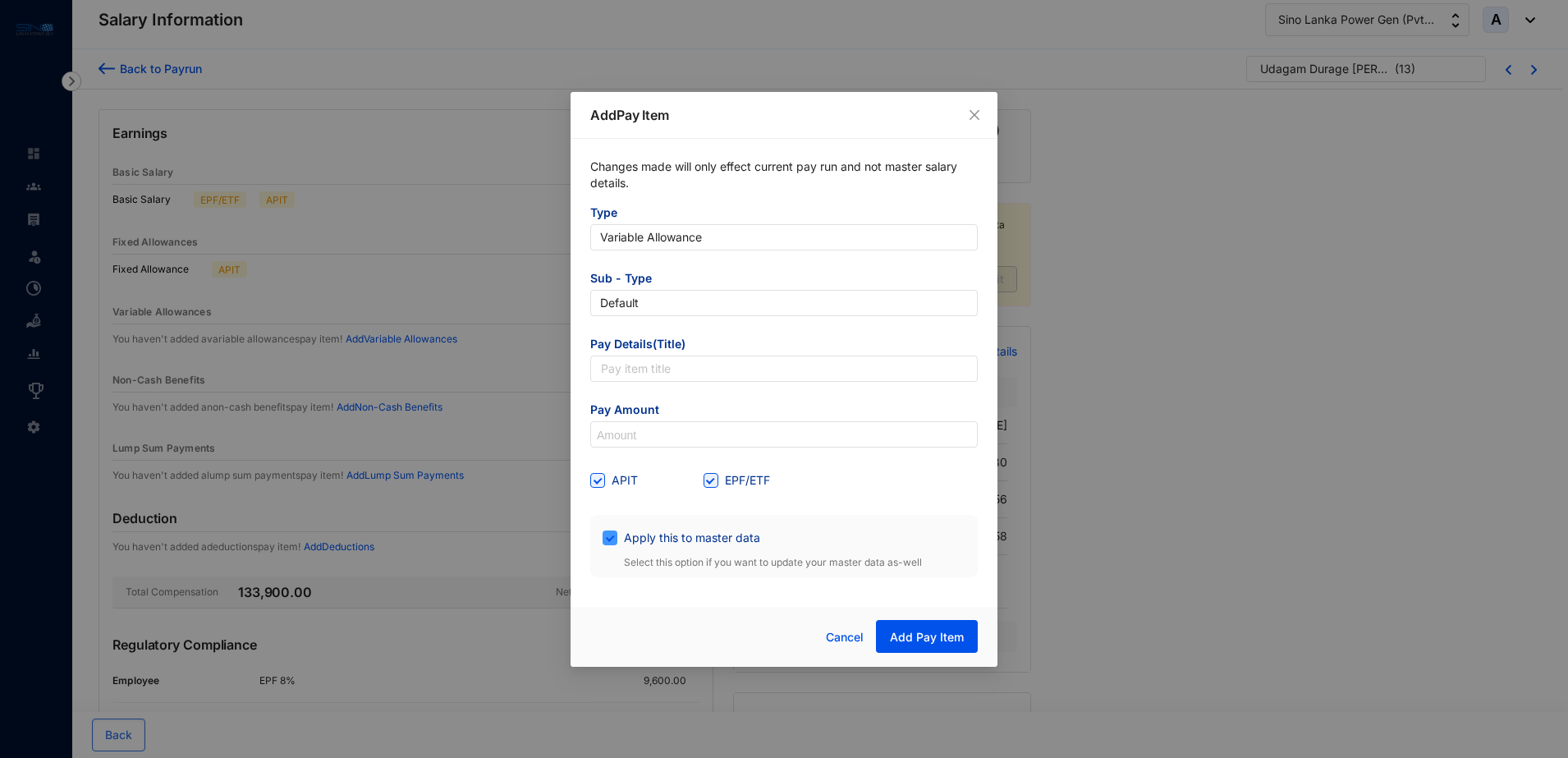
click at [611, 538] on input "Apply this to master data" at bounding box center [609, 536] width 12 height 12
click at [614, 534] on span at bounding box center [610, 537] width 14 height 14
click at [614, 534] on input "Apply this to master data" at bounding box center [609, 536] width 12 height 12
checkbox input "false"
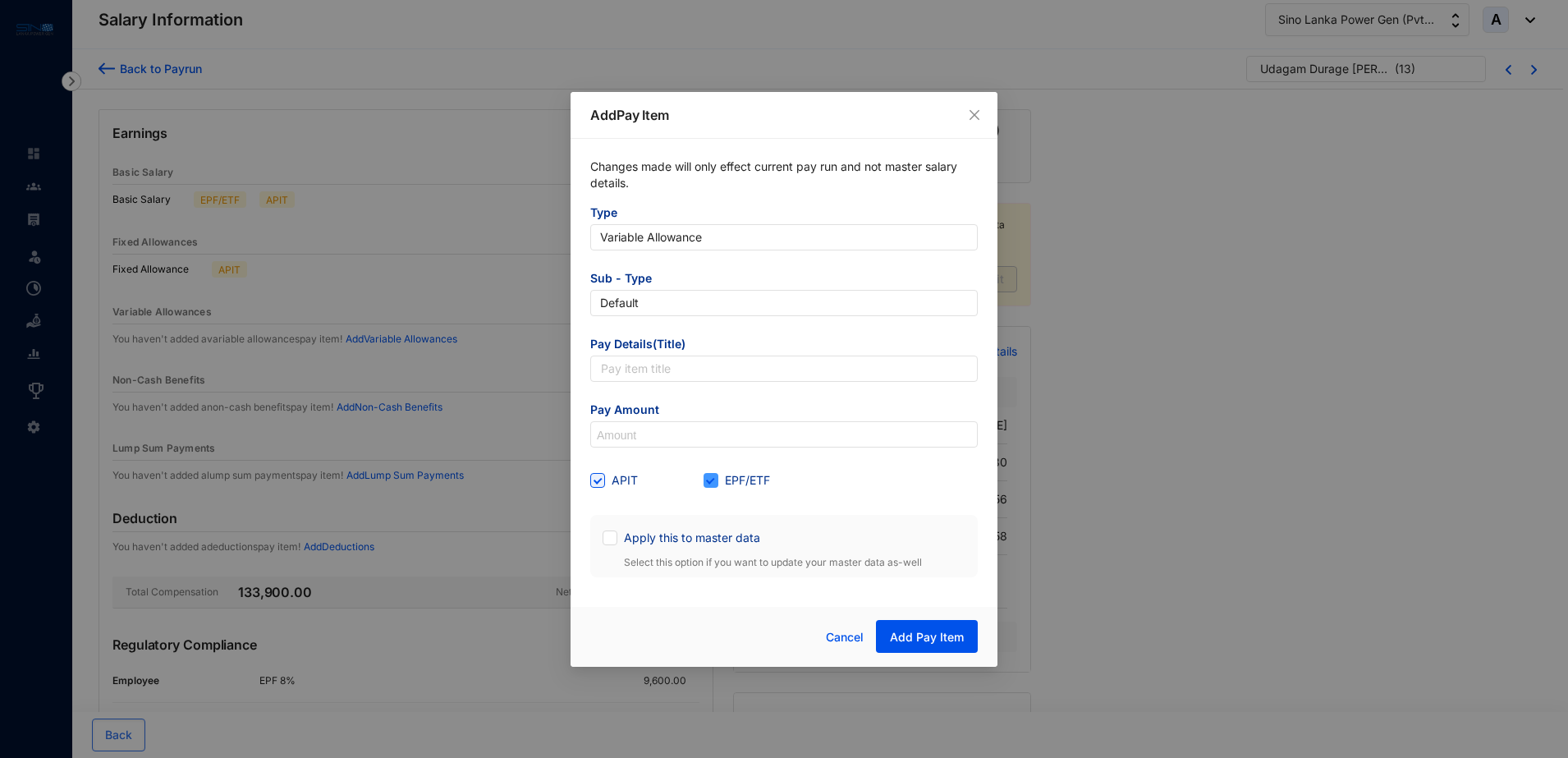
click at [709, 481] on input "EPF/ETF" at bounding box center [710, 479] width 12 height 12
checkbox input "false"
click at [672, 373] on input "text" at bounding box center [784, 368] width 388 height 26
type input "Overtime"
click at [628, 438] on input at bounding box center [784, 435] width 386 height 26
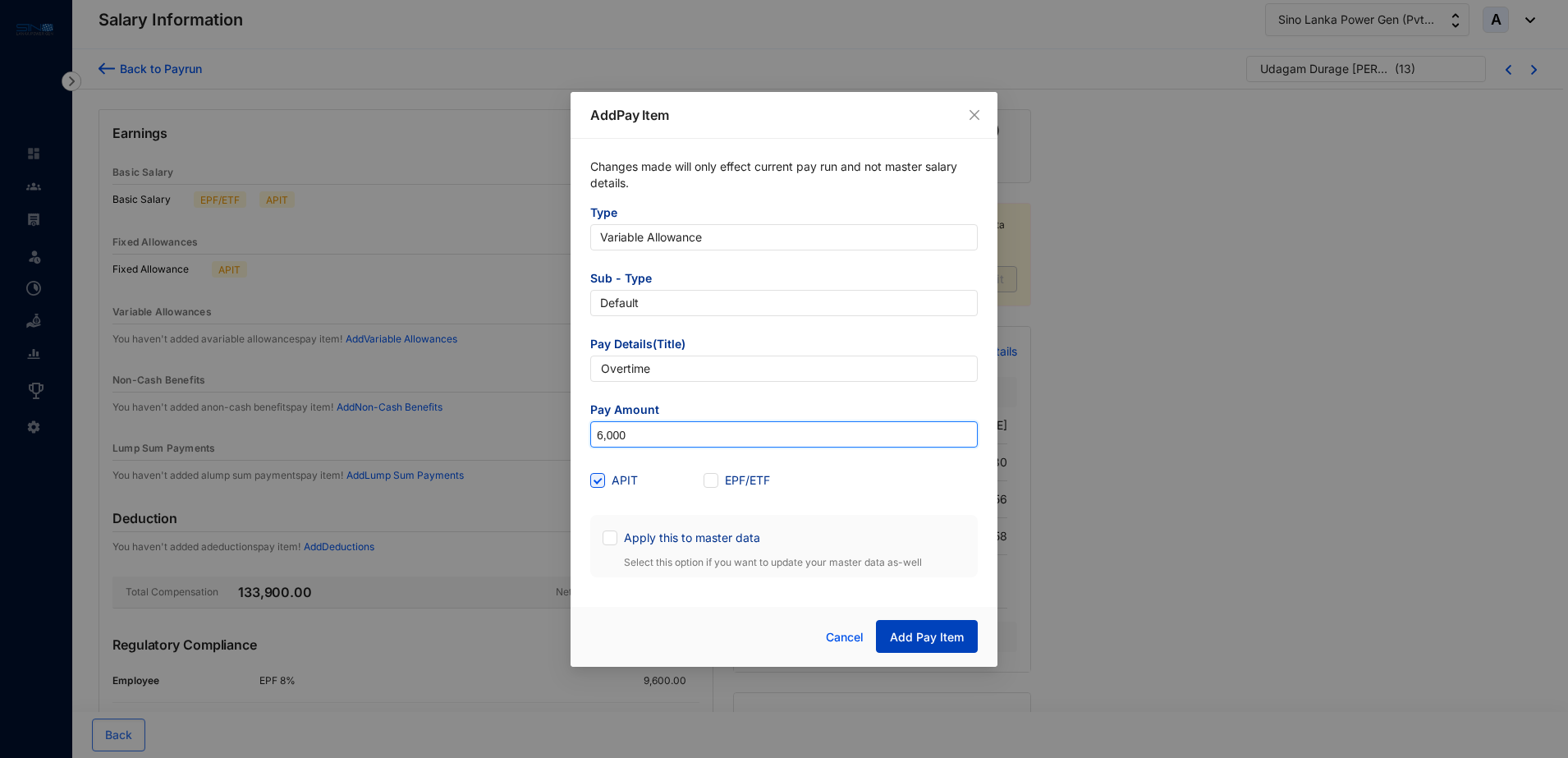
type input "6,000"
click at [958, 632] on span "Add Pay Item" at bounding box center [926, 637] width 74 height 16
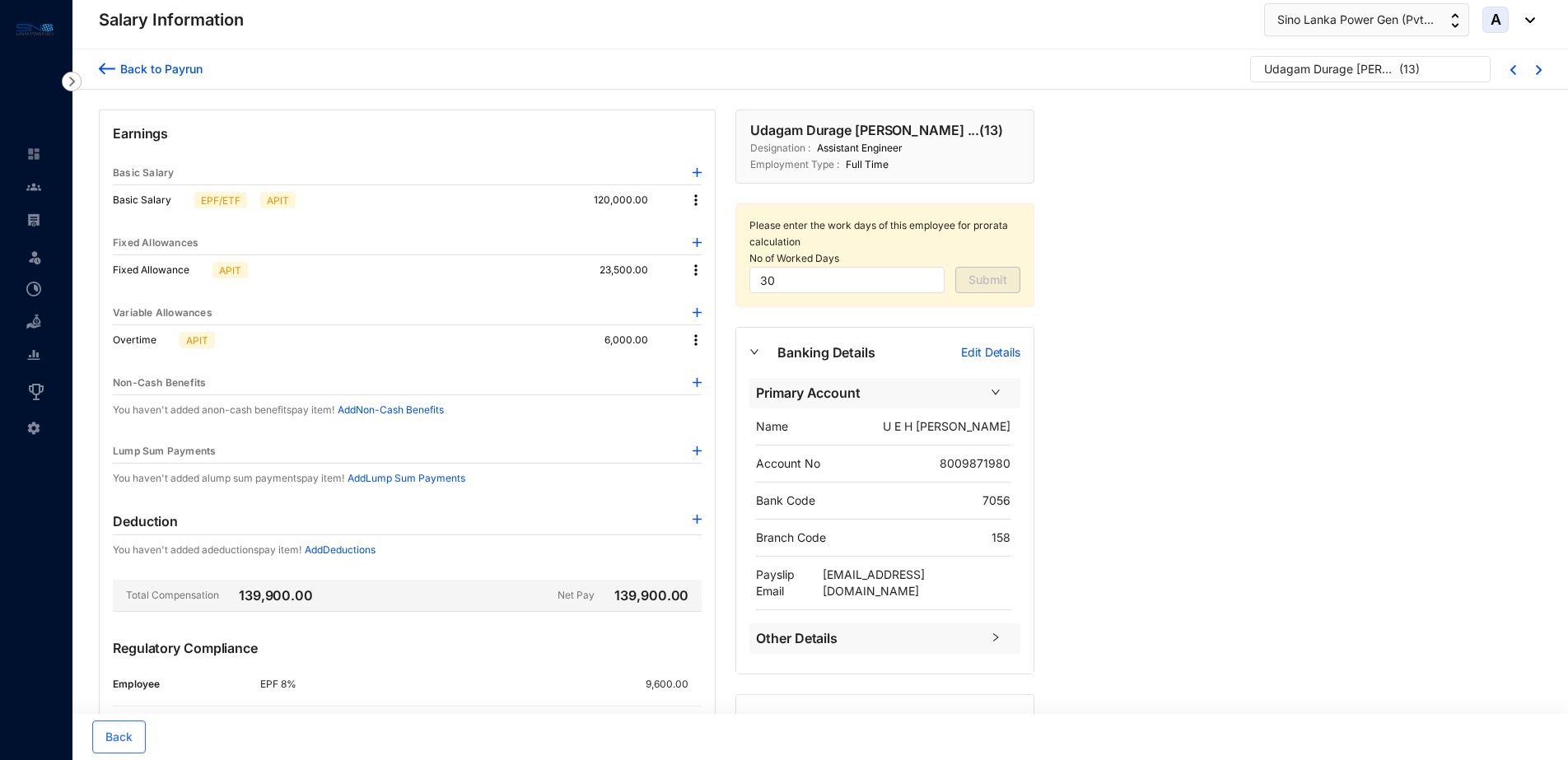
click at [147, 70] on div "Back to Payrun" at bounding box center [158, 69] width 88 height 17
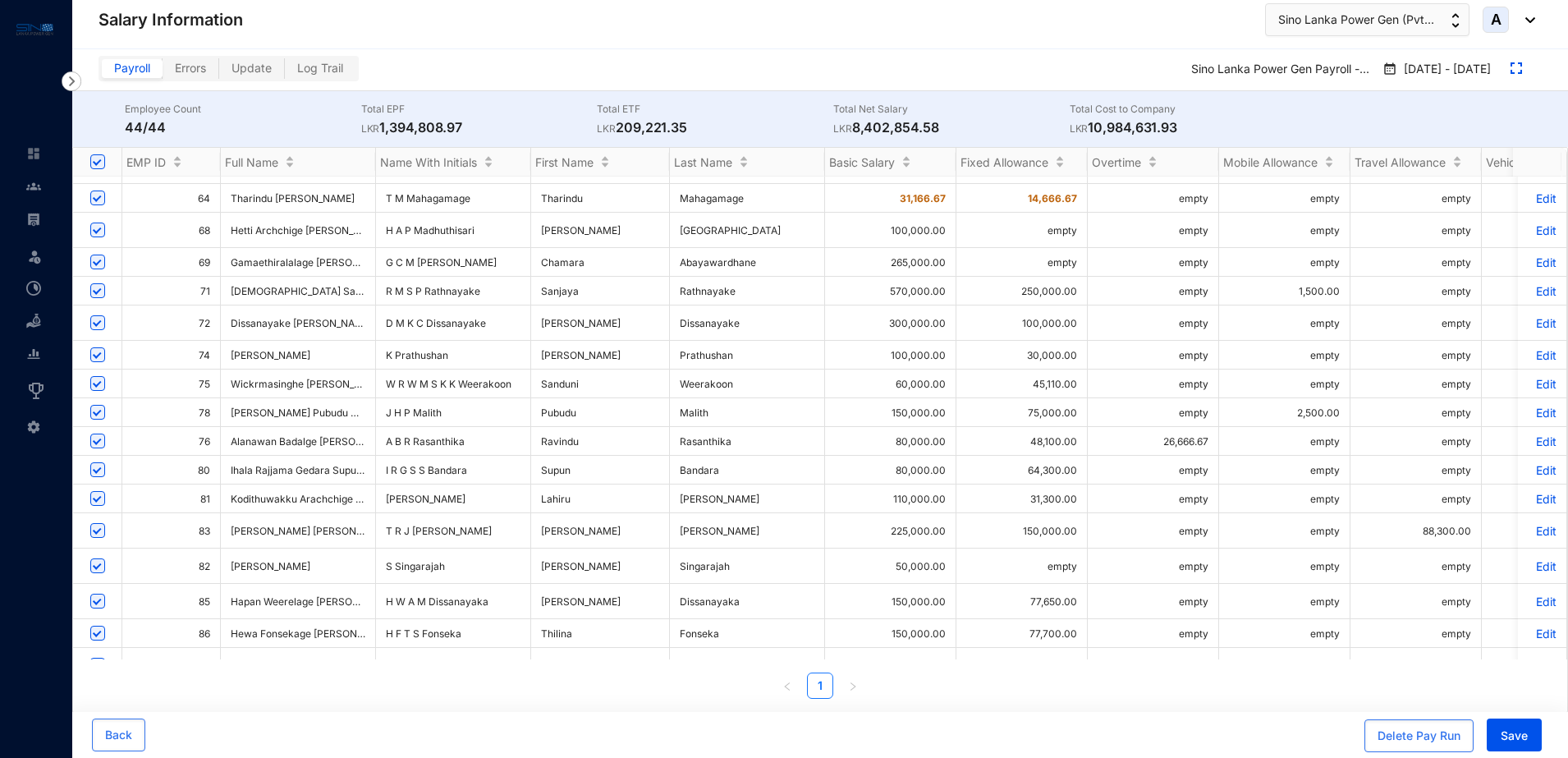
scroll to position [863, 0]
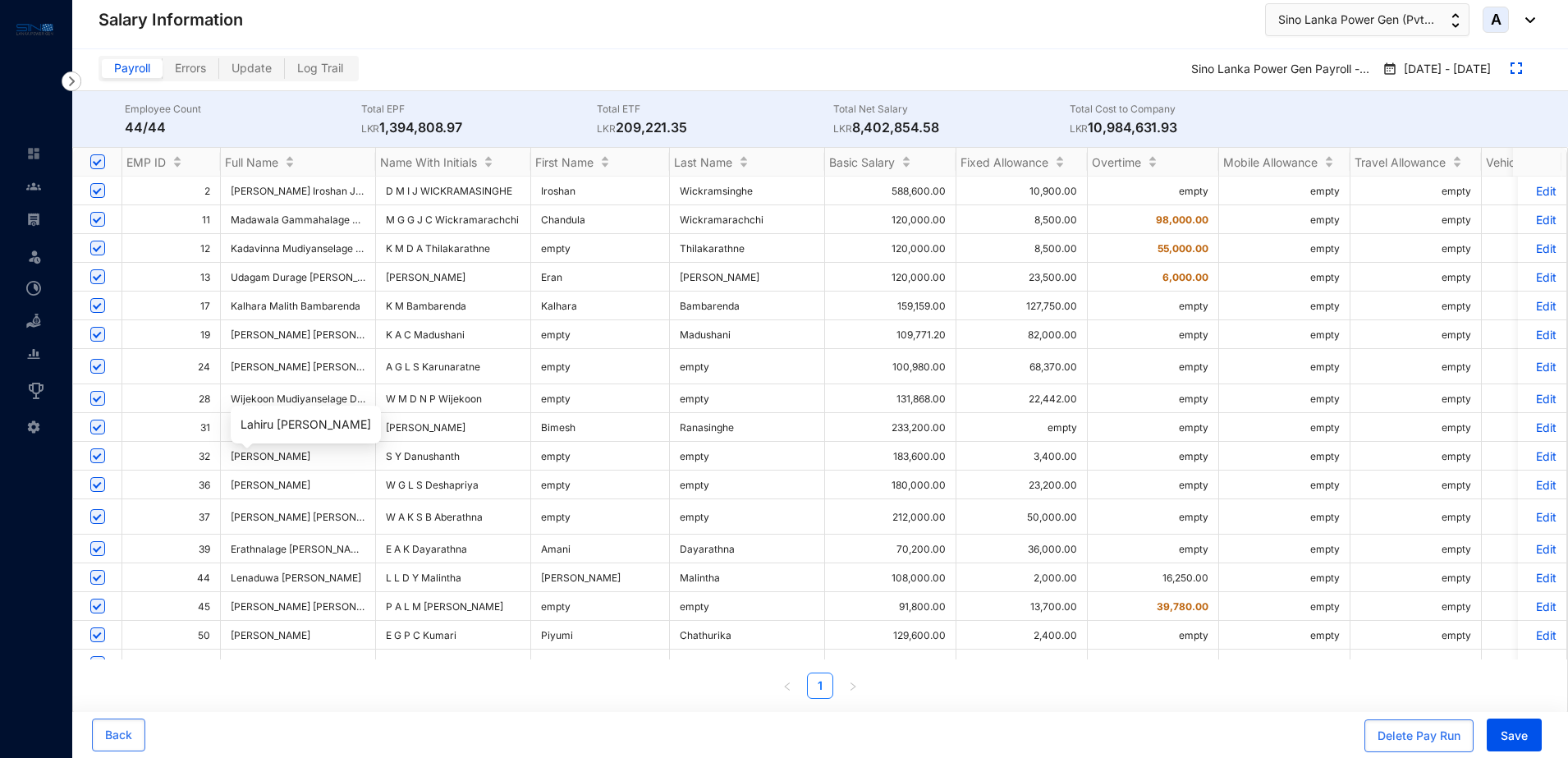
scroll to position [863, 0]
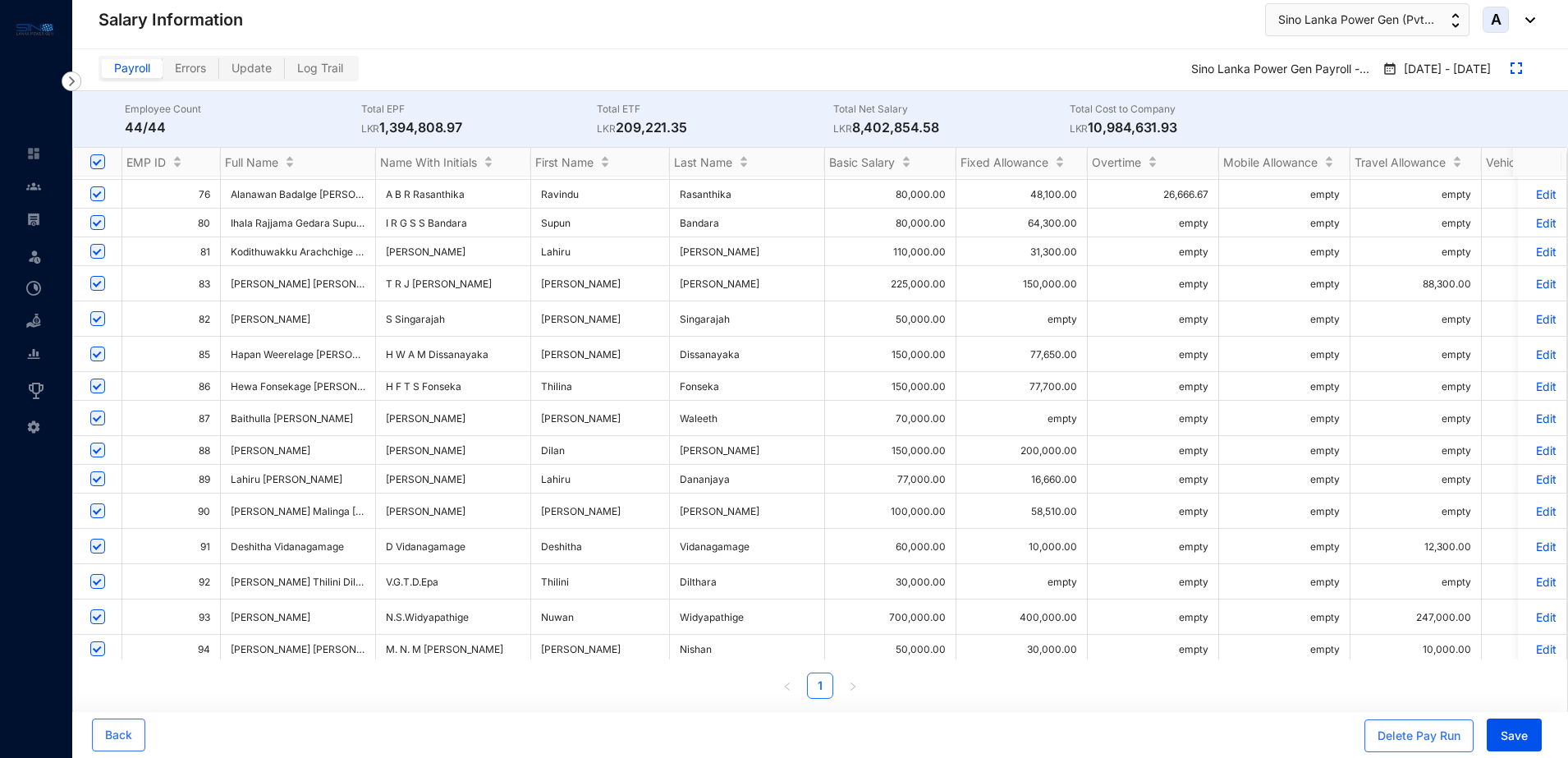
click at [1532, 472] on p "Edit" at bounding box center [1543, 479] width 29 height 14
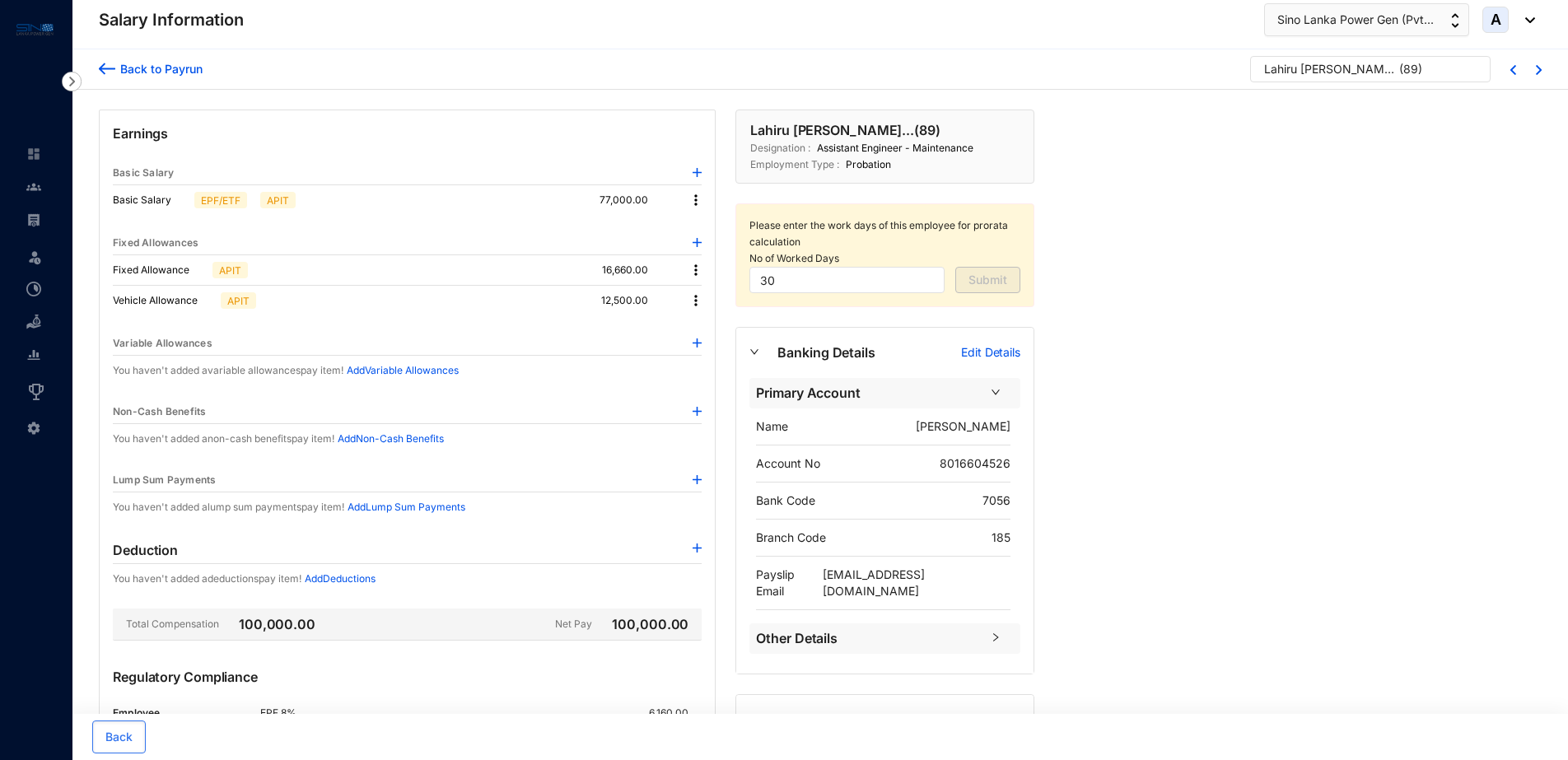
click at [181, 72] on div "Back to Payrun" at bounding box center [158, 69] width 88 height 17
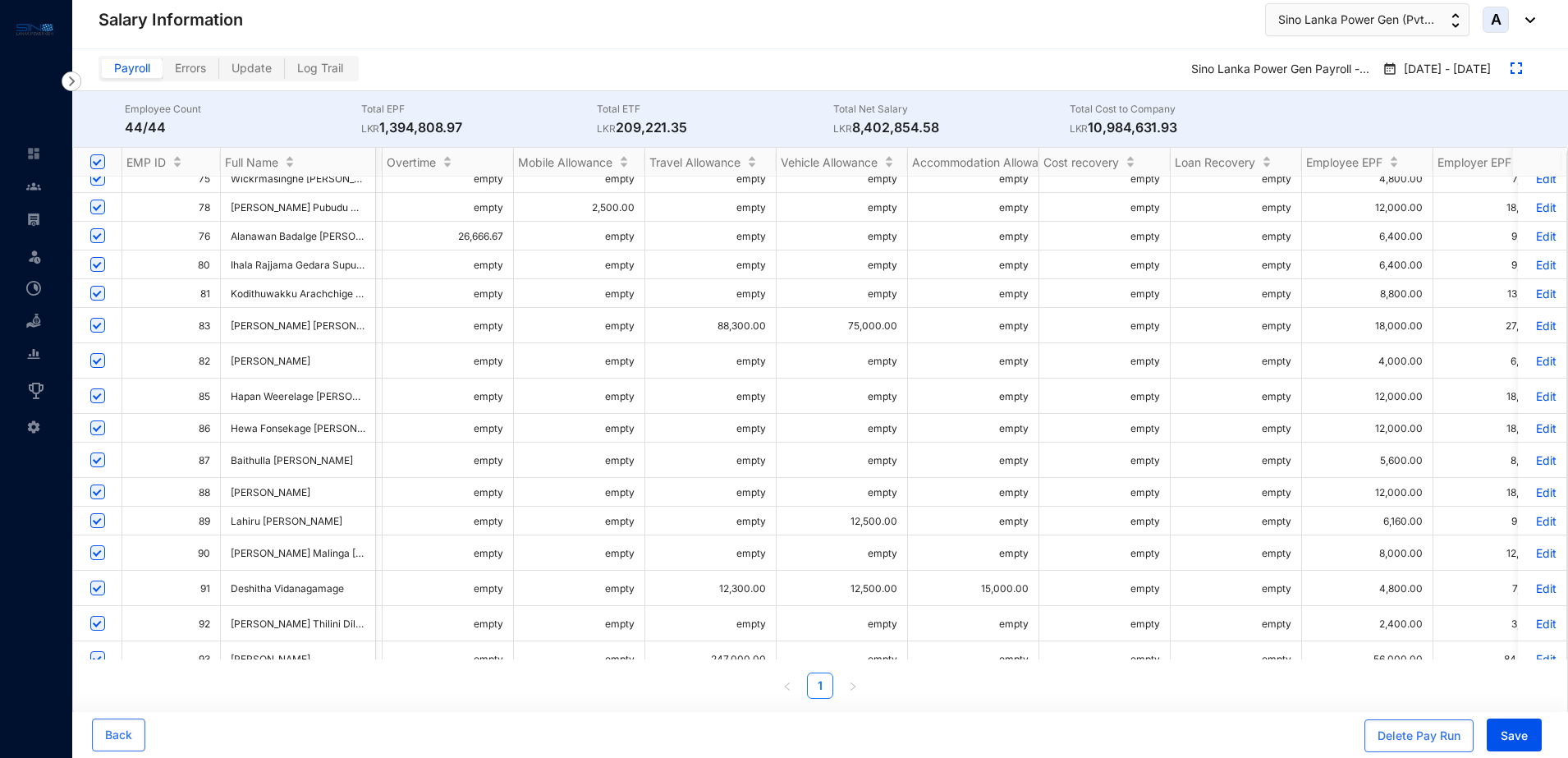
scroll to position [0, 640]
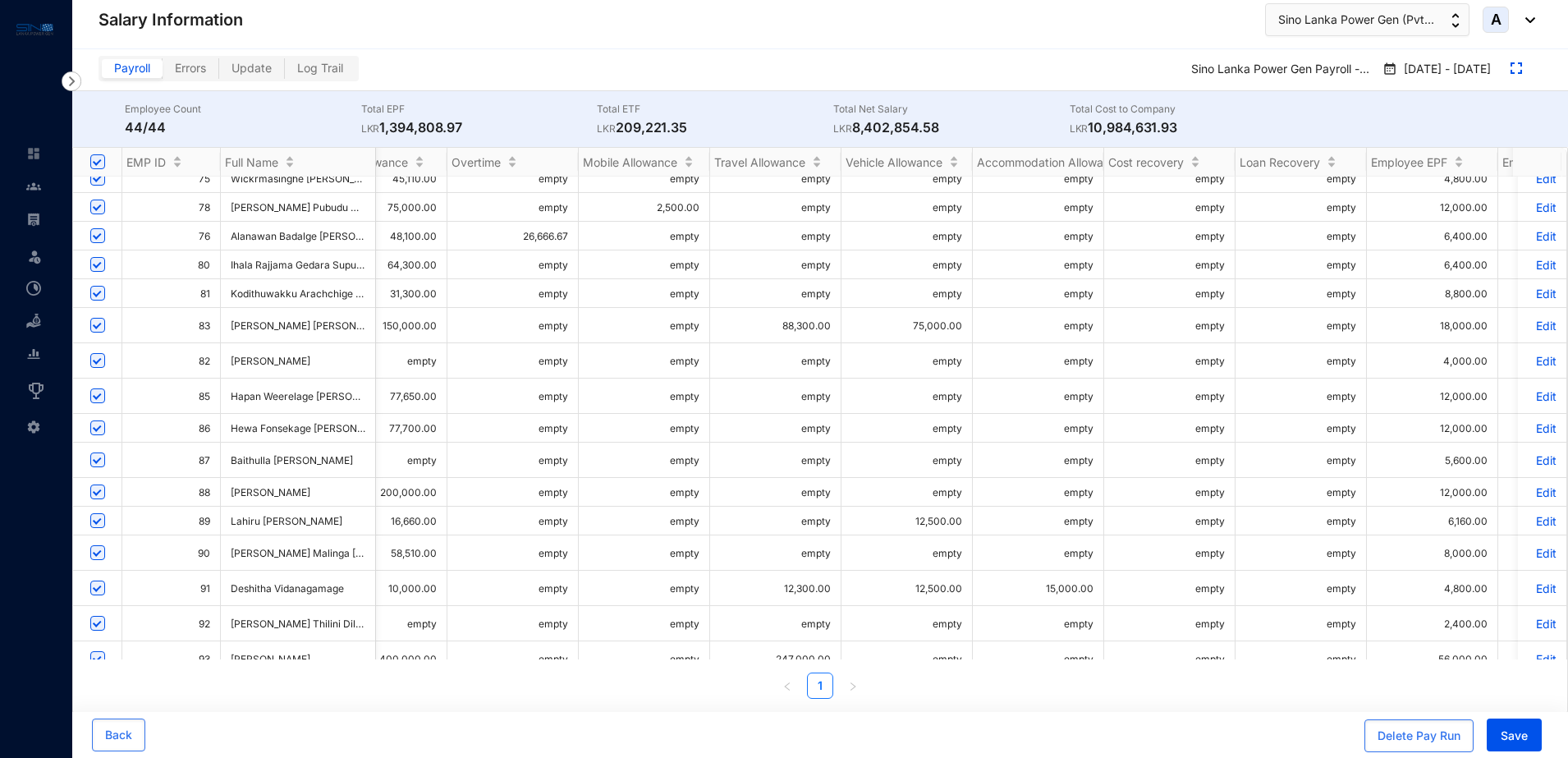
click at [1528, 514] on p "Edit" at bounding box center [1543, 520] width 29 height 14
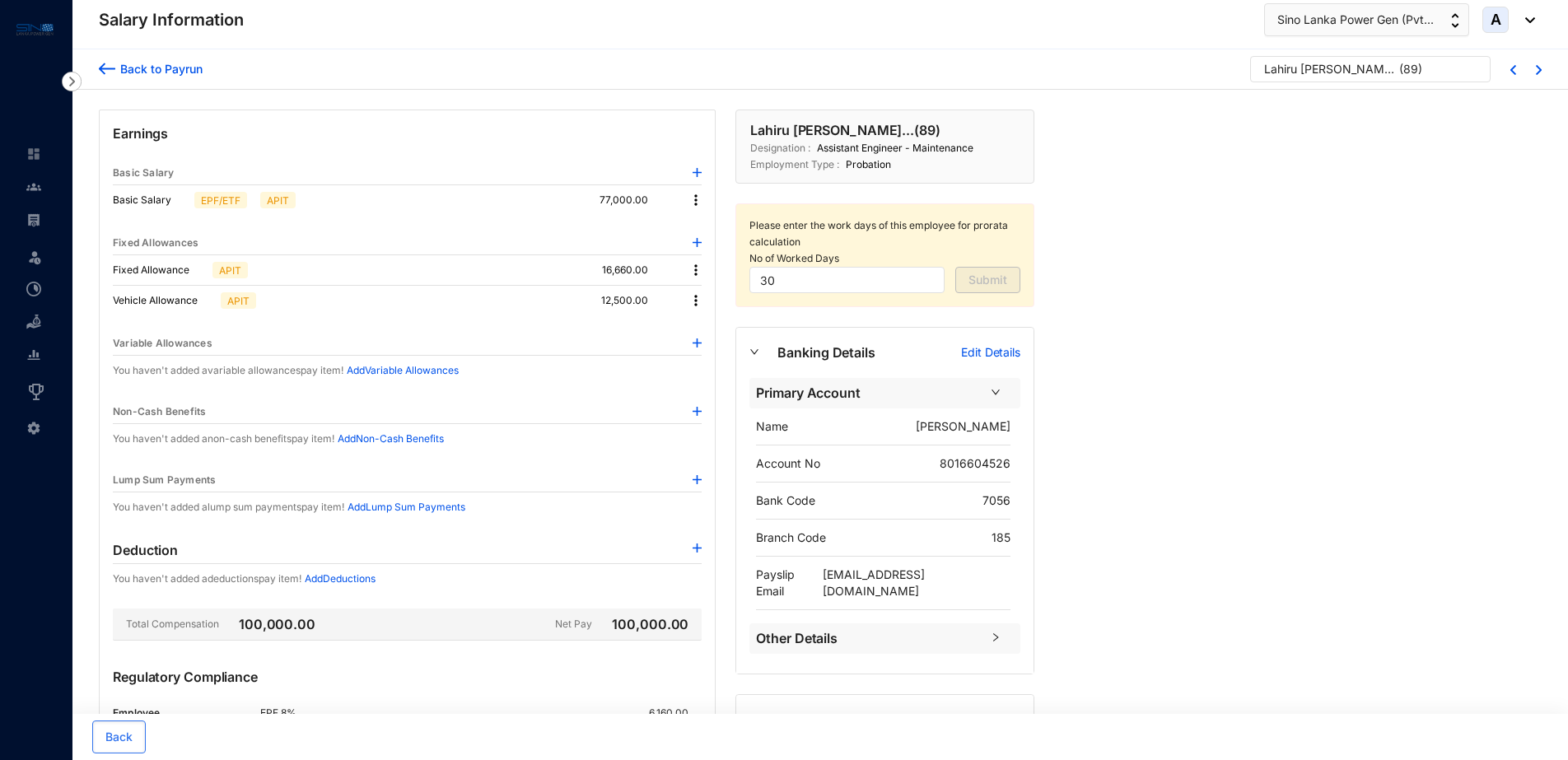
click at [696, 344] on img at bounding box center [696, 343] width 9 height 9
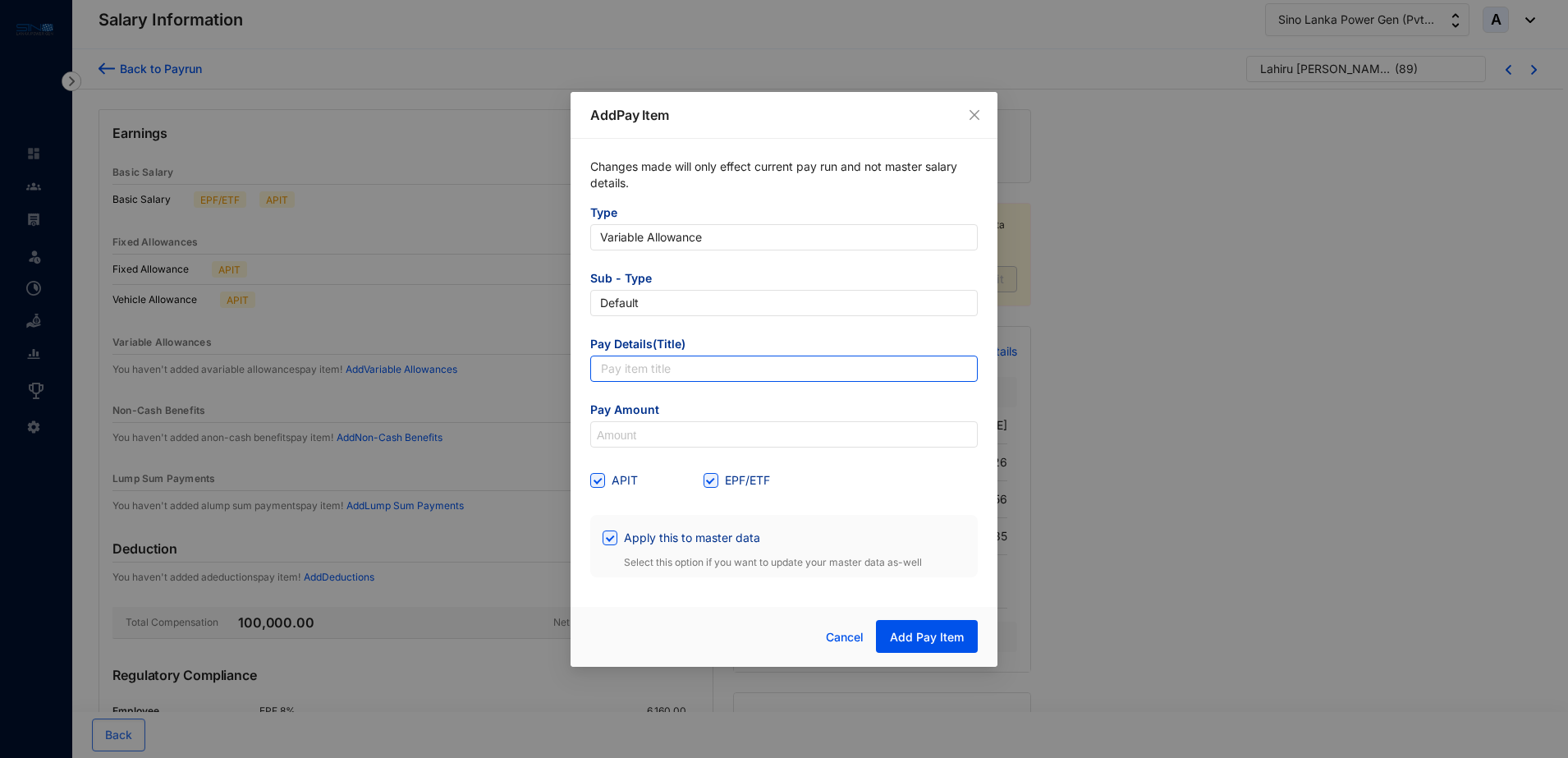
click at [662, 370] on input "text" at bounding box center [784, 368] width 388 height 26
type input "Overtime"
click at [710, 479] on input "EPF/ETF" at bounding box center [710, 479] width 12 height 12
checkbox input "false"
click at [612, 539] on input "Apply this to master data" at bounding box center [609, 536] width 12 height 12
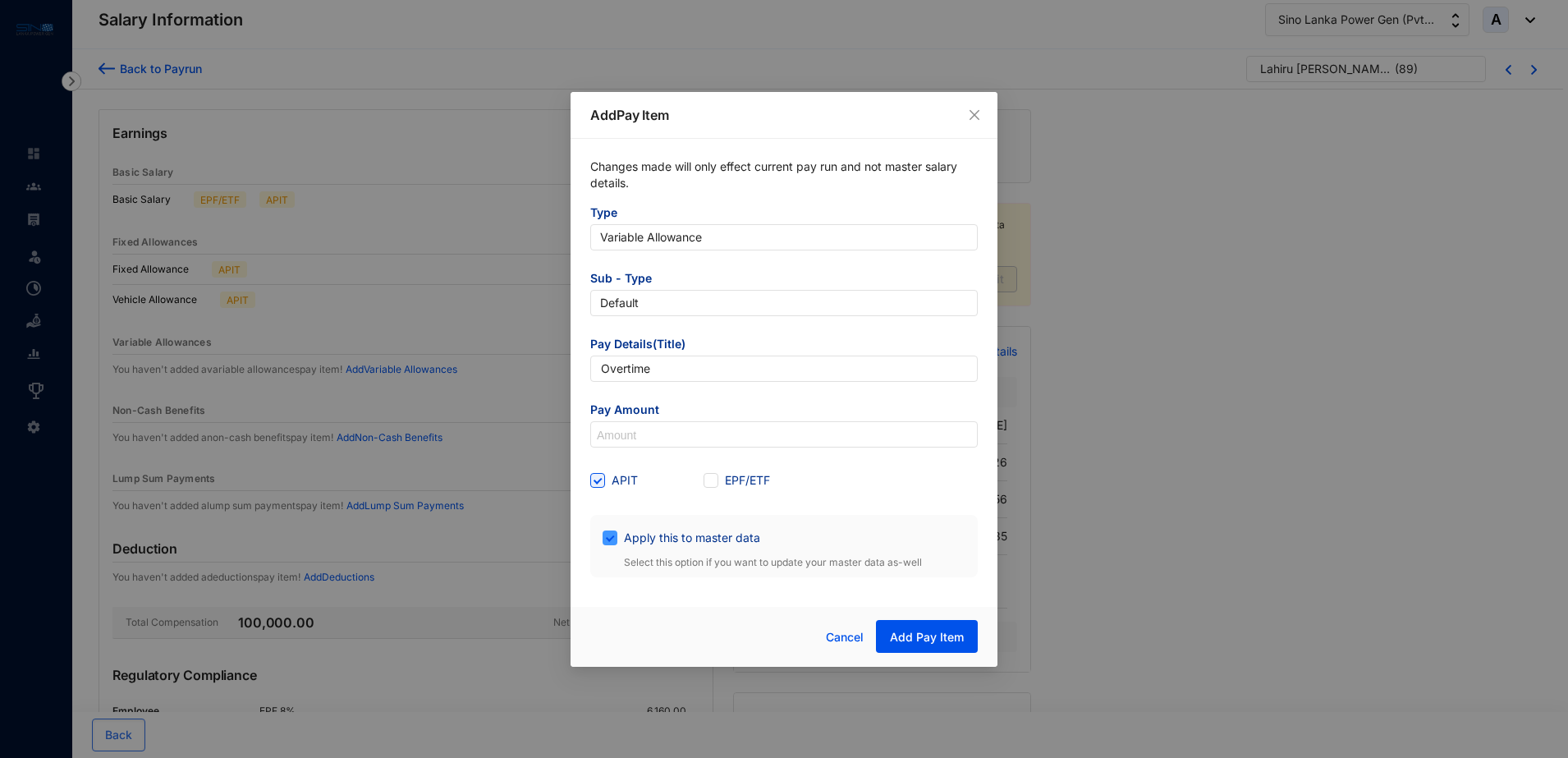
click at [612, 539] on input "Apply this to master data" at bounding box center [609, 536] width 12 height 12
click at [614, 541] on span at bounding box center [610, 537] width 14 height 14
click at [614, 541] on input "Apply this to master data" at bounding box center [609, 536] width 12 height 12
checkbox input "false"
click at [627, 434] on input at bounding box center [784, 435] width 386 height 26
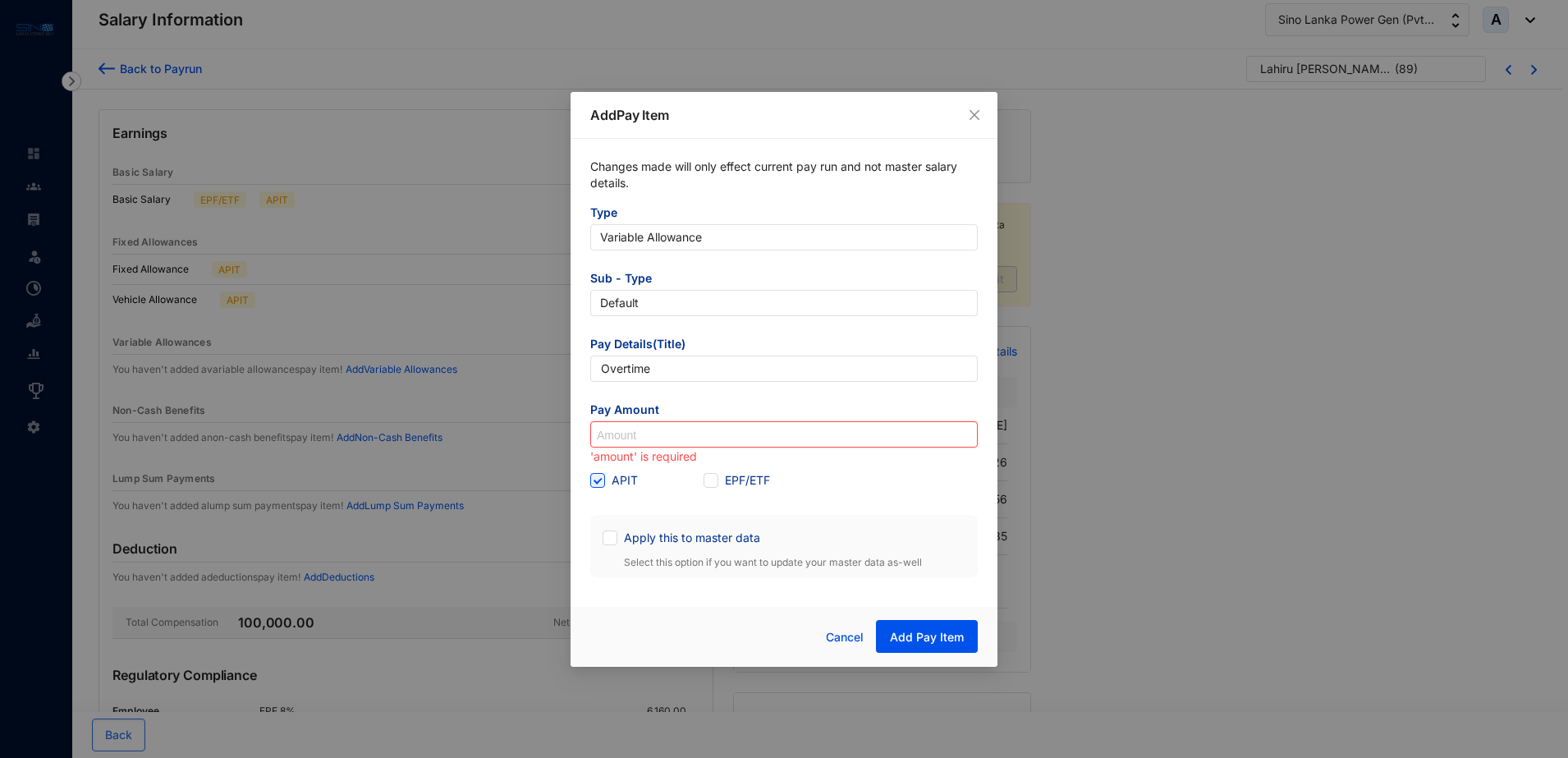
paste input "37,537.5"
type input "37,537.5"
click at [934, 637] on span "Add Pay Item" at bounding box center [926, 637] width 74 height 16
click at [934, 637] on div "Other Details" at bounding box center [882, 643] width 296 height 43
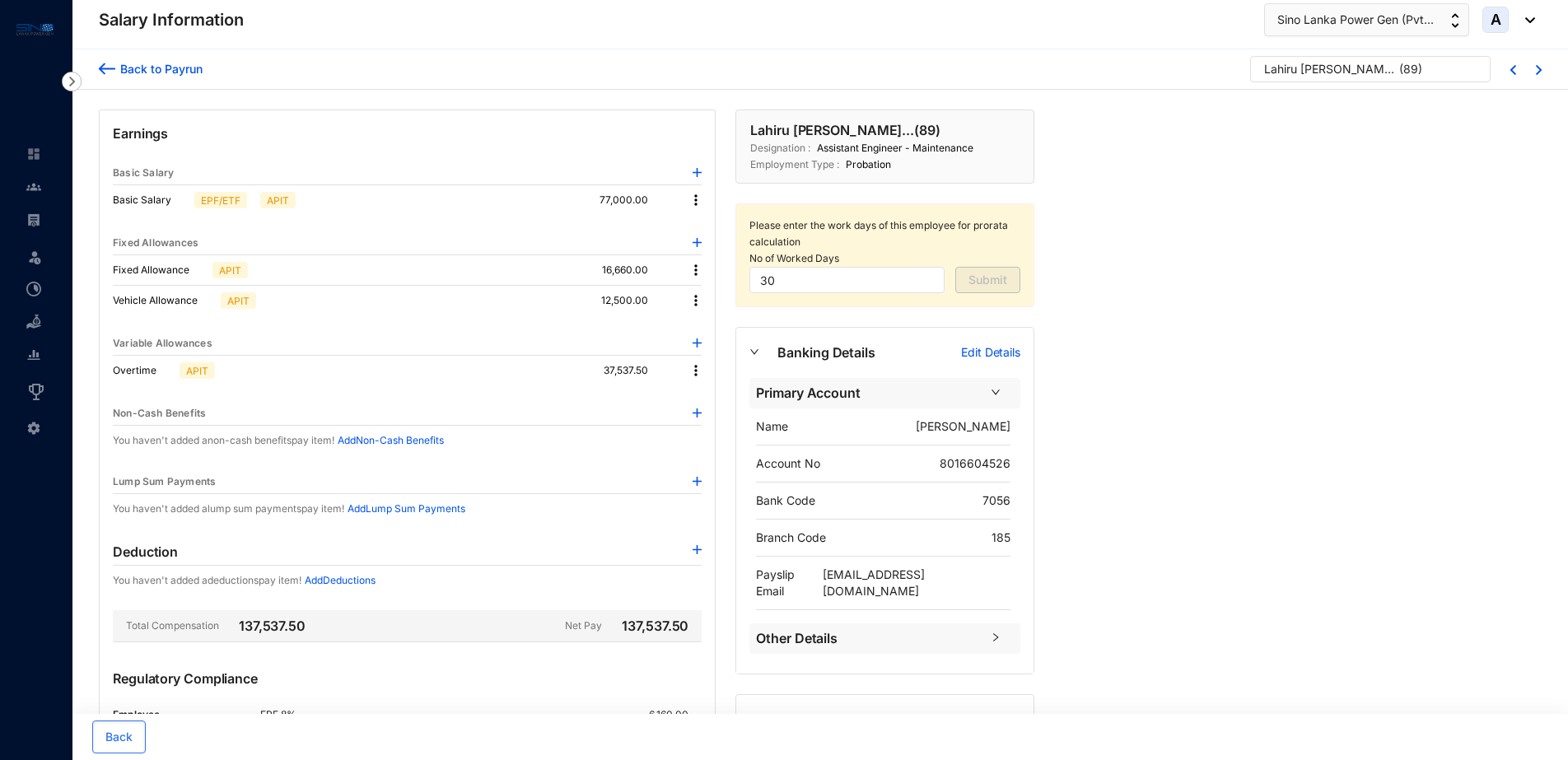
click at [178, 66] on div "Back to Payrun" at bounding box center [158, 69] width 88 height 17
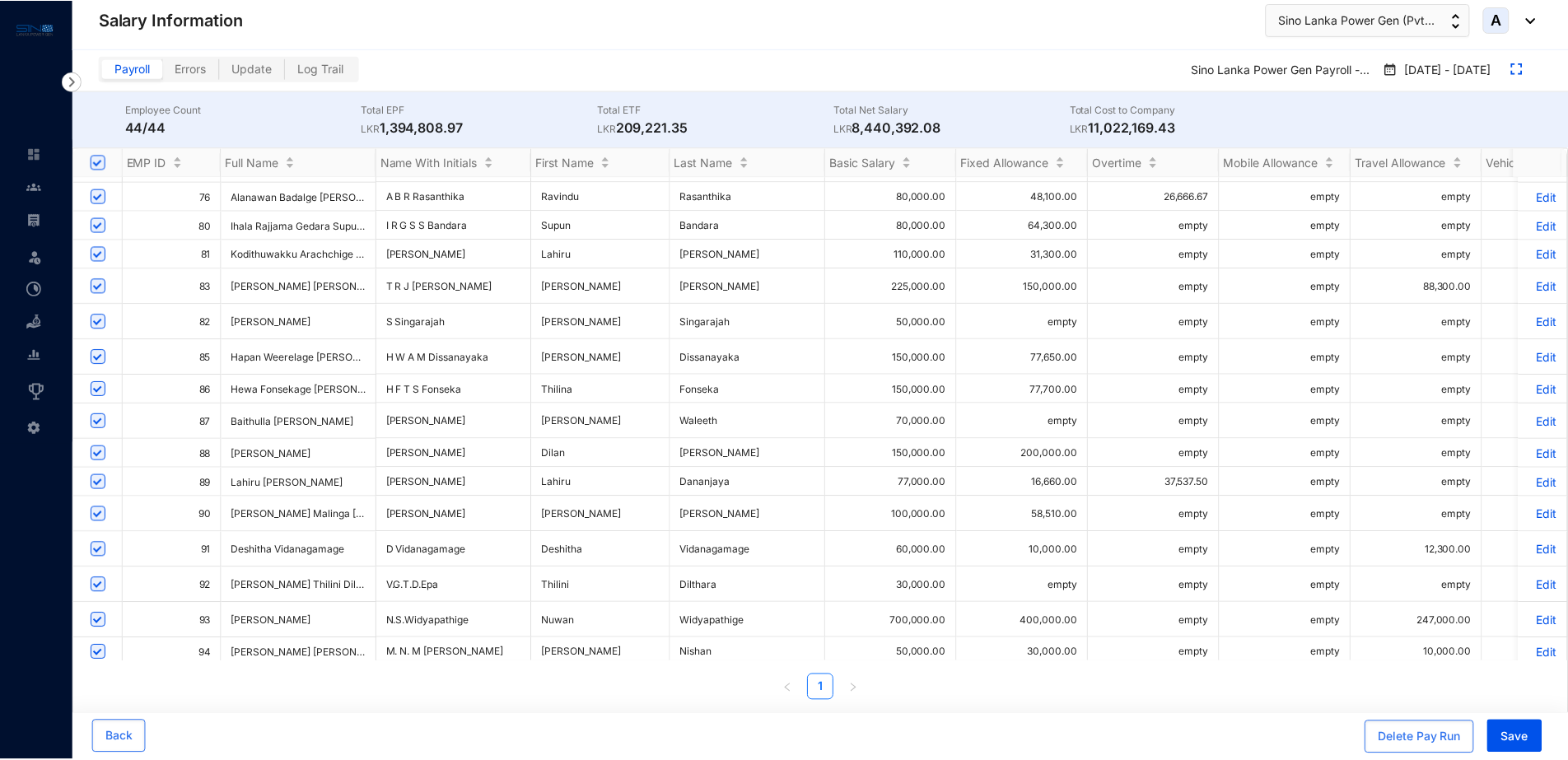
scroll to position [866, 0]
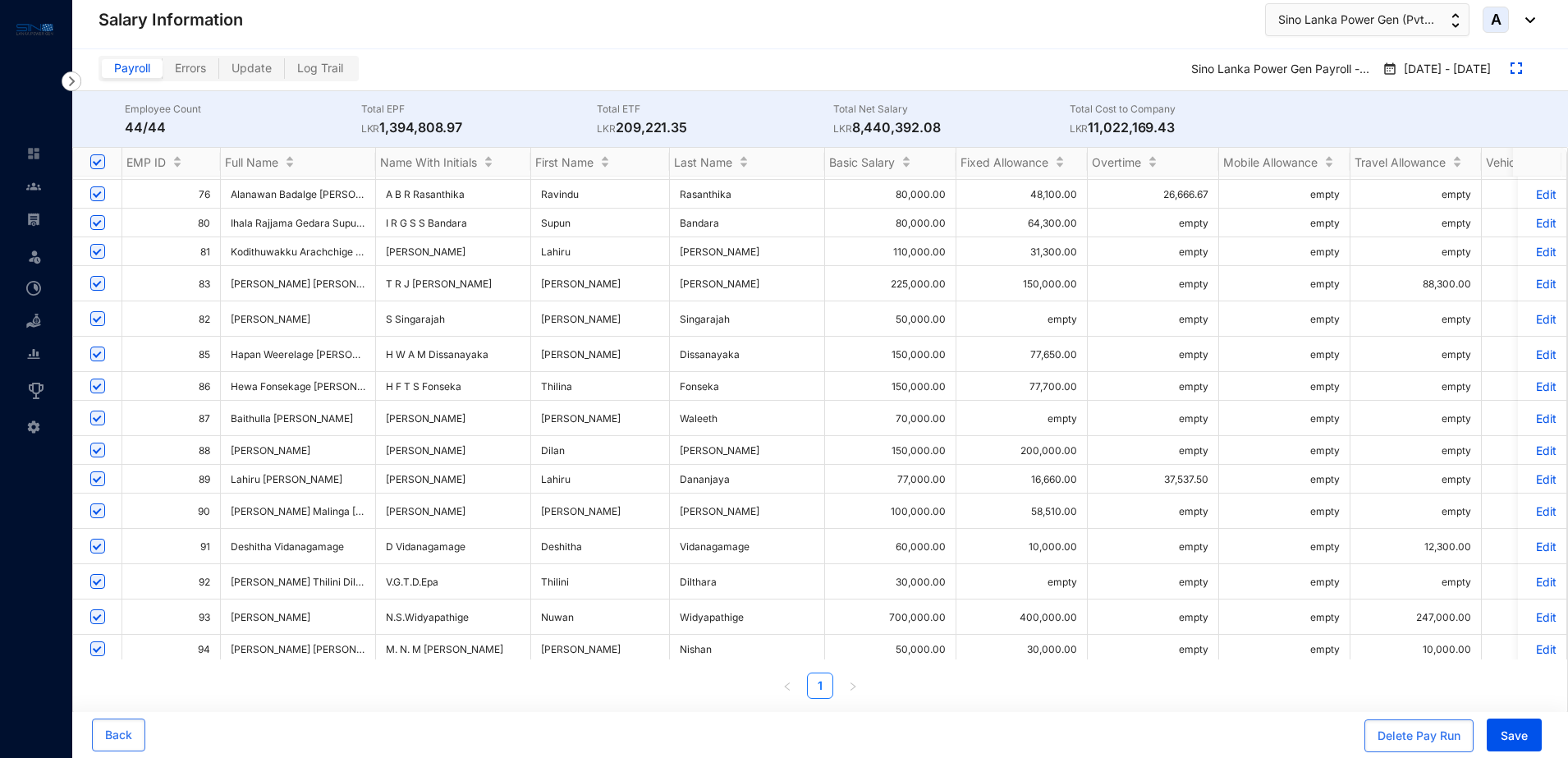
click at [1532, 539] on p "Edit" at bounding box center [1543, 546] width 29 height 14
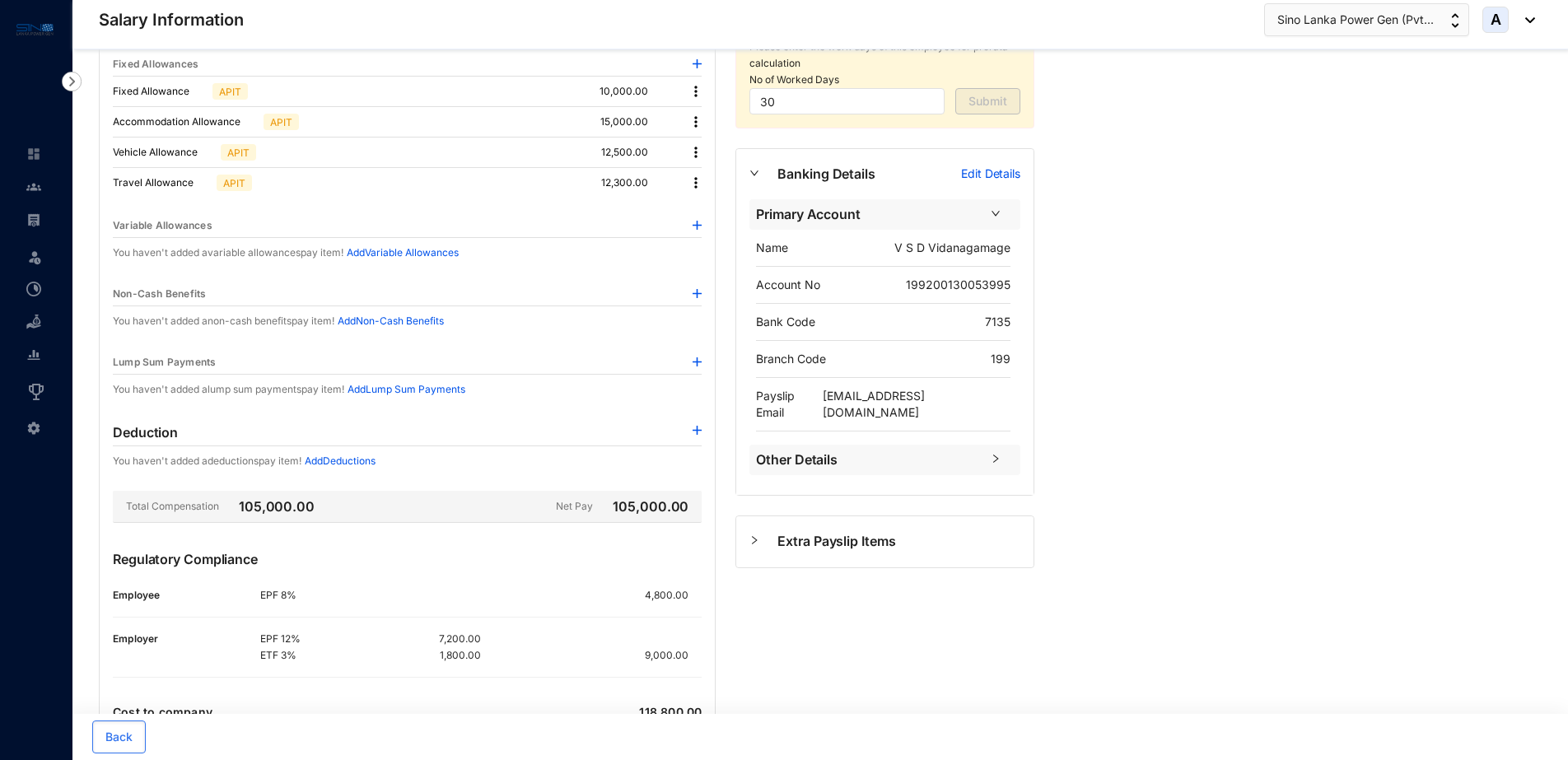
scroll to position [103, 0]
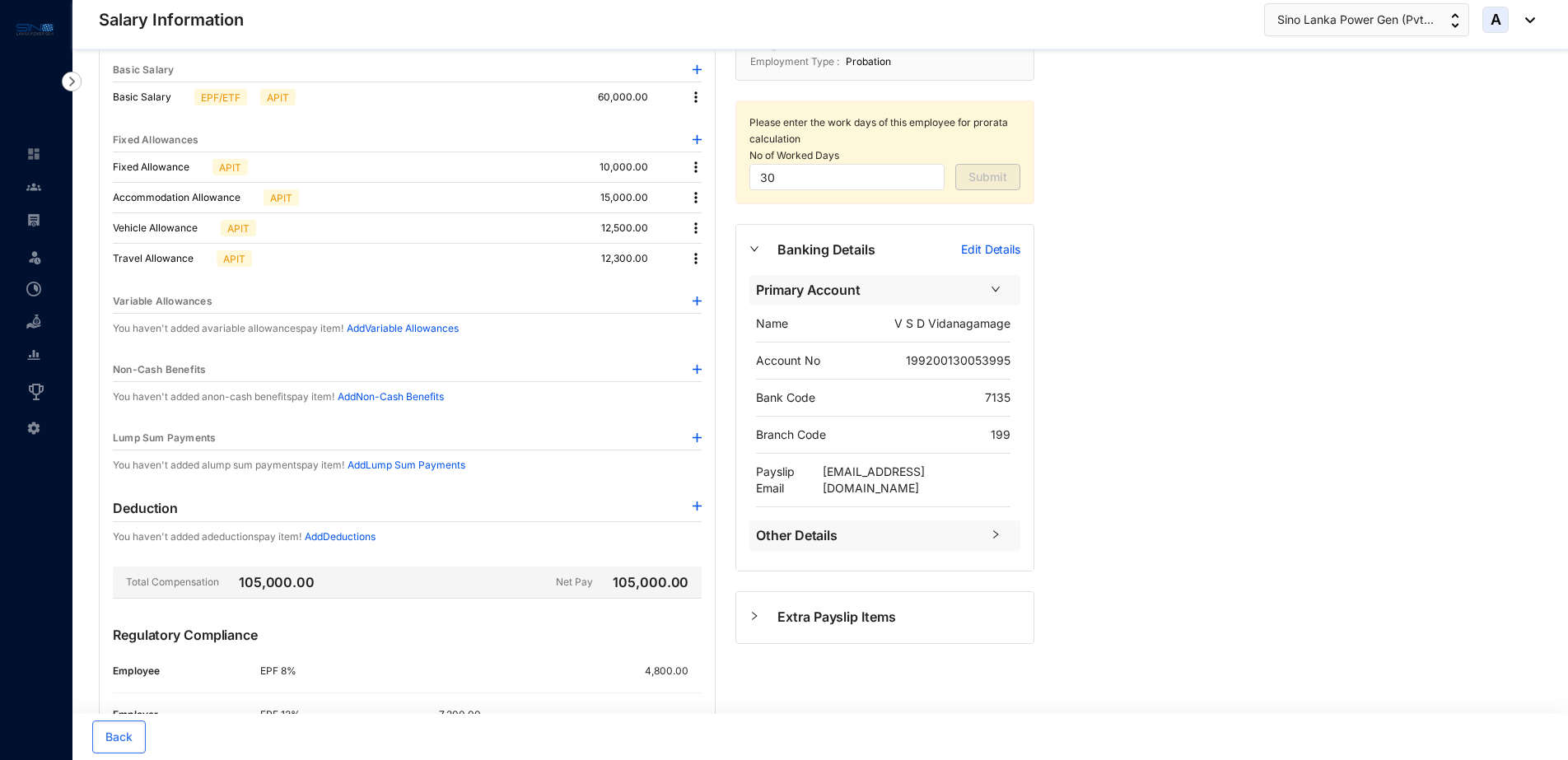
click at [696, 300] on img at bounding box center [696, 300] width 9 height 9
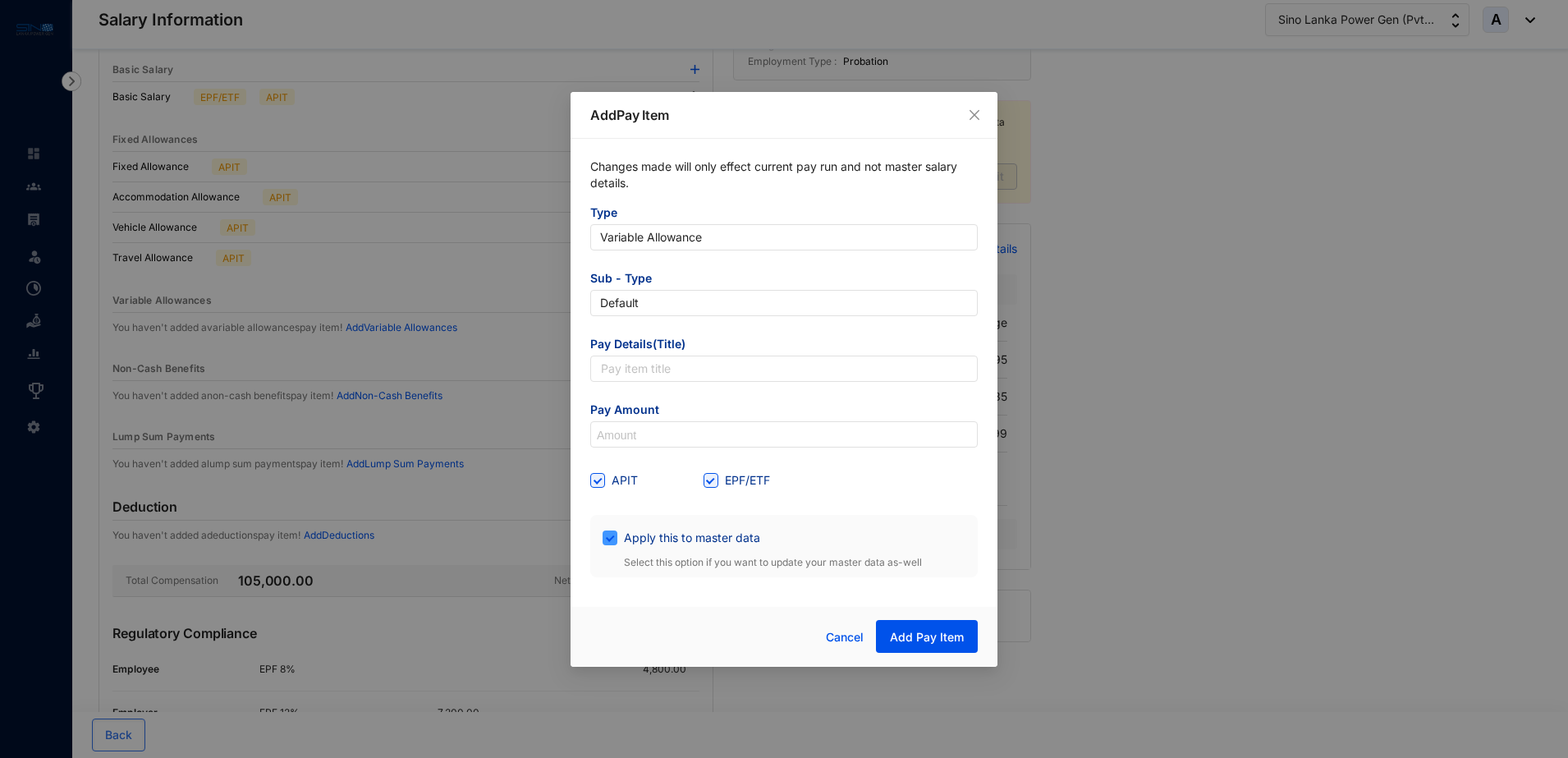
click at [613, 542] on span at bounding box center [610, 537] width 14 height 14
click at [613, 542] on input "Apply this to master data" at bounding box center [609, 536] width 12 height 12
checkbox input "false"
click at [718, 482] on span "EPF/ETF" at bounding box center [747, 480] width 59 height 18
click at [715, 482] on input "EPF/ETF" at bounding box center [710, 479] width 12 height 12
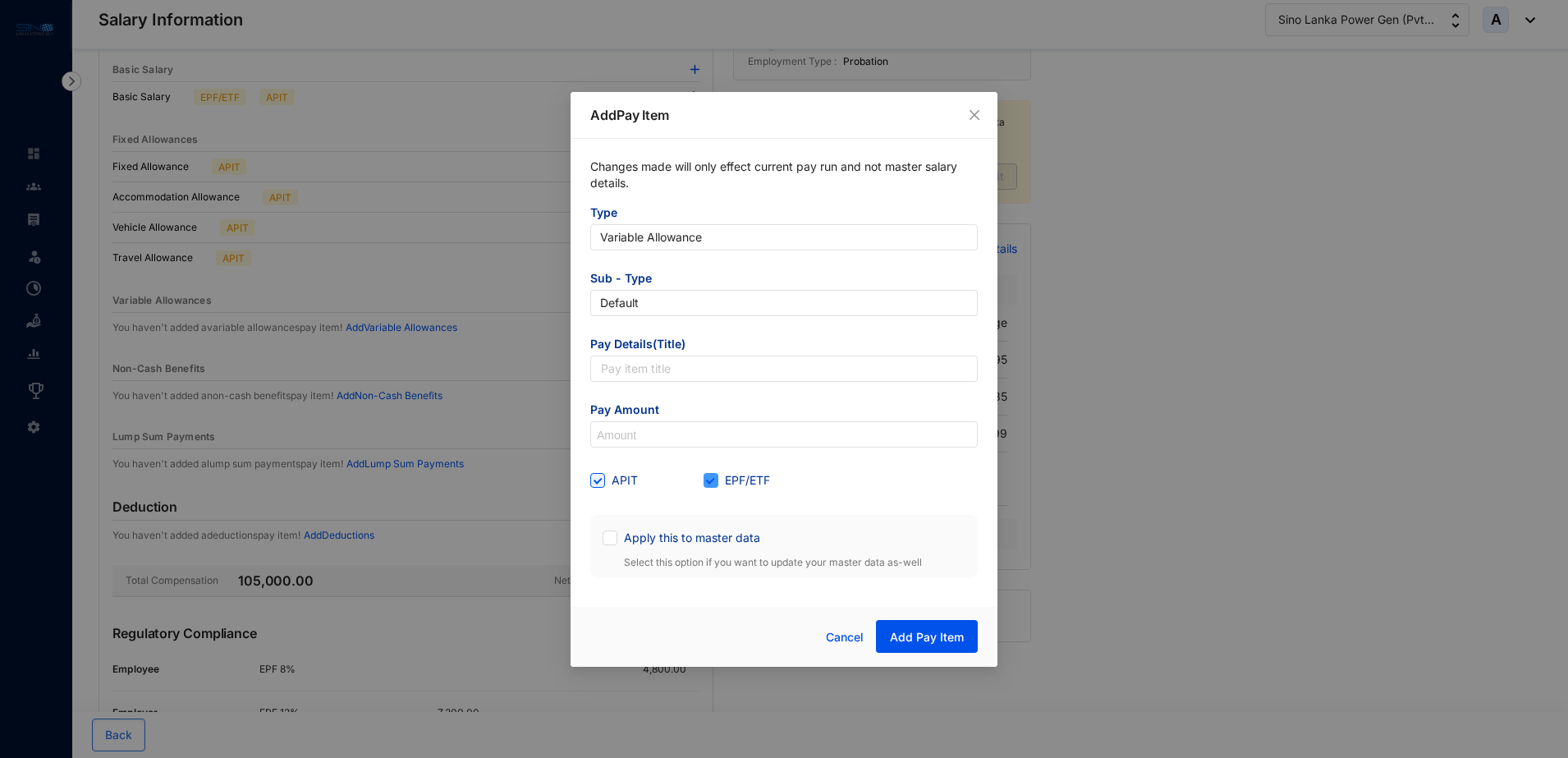
checkbox input "false"
paste input "19,375"
type input "19,375"
click at [677, 366] on input "text" at bounding box center [784, 368] width 388 height 26
type input "Overtime"
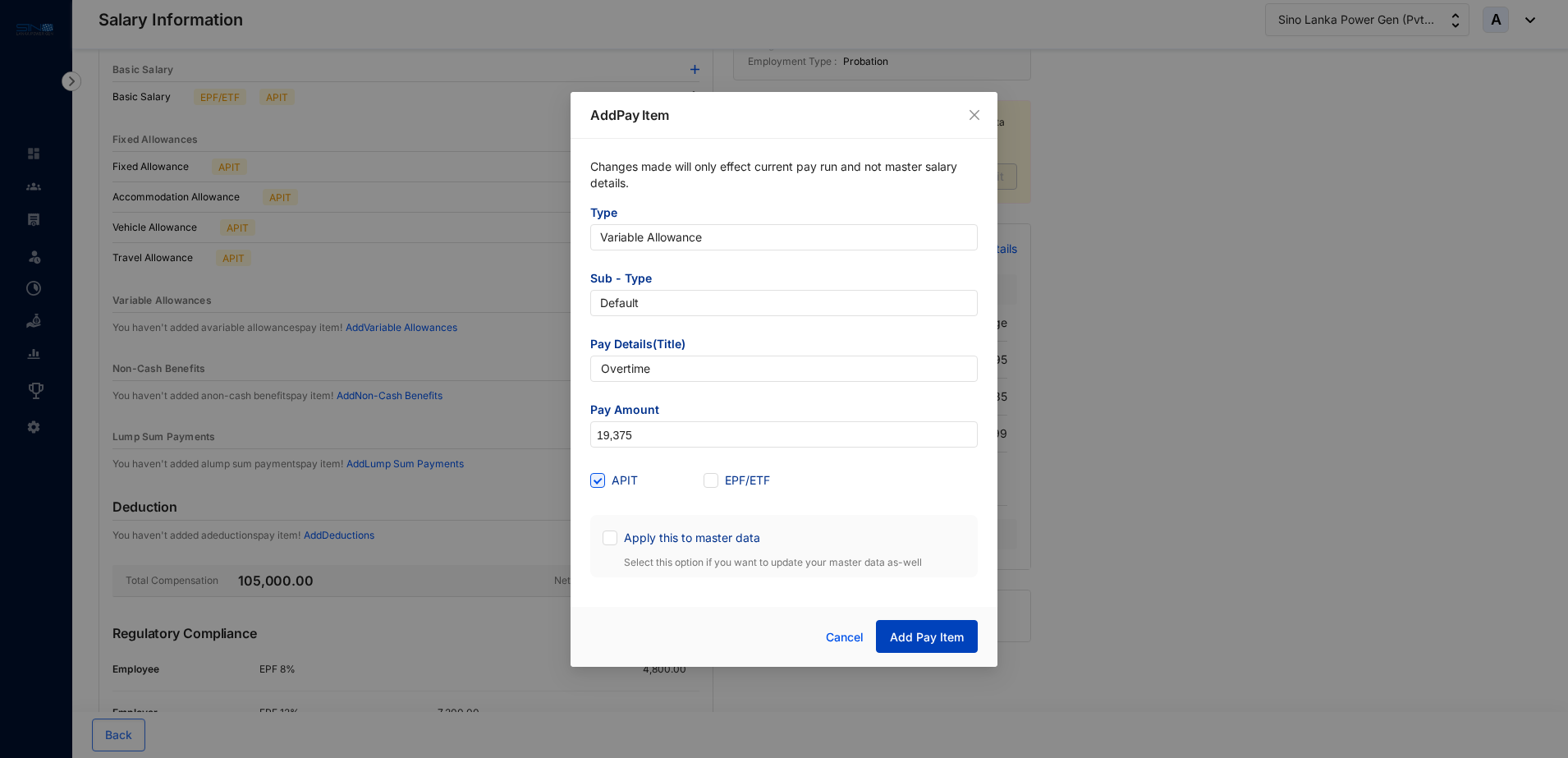
click at [925, 627] on button "Add Pay Item" at bounding box center [927, 636] width 102 height 33
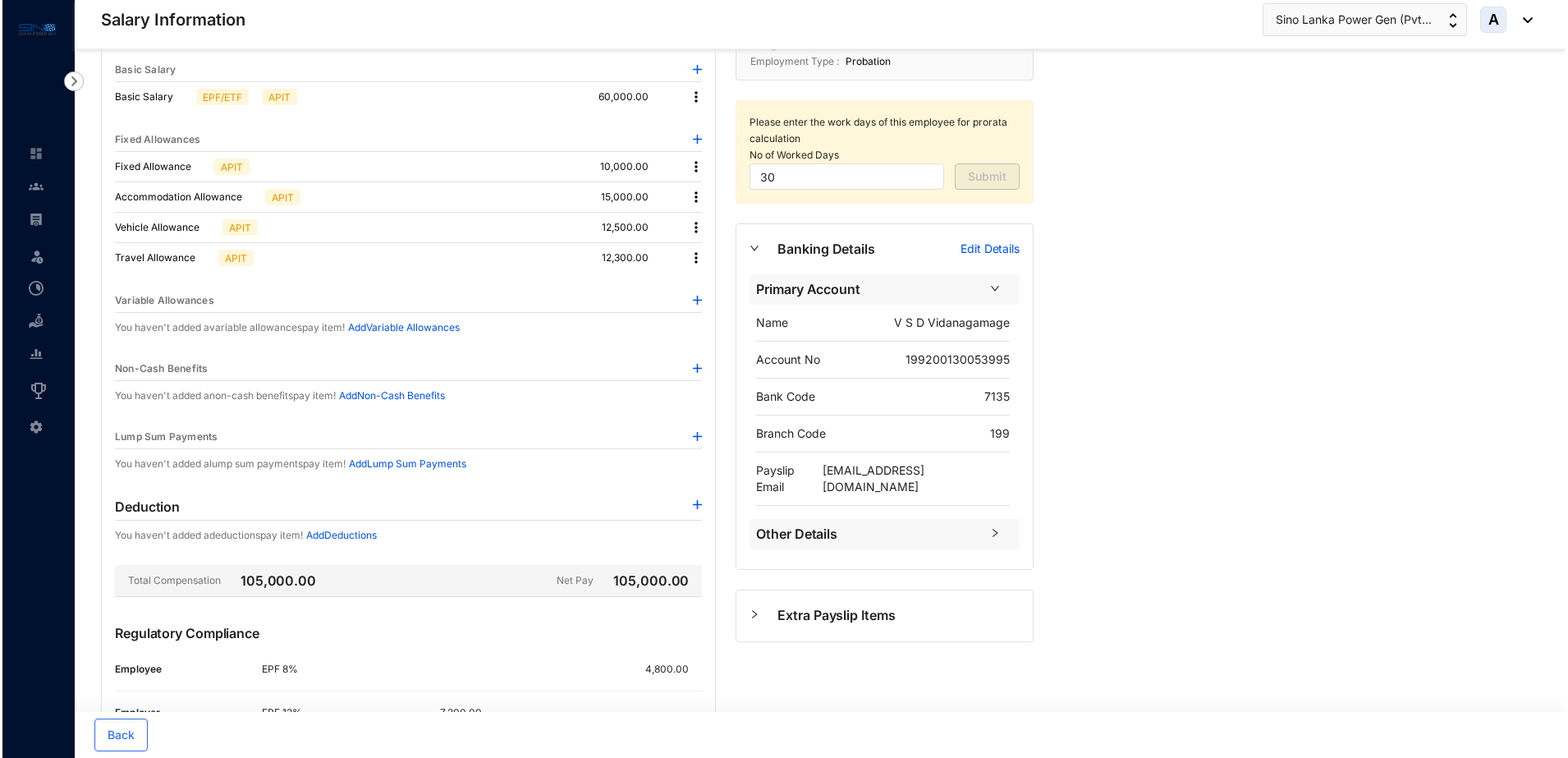
scroll to position [0, 0]
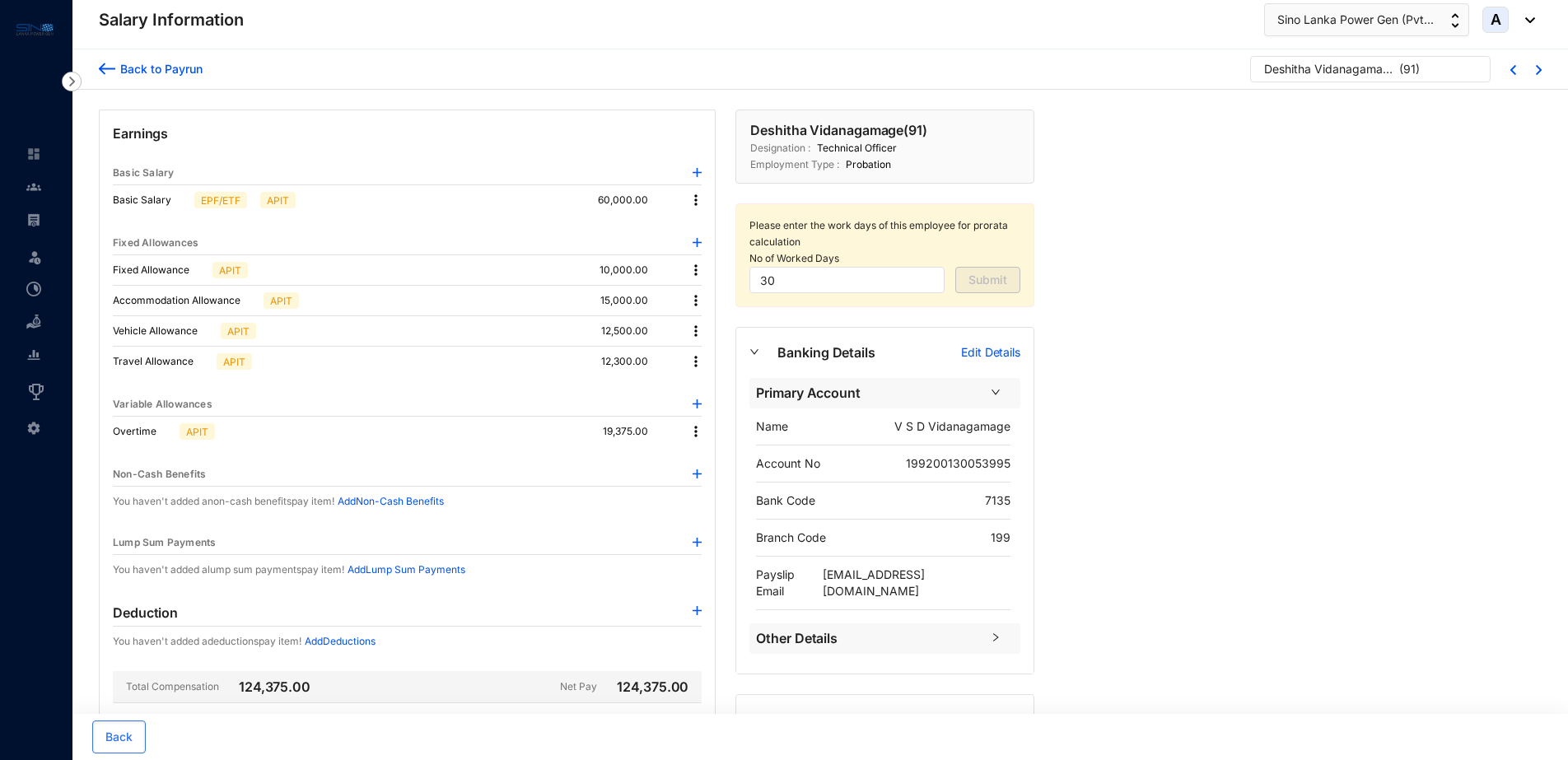
click at [140, 66] on div "Back to Payrun" at bounding box center [158, 69] width 88 height 17
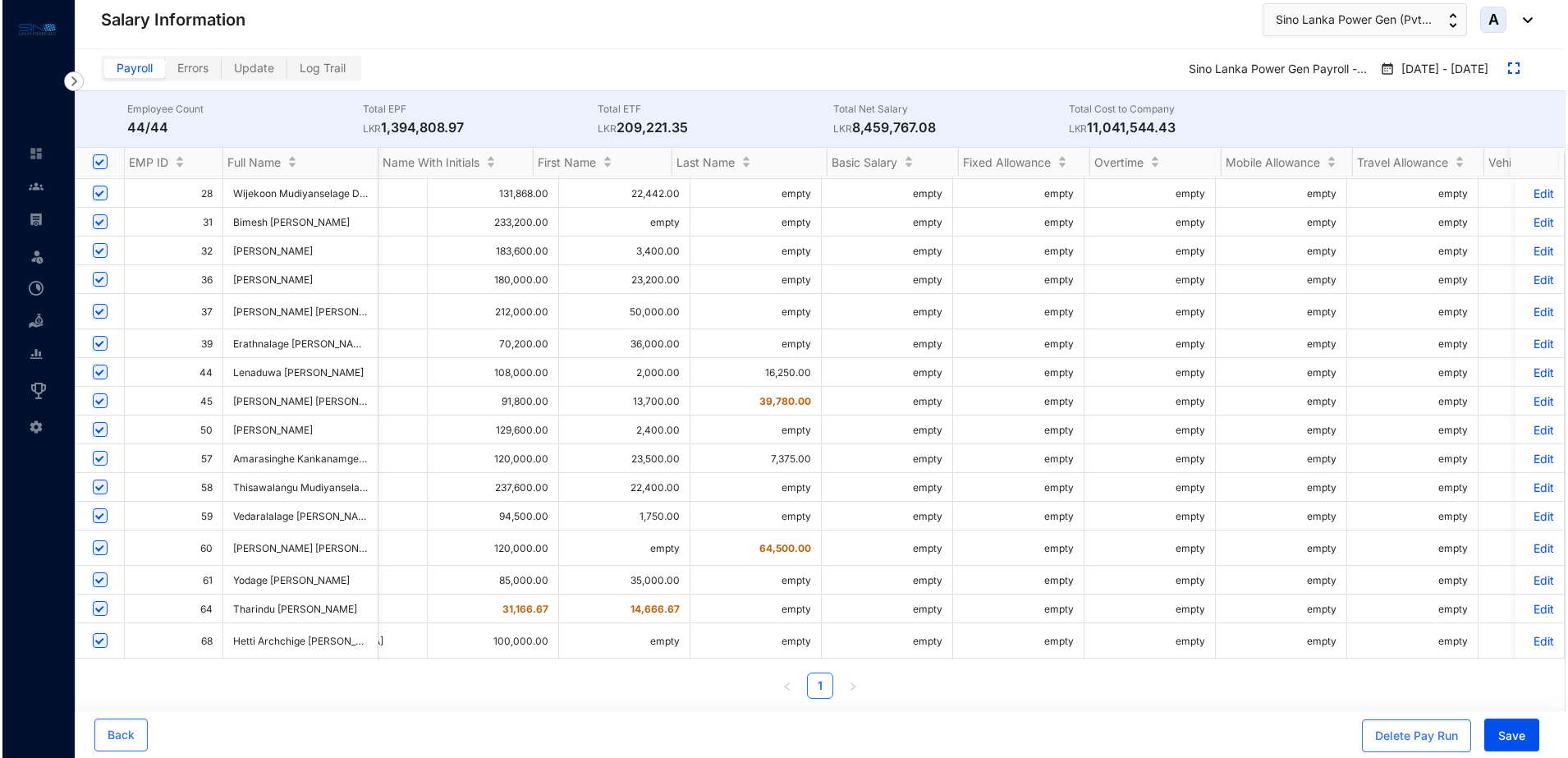
scroll to position [0, 400]
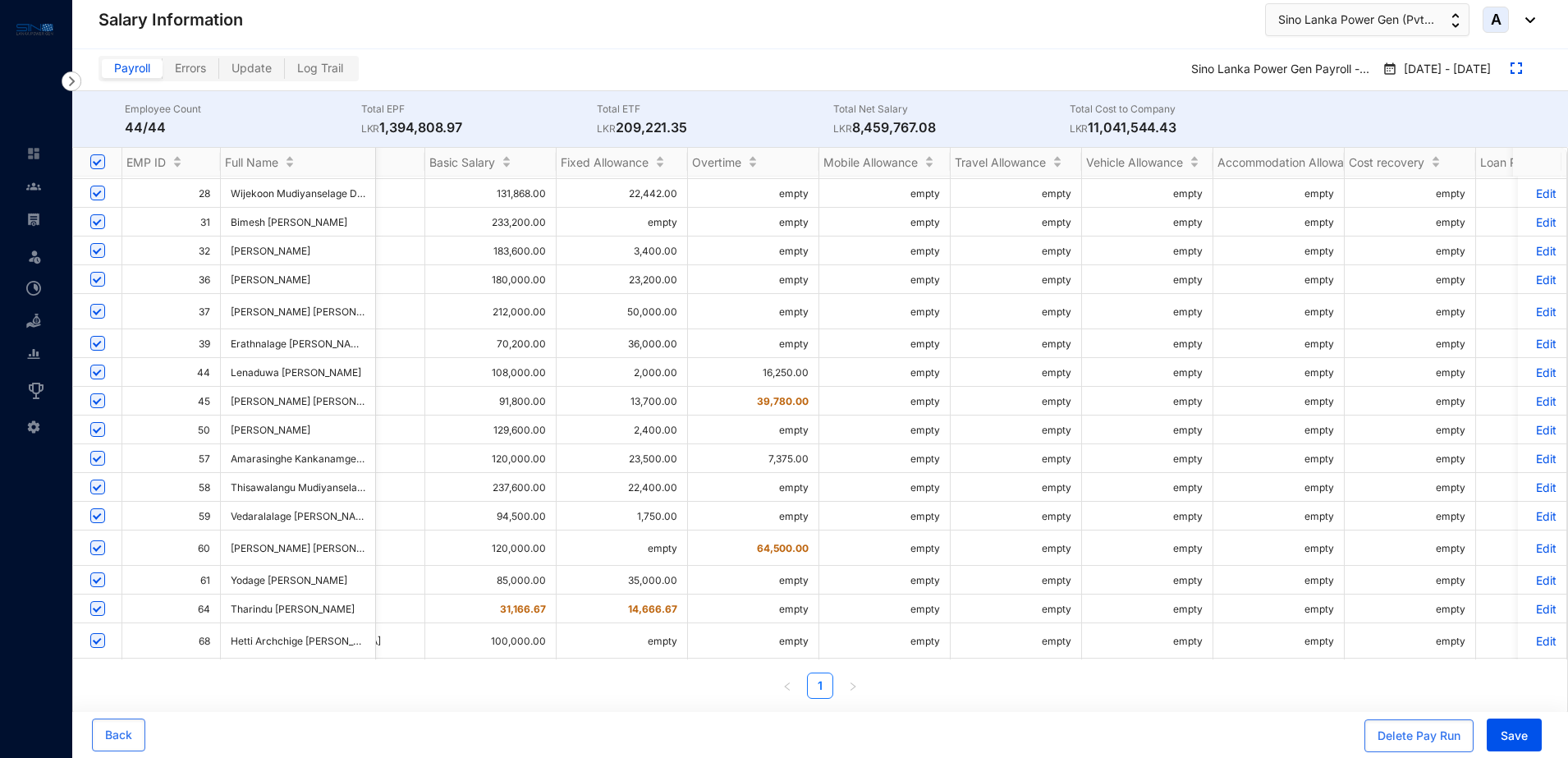
click at [1534, 368] on p "Edit" at bounding box center [1543, 372] width 29 height 14
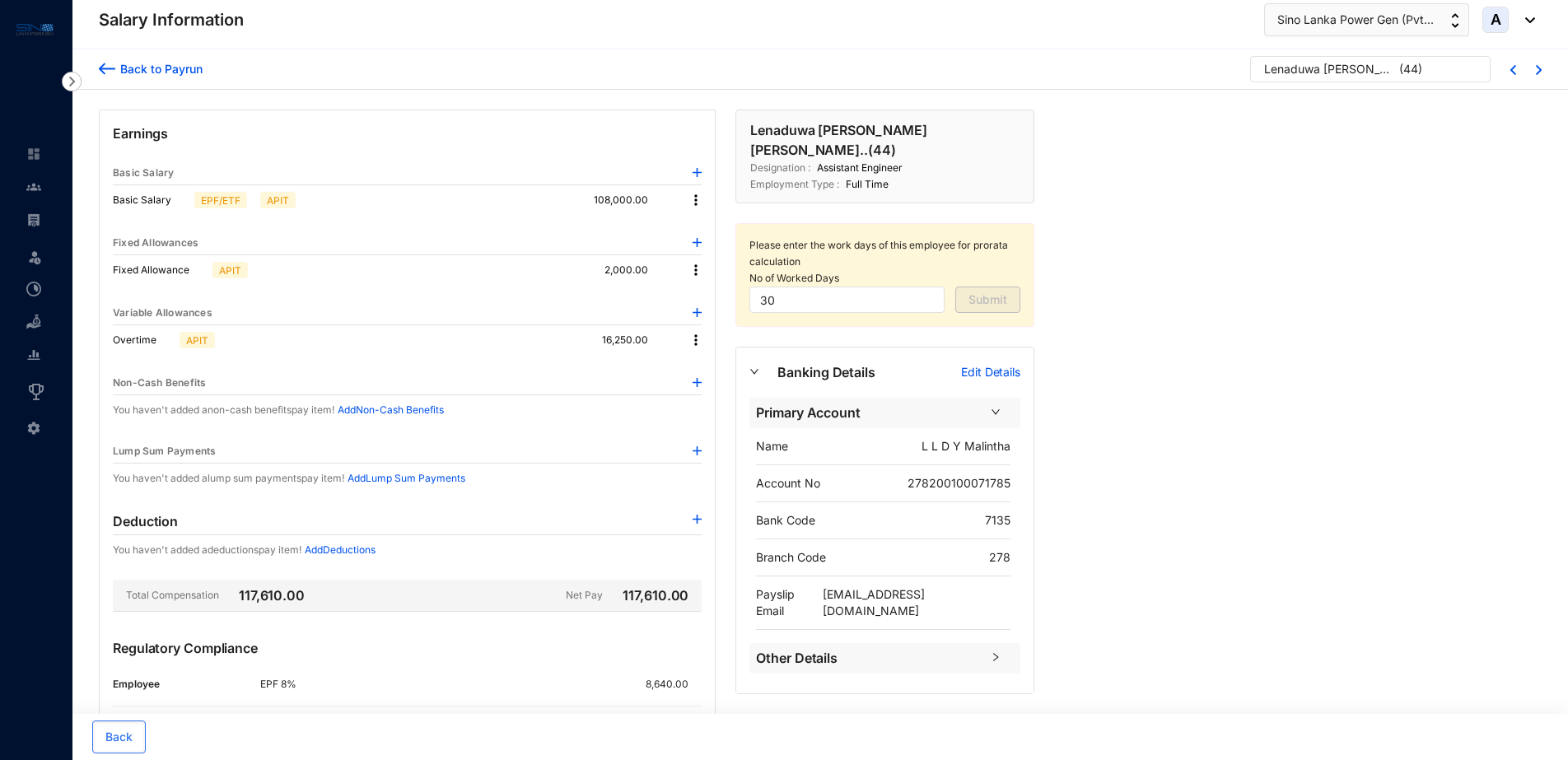
click at [695, 334] on img at bounding box center [695, 340] width 16 height 16
click at [695, 339] on img at bounding box center [695, 340] width 16 height 16
click at [695, 342] on img at bounding box center [695, 340] width 16 height 16
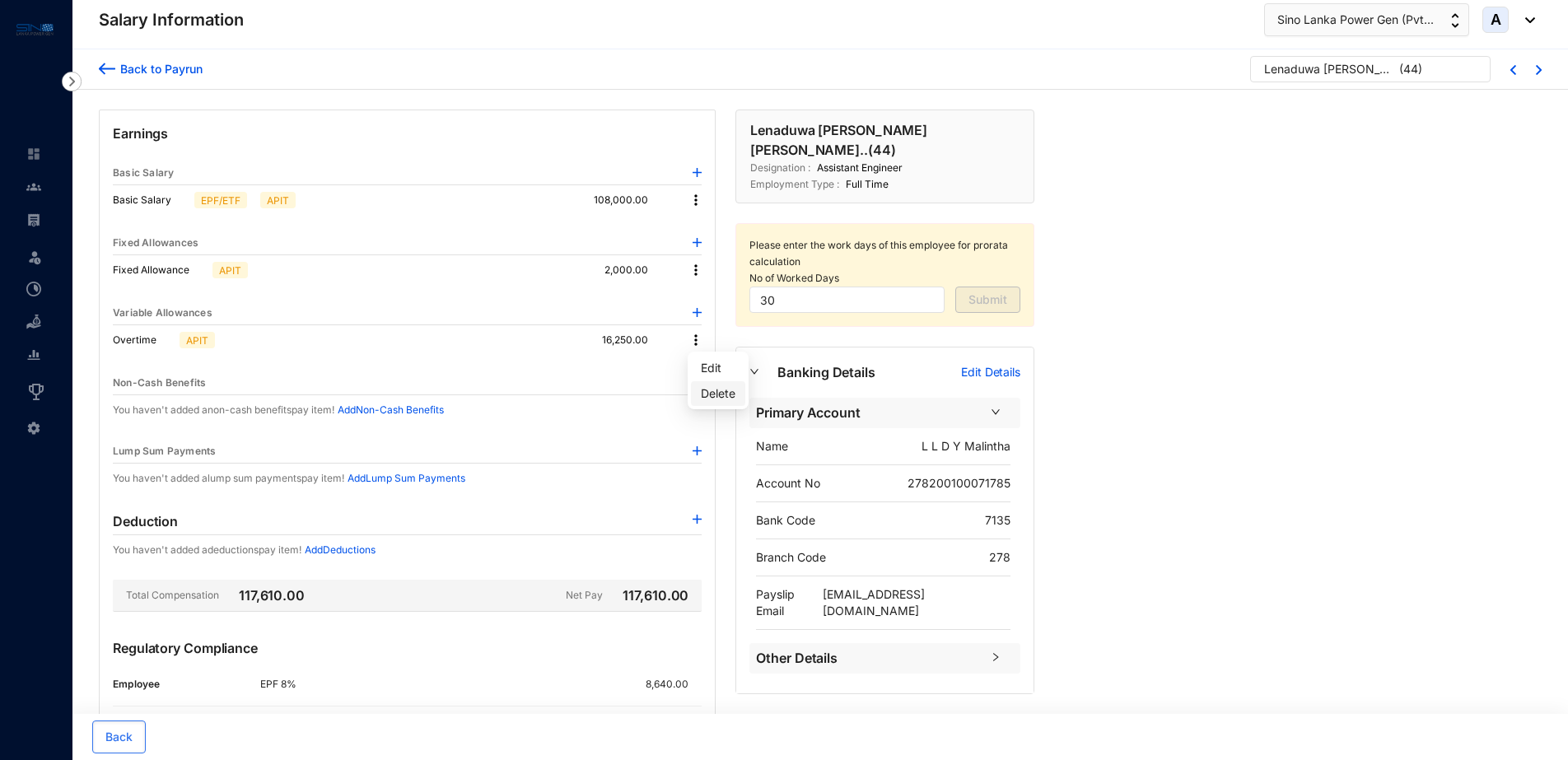
click at [718, 392] on p "Delete" at bounding box center [718, 393] width 35 height 16
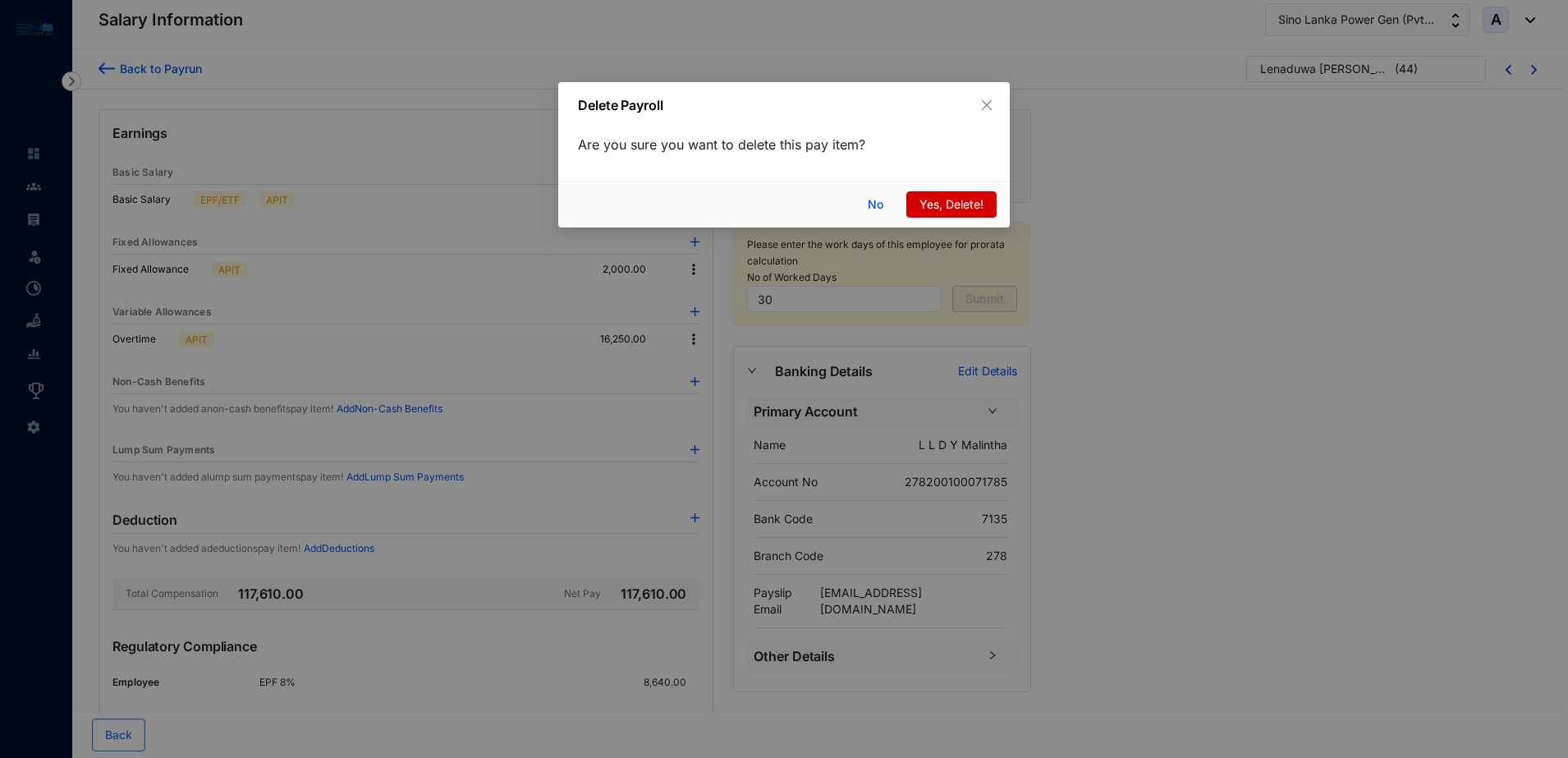
click at [935, 204] on span "Yes, Delete!" at bounding box center [951, 204] width 64 height 18
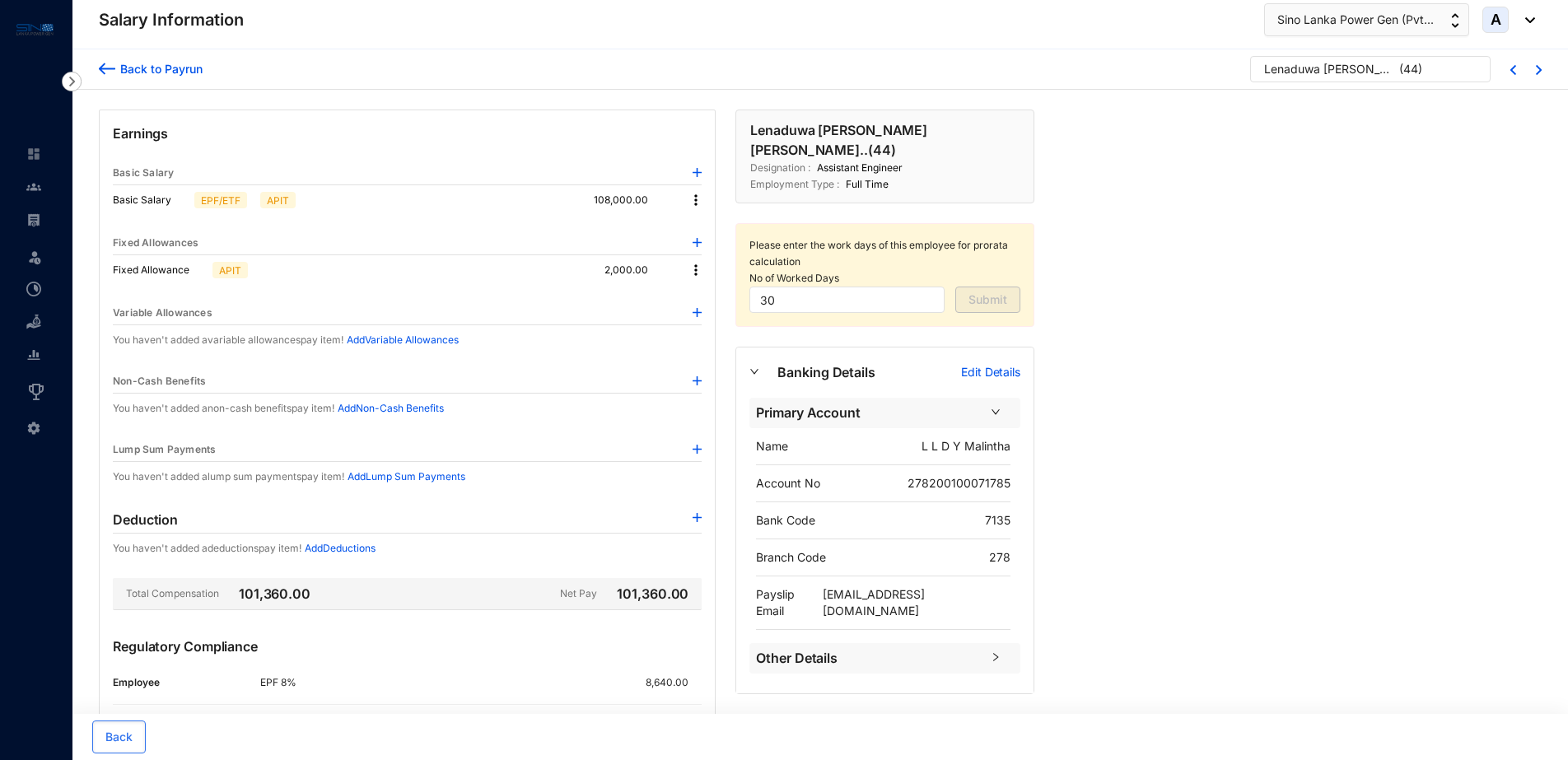
click at [187, 67] on div "Back to Payrun" at bounding box center [158, 69] width 88 height 17
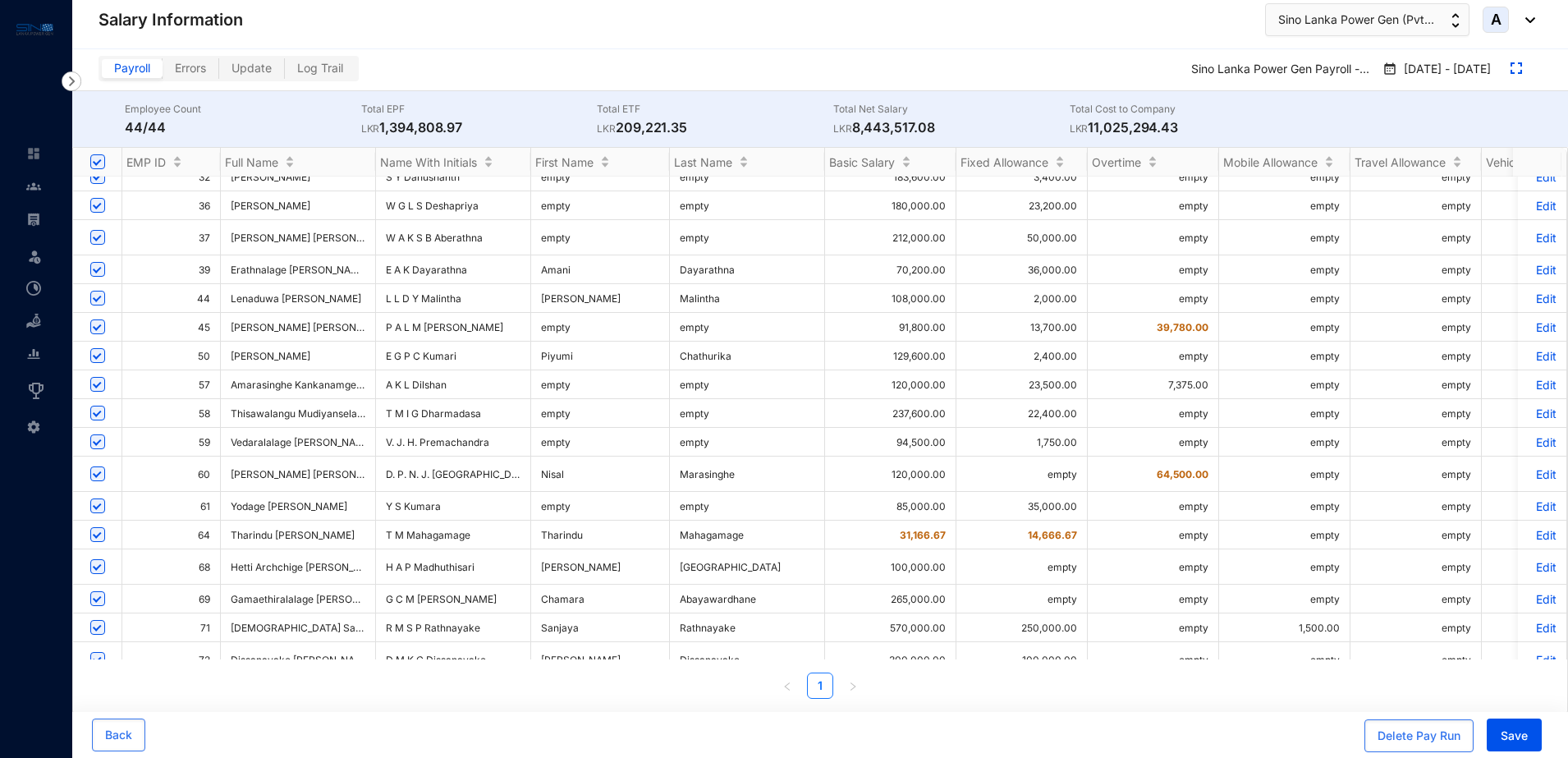
scroll to position [308, 0]
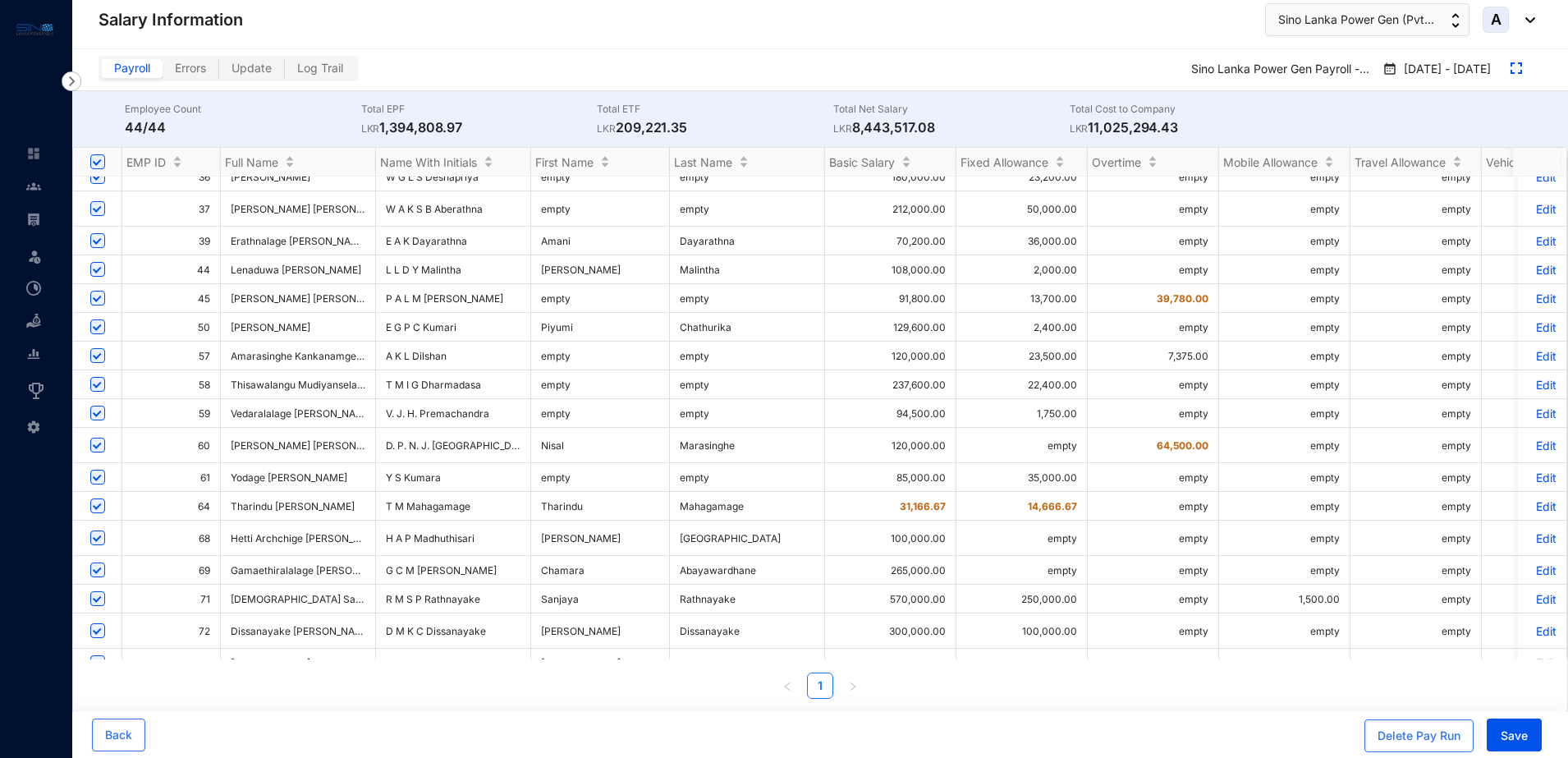
click at [1530, 356] on p "Edit" at bounding box center [1543, 356] width 29 height 14
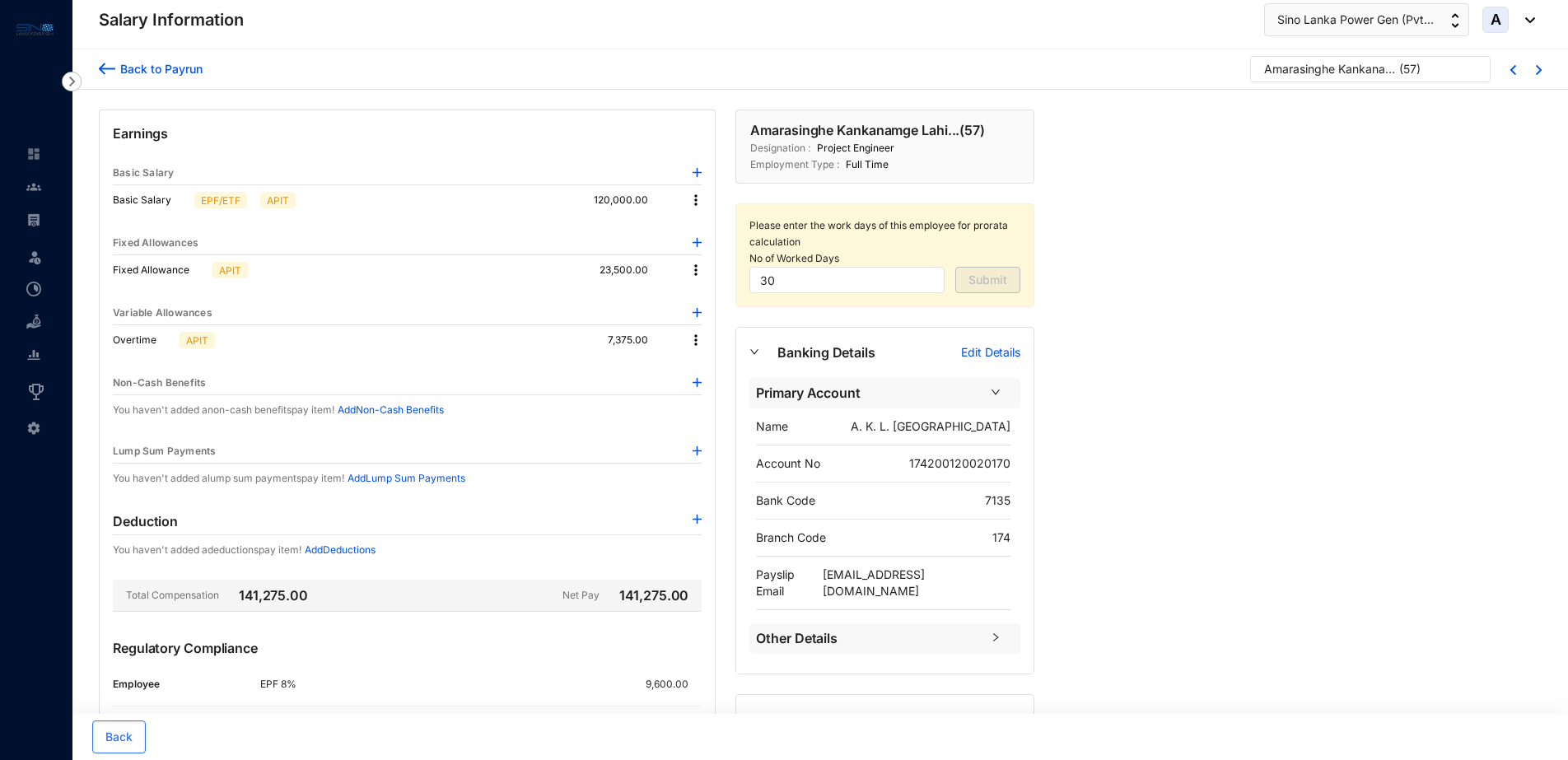
click at [693, 340] on img at bounding box center [695, 340] width 16 height 16
click at [707, 393] on p "Delete" at bounding box center [718, 393] width 35 height 16
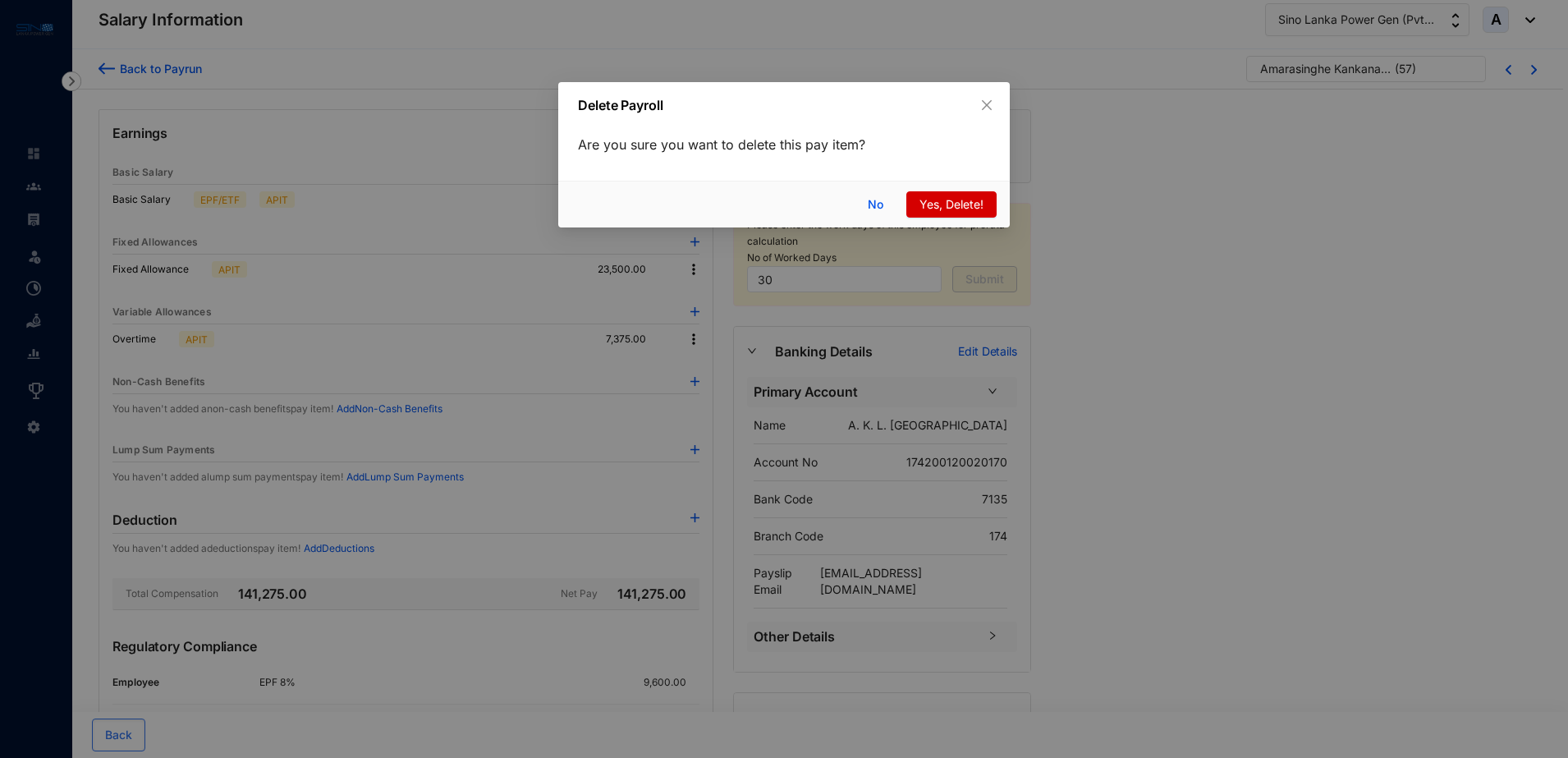
click at [945, 195] on span "Yes, Delete!" at bounding box center [951, 204] width 64 height 18
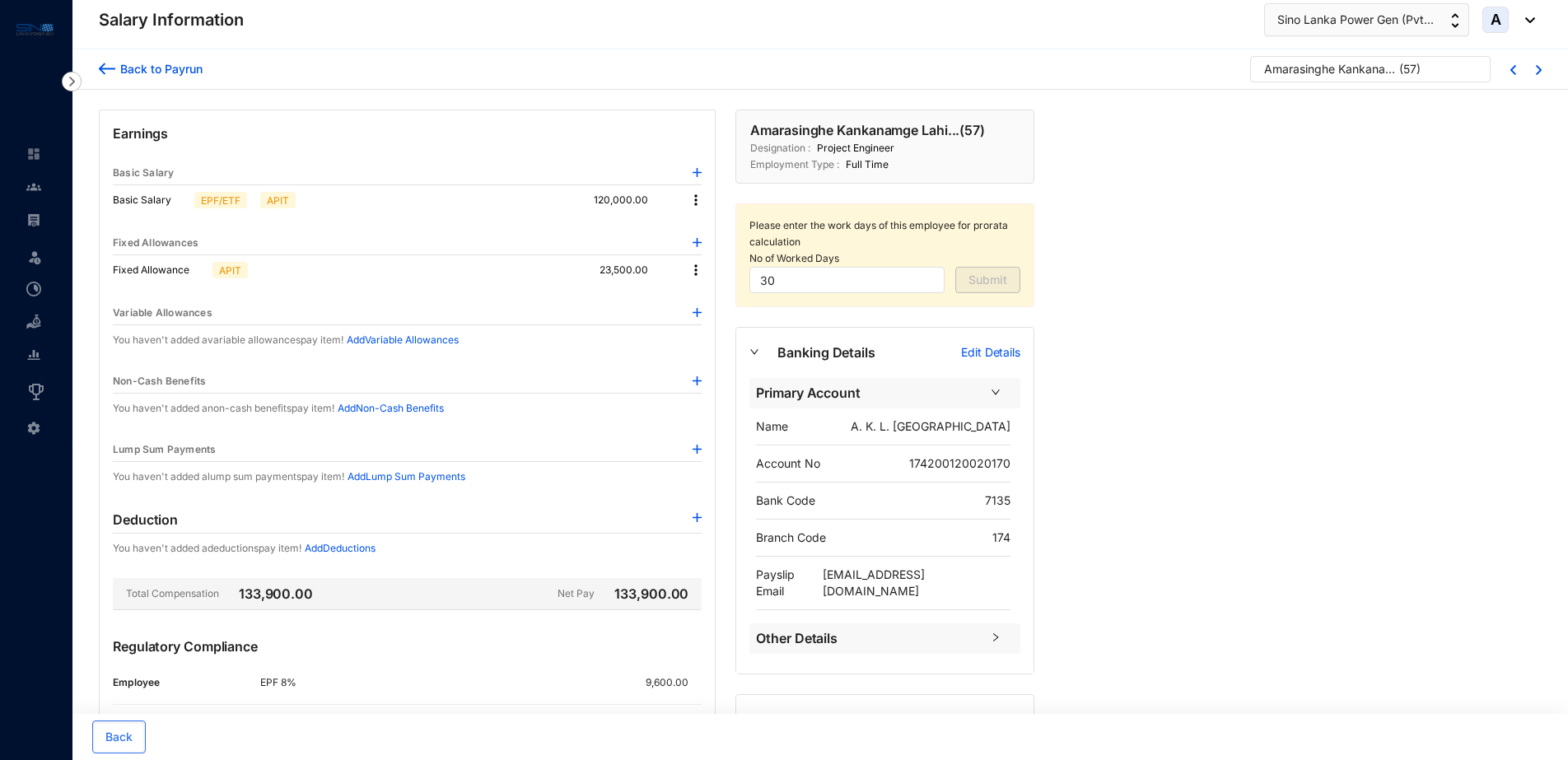
click at [157, 66] on div "Back to Payrun" at bounding box center [158, 69] width 88 height 17
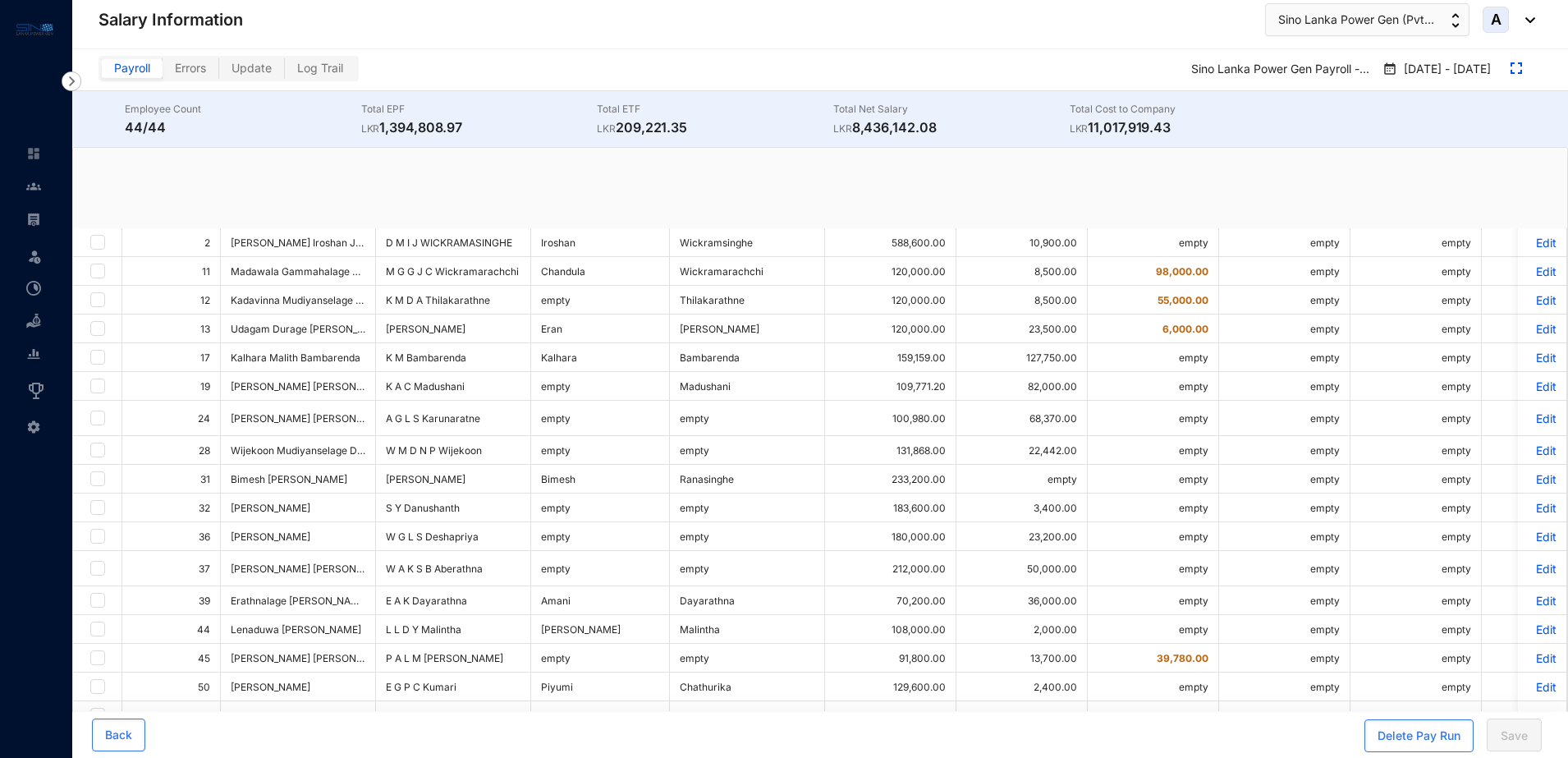
checkbox input "true"
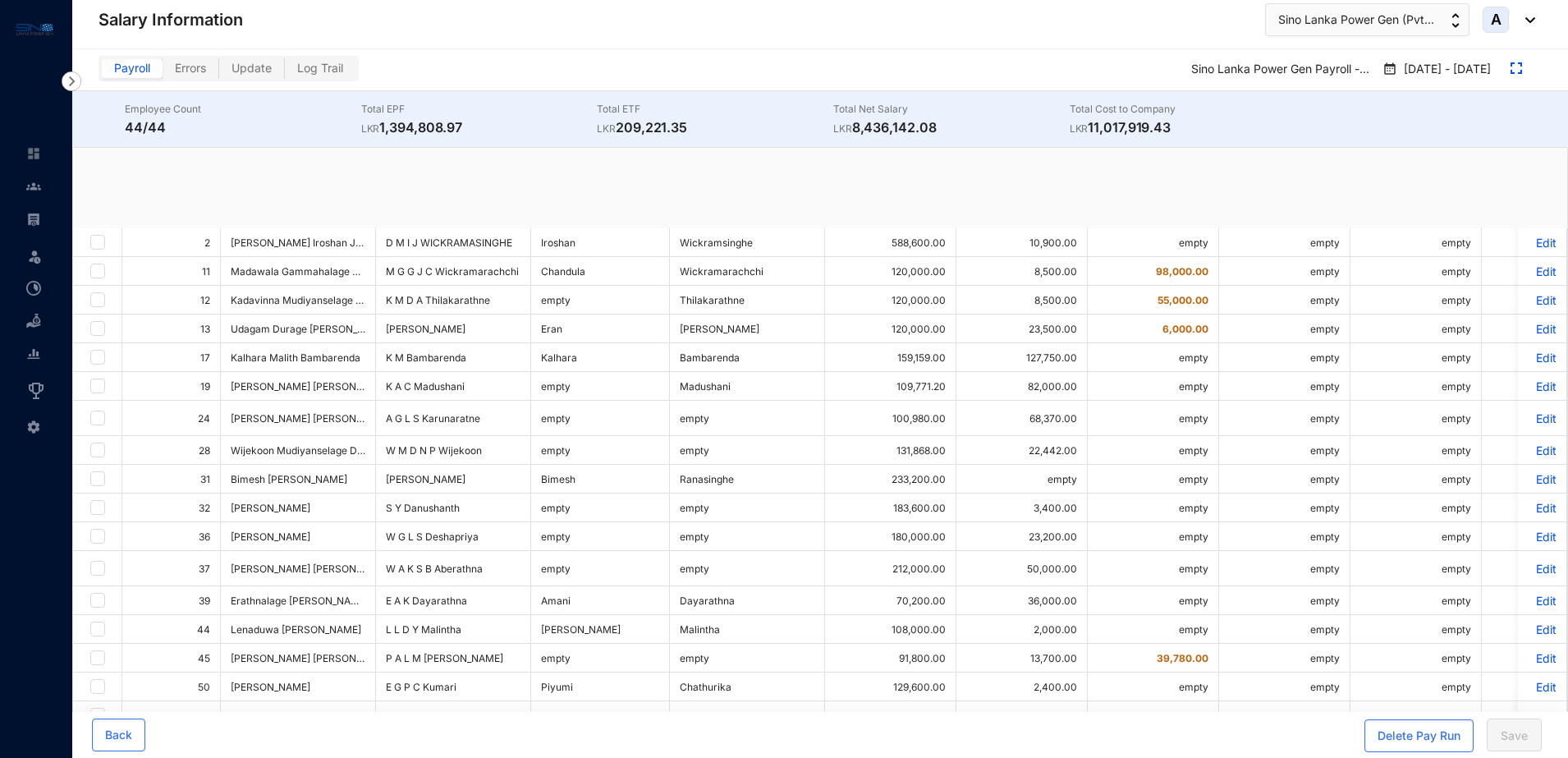
checkbox input "true"
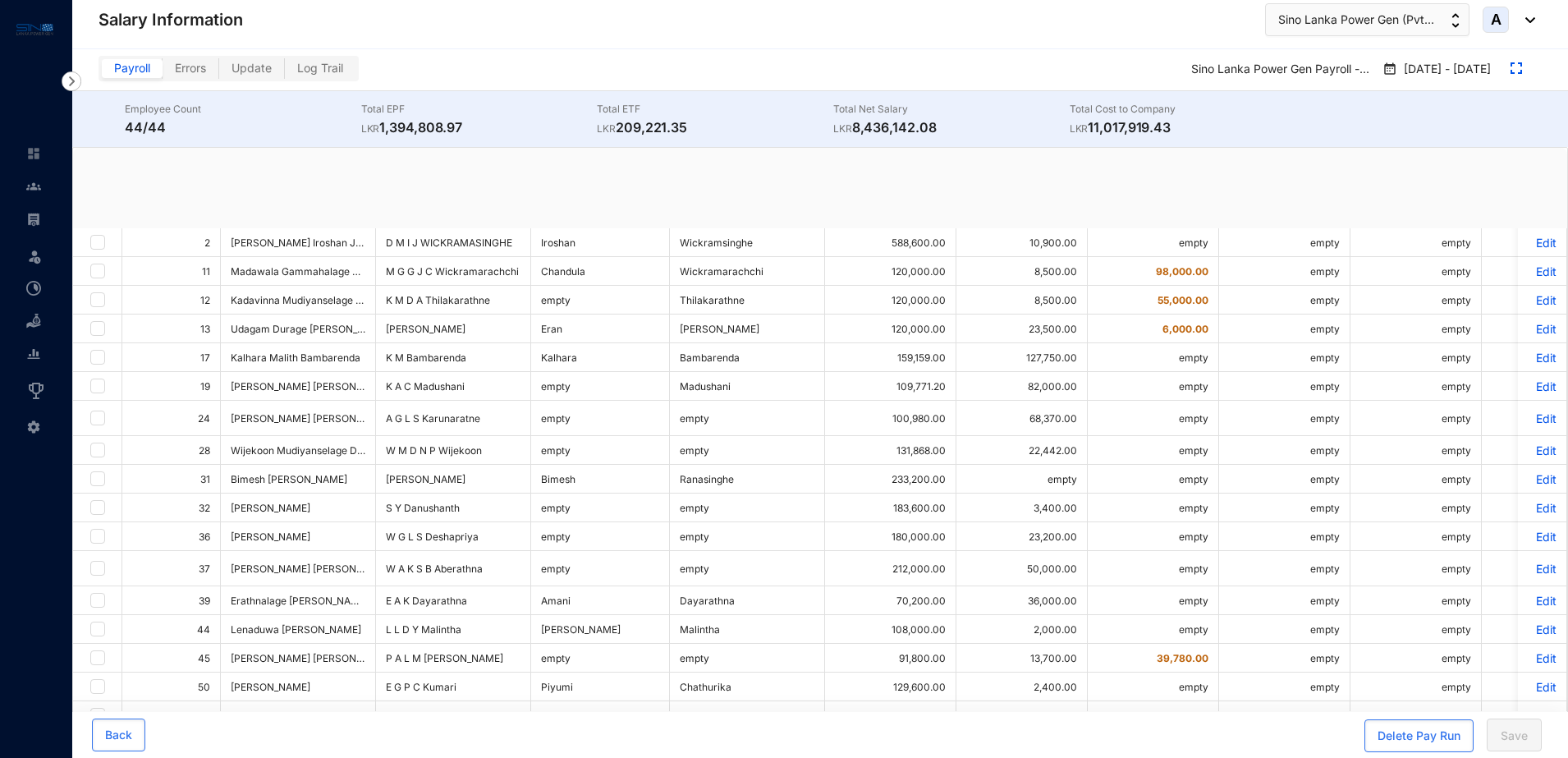
checkbox input "true"
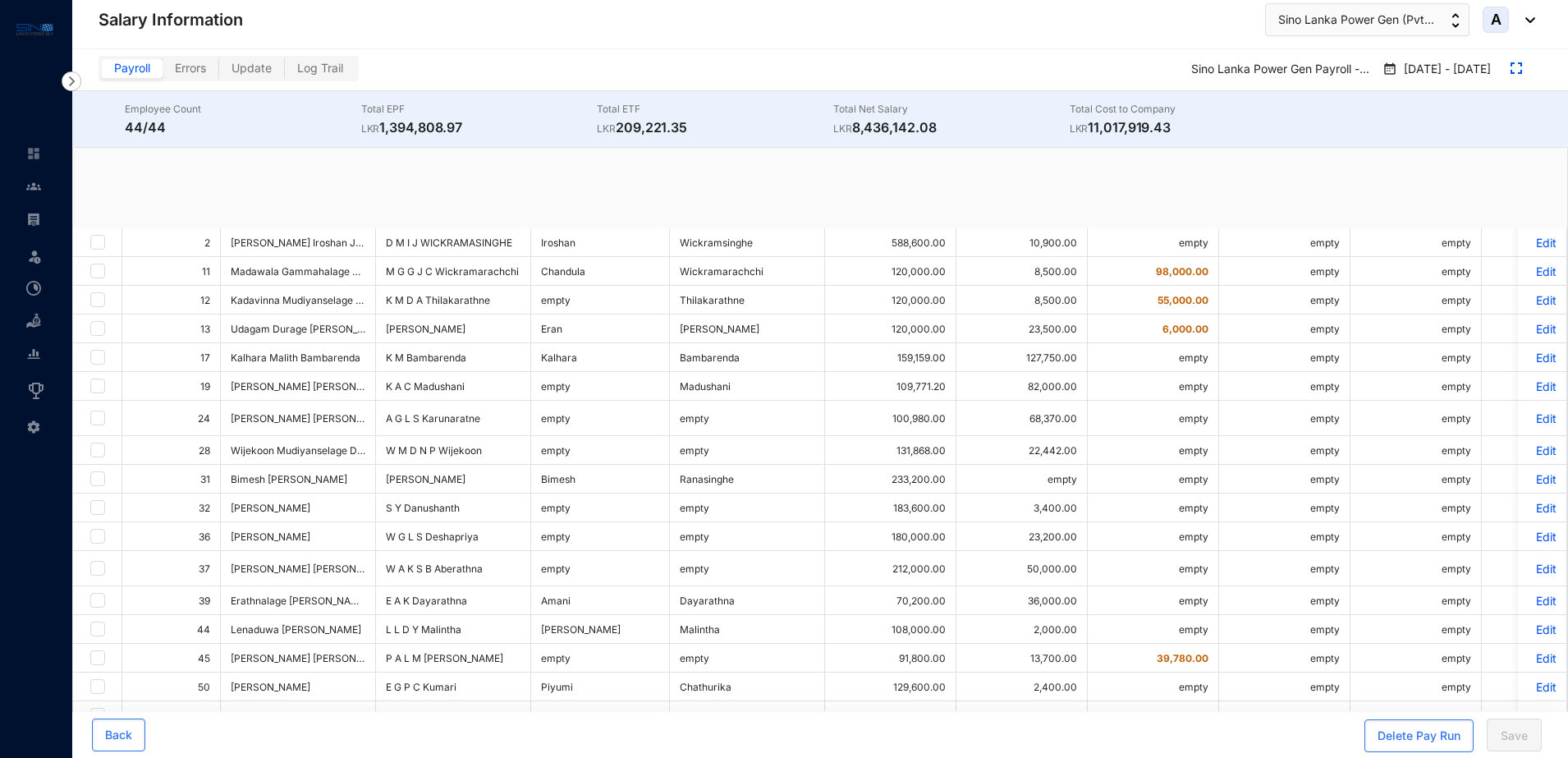
checkbox input "true"
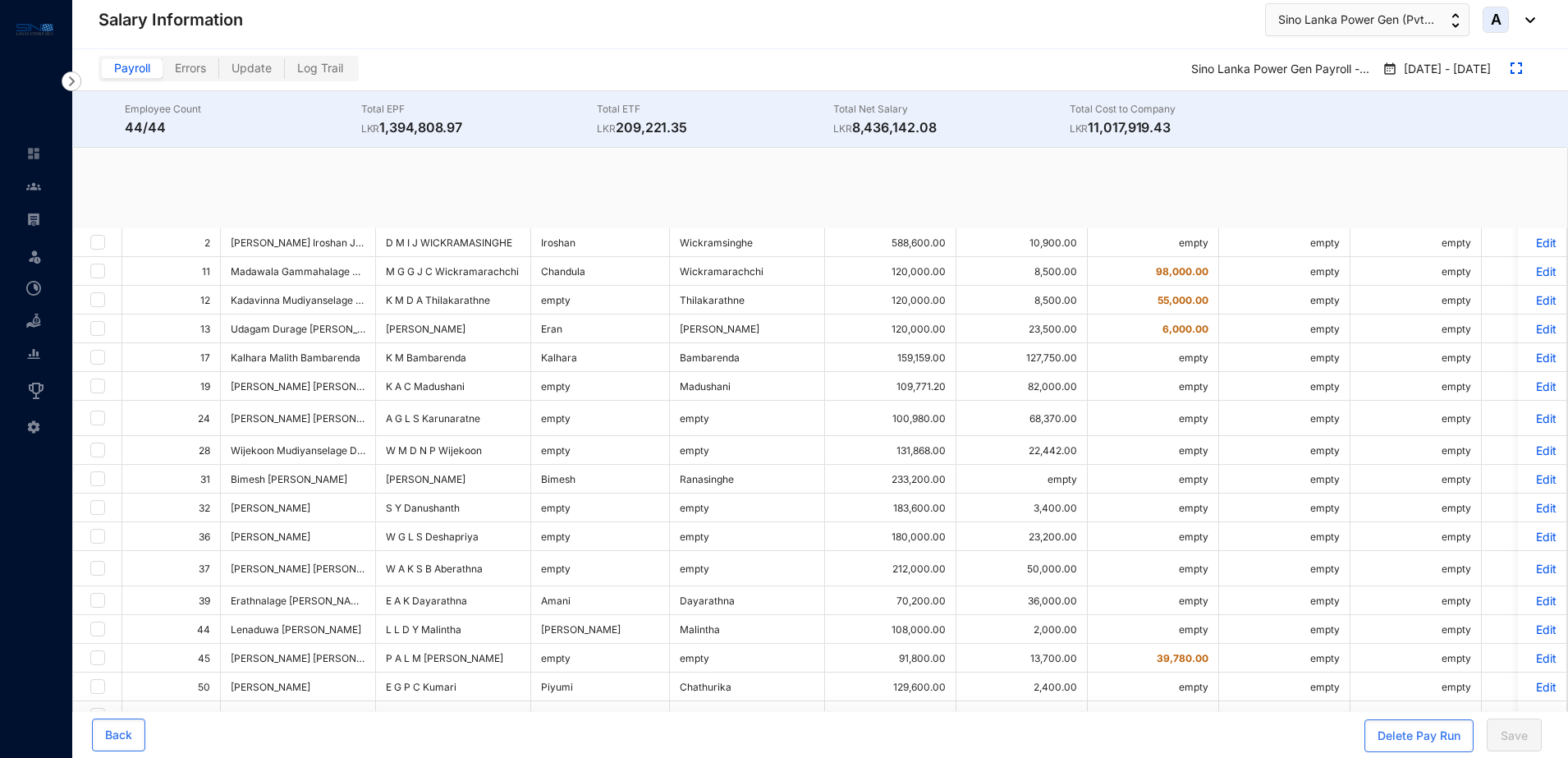
checkbox input "true"
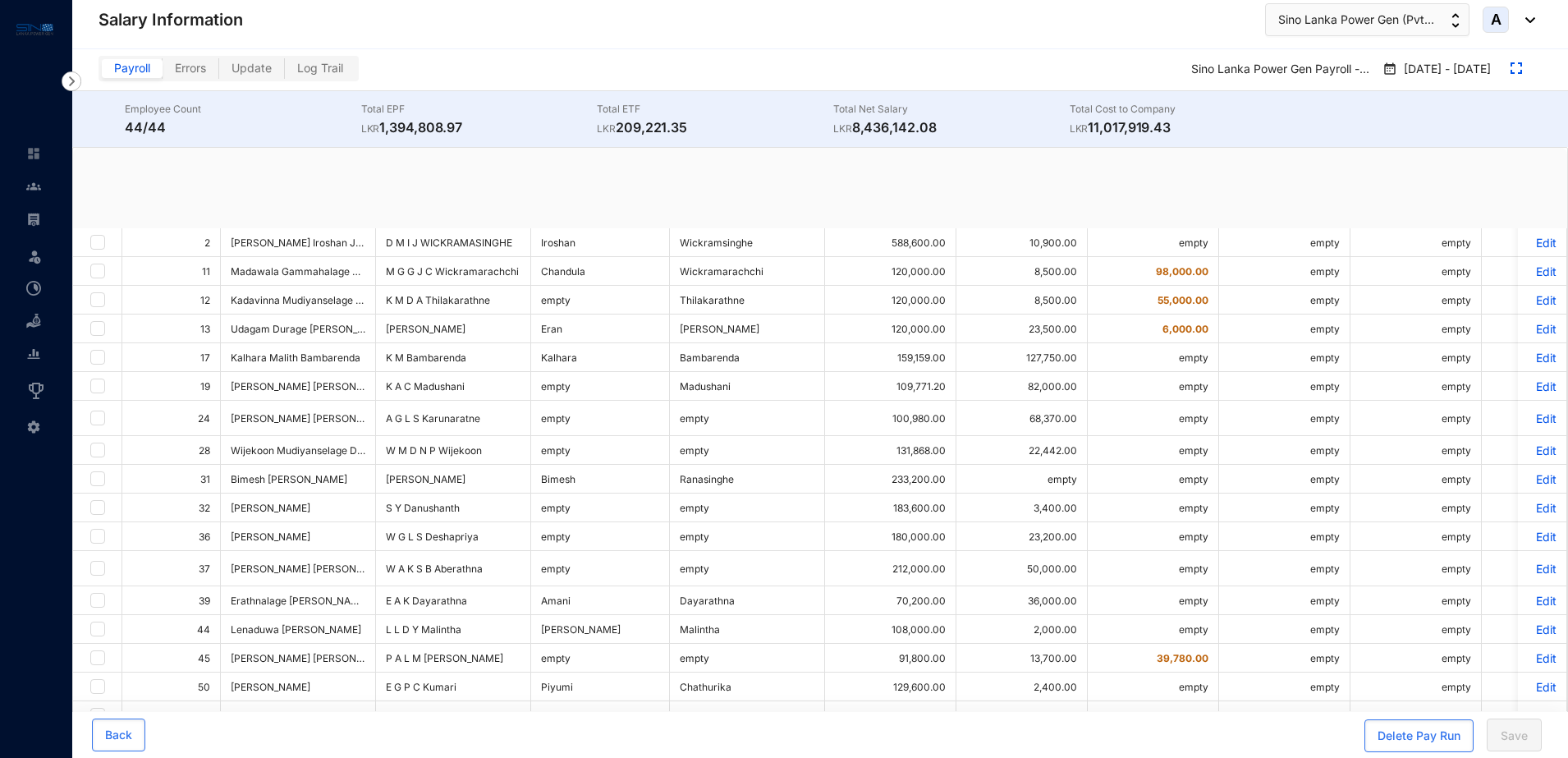
checkbox input "true"
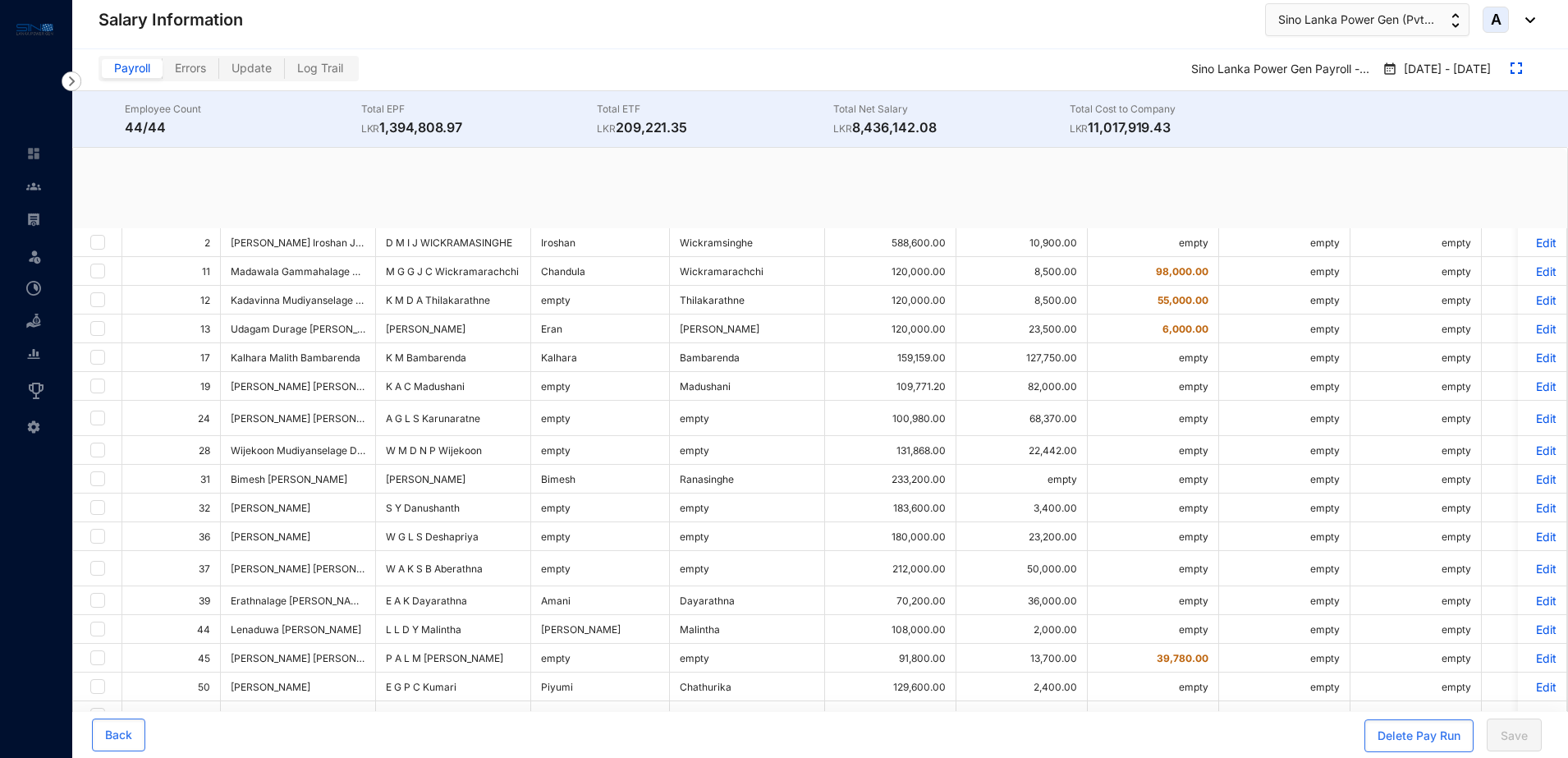
checkbox input "true"
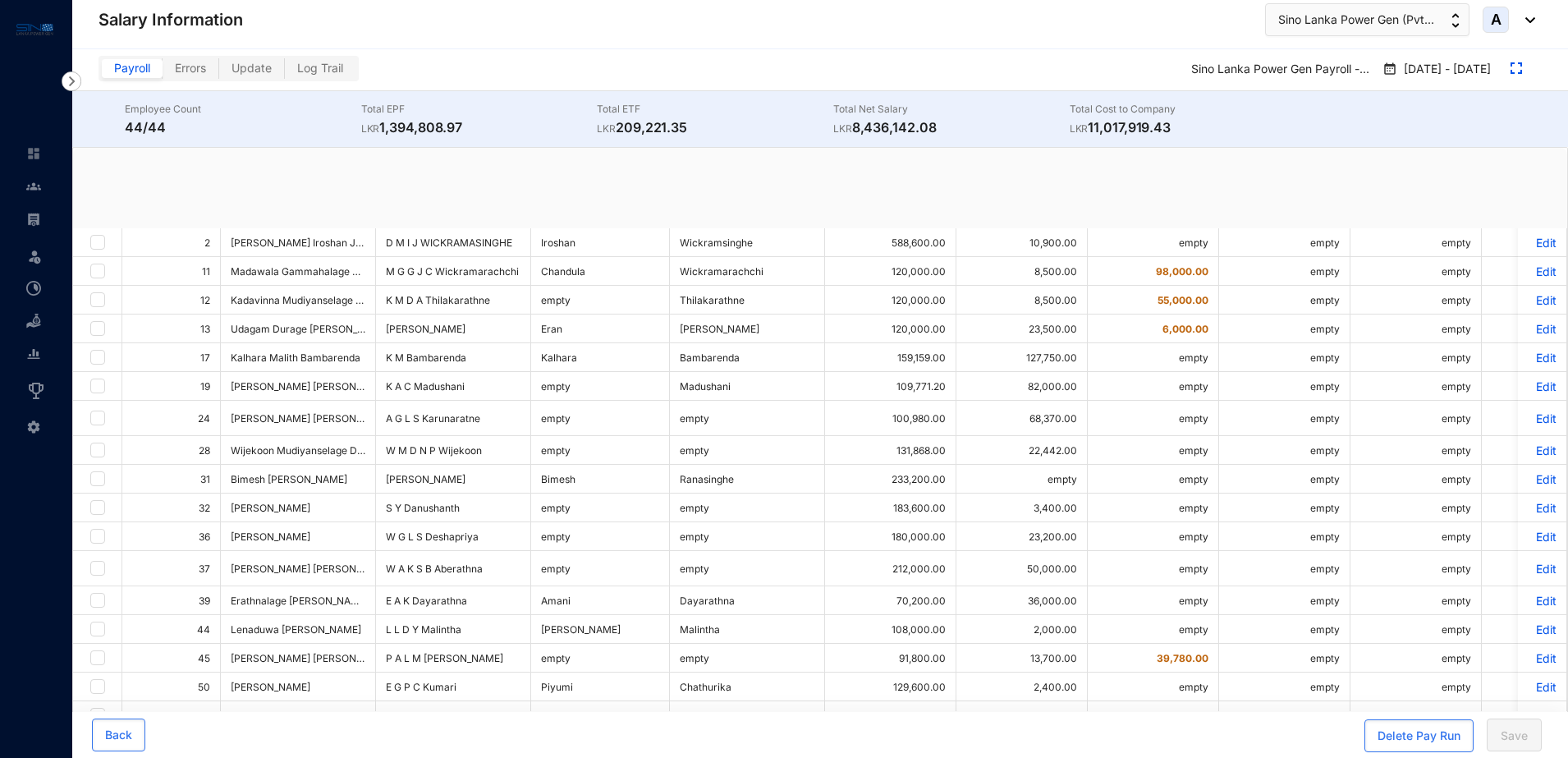
checkbox input "true"
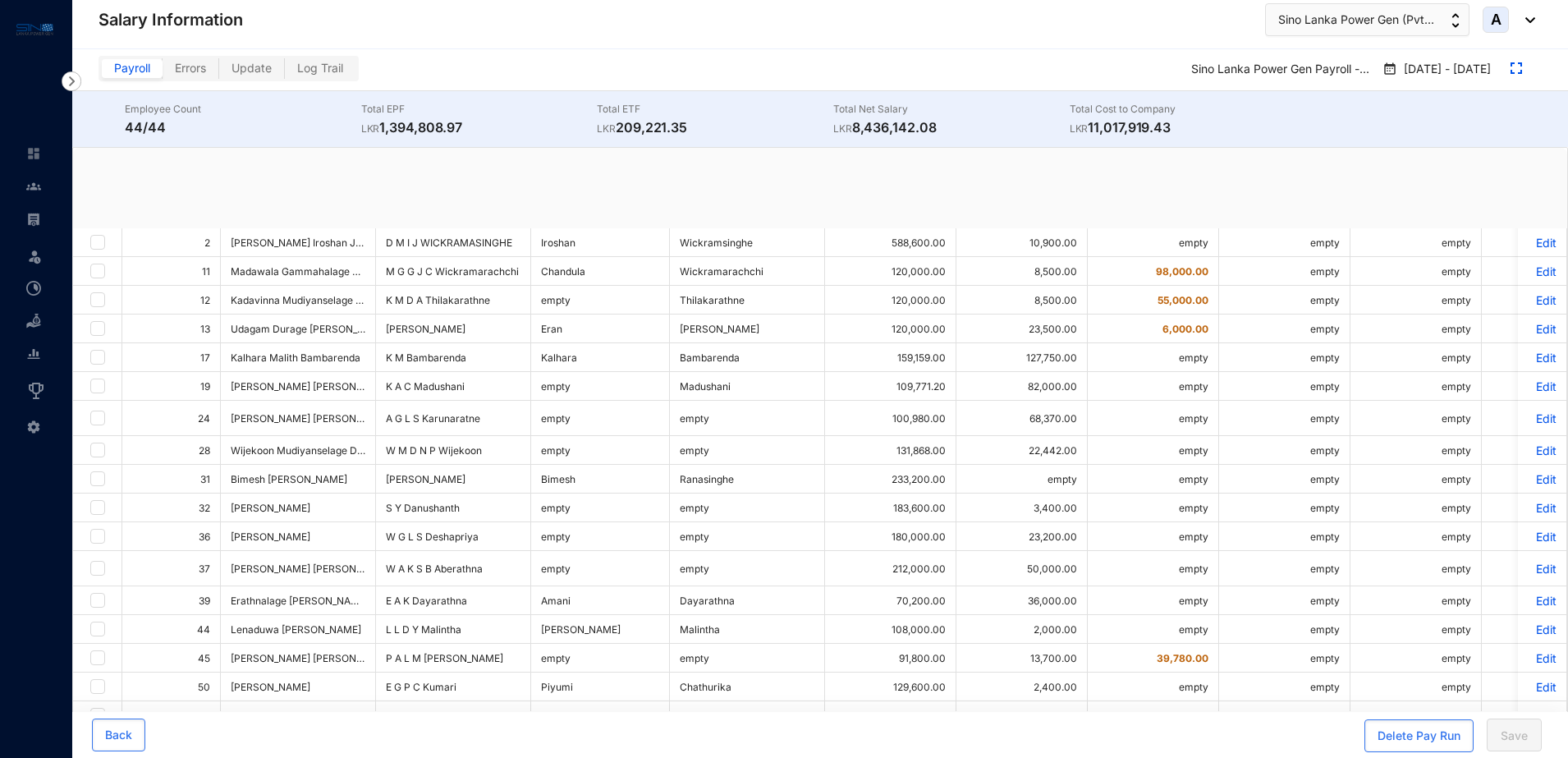
checkbox input "true"
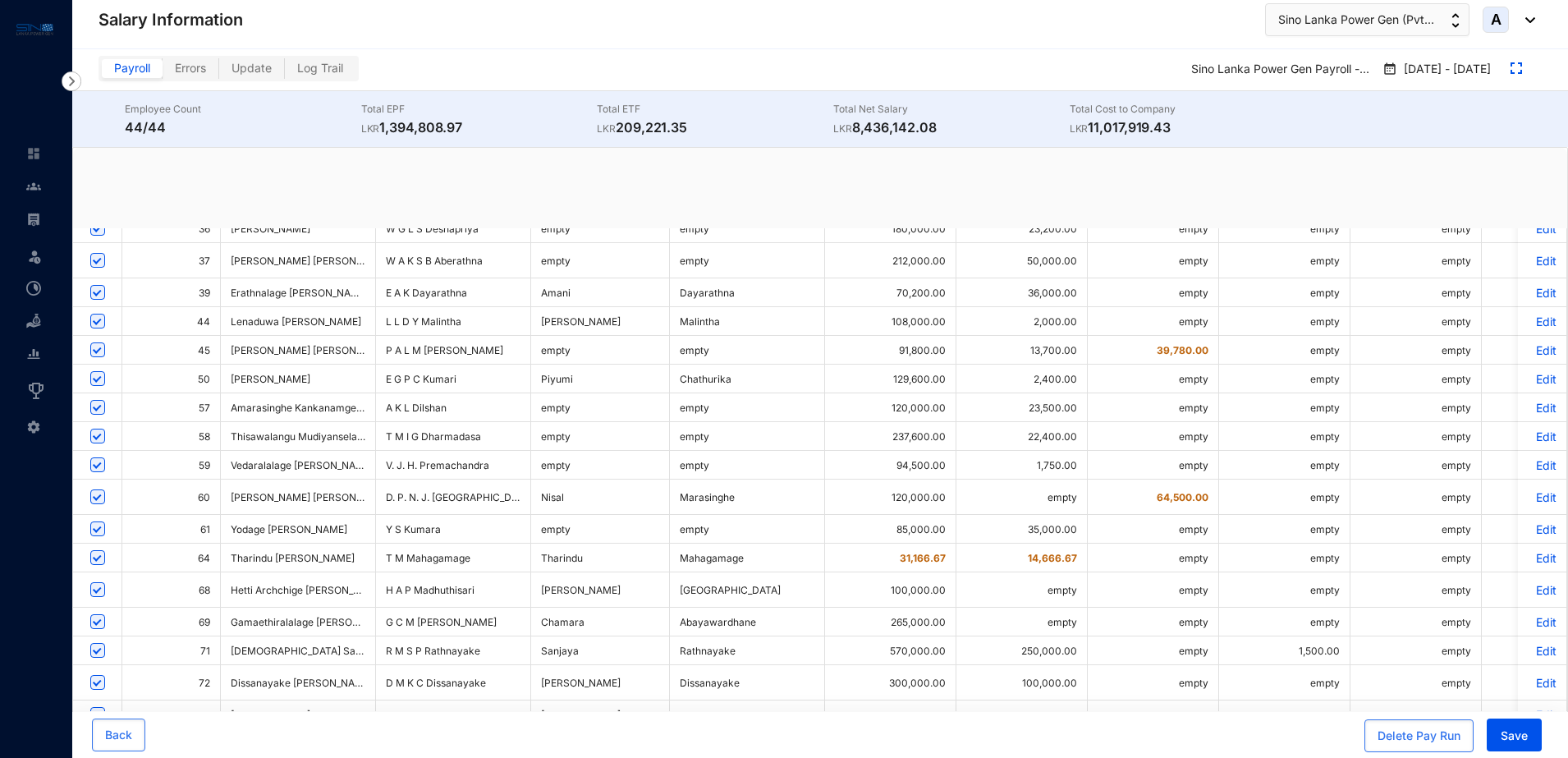
scroll to position [615, 0]
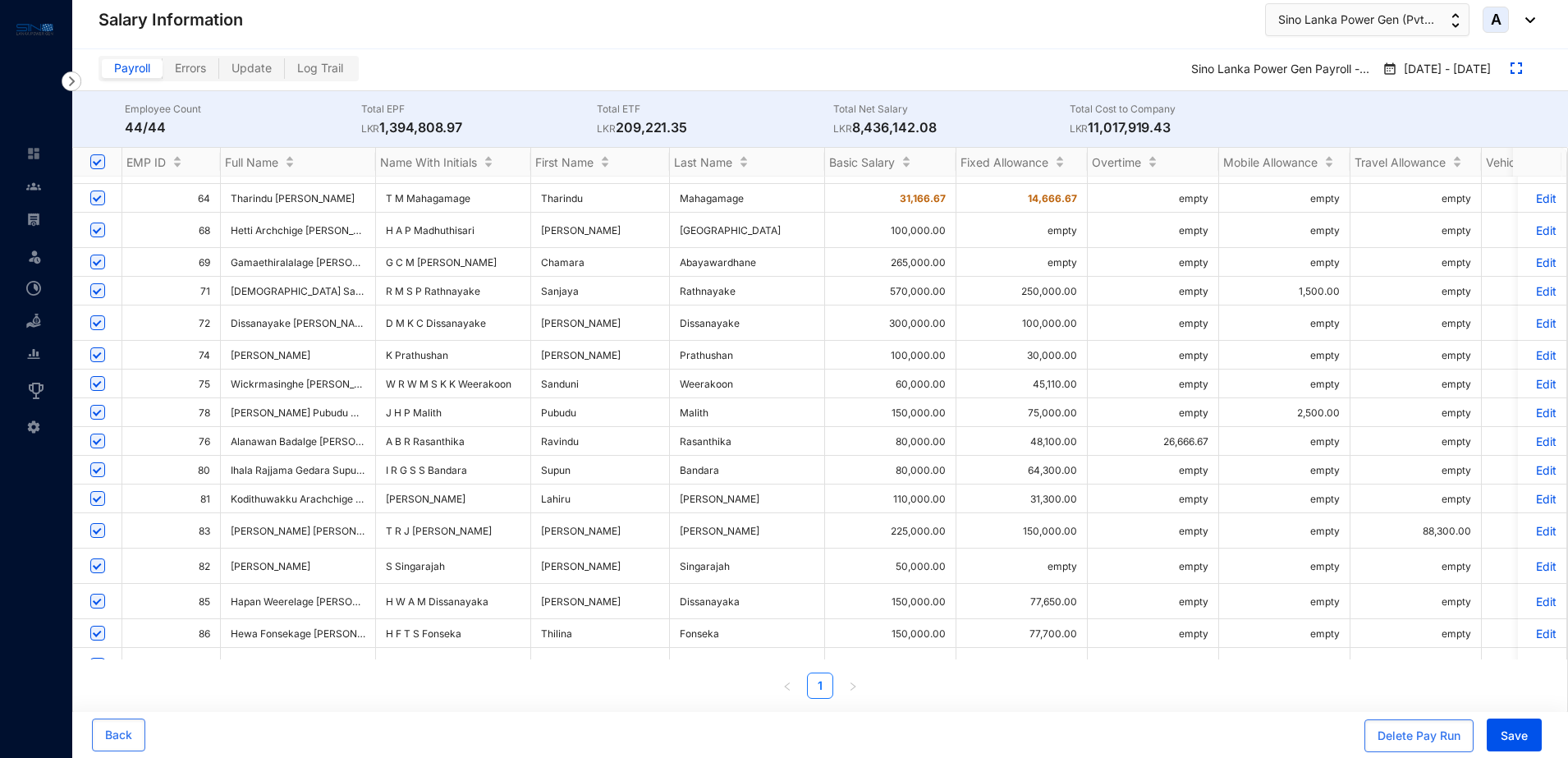
click at [1528, 435] on p "Edit" at bounding box center [1543, 441] width 29 height 14
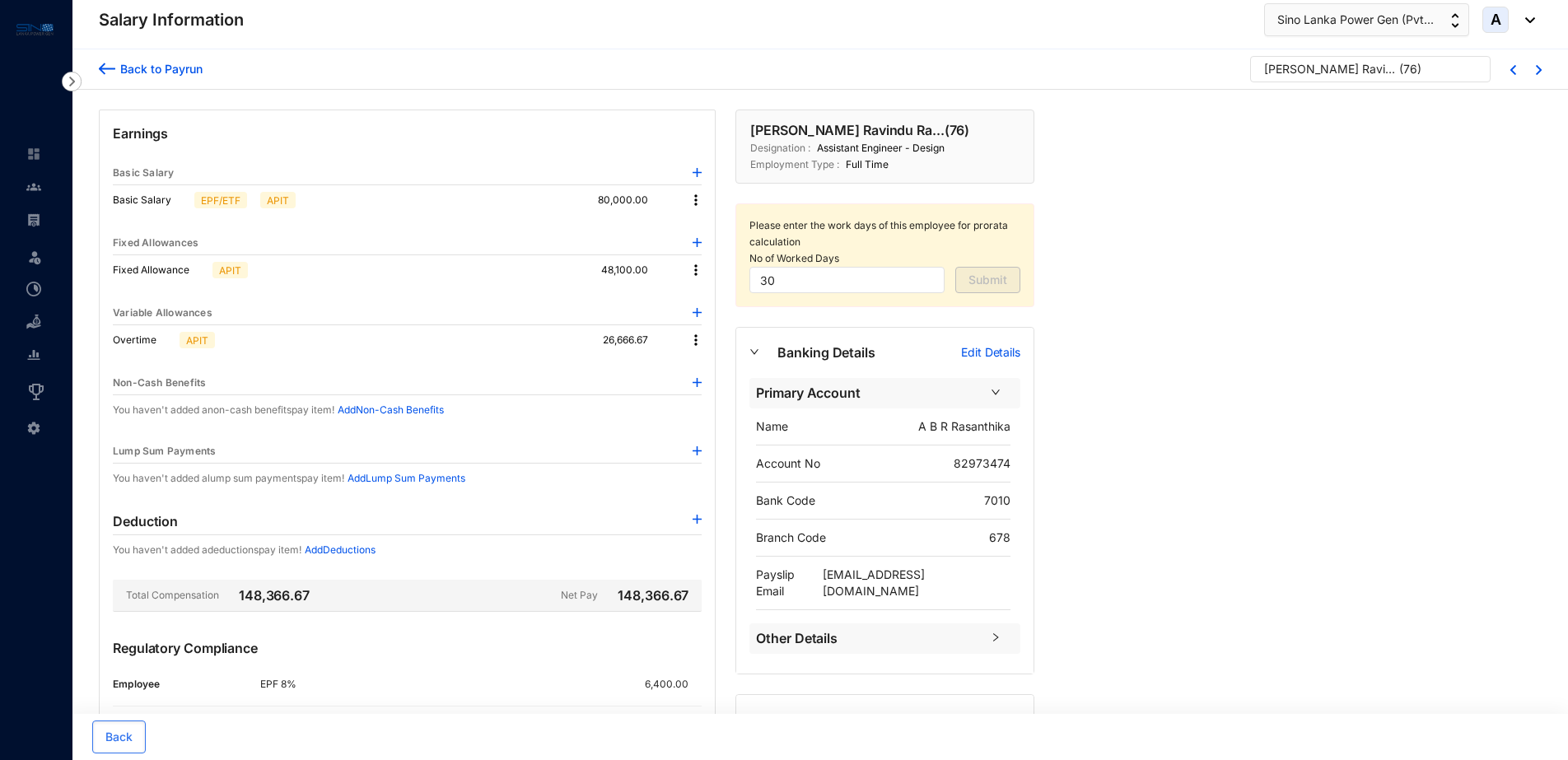
click at [695, 337] on img at bounding box center [695, 340] width 16 height 16
click at [719, 389] on p "Delete" at bounding box center [718, 393] width 35 height 16
click at [152, 71] on div "Back to Payrun" at bounding box center [158, 69] width 88 height 17
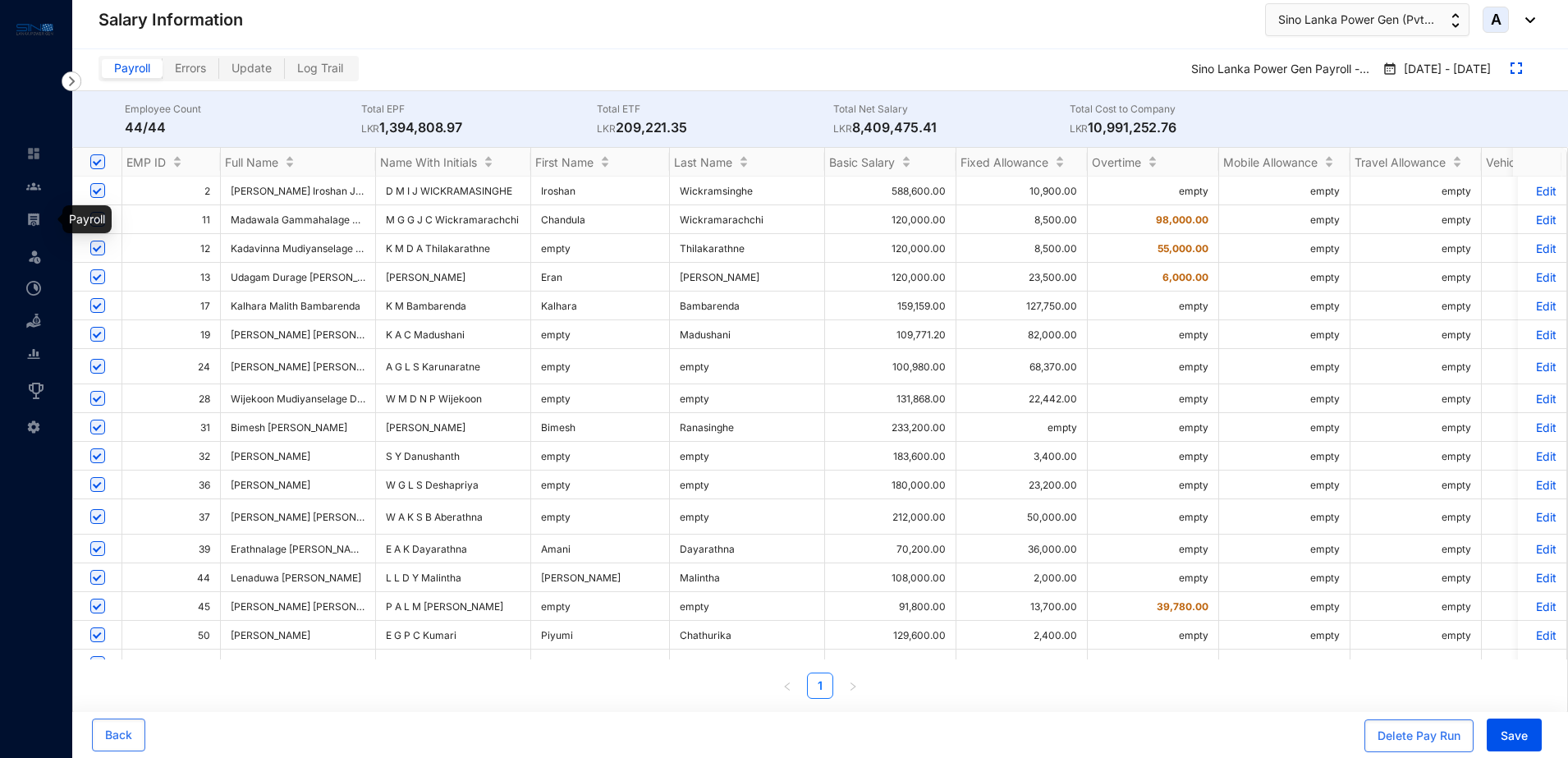
click at [37, 219] on img at bounding box center [33, 219] width 14 height 14
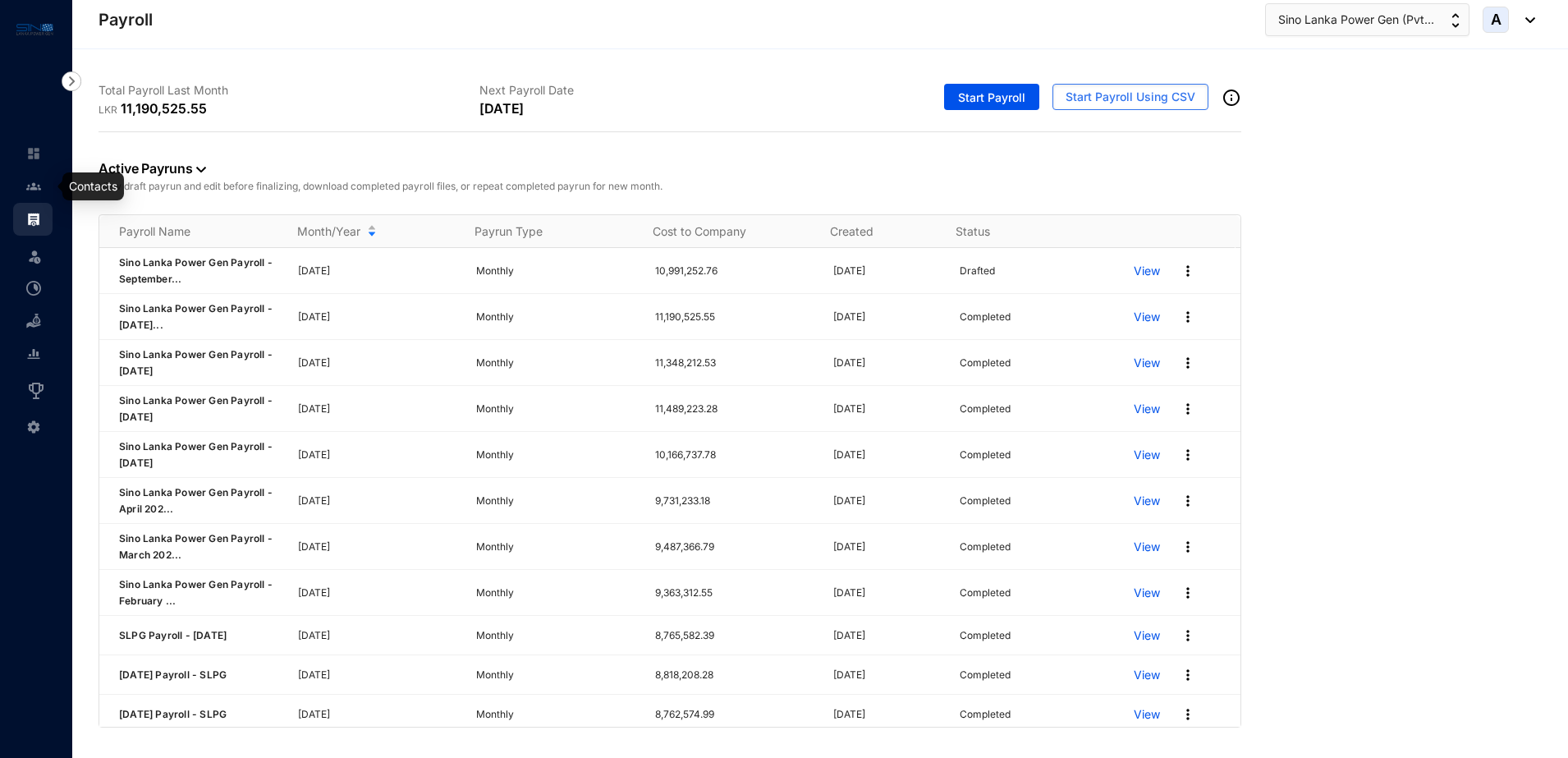
click at [40, 188] on img at bounding box center [33, 186] width 14 height 14
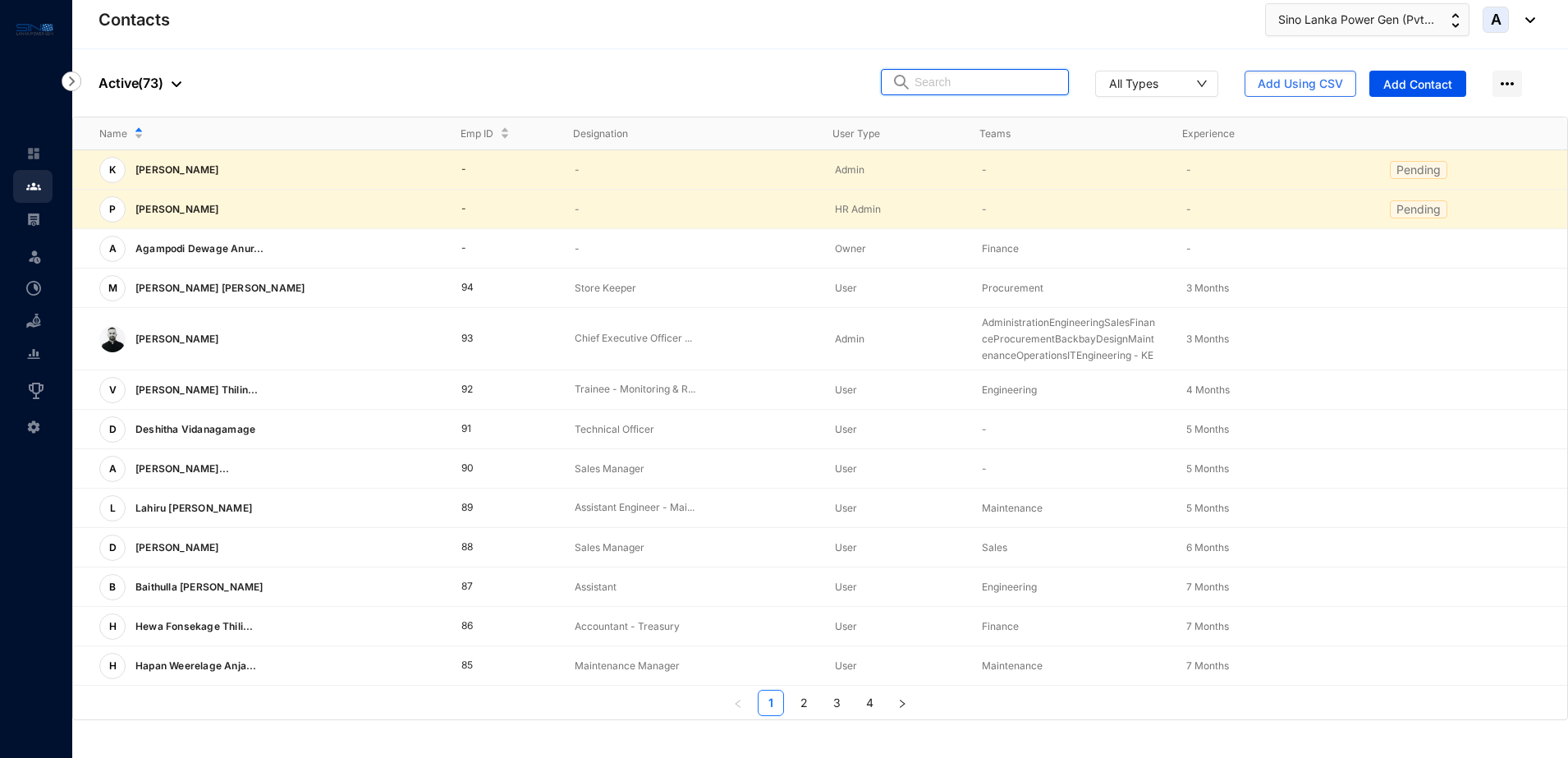
click at [956, 84] on input "text" at bounding box center [986, 81] width 143 height 25
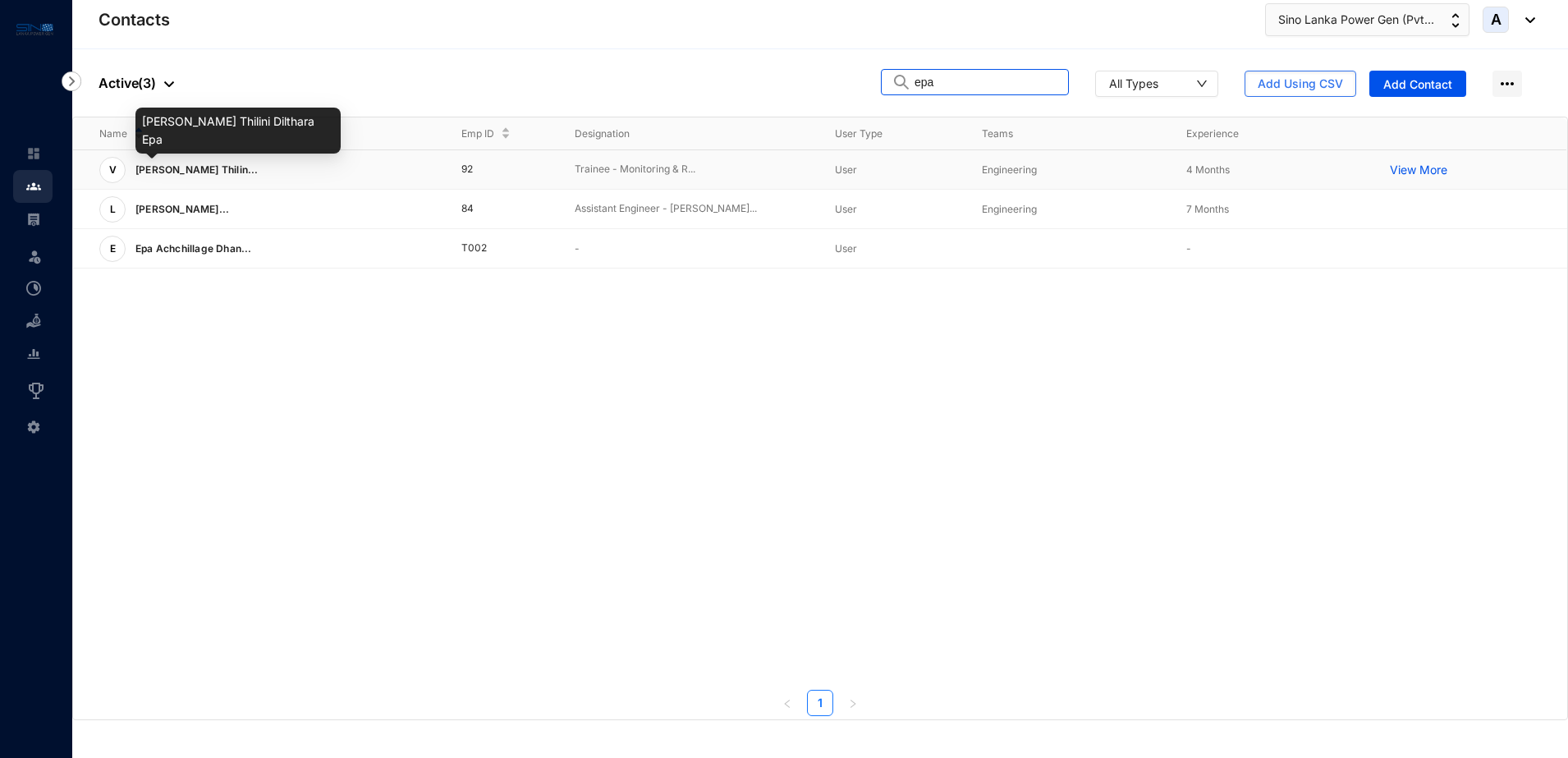
type input "epa"
click at [216, 171] on span "[PERSON_NAME] Thilin..." at bounding box center [197, 169] width 123 height 13
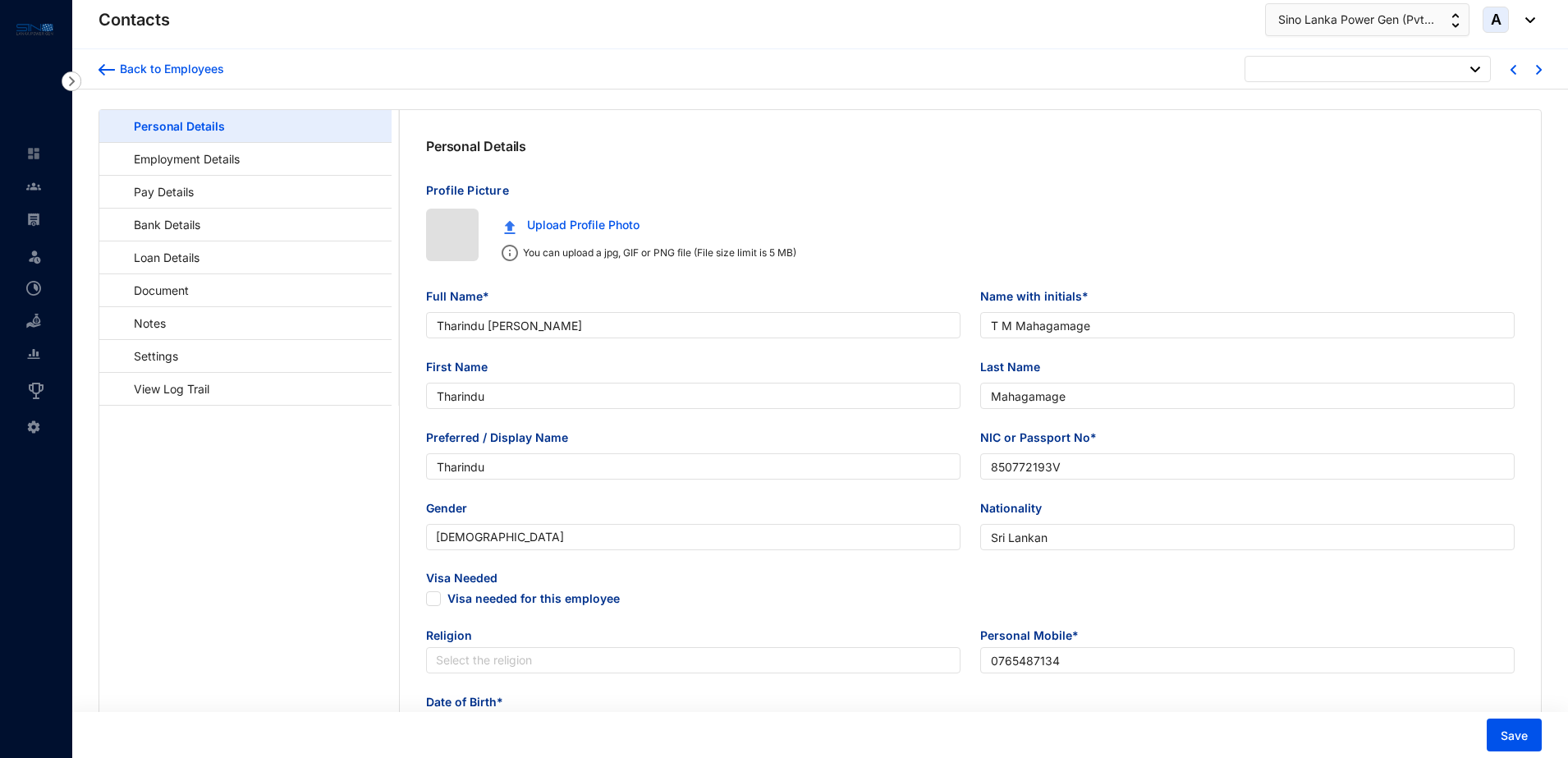
type input "[DATE]"
checkbox input "false"
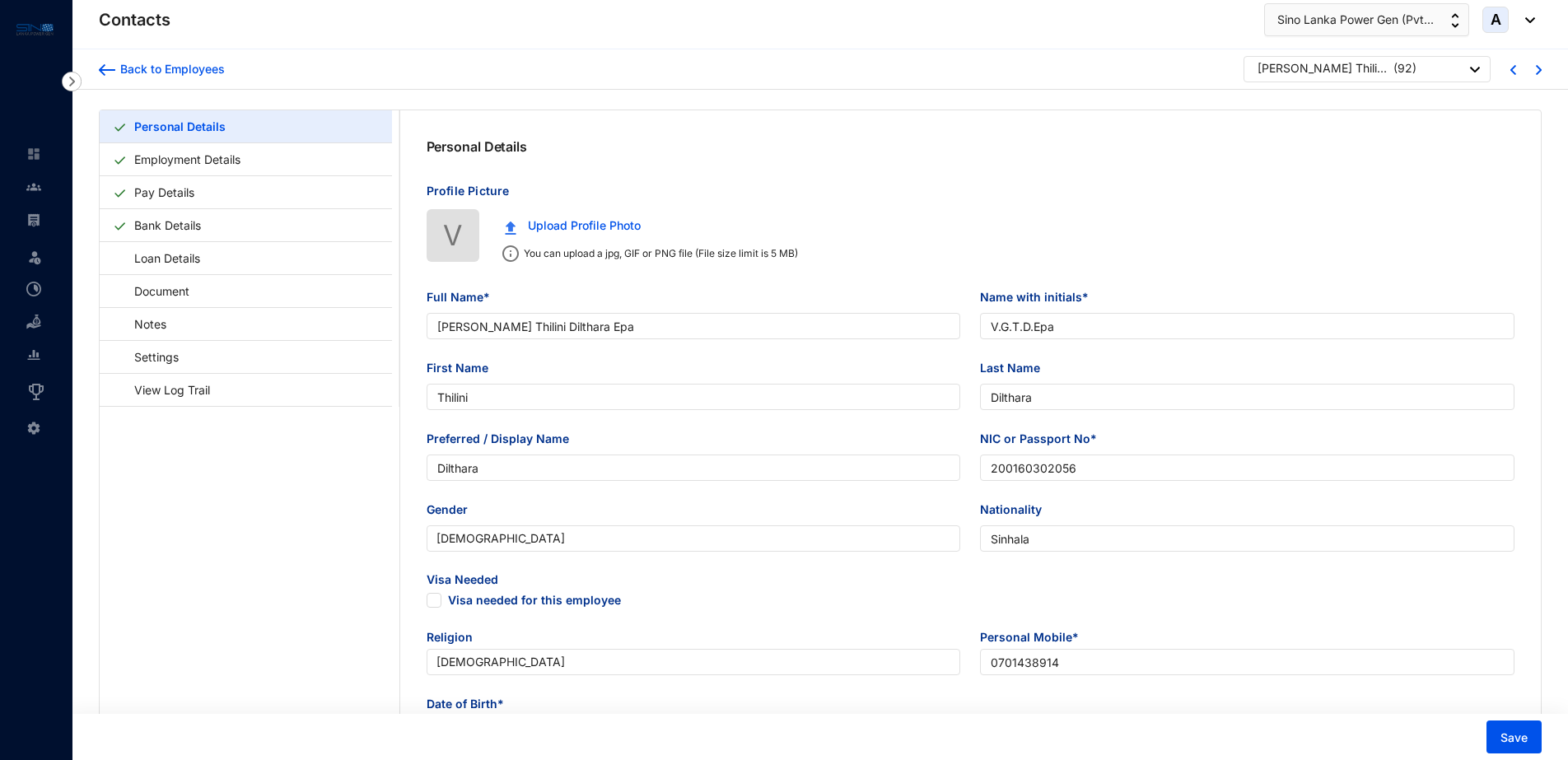
type input "[PERSON_NAME] Thilini Dilthara Epa"
type input "V.G.T.D.Epa"
type input "Thilini"
type input "Dilthara"
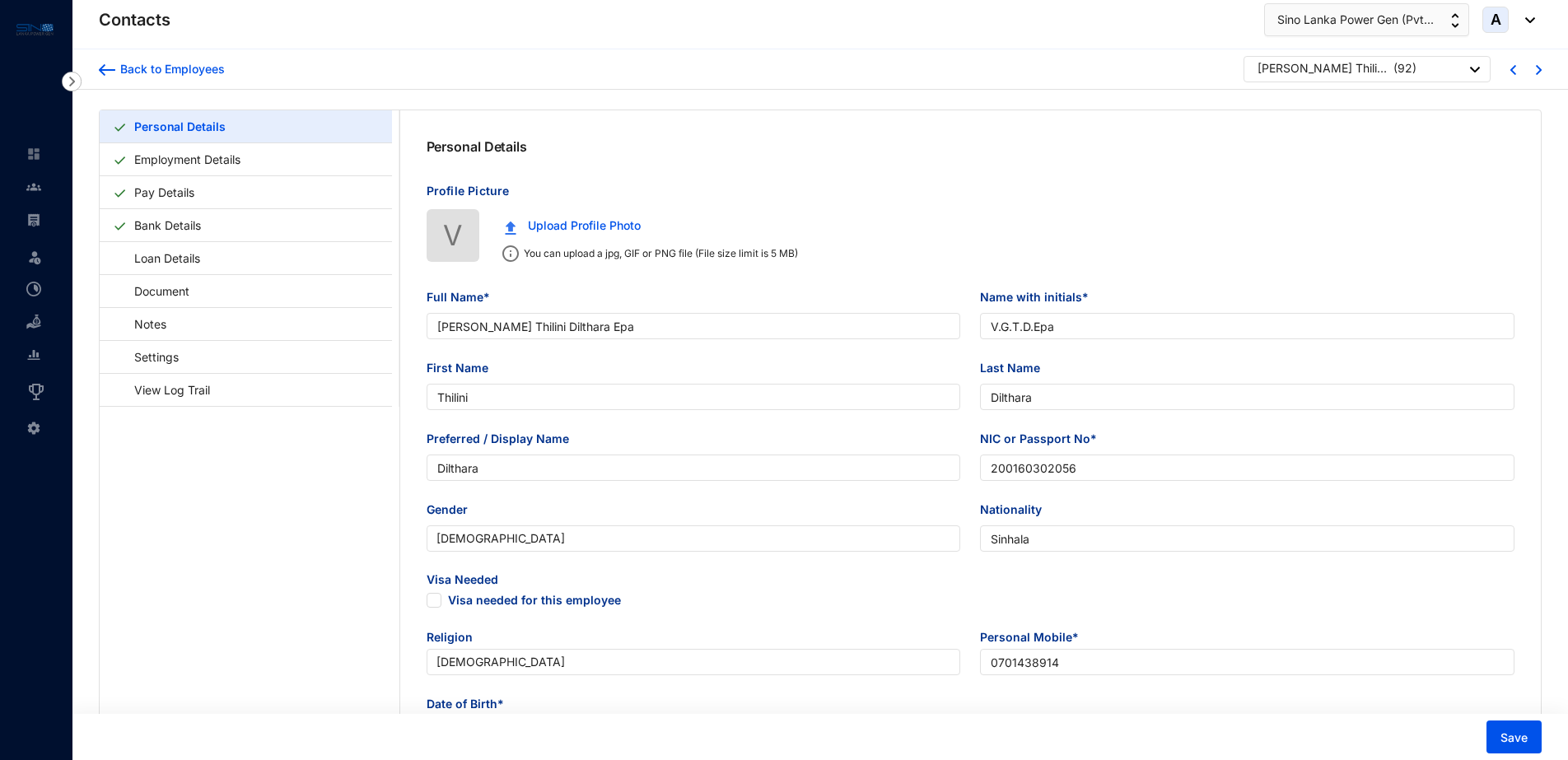
type input "200160302056"
type input "Sinhala"
type input "0701438914"
type input "Gamagedarawatta, [GEOGRAPHIC_DATA], [GEOGRAPHIC_DATA]"
checkbox input "true"
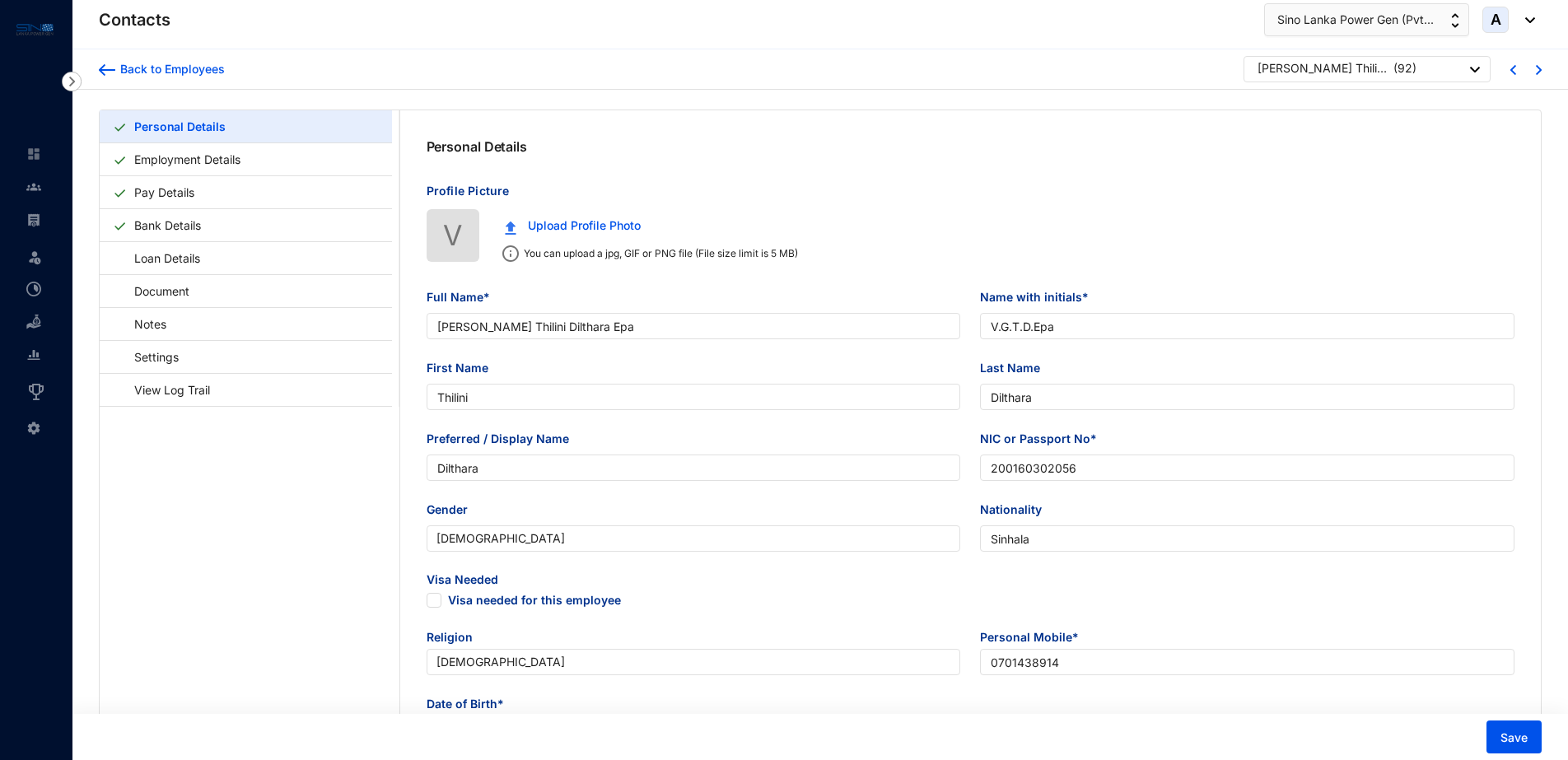
radio input "true"
type input "V.G.K.P.Epa"
type input "Father"
type input "0741172123"
type input "0718672064"
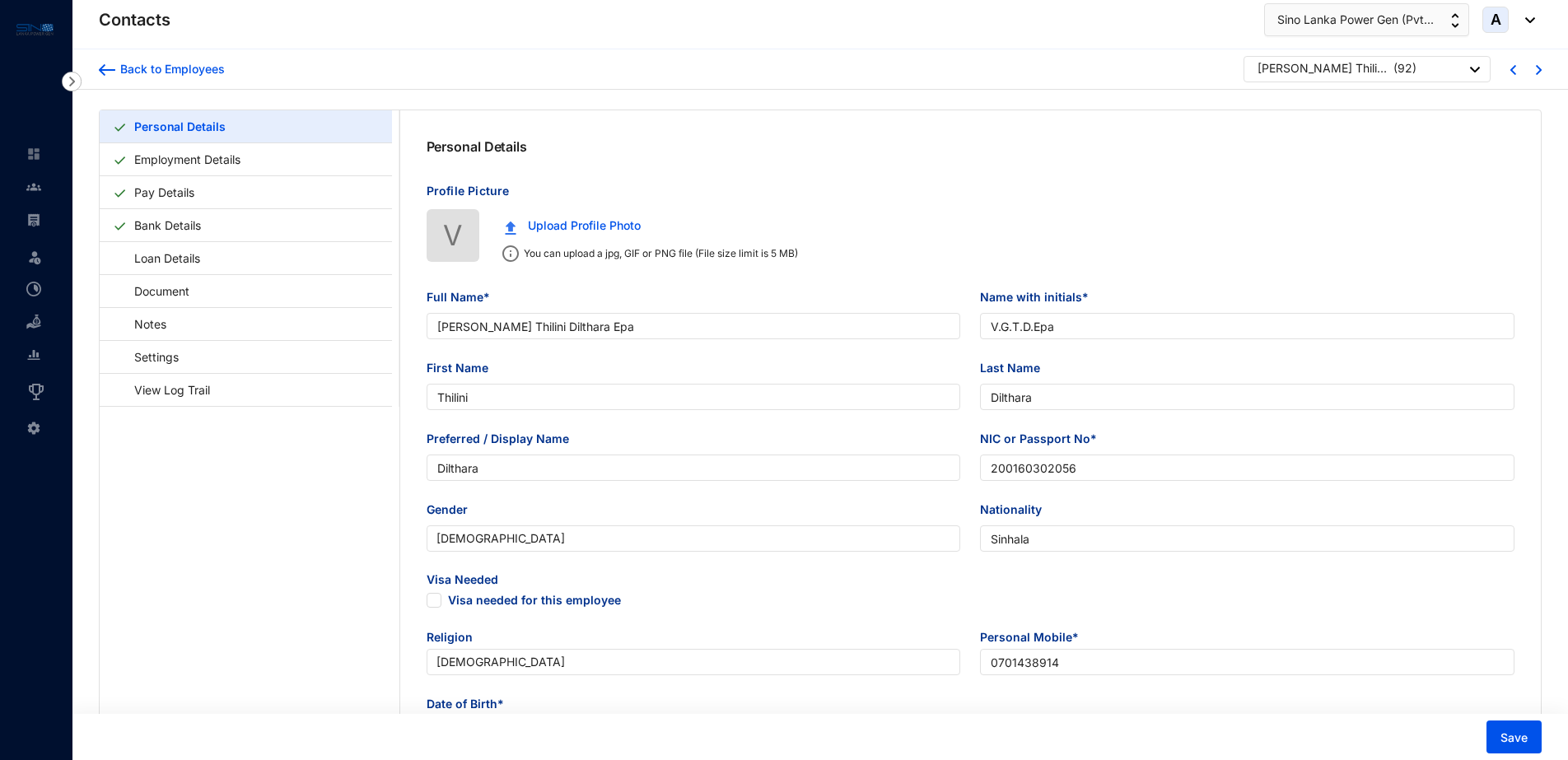
type input "[DATE]"
click at [154, 162] on link "Employment Details" at bounding box center [187, 159] width 119 height 34
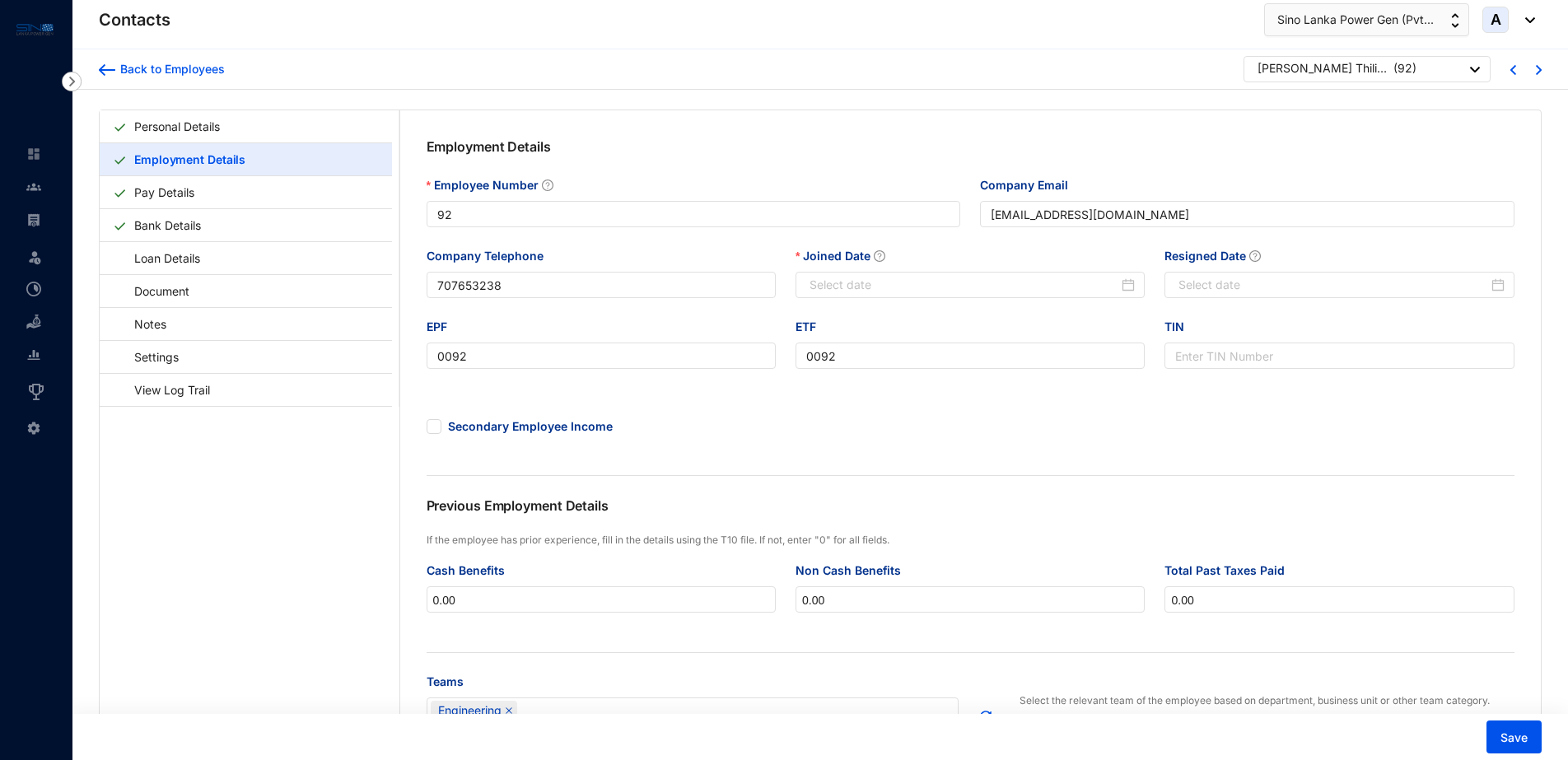
type input "[DATE]"
click at [1302, 284] on input "Resigned Date" at bounding box center [1332, 284] width 309 height 18
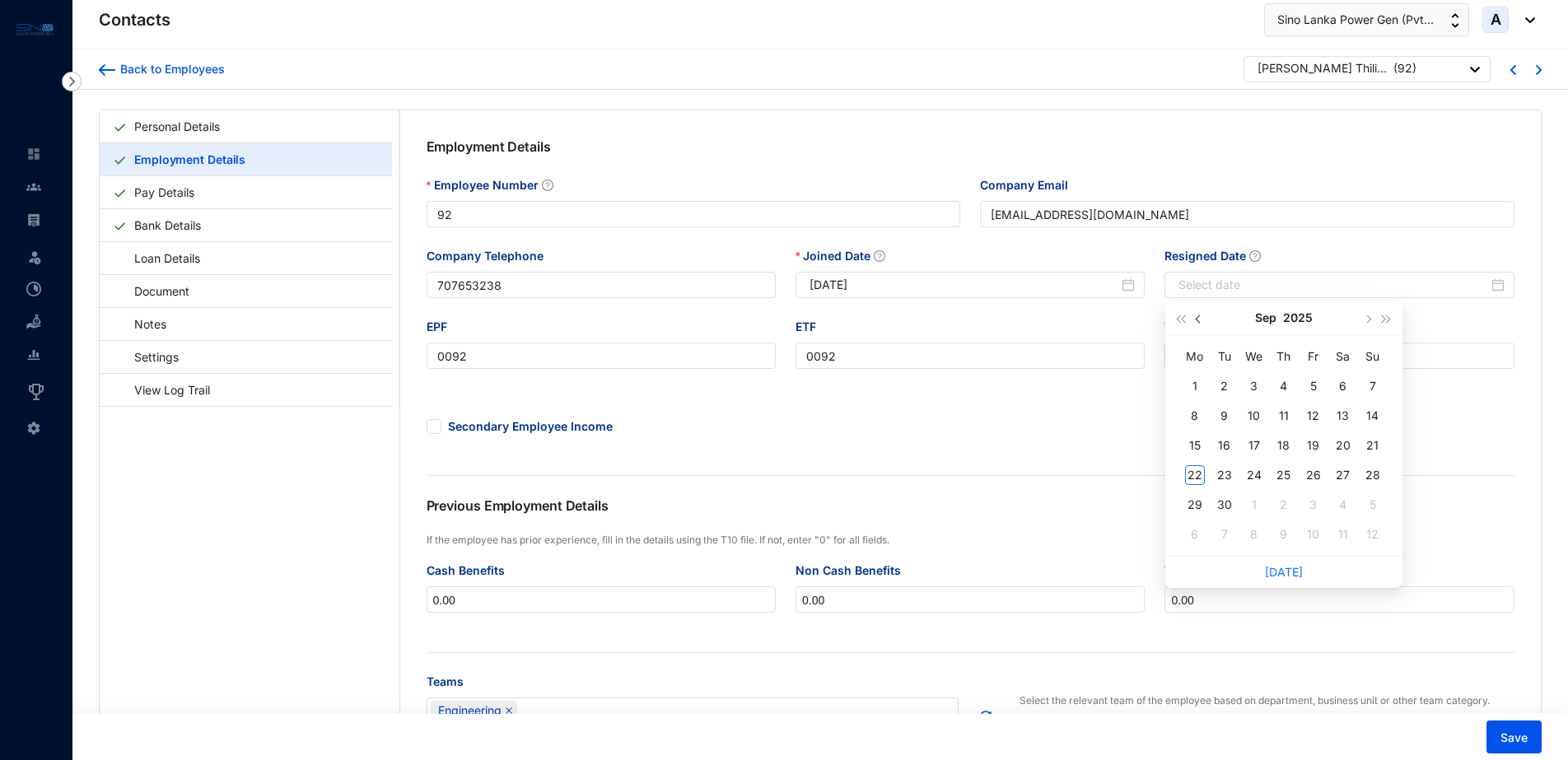
click at [1195, 315] on button "button" at bounding box center [1199, 317] width 18 height 33
click at [1371, 504] on div "31" at bounding box center [1372, 504] width 20 height 20
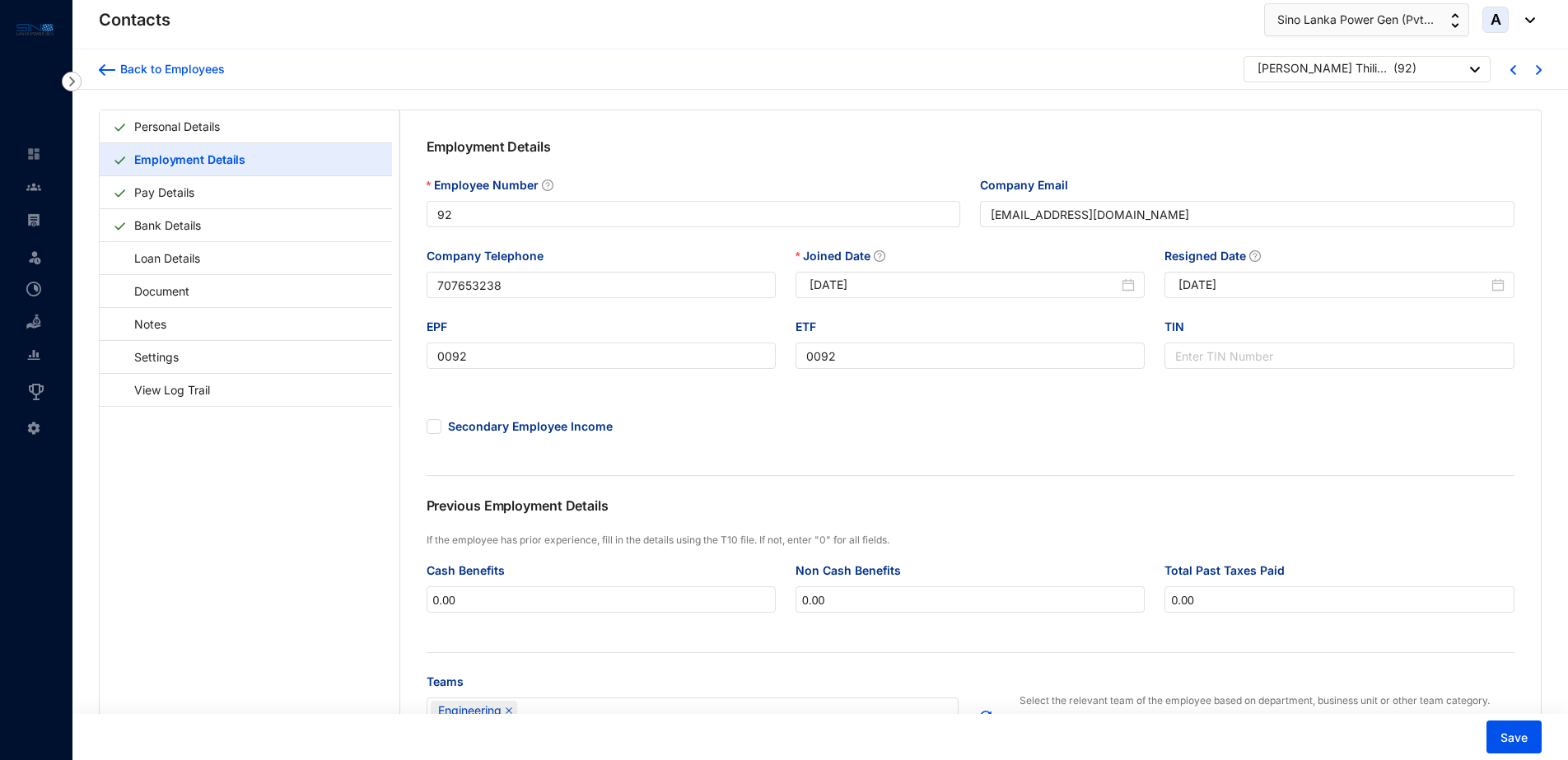
type input "[DATE]"
click at [1522, 731] on span "Save" at bounding box center [1514, 737] width 27 height 16
click at [185, 357] on link "Settings" at bounding box center [149, 357] width 72 height 34
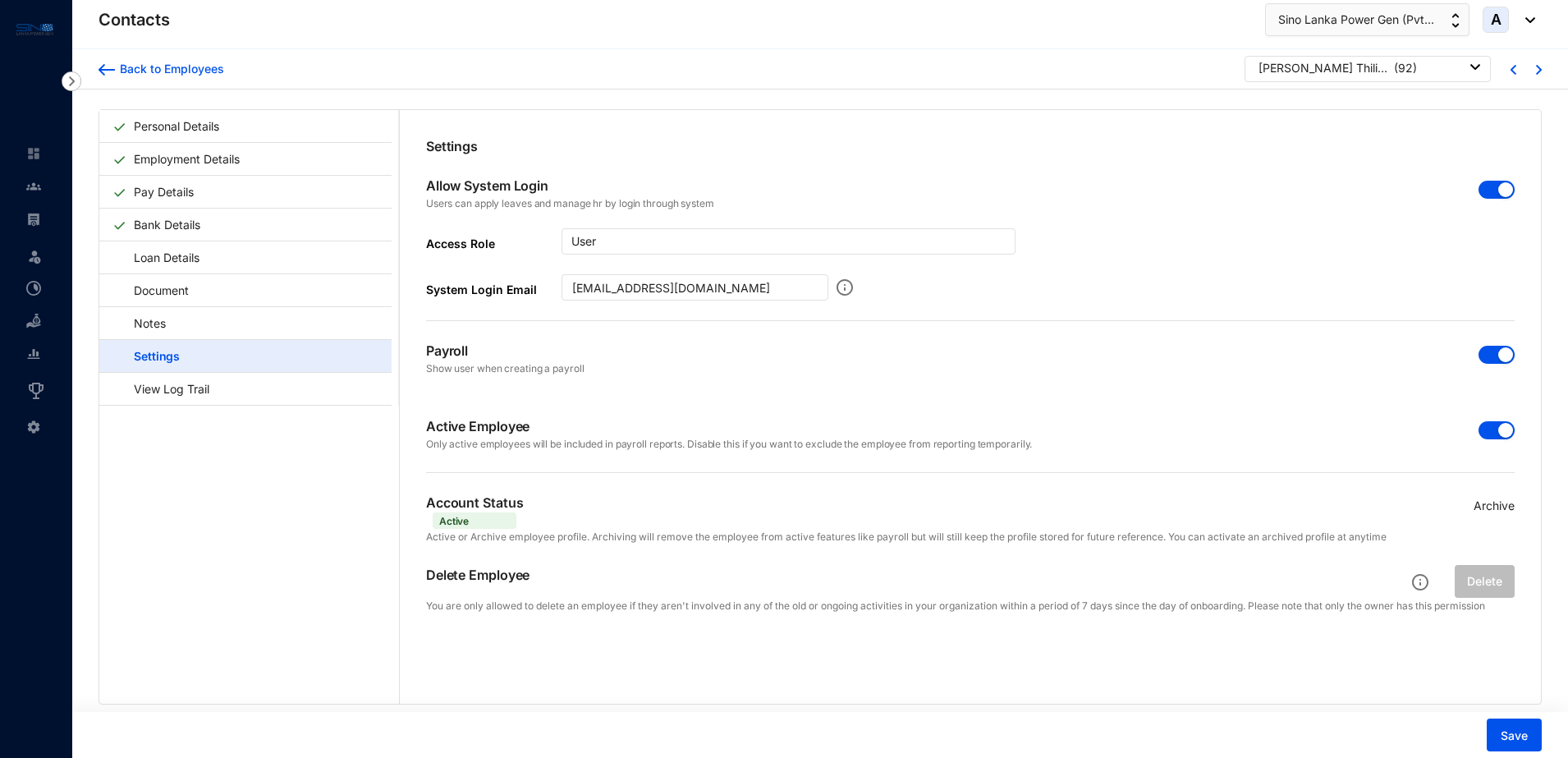
click at [1498, 354] on div "button" at bounding box center [1505, 354] width 14 height 14
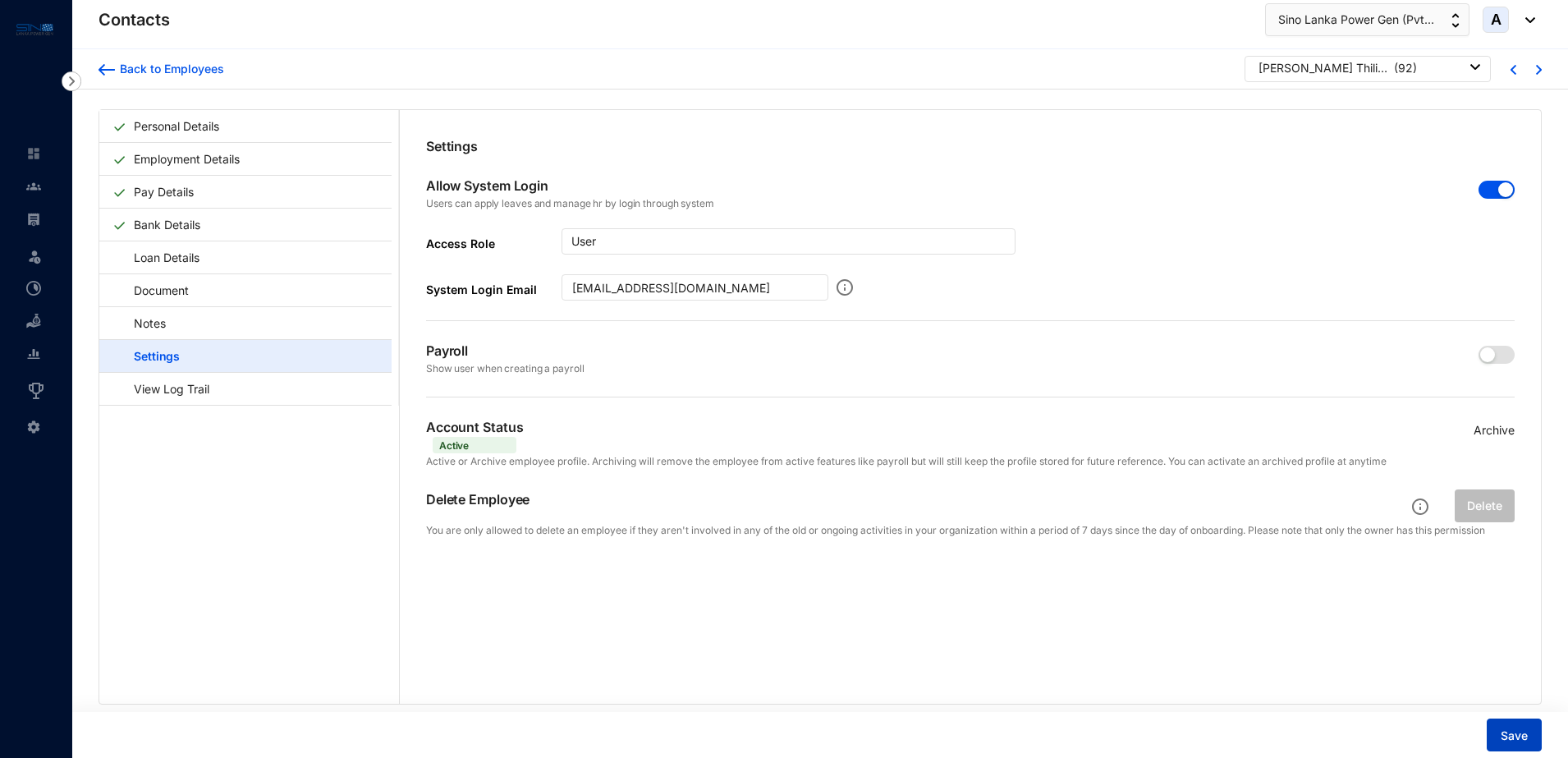
click at [1504, 731] on span "Save" at bounding box center [1515, 735] width 27 height 16
click at [139, 67] on div "Back to Employees" at bounding box center [169, 69] width 110 height 16
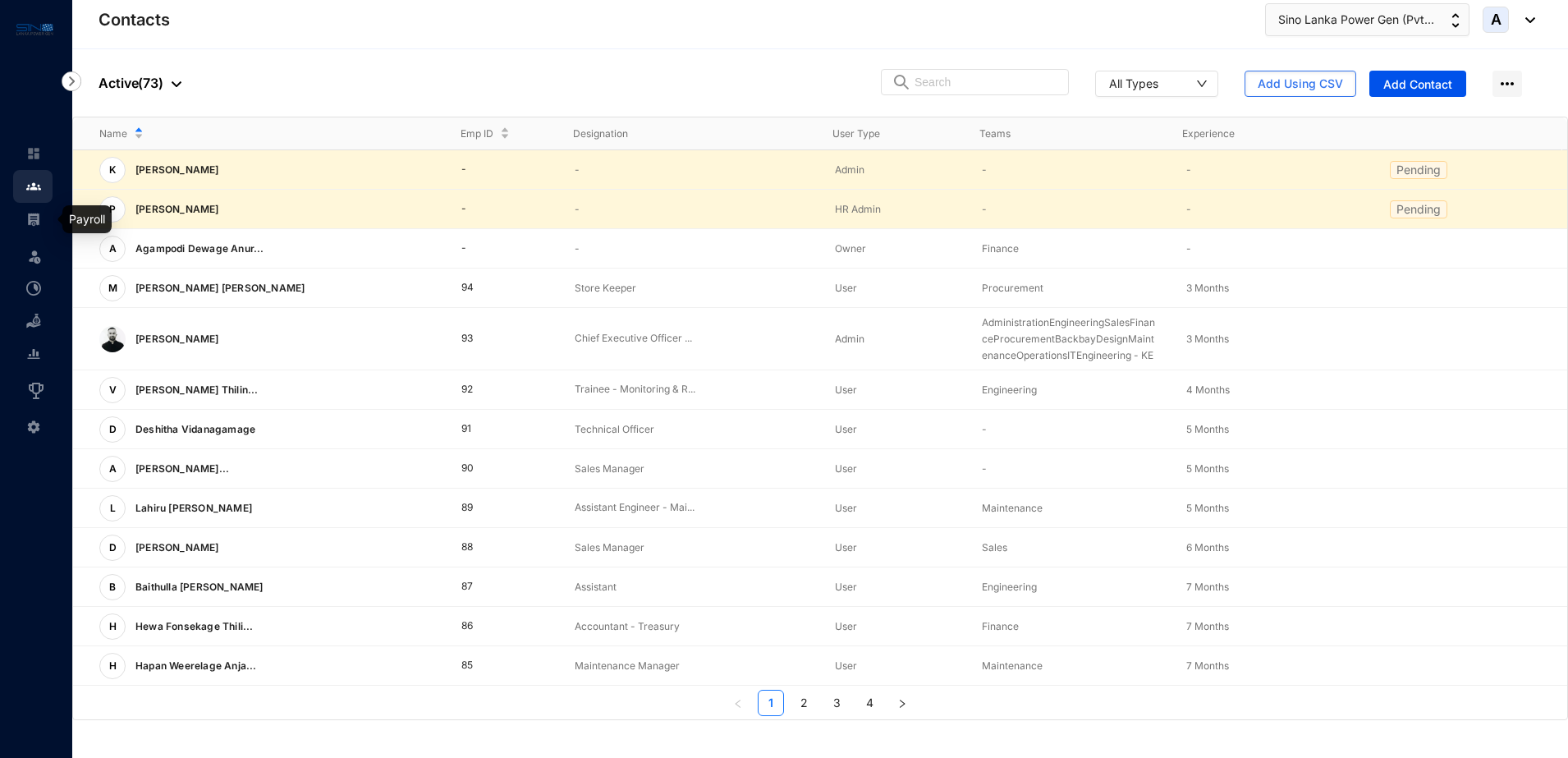
click at [38, 216] on img at bounding box center [33, 219] width 14 height 14
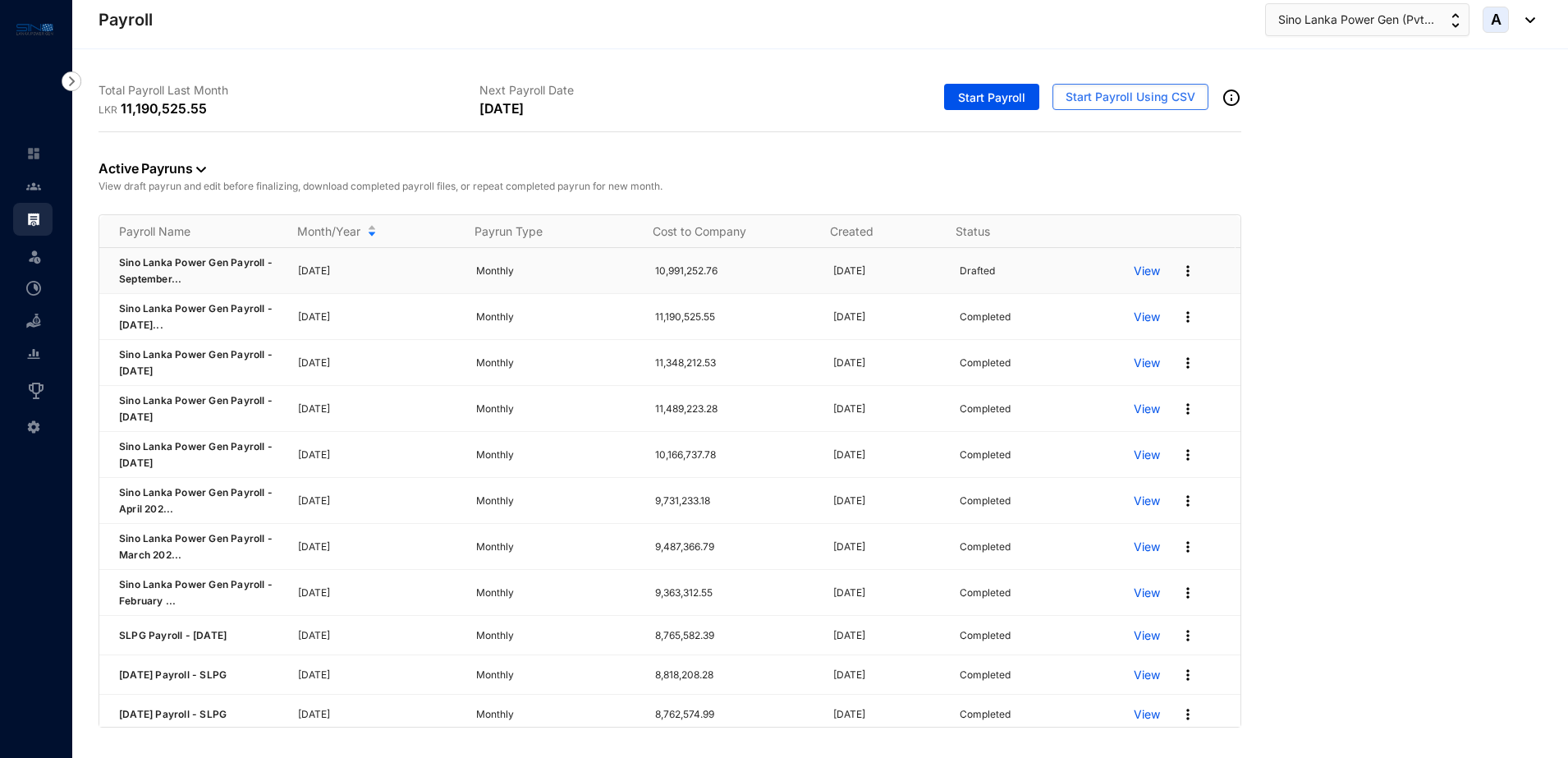
click at [1180, 266] on img at bounding box center [1188, 270] width 16 height 16
click at [1134, 272] on p "View" at bounding box center [1147, 270] width 26 height 16
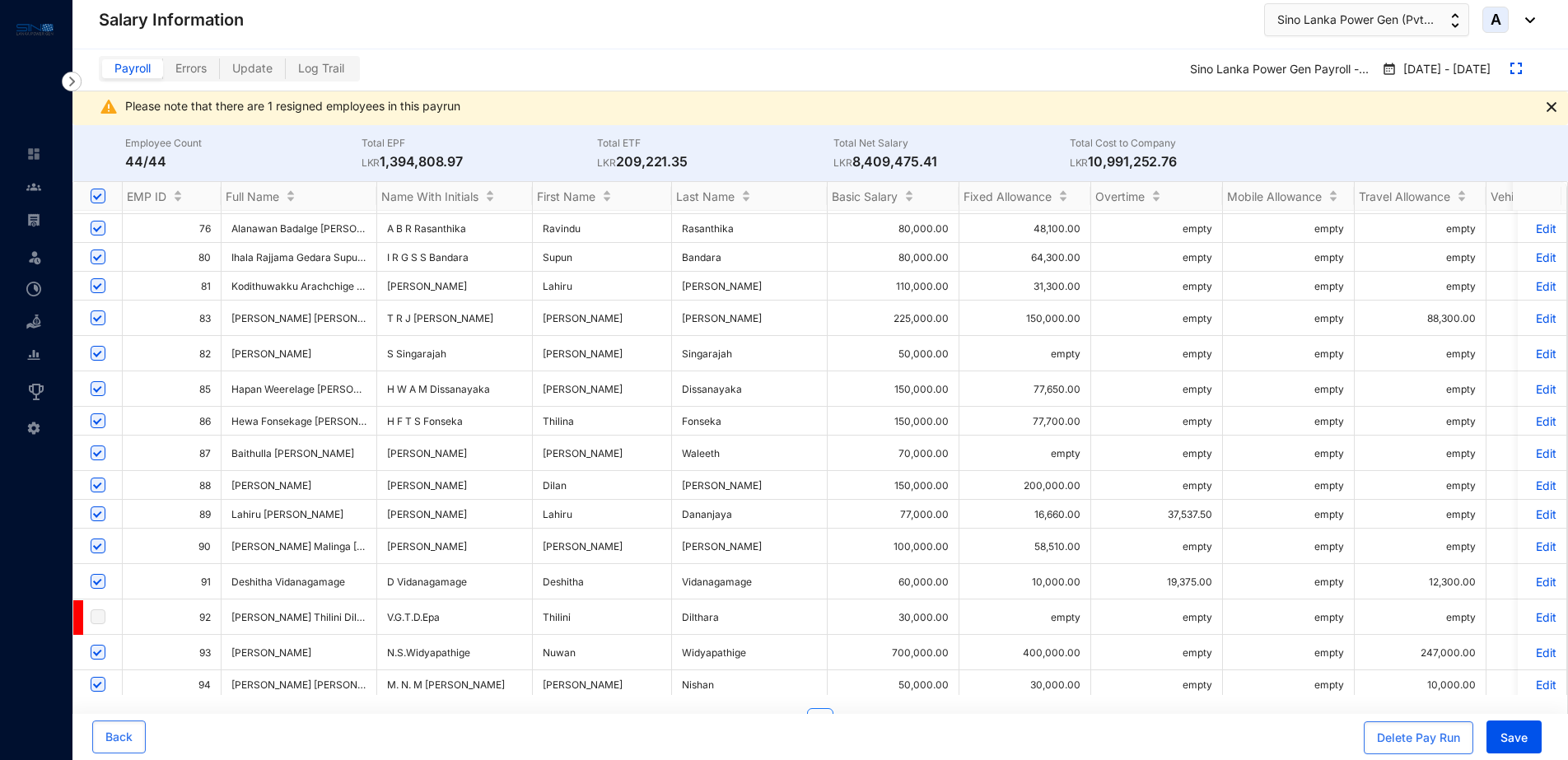
scroll to position [34, 0]
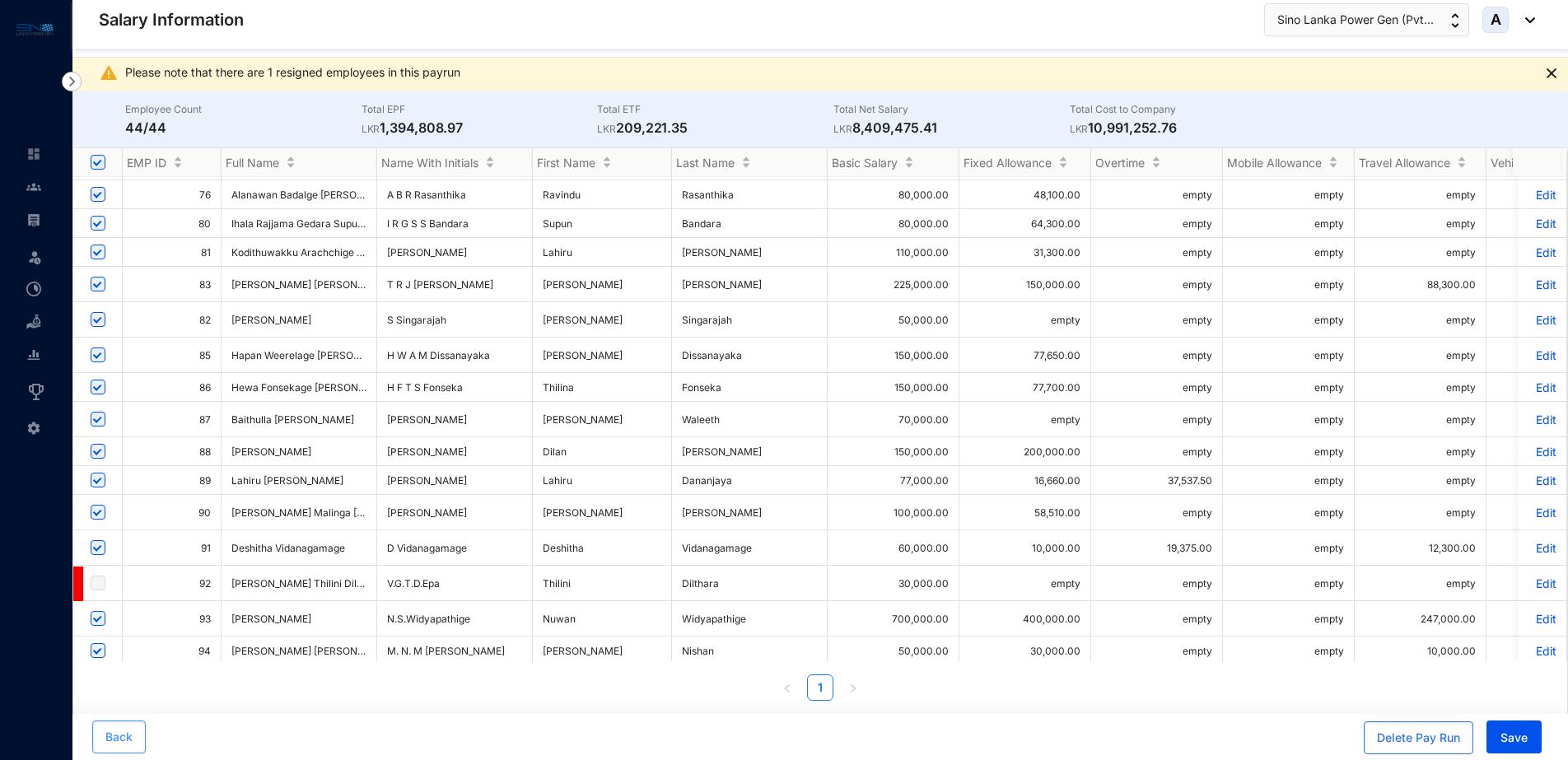
click at [117, 738] on span "Back" at bounding box center [119, 736] width 27 height 16
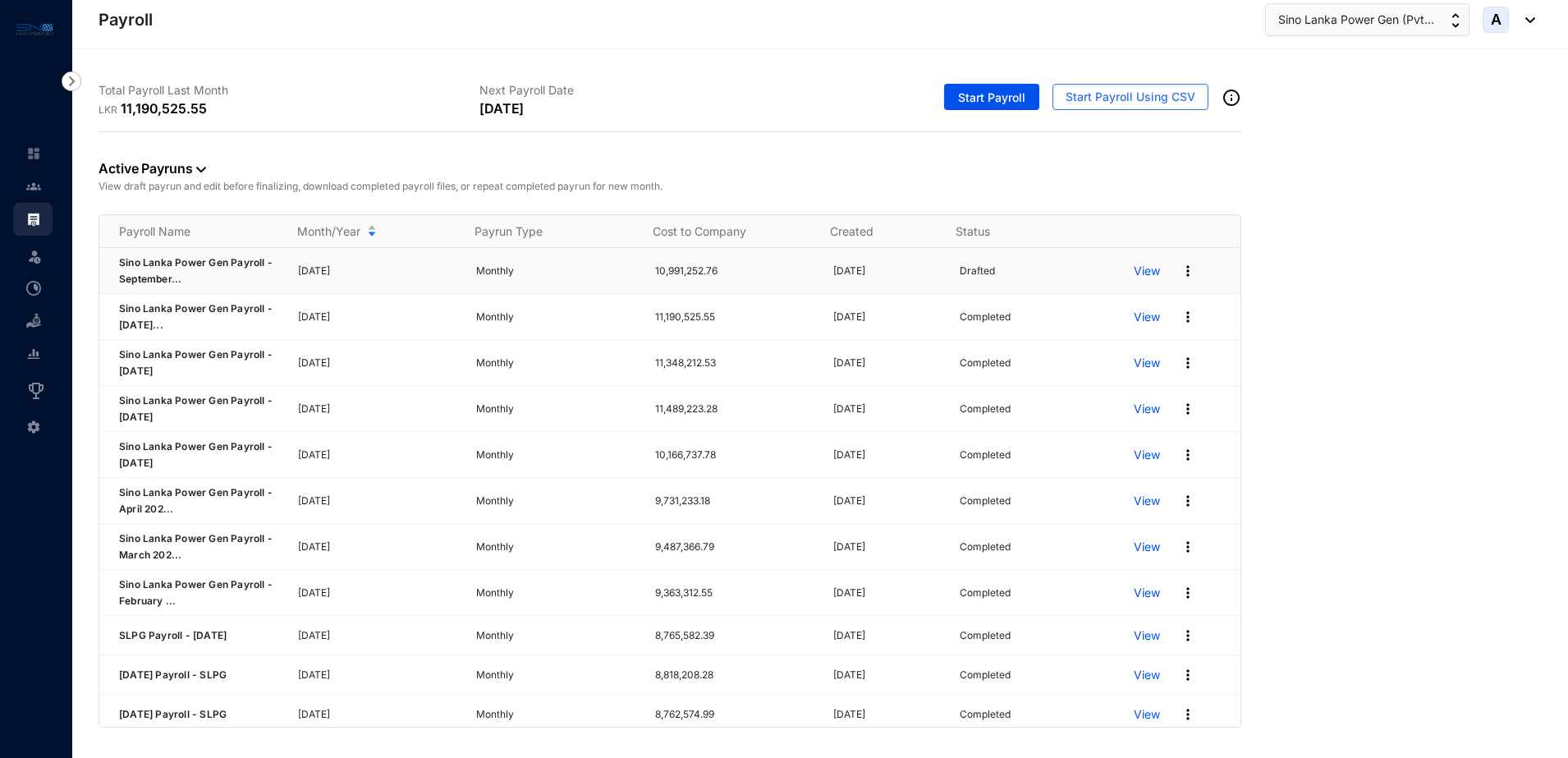
click at [1180, 270] on img at bounding box center [1188, 270] width 16 height 16
click at [1097, 343] on p "Edit" at bounding box center [1111, 341] width 115 height 28
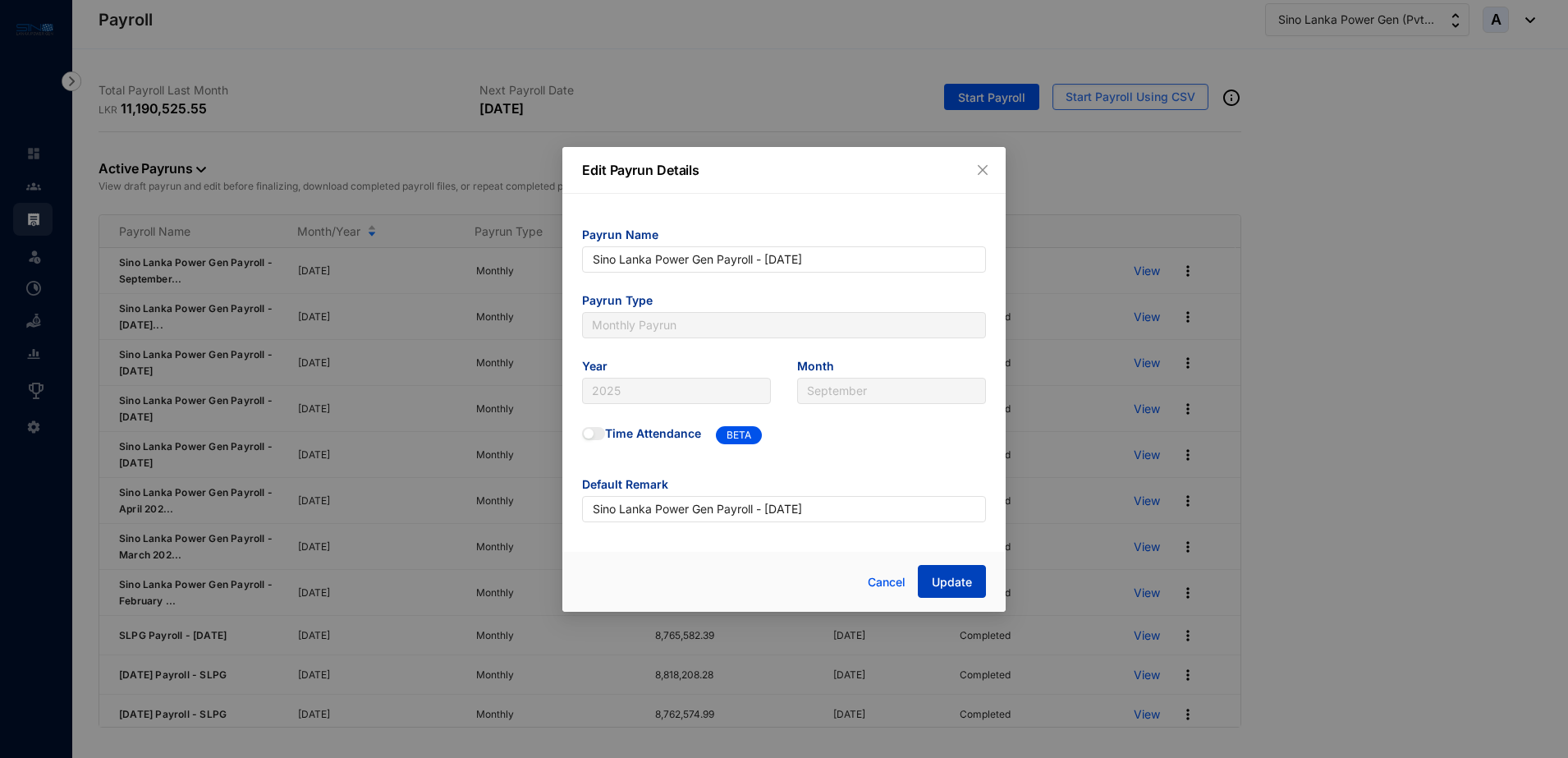
click at [952, 579] on span "Update" at bounding box center [952, 581] width 40 height 16
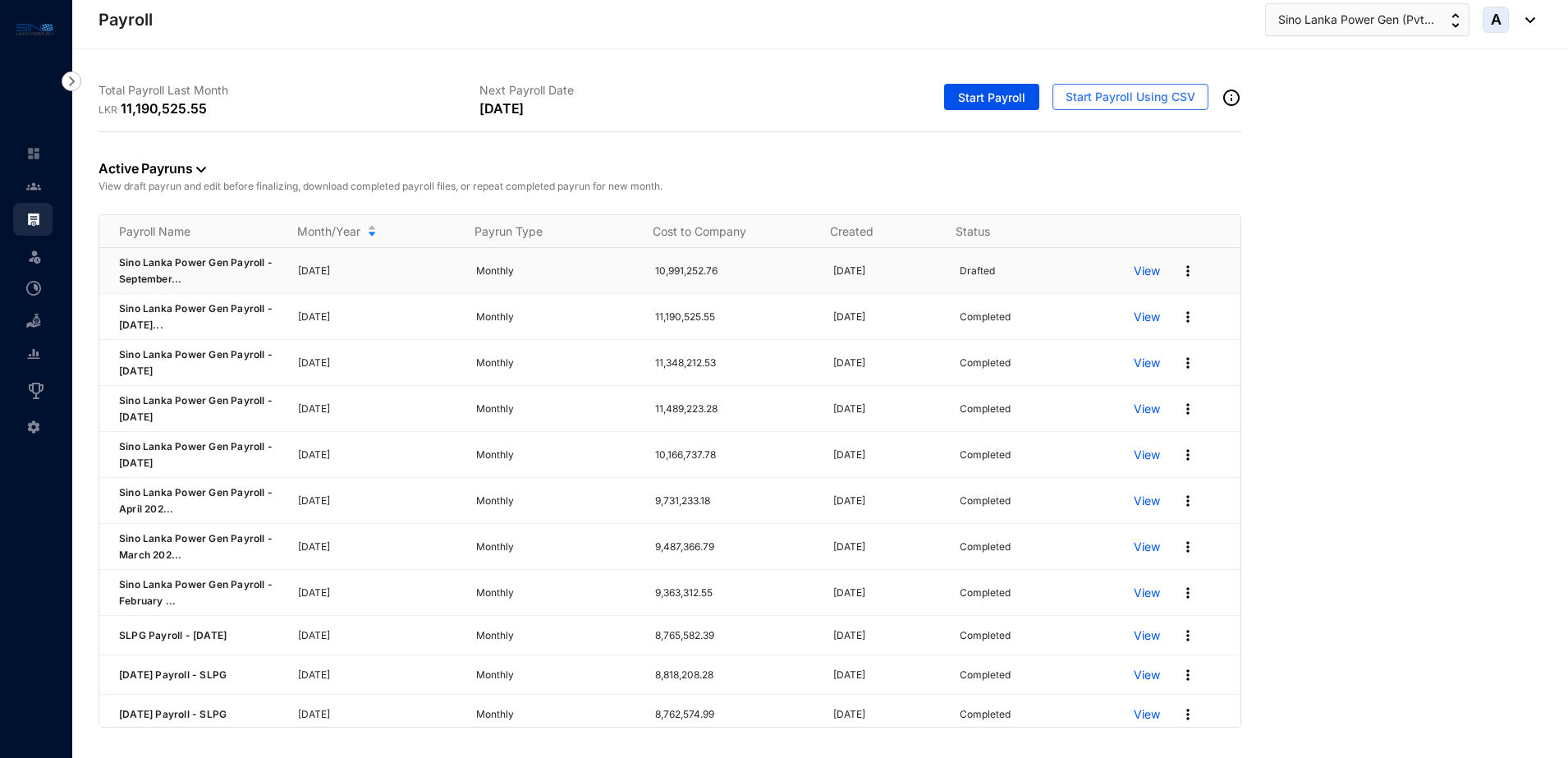
click at [1180, 272] on img at bounding box center [1188, 270] width 16 height 16
click at [1078, 339] on p "Edit" at bounding box center [1111, 341] width 115 height 28
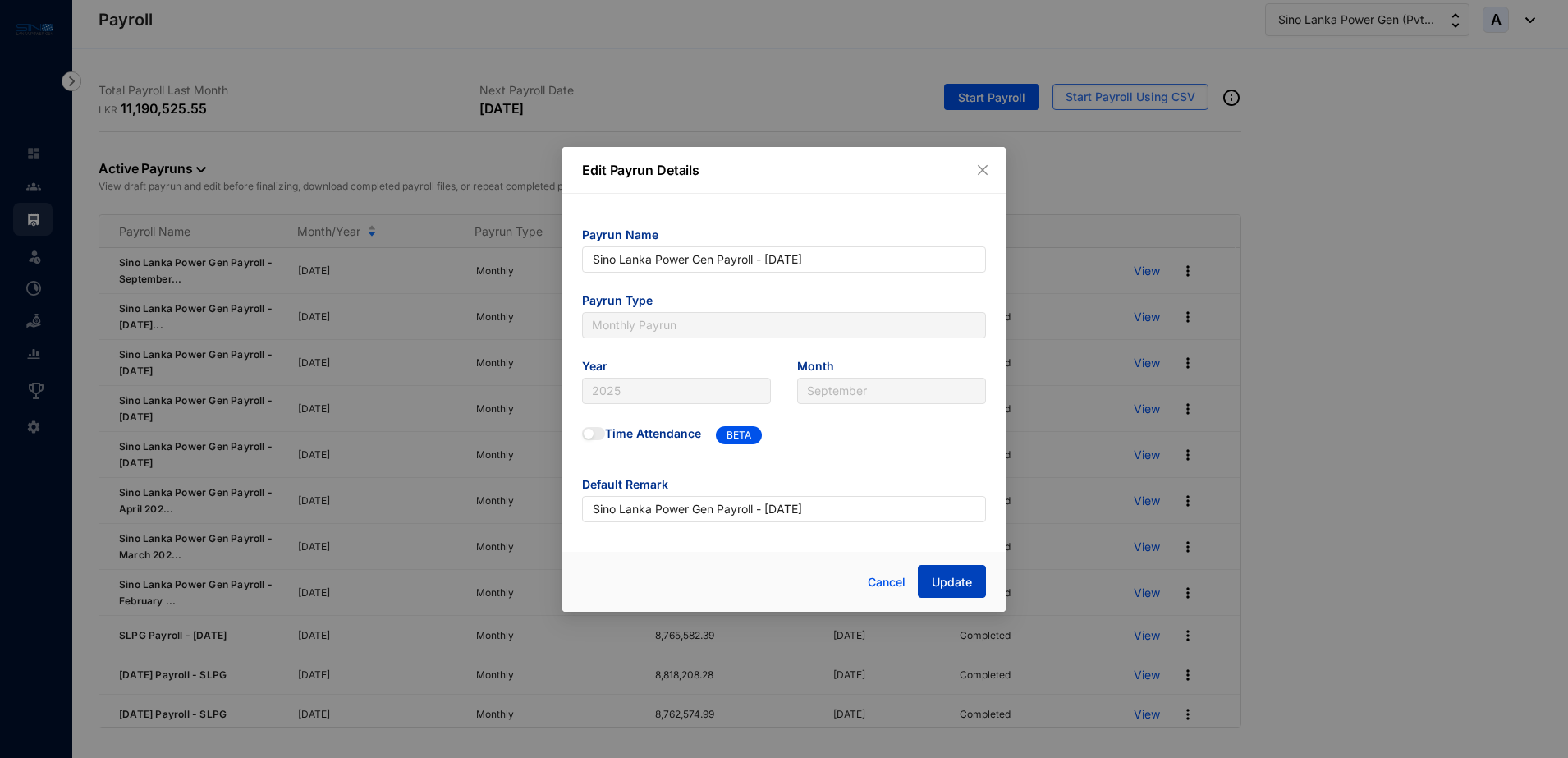
click at [962, 578] on span "Update" at bounding box center [952, 581] width 40 height 16
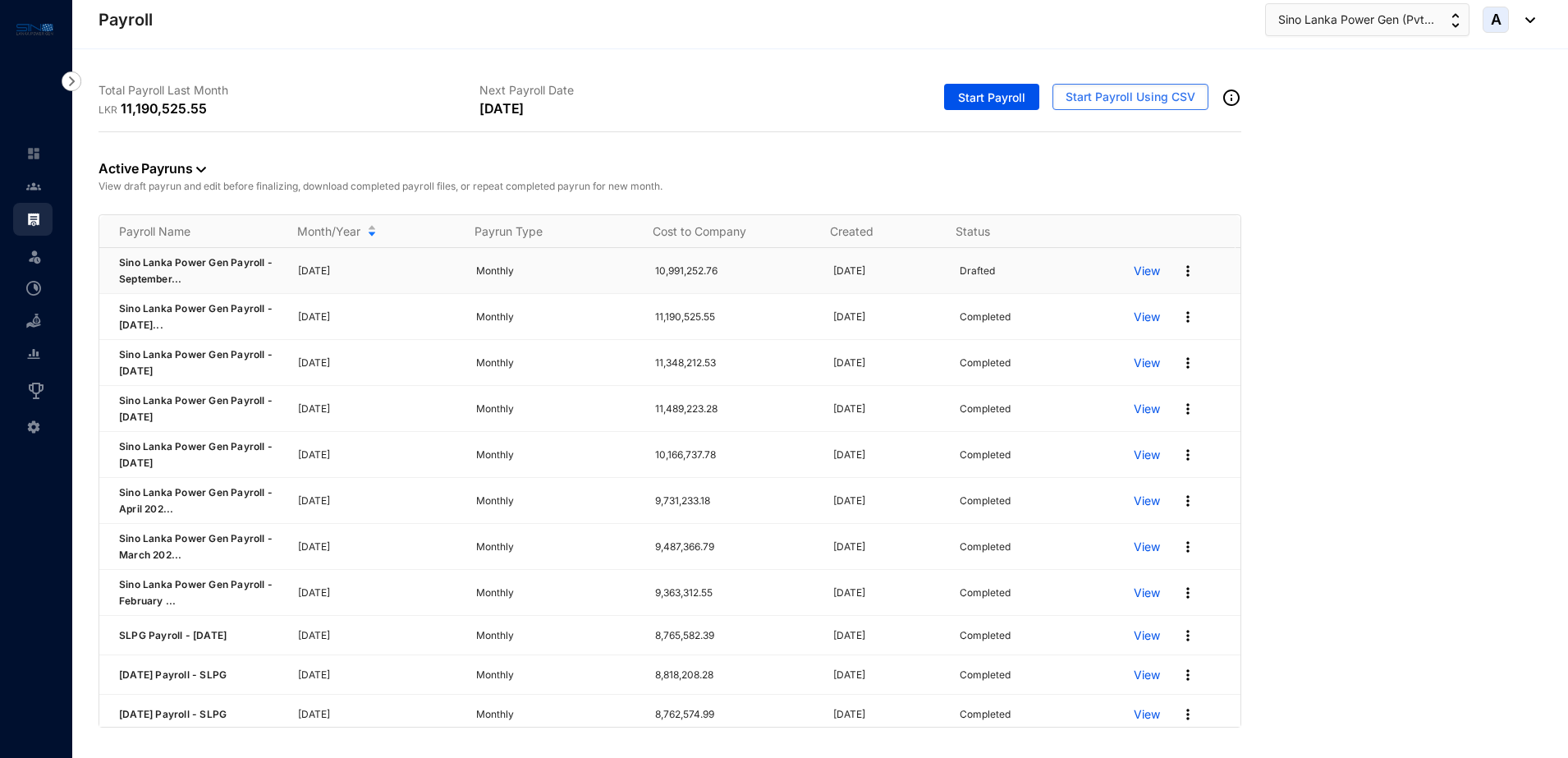
click at [1138, 272] on p "View" at bounding box center [1147, 270] width 26 height 16
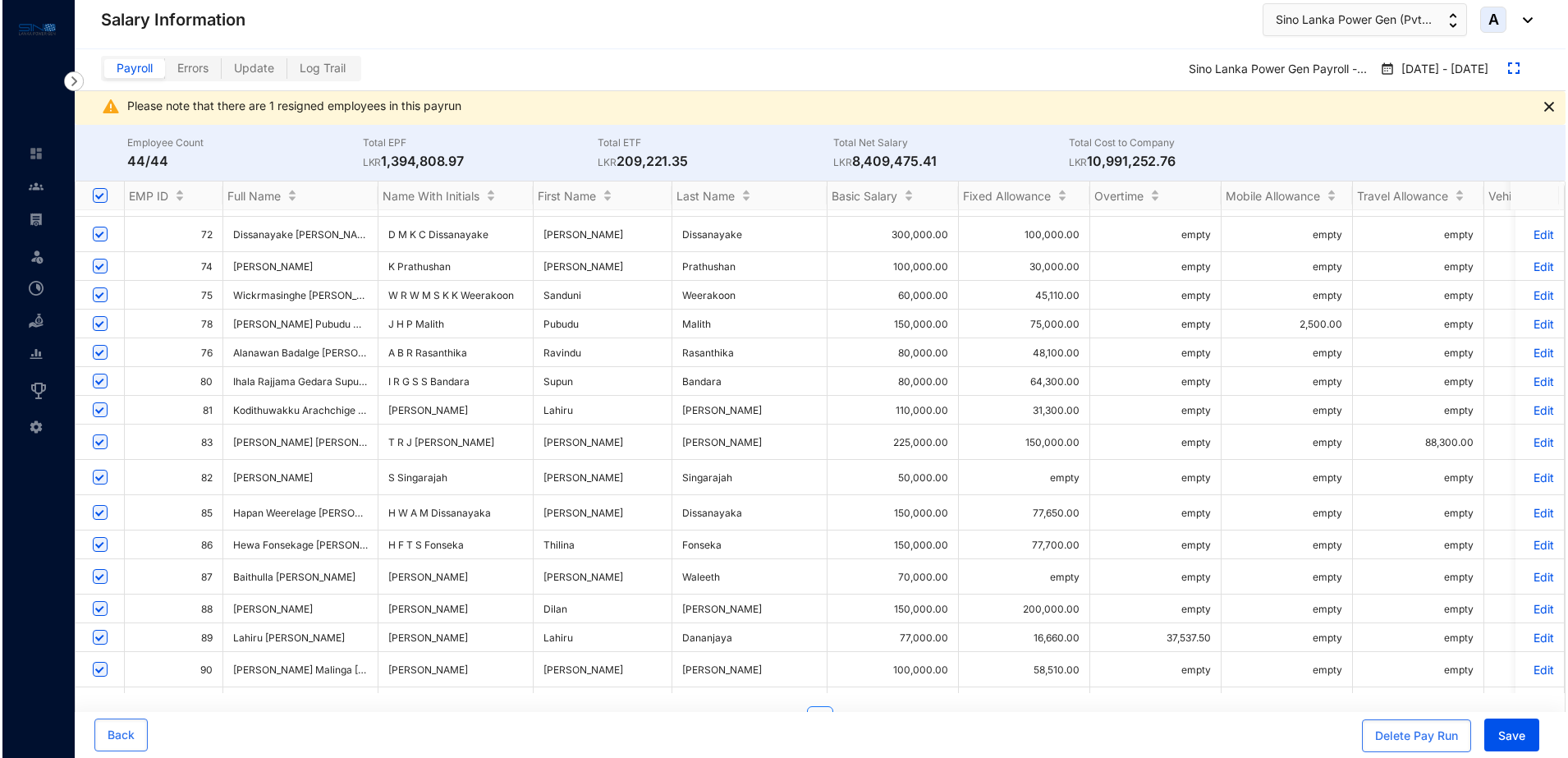
scroll to position [863, 0]
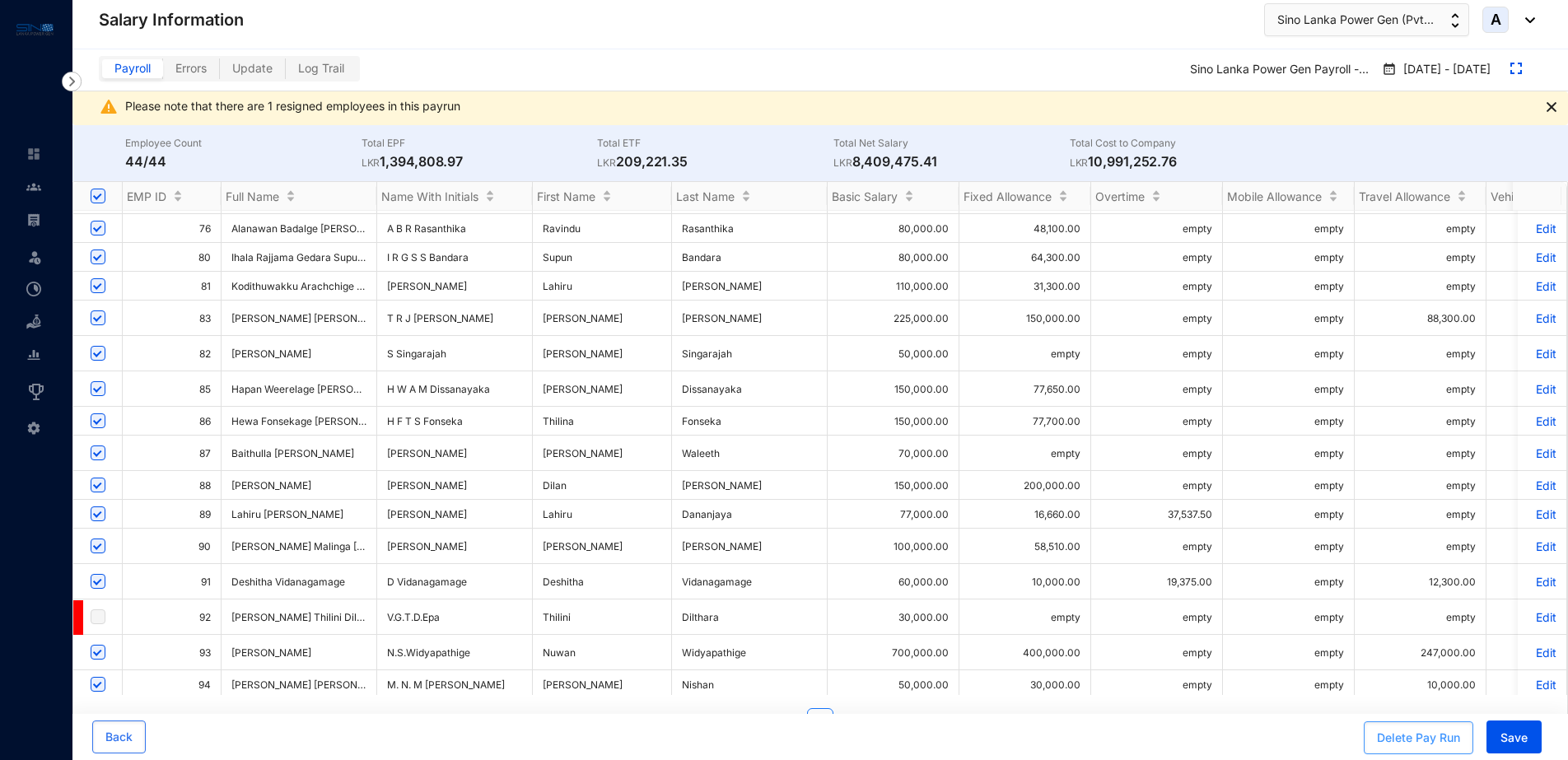
click at [1421, 734] on div "Delete Pay Run" at bounding box center [1418, 737] width 83 height 16
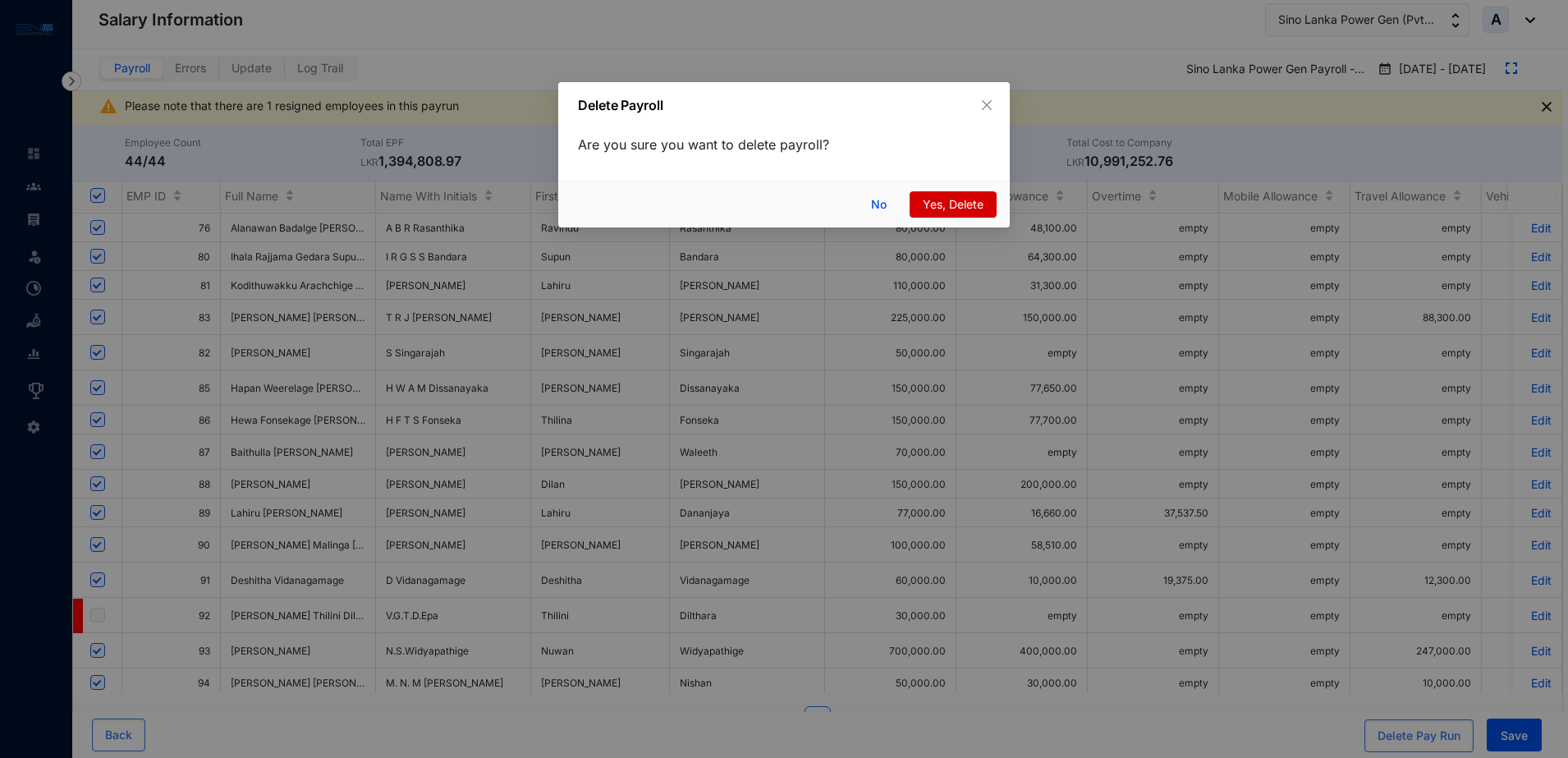
click at [964, 207] on span "Yes, Delete" at bounding box center [953, 204] width 61 height 18
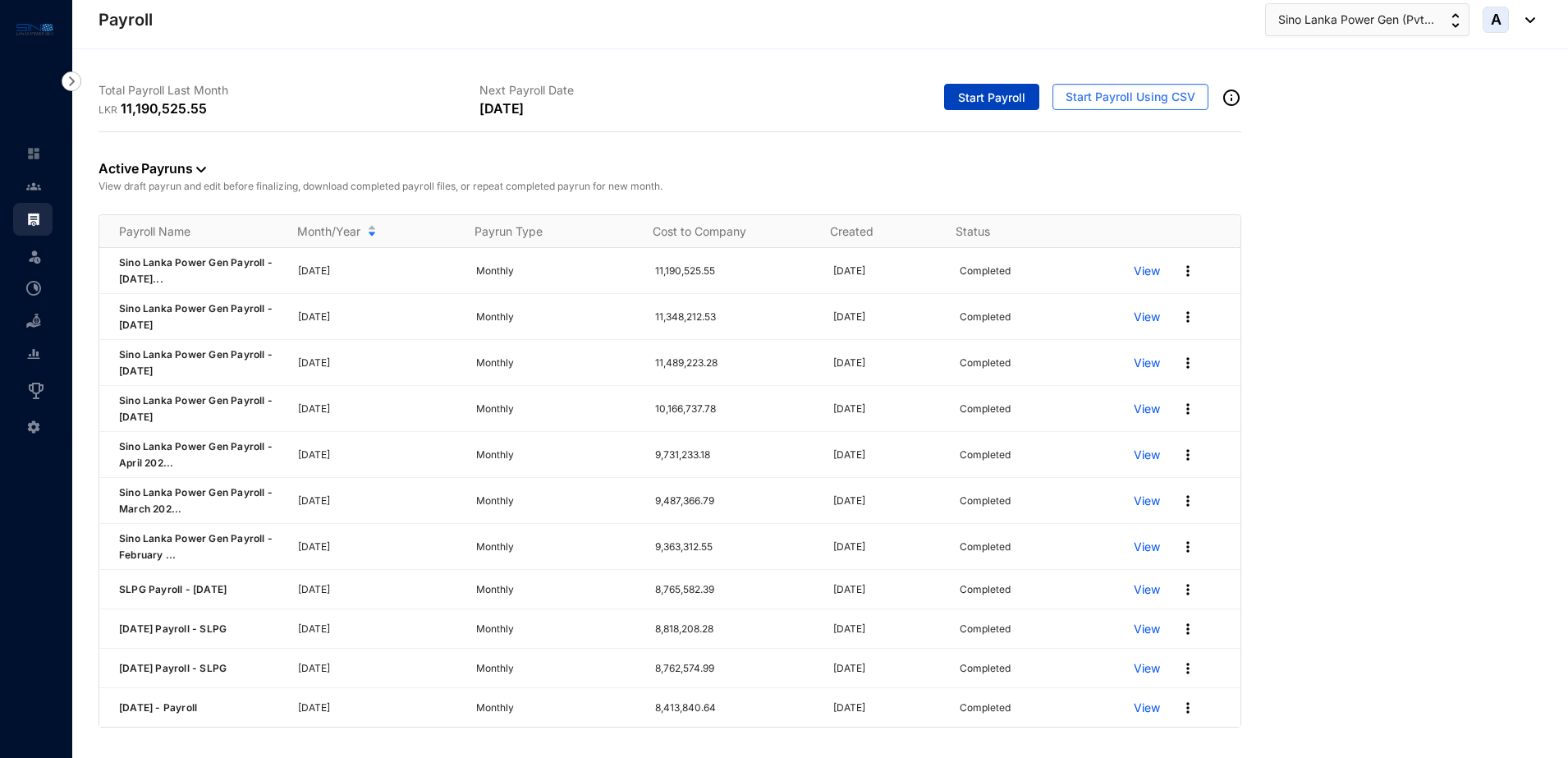
click at [976, 99] on span "Start Payroll" at bounding box center [992, 97] width 67 height 16
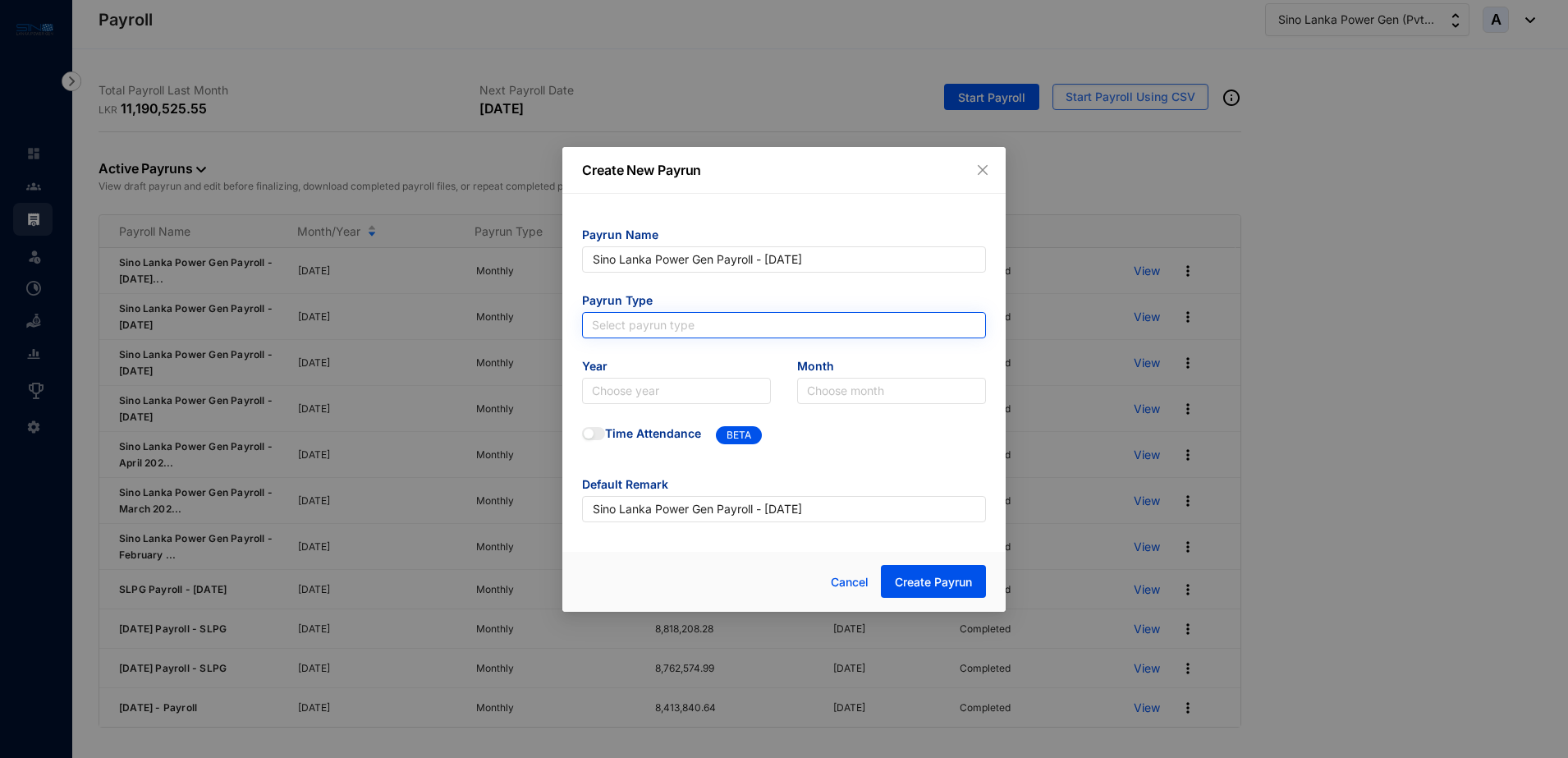
click at [713, 330] on input "search" at bounding box center [784, 324] width 385 height 25
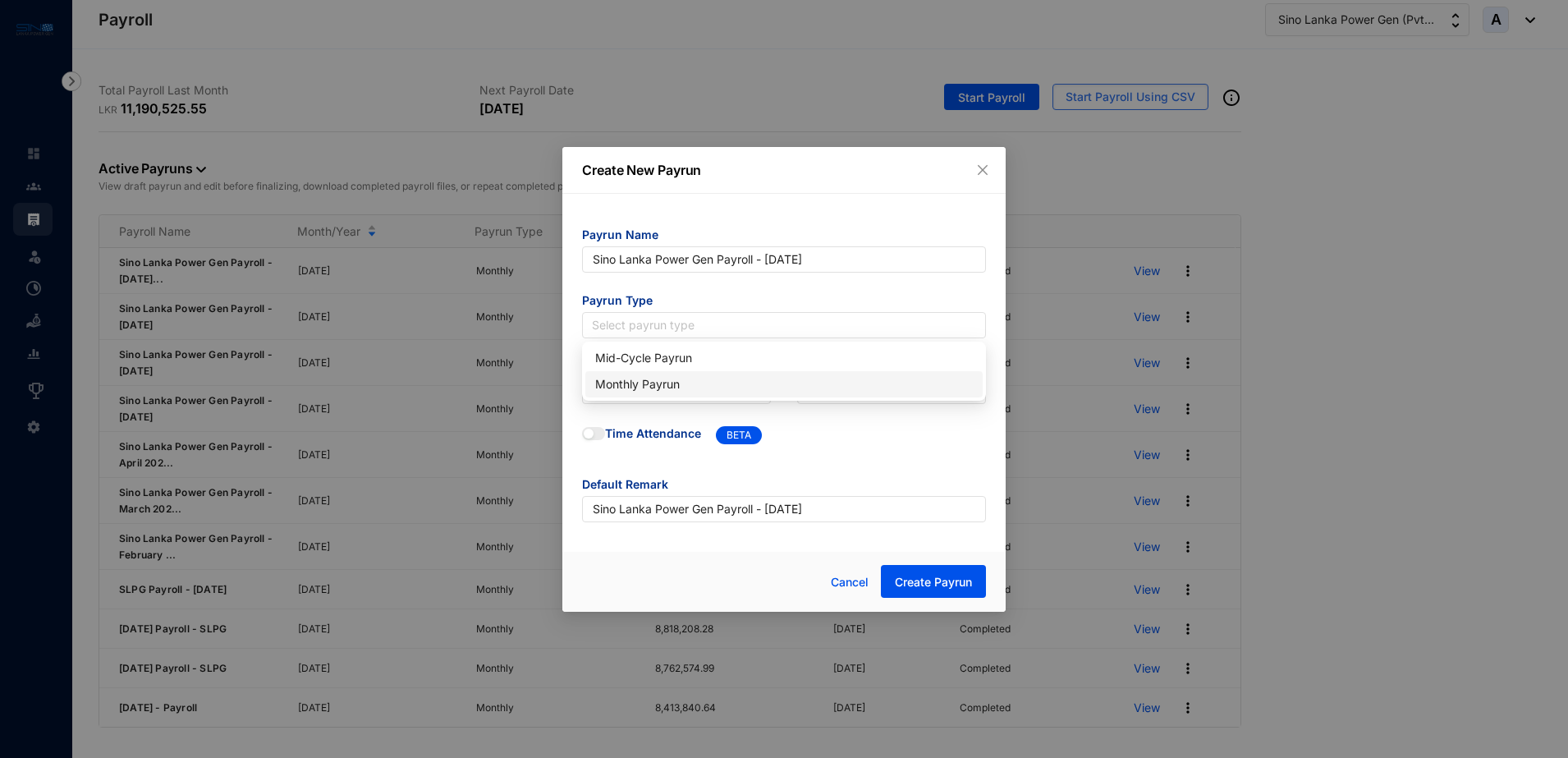
click at [646, 379] on div "Monthly Payrun" at bounding box center [784, 384] width 378 height 18
click at [645, 376] on span "Year" at bounding box center [677, 368] width 188 height 20
click at [643, 385] on input "search" at bounding box center [676, 390] width 169 height 25
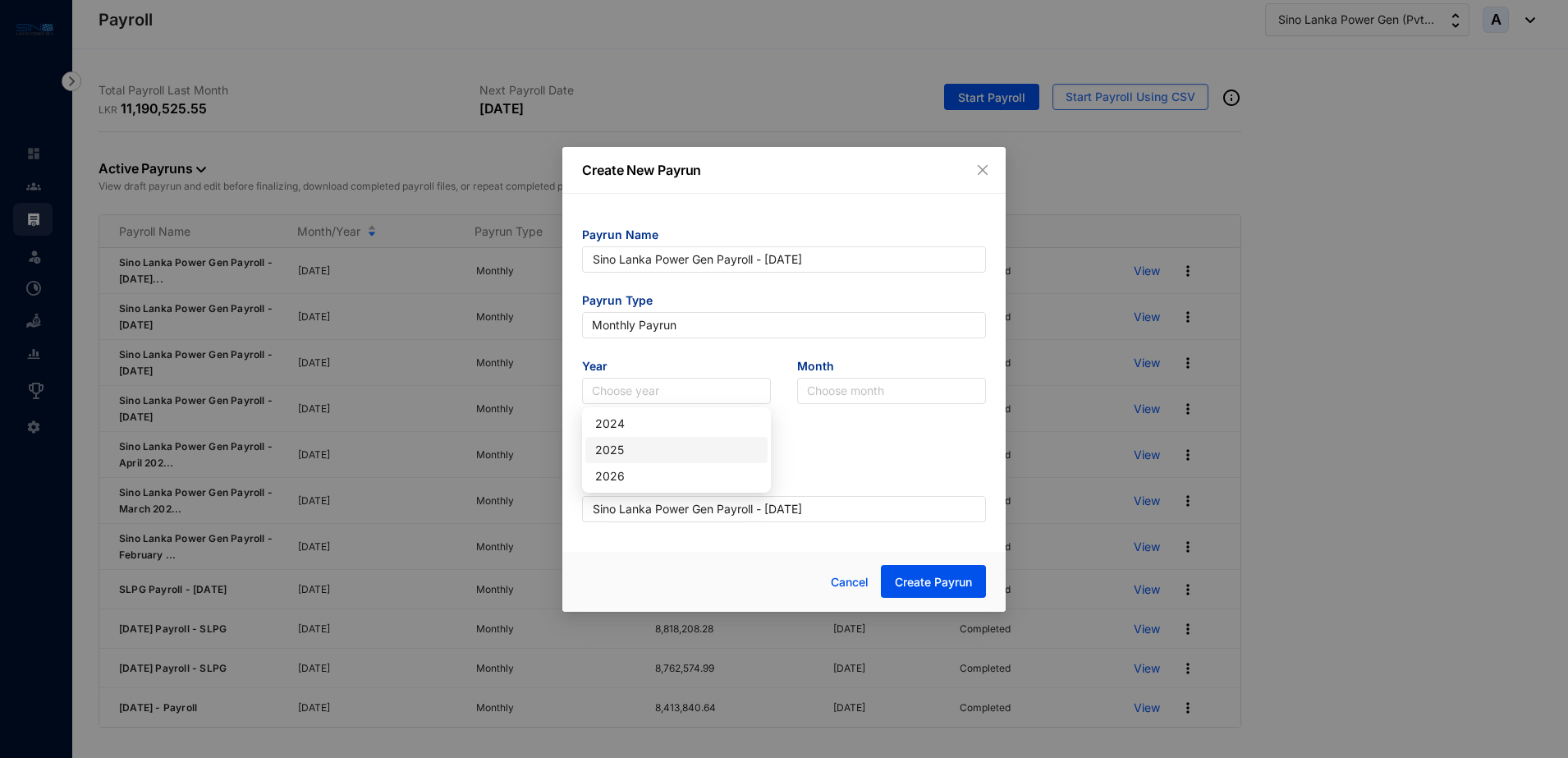
click at [615, 446] on div "2025" at bounding box center [677, 449] width 163 height 18
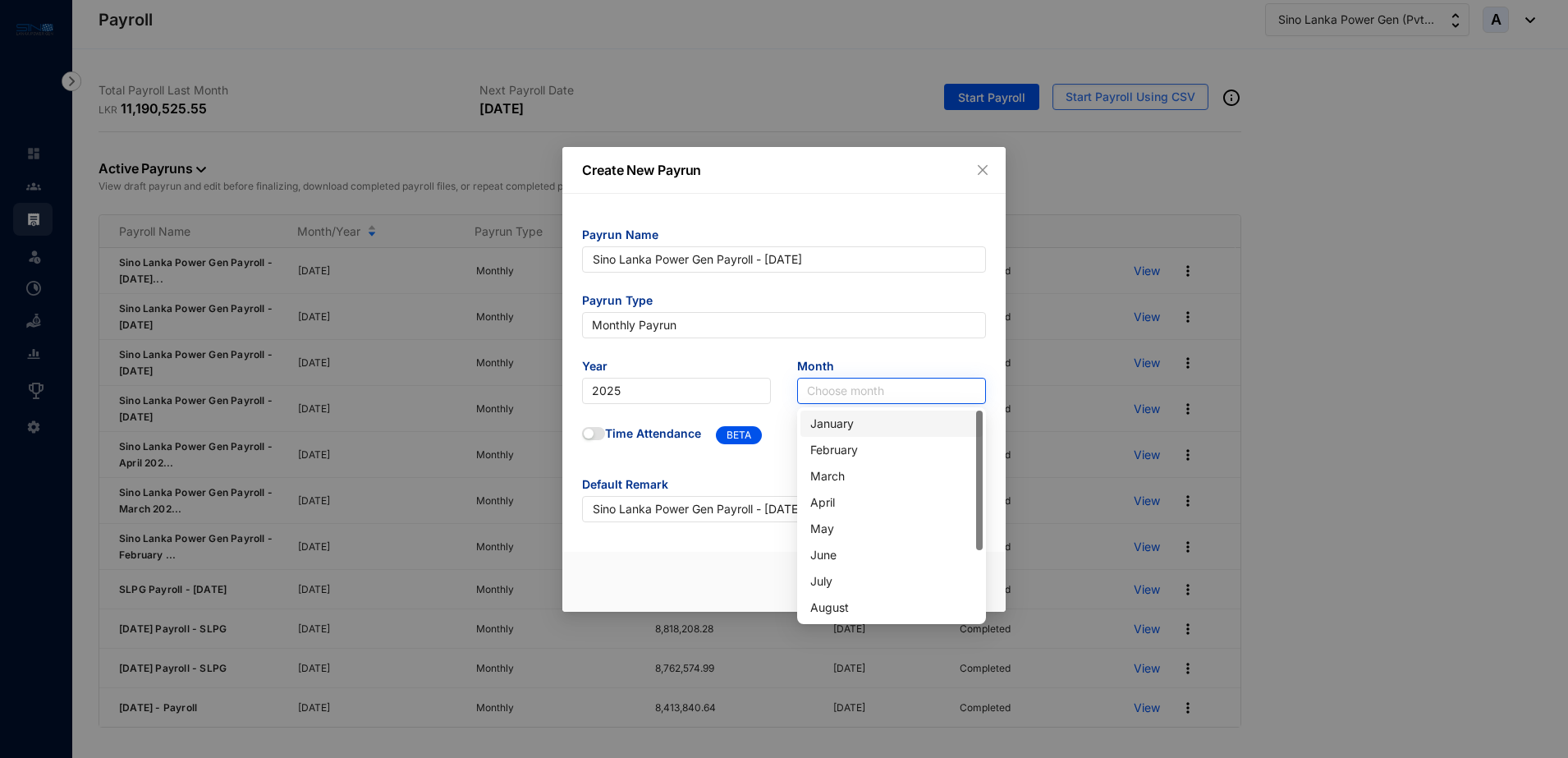
click at [857, 385] on input "search" at bounding box center [891, 390] width 169 height 25
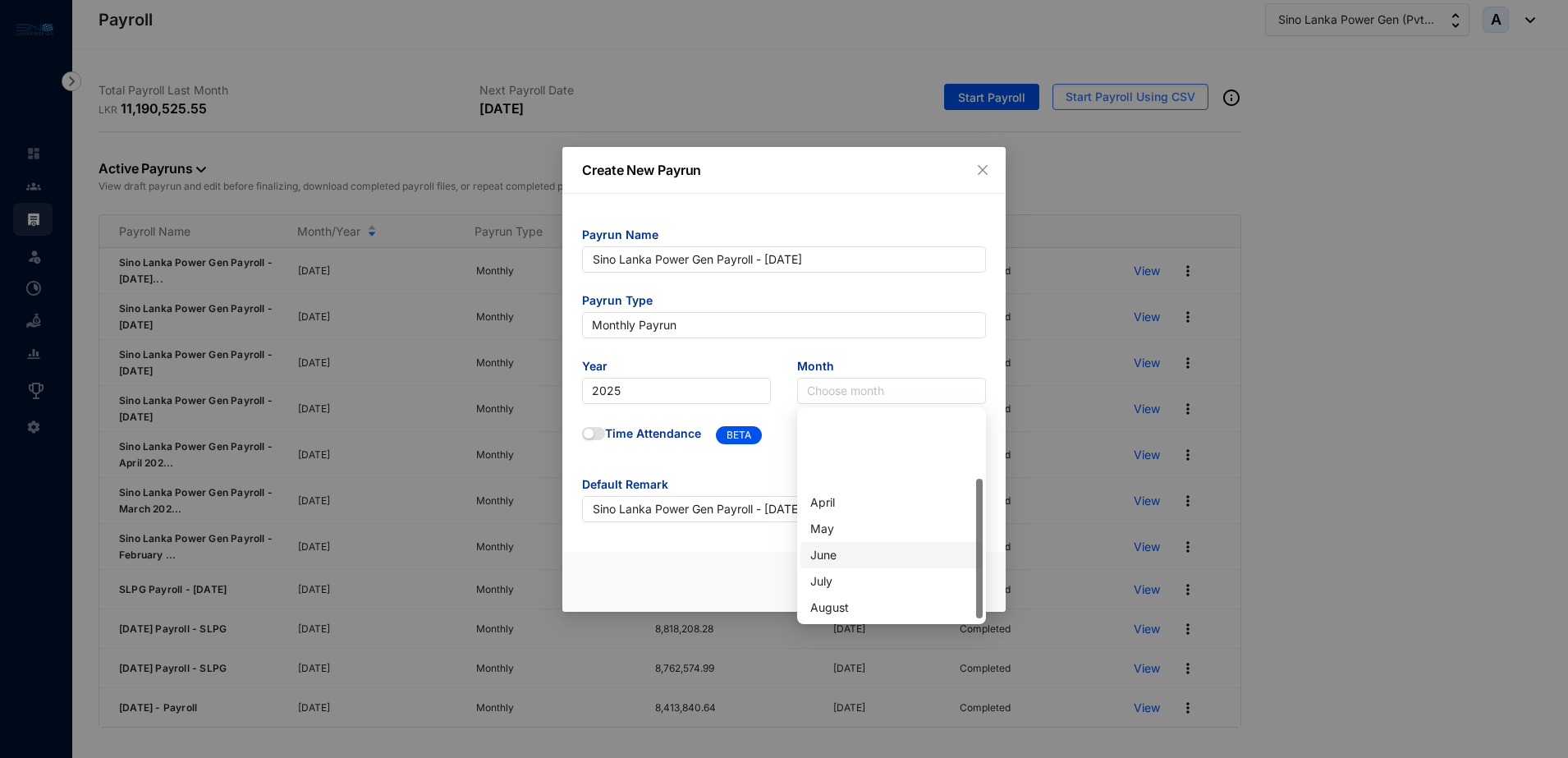
scroll to position [103, 0]
click at [843, 530] on div "September" at bounding box center [892, 531] width 163 height 18
click at [937, 578] on span "Create Payrun" at bounding box center [933, 581] width 77 height 16
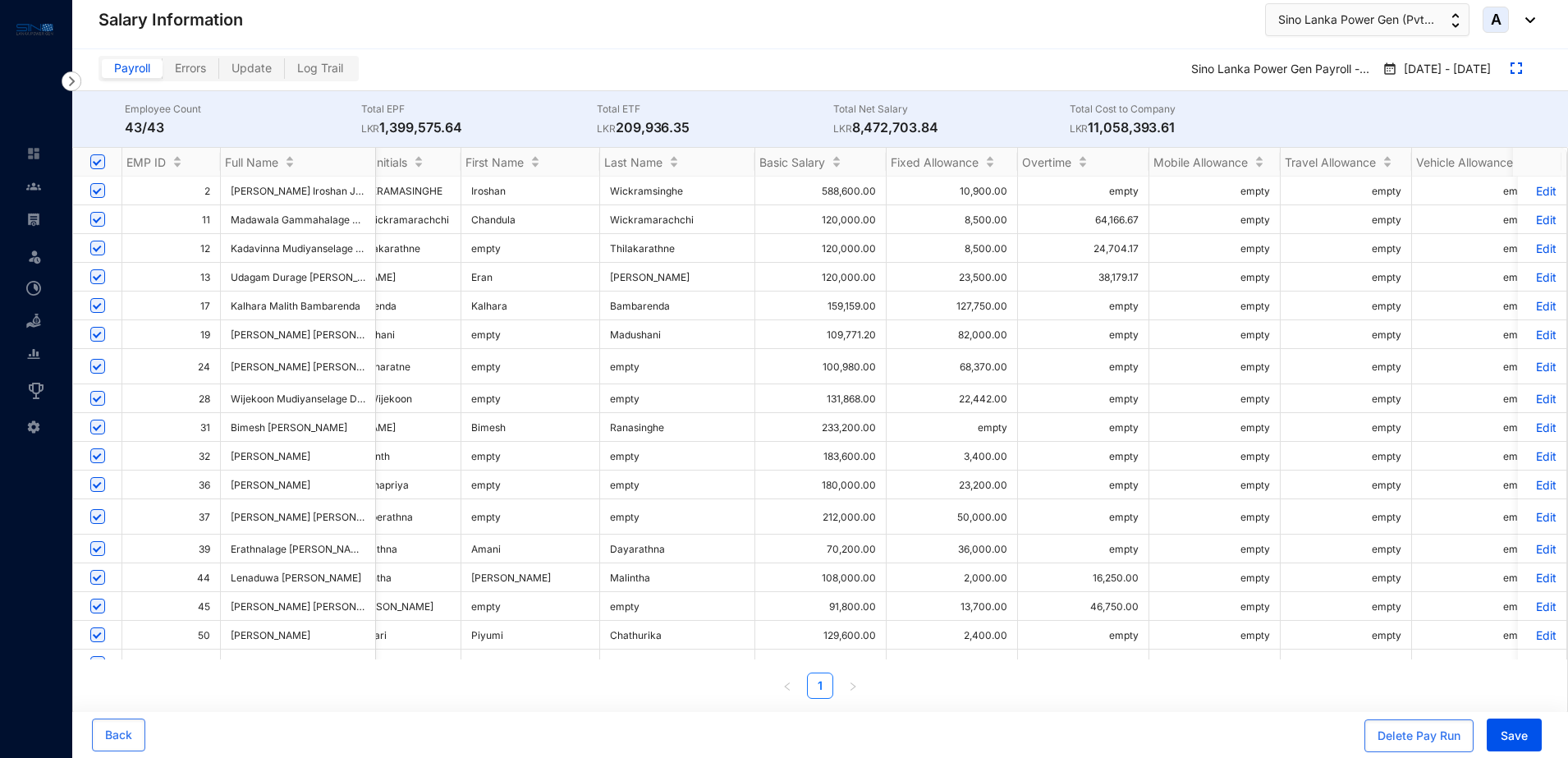
scroll to position [0, 70]
